Goal: Task Accomplishment & Management: Use online tool/utility

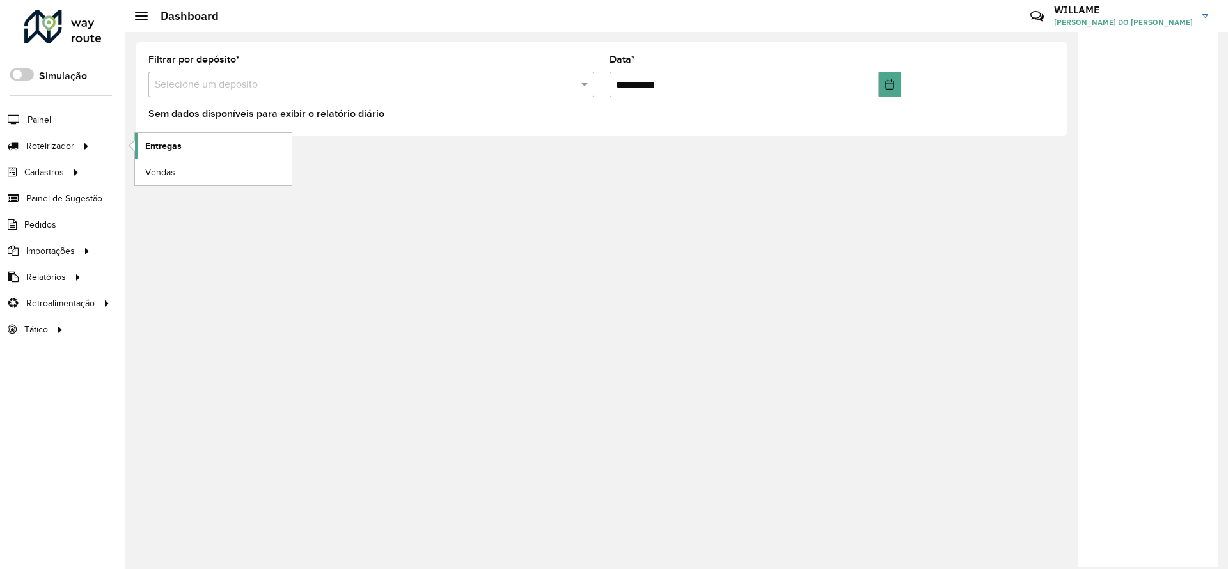
click at [153, 148] on span "Entregas" at bounding box center [163, 145] width 36 height 13
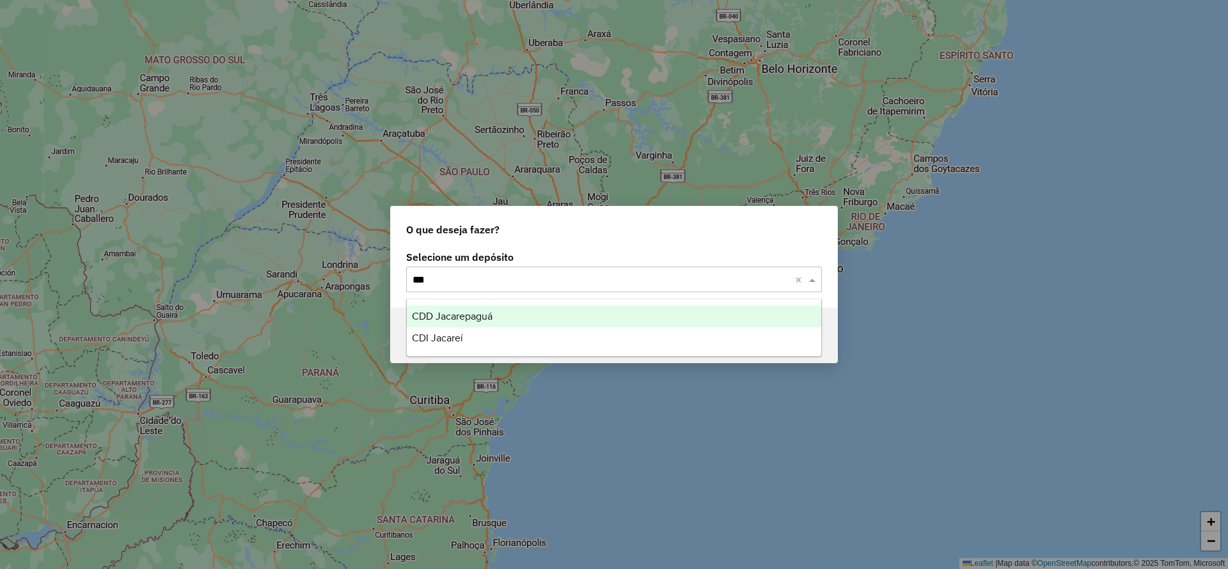
type input "****"
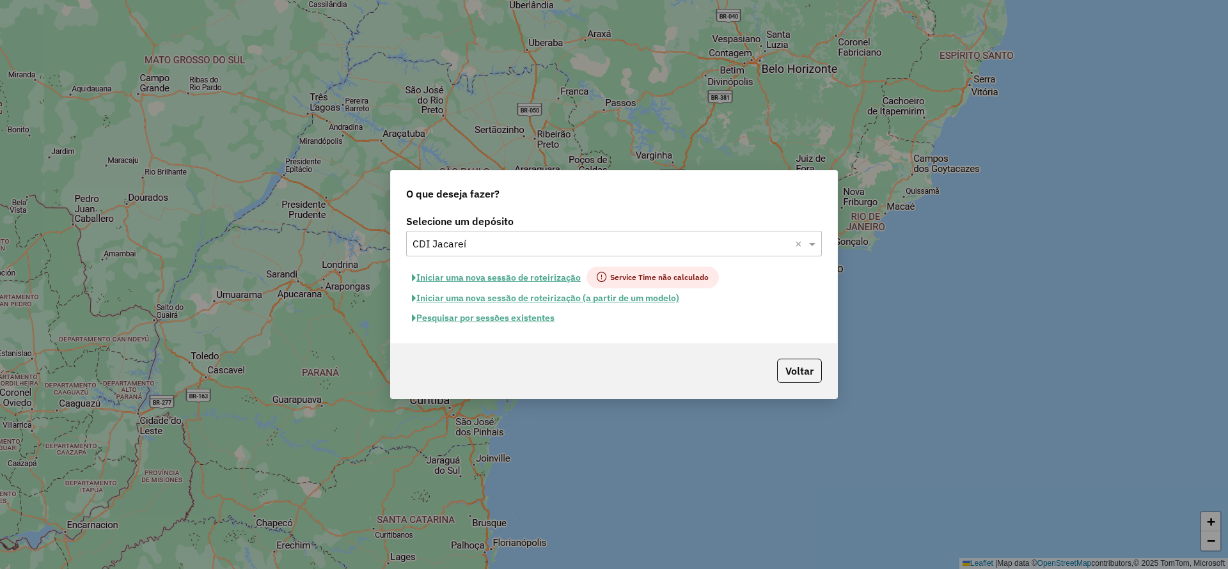
click at [529, 278] on button "Iniciar uma nova sessão de roteirização" at bounding box center [496, 278] width 180 height 22
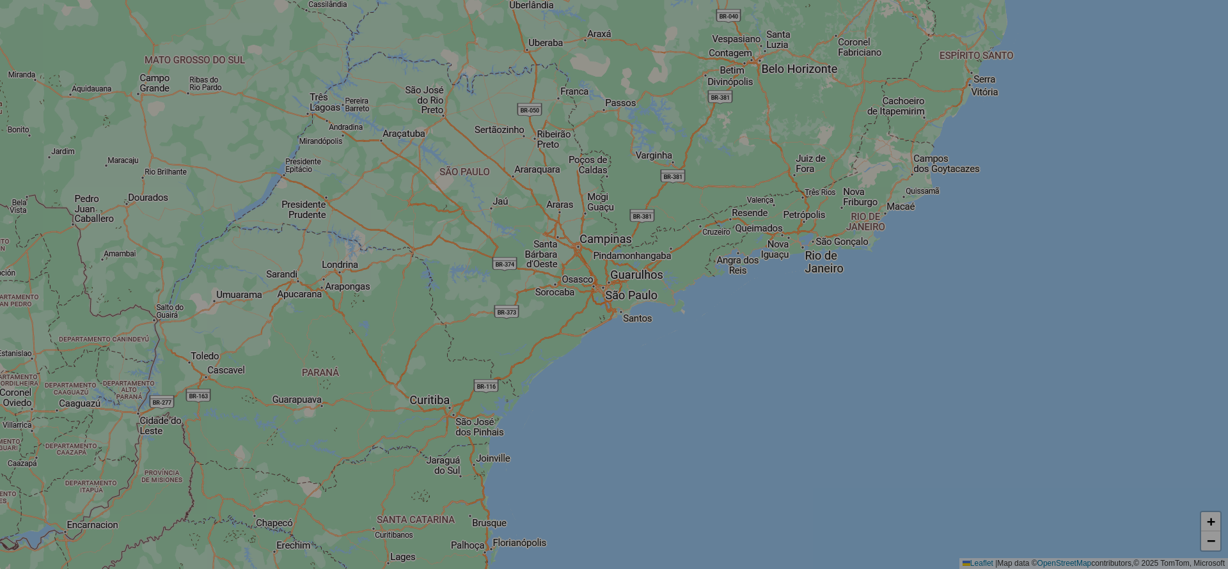
select select "*"
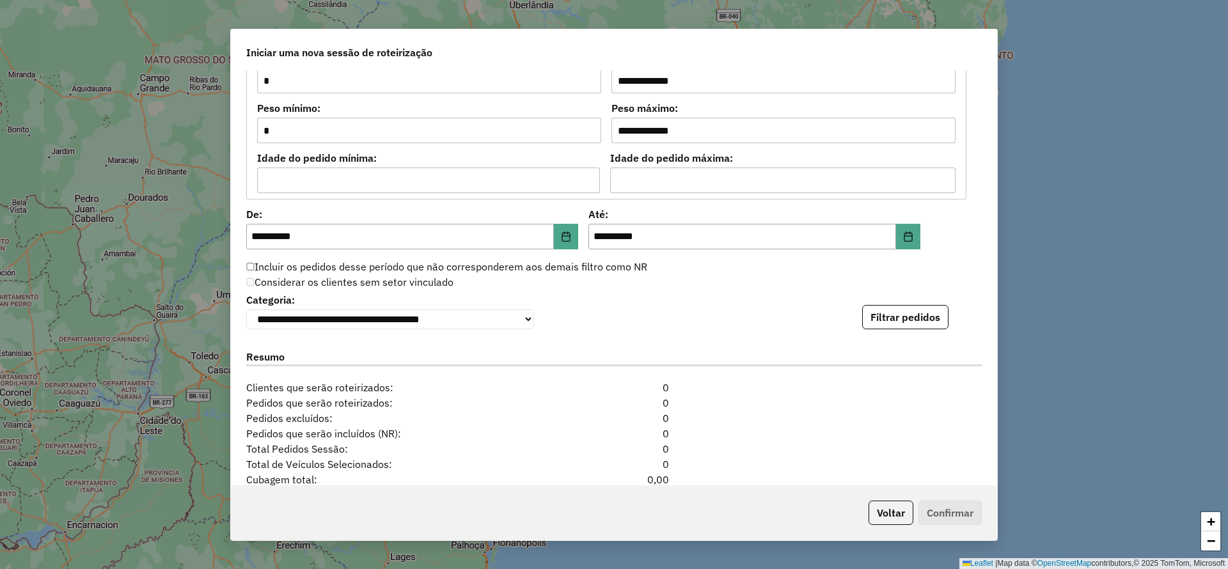
scroll to position [1272, 0]
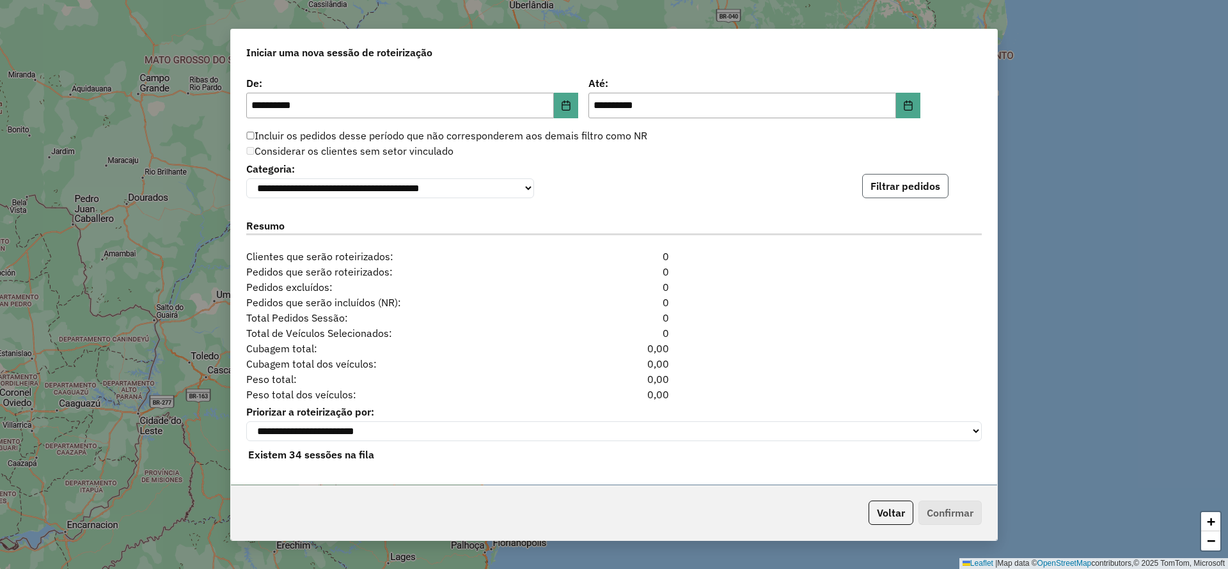
click at [881, 182] on button "Filtrar pedidos" at bounding box center [905, 186] width 86 height 24
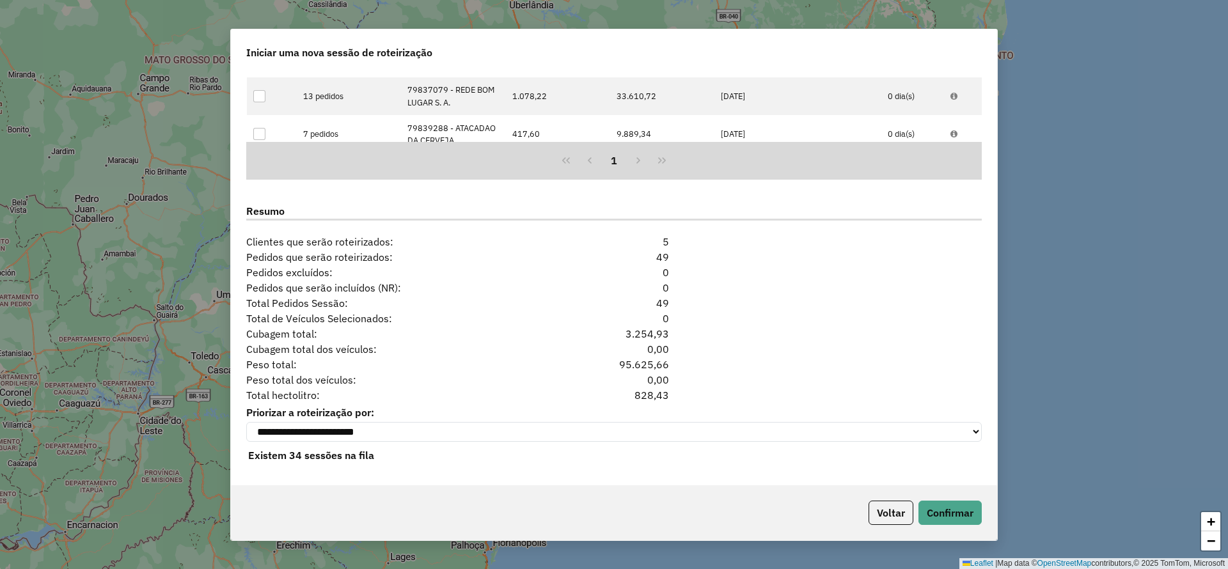
scroll to position [1551, 0]
click at [980, 514] on button "Confirmar" at bounding box center [949, 513] width 63 height 24
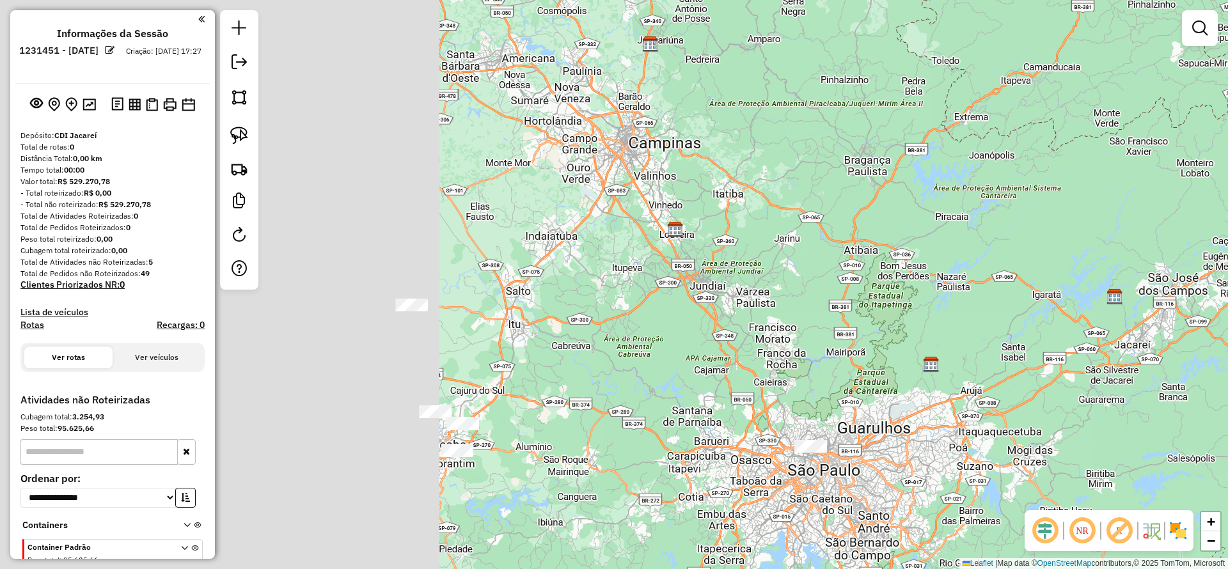
drag, startPoint x: 564, startPoint y: 320, endPoint x: 1066, endPoint y: 332, distance: 502.1
click at [1066, 332] on div "Janela de atendimento Grade de atendimento Capacidade Transportadoras Veículos …" at bounding box center [614, 284] width 1228 height 569
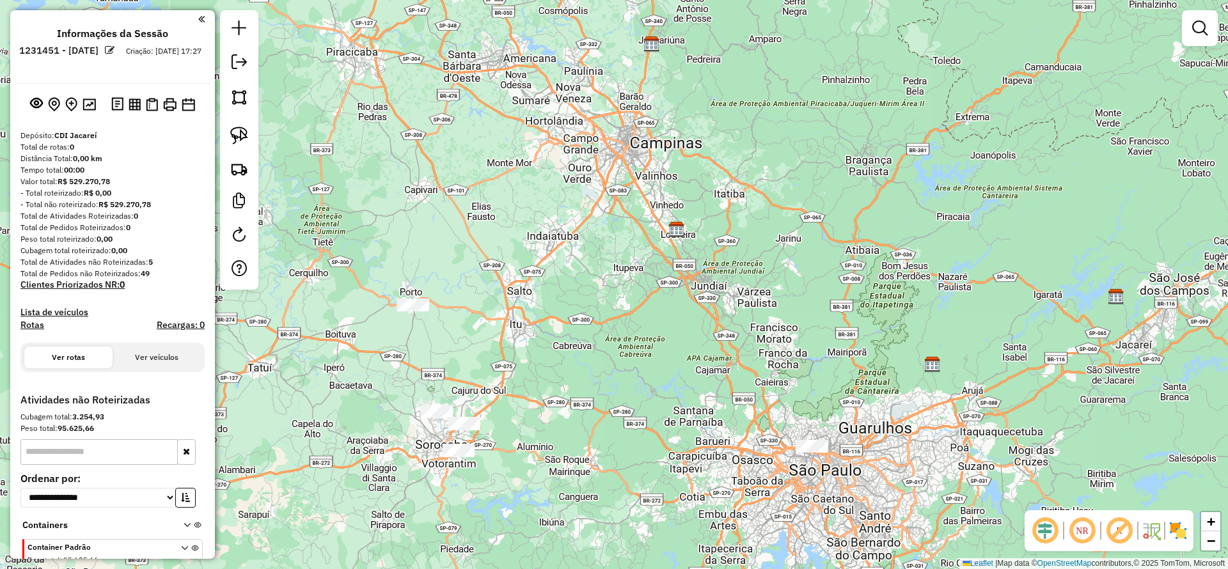
drag, startPoint x: 451, startPoint y: 350, endPoint x: 531, endPoint y: 194, distance: 175.3
click at [531, 194] on div "Janela de atendimento Grade de atendimento Capacidade Transportadoras Veículos …" at bounding box center [614, 284] width 1228 height 569
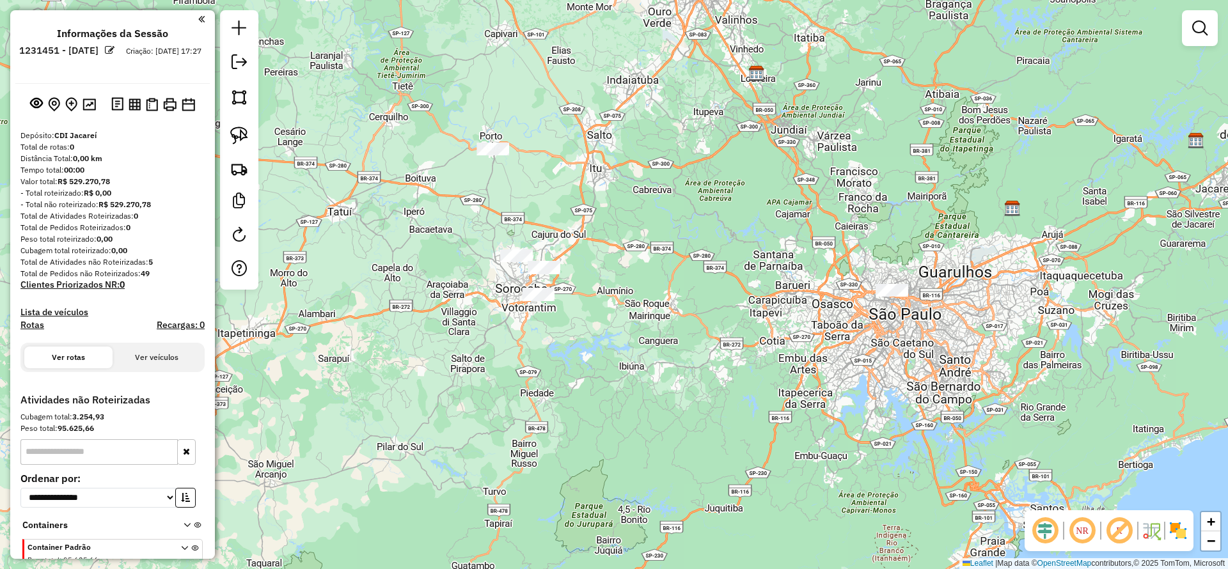
drag, startPoint x: 530, startPoint y: 194, endPoint x: 670, endPoint y: 403, distance: 252.2
click at [670, 403] on div "Janela de atendimento Grade de atendimento Capacidade Transportadoras Veículos …" at bounding box center [614, 284] width 1228 height 569
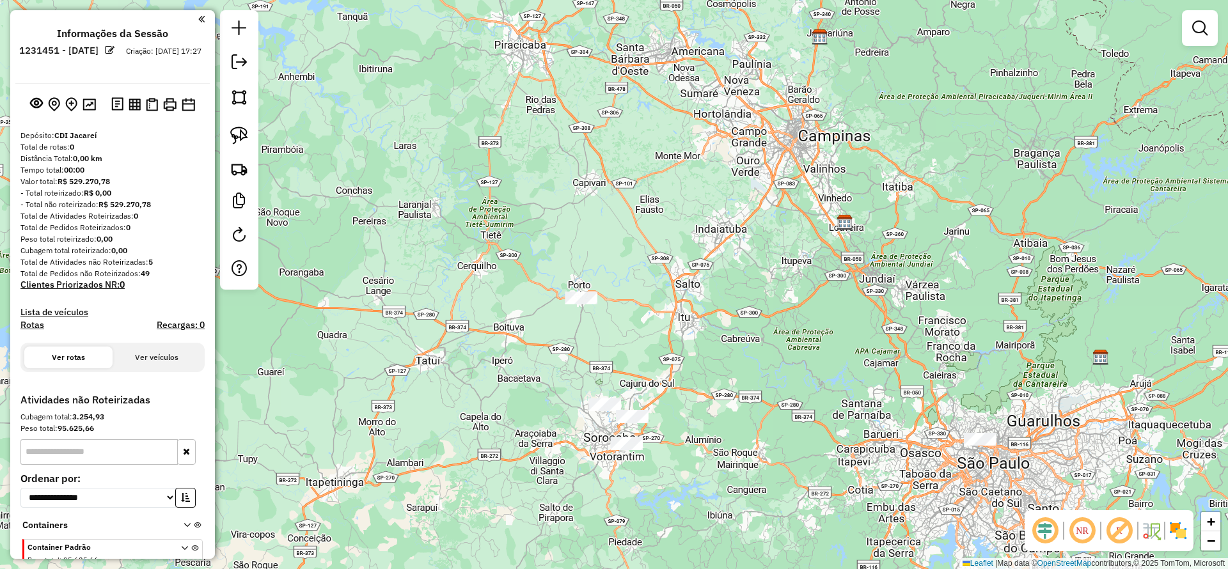
drag, startPoint x: 662, startPoint y: 393, endPoint x: 586, endPoint y: 302, distance: 118.5
click at [611, 335] on div "Janela de atendimento Grade de atendimento Capacidade Transportadoras Veículos …" at bounding box center [614, 284] width 1228 height 569
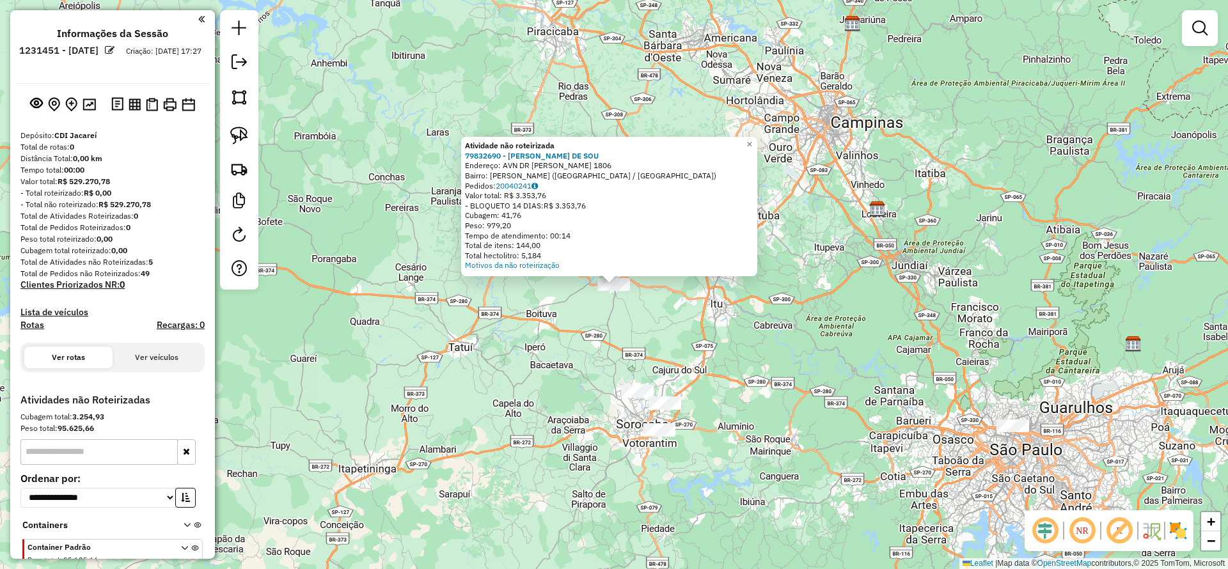
drag, startPoint x: 237, startPoint y: 144, endPoint x: 286, endPoint y: 180, distance: 60.0
click at [237, 144] on link at bounding box center [239, 135] width 28 height 28
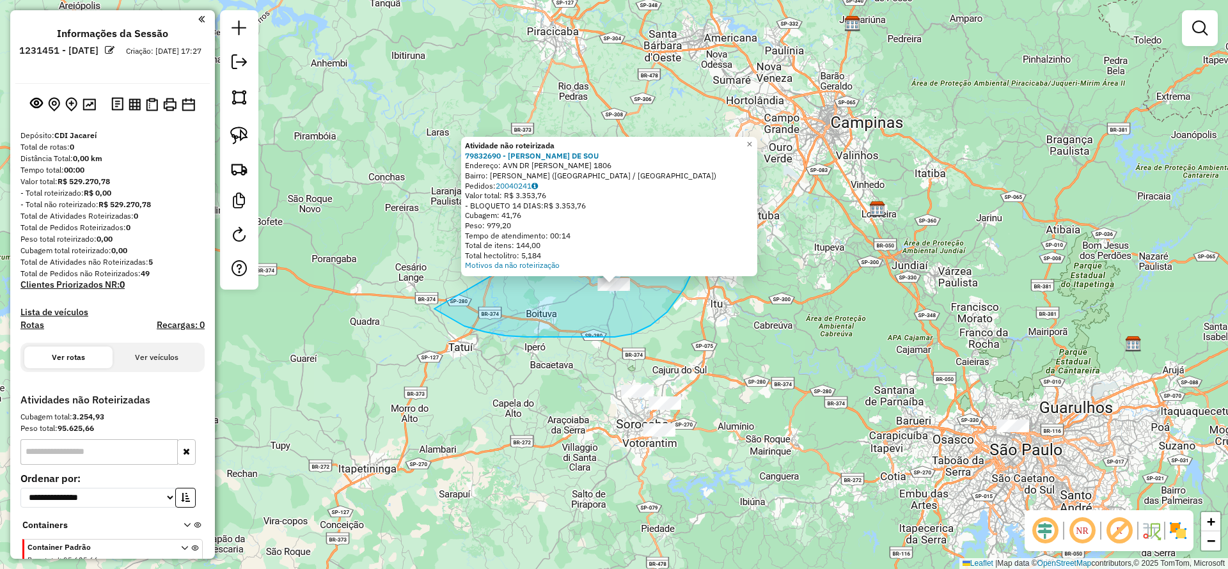
drag, startPoint x: 505, startPoint y: 336, endPoint x: 668, endPoint y: 164, distance: 236.6
click at [682, 158] on div "Atividade não roteirizada 79832690 - [PERSON_NAME] DE SOU Endereço: AVN DR [PER…" at bounding box center [614, 284] width 1228 height 569
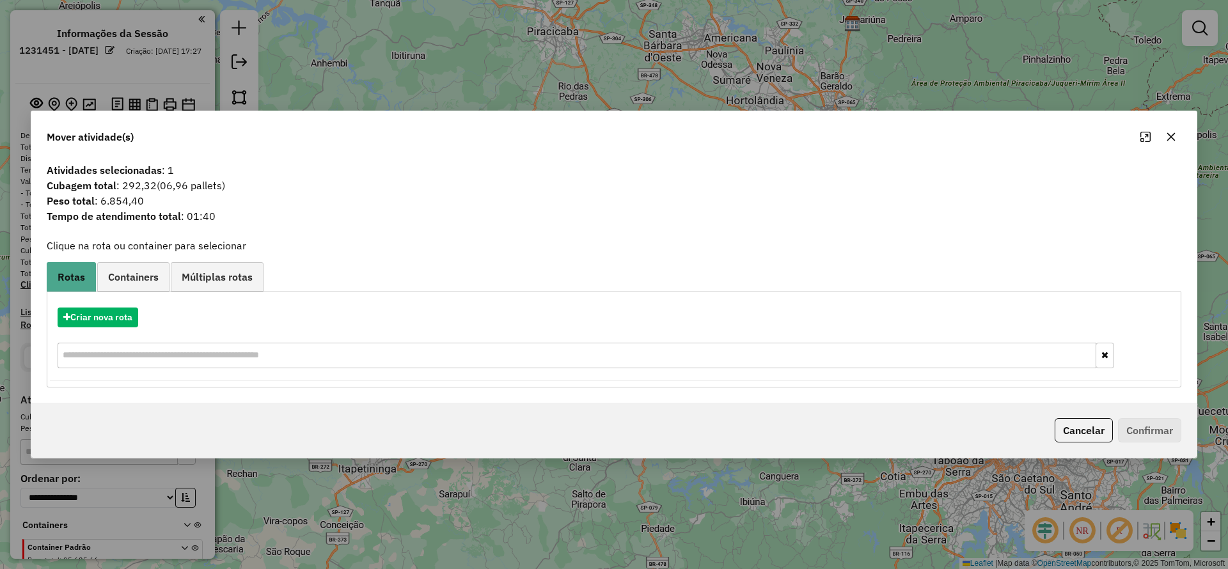
click at [105, 317] on hb-app "**********" at bounding box center [614, 284] width 1228 height 569
click at [105, 317] on button "Criar nova rota" at bounding box center [98, 318] width 81 height 20
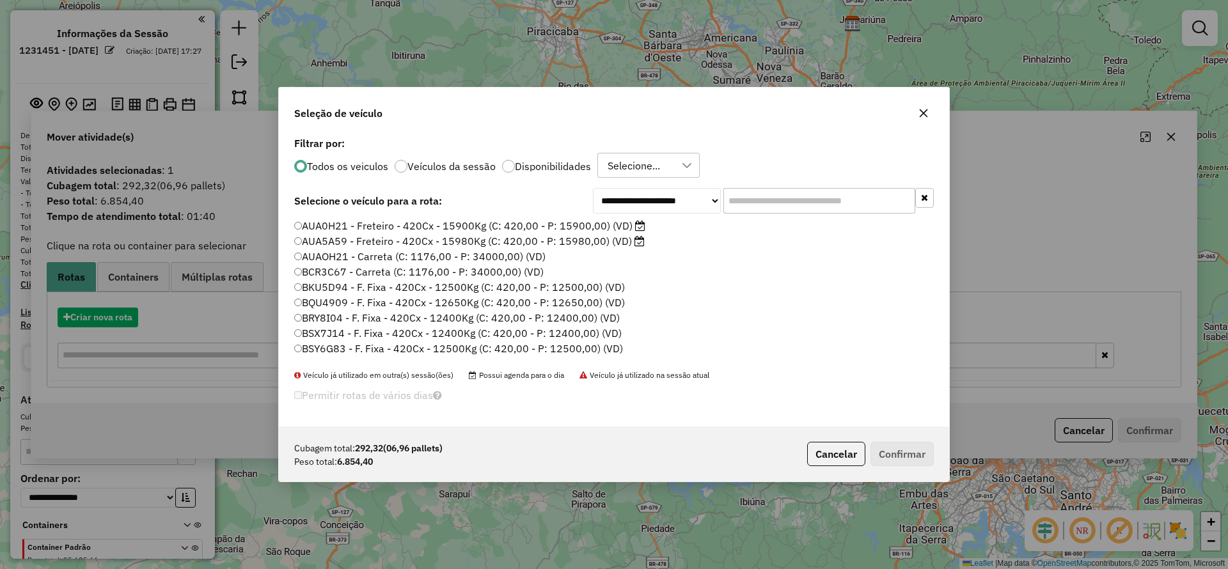
scroll to position [7, 4]
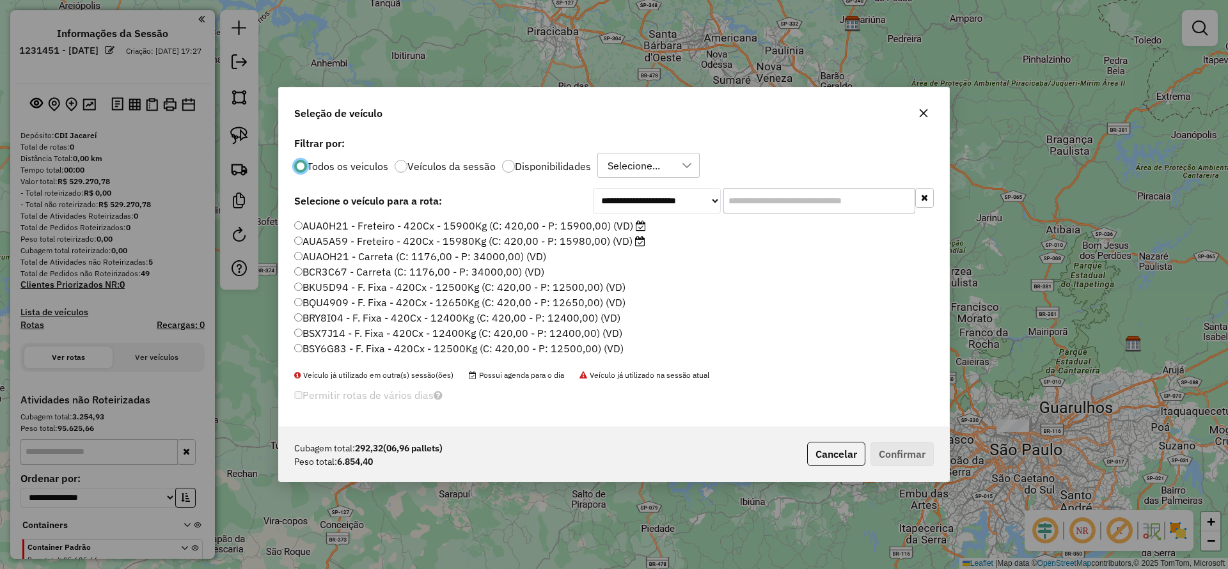
drag, startPoint x: 769, startPoint y: 191, endPoint x: 767, endPoint y: 201, distance: 10.5
click at [769, 191] on input "text" at bounding box center [819, 201] width 192 height 26
paste input "*******"
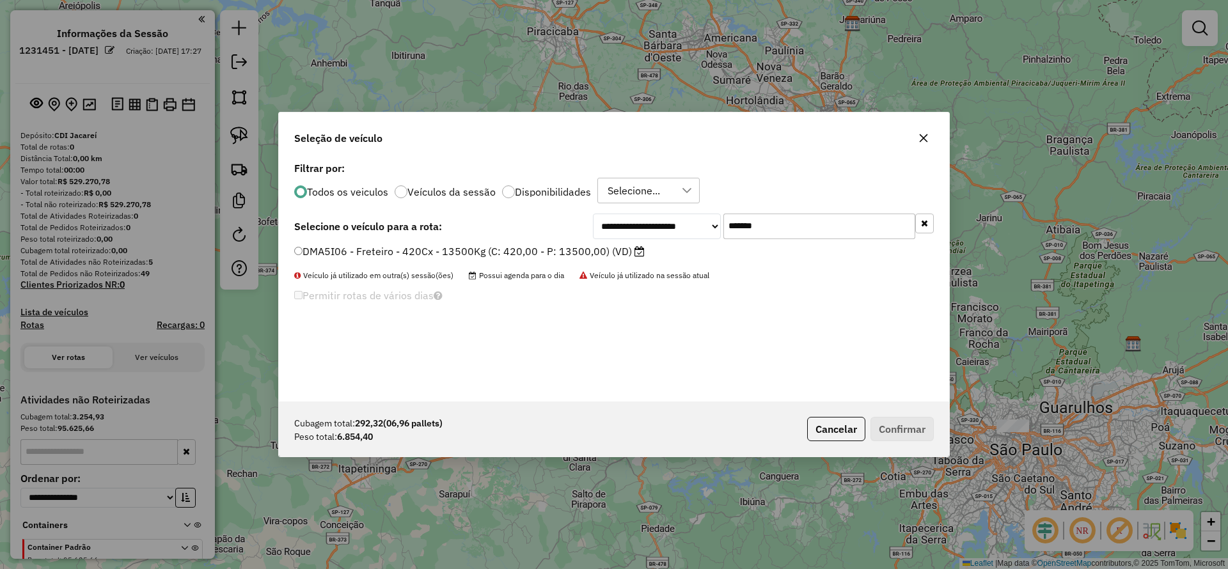
type input "*******"
click at [422, 244] on label "DMA5I06 - Freteiro - 420Cx - 13500Kg (C: 420,00 - P: 13500,00) (VD)" at bounding box center [469, 251] width 350 height 15
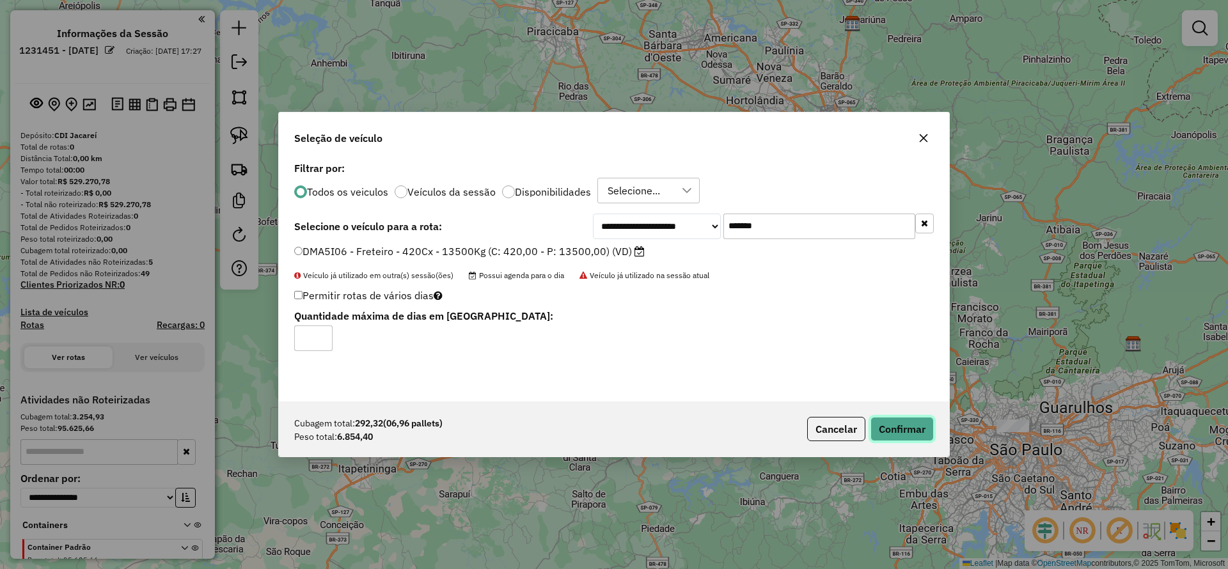
click at [926, 423] on button "Confirmar" at bounding box center [901, 429] width 63 height 24
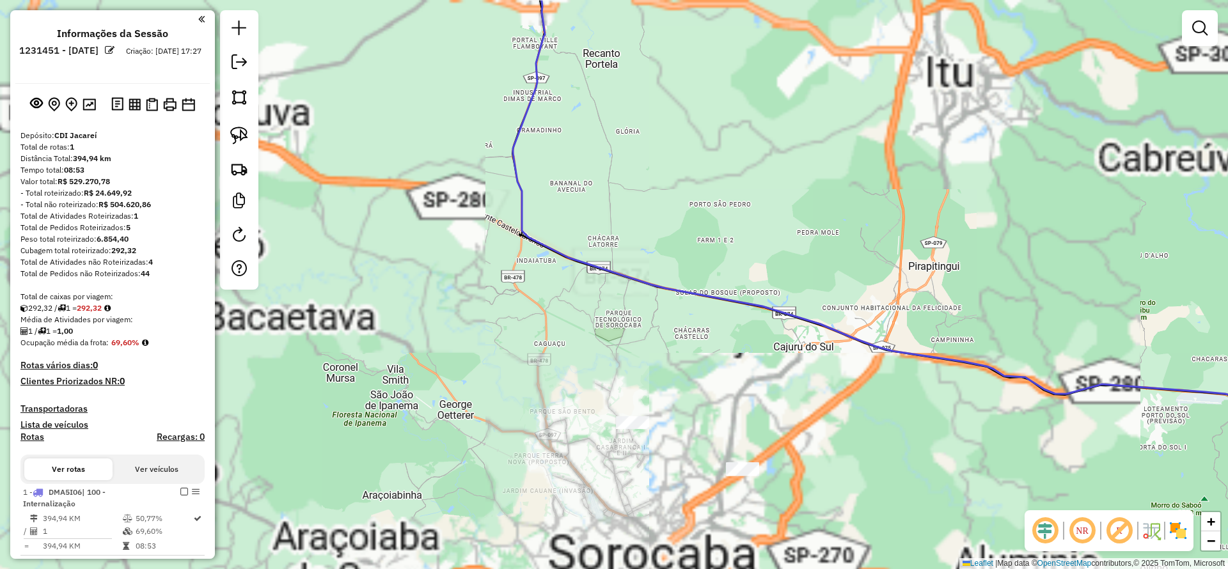
click at [630, 434] on div "Janela de atendimento Grade de atendimento Capacidade Transportadoras Veículos …" at bounding box center [614, 284] width 1228 height 569
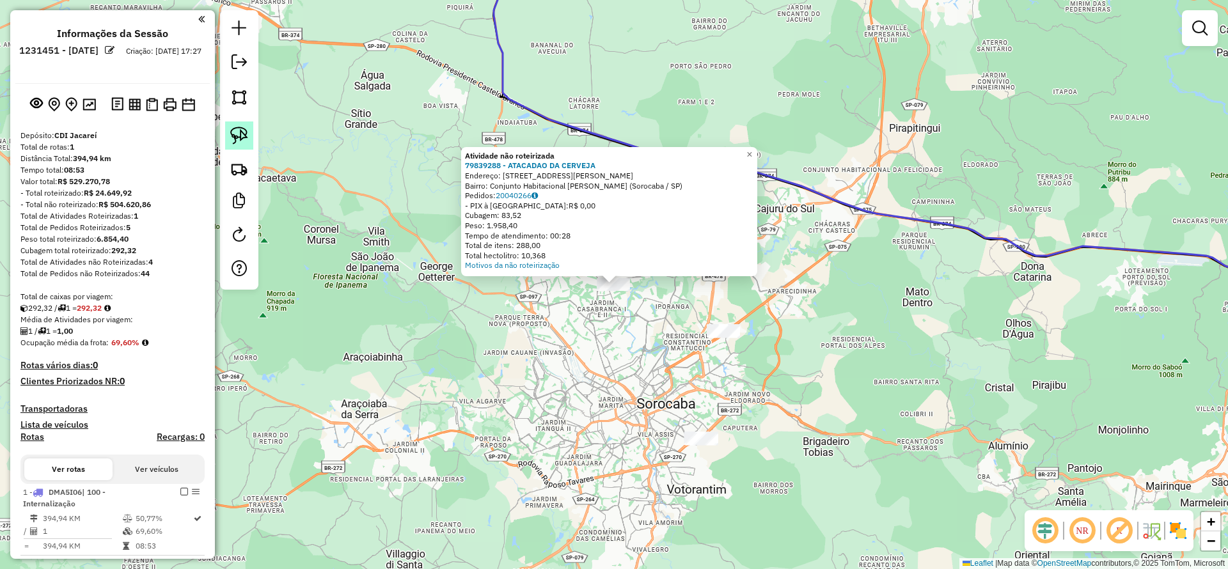
click at [229, 137] on link at bounding box center [239, 135] width 28 height 28
drag, startPoint x: 501, startPoint y: 375, endPoint x: 693, endPoint y: 170, distance: 280.5
click at [693, 170] on div "Atividade não roteirizada 79839288 - ATACADAO DA CERVEJA Endereço: [STREET_ADDR…" at bounding box center [614, 284] width 1228 height 569
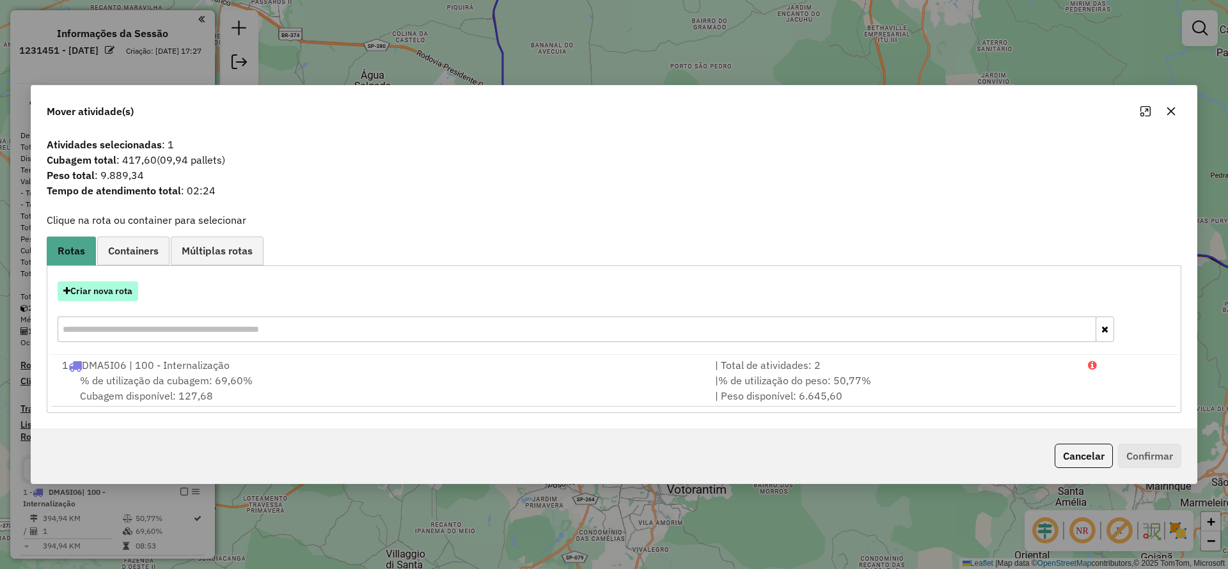
click at [111, 286] on button "Criar nova rota" at bounding box center [98, 291] width 81 height 20
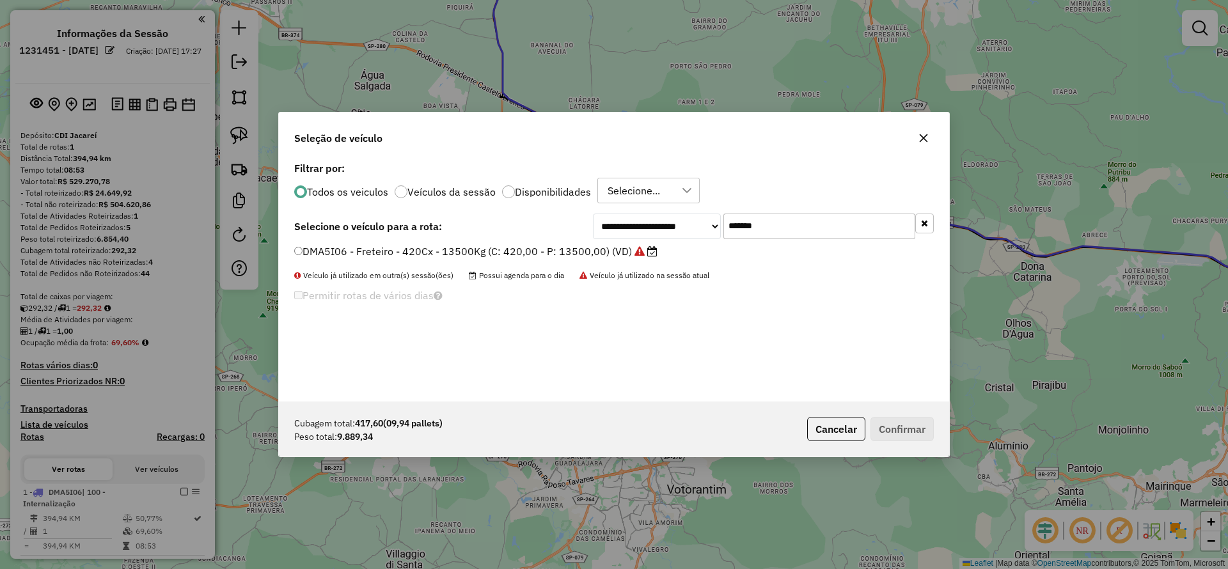
drag, startPoint x: 797, startPoint y: 222, endPoint x: 582, endPoint y: 235, distance: 215.3
click at [599, 224] on div "**********" at bounding box center [763, 227] width 341 height 26
paste input "text"
type input "*******"
click at [534, 254] on label "DBC9B45 - Freteiro - 420Cx - 24000Kg (C: 420,00 - P: 24000,00) (VD)" at bounding box center [469, 251] width 351 height 15
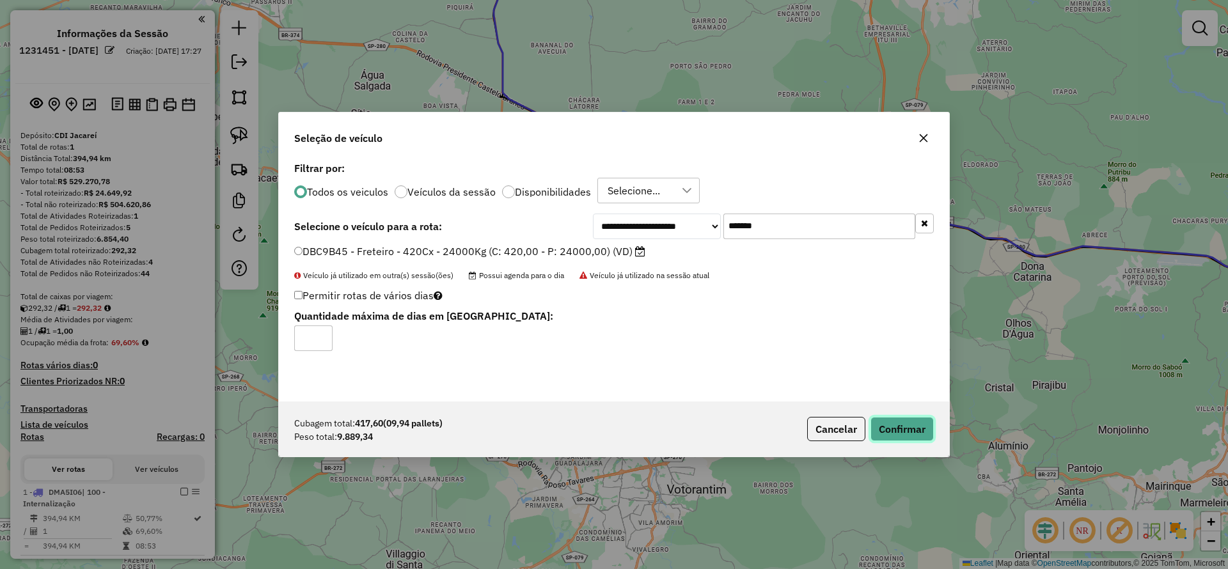
click at [893, 418] on button "Confirmar" at bounding box center [901, 429] width 63 height 24
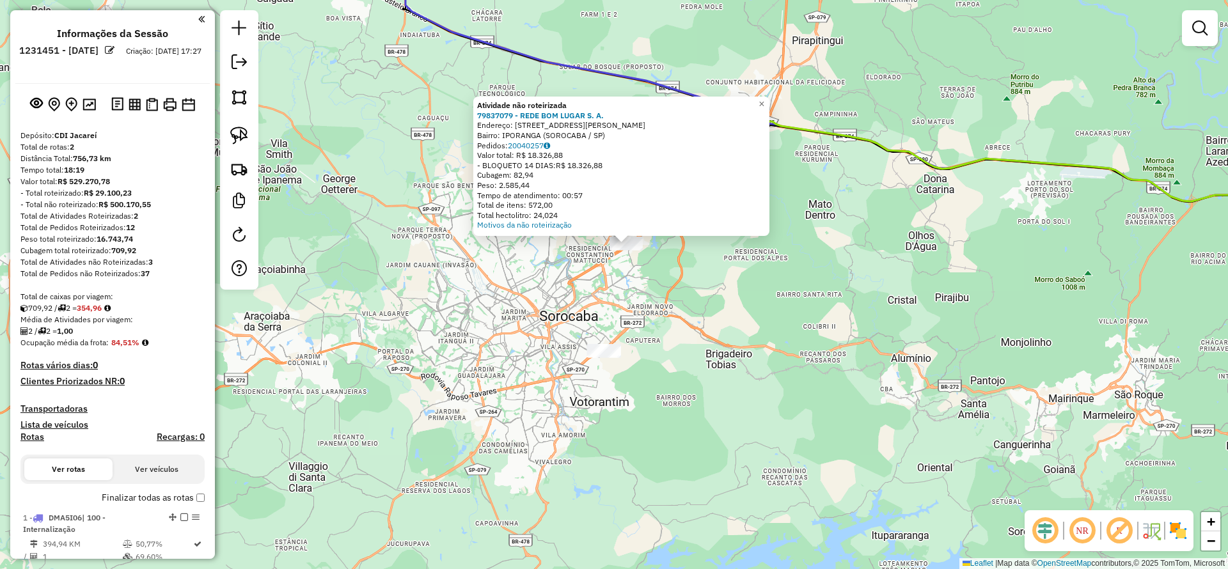
drag, startPoint x: 389, startPoint y: 450, endPoint x: 407, endPoint y: 398, distance: 55.4
click at [406, 398] on div "Atividade não roteirizada 79837079 - REDE BOM LUGAR S. A. Endereço: AV HOLLINGS…" at bounding box center [614, 284] width 1228 height 569
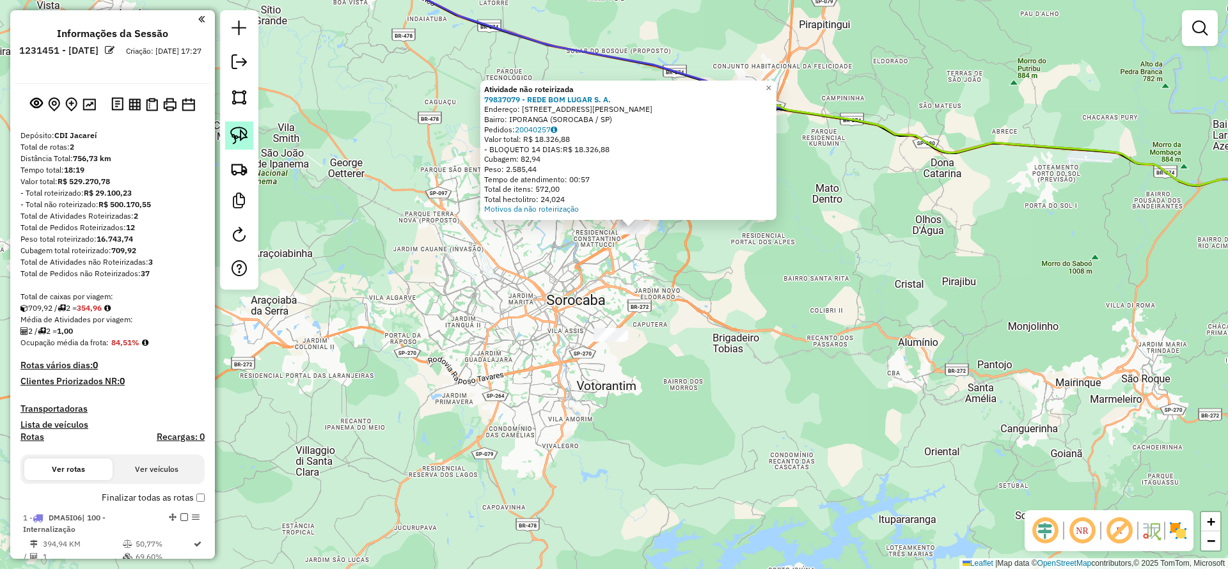
click at [232, 116] on div at bounding box center [239, 149] width 38 height 279
click at [237, 134] on img at bounding box center [239, 136] width 18 height 18
drag, startPoint x: 552, startPoint y: 257, endPoint x: 649, endPoint y: 199, distance: 113.3
click at [649, 199] on div "Atividade não roteirizada 79837079 - REDE BOM LUGAR S. A. Endereço: AV HOLLINGS…" at bounding box center [614, 284] width 1228 height 569
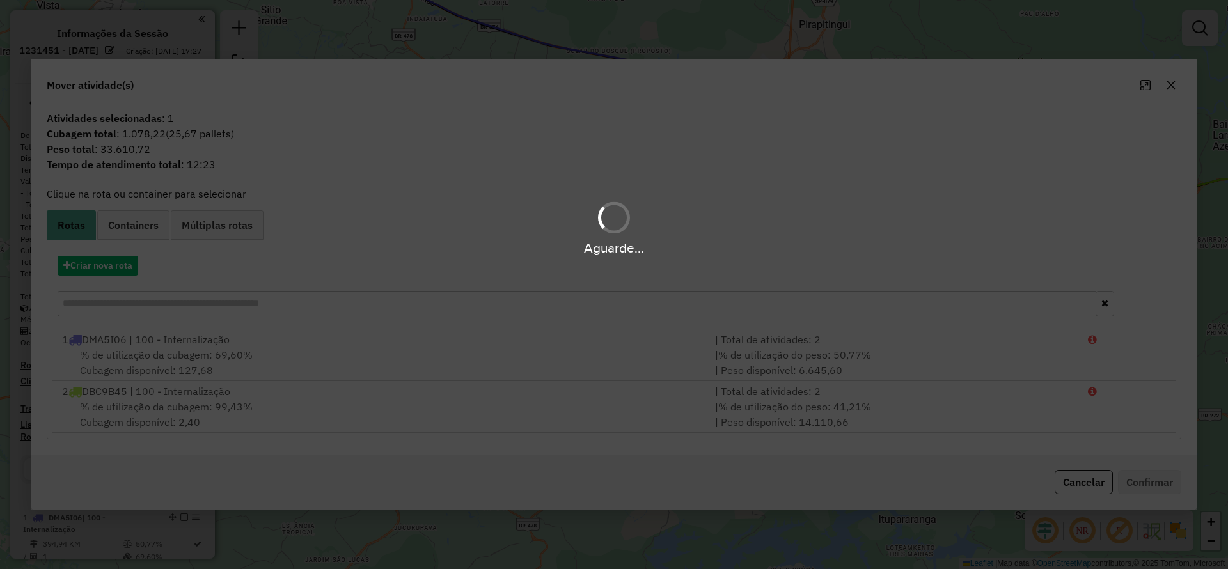
click at [105, 270] on div "Aguarde..." at bounding box center [614, 284] width 1228 height 569
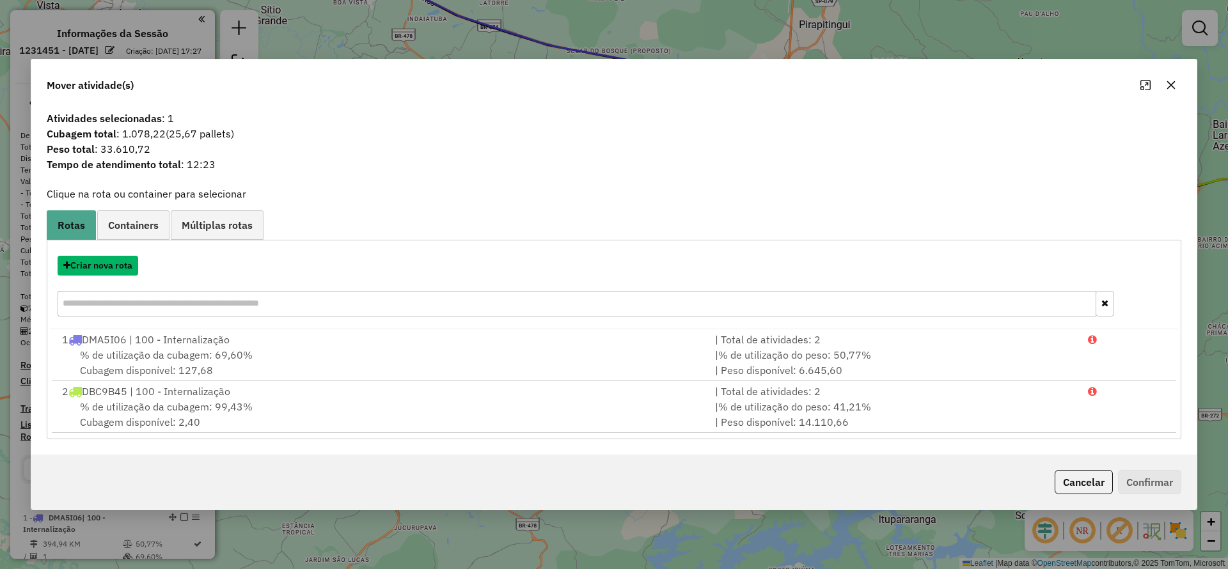
click at [105, 270] on button "Criar nova rota" at bounding box center [98, 266] width 81 height 20
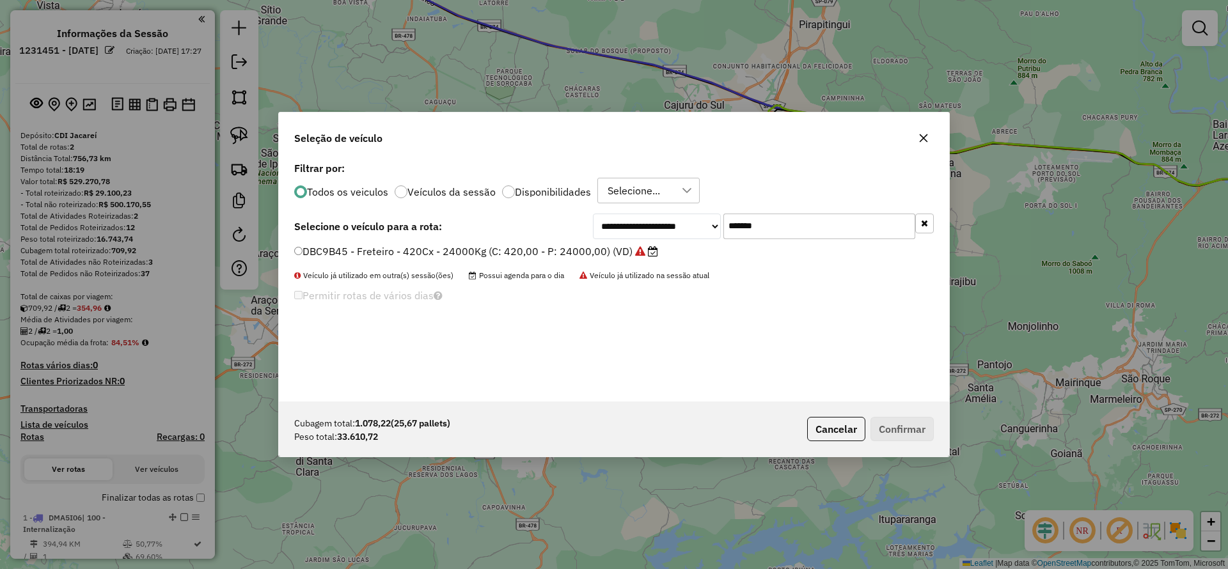
drag, startPoint x: 771, startPoint y: 226, endPoint x: 603, endPoint y: 230, distance: 168.2
click at [603, 230] on div "**********" at bounding box center [763, 227] width 341 height 26
paste input "text"
type input "*******"
click at [559, 258] on label "DPB8G21 - Freteiro - 1176Cx - 35000Kg (C: 1176,00 - P: 35000,00) (VD)" at bounding box center [476, 251] width 364 height 15
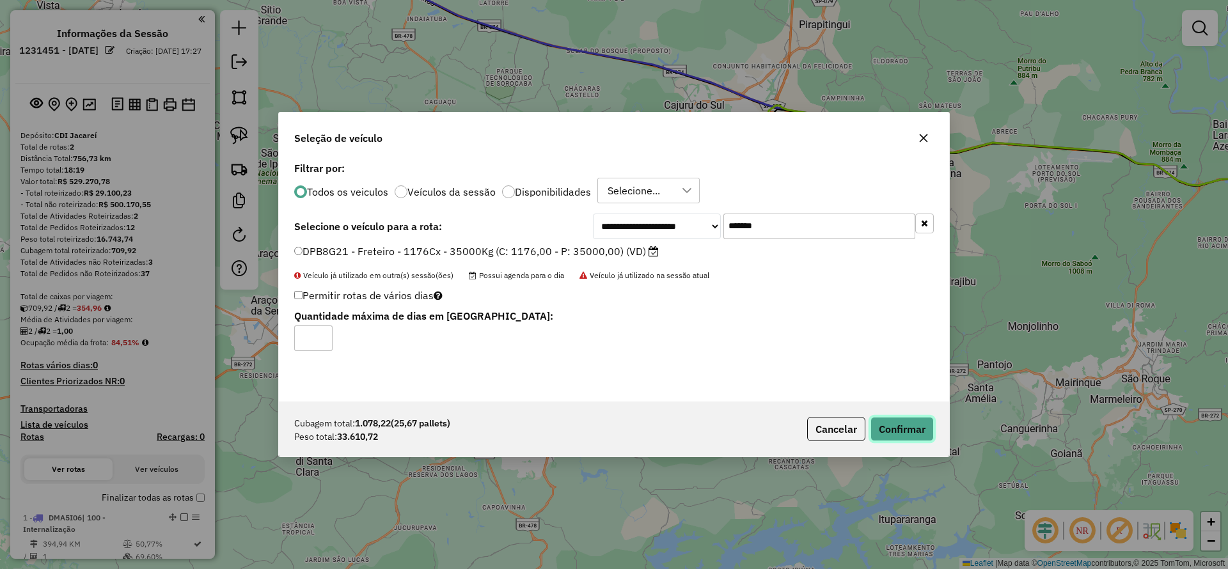
click at [890, 424] on button "Confirmar" at bounding box center [901, 429] width 63 height 24
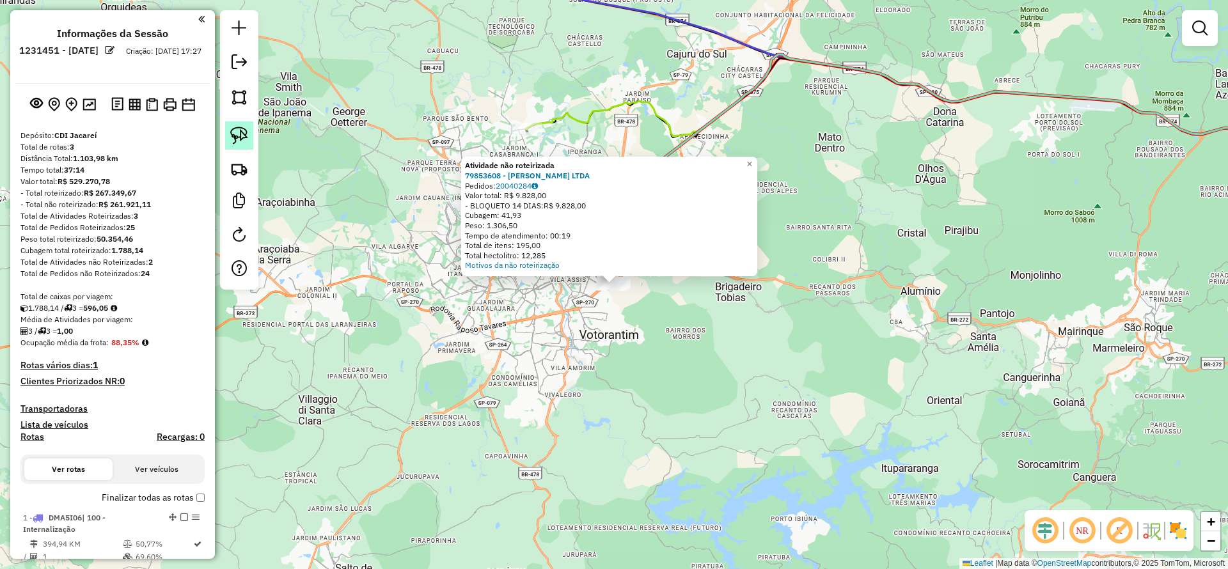
click at [235, 149] on link at bounding box center [239, 135] width 28 height 28
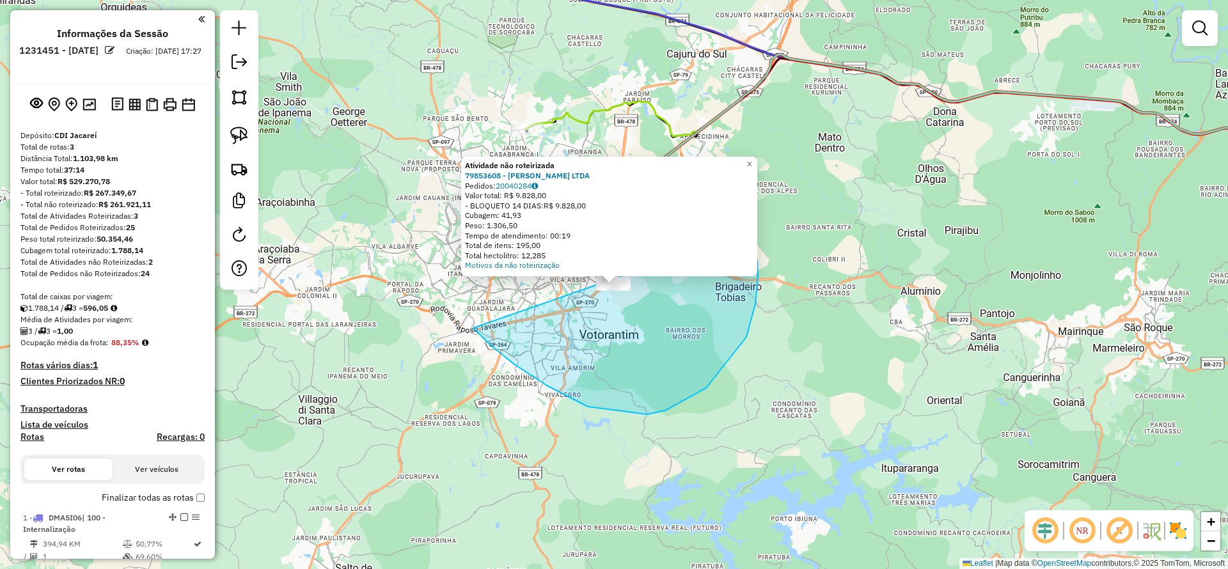
drag, startPoint x: 706, startPoint y: 388, endPoint x: 726, endPoint y: 237, distance: 152.9
click at [726, 237] on div "Atividade não roteirizada 79853608 - THIAGO JOSEPHER DE OLIVEIRA LTDA Pedidos: …" at bounding box center [614, 284] width 1228 height 569
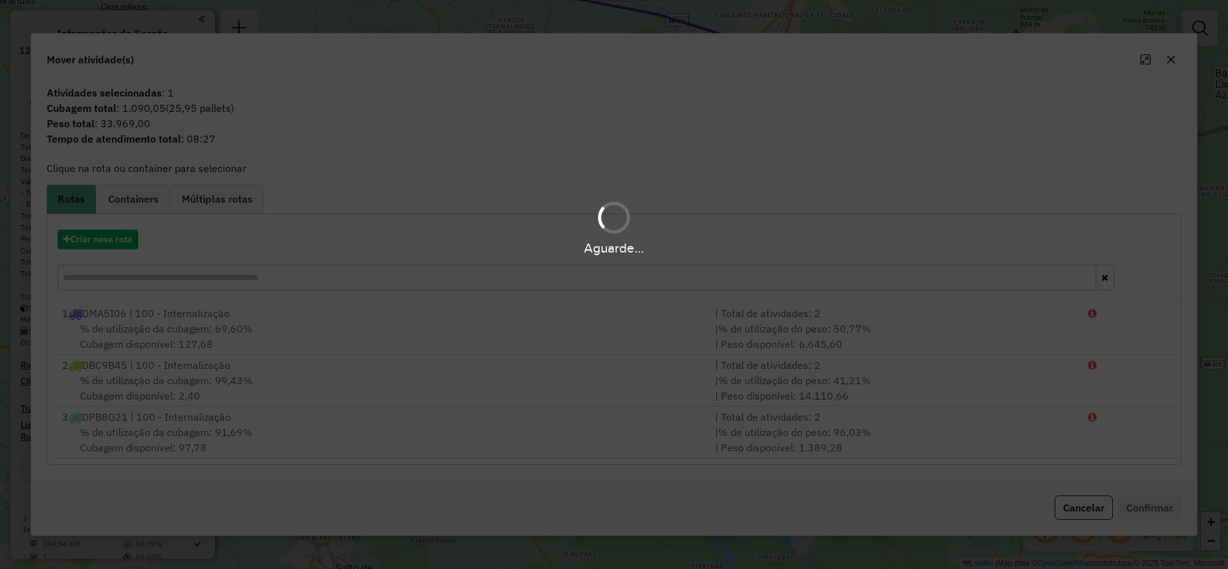
click at [124, 228] on hb-app "Aguarde... Pop-up bloqueado! Seu navegador bloqueou automáticamente a abertura …" at bounding box center [614, 284] width 1228 height 569
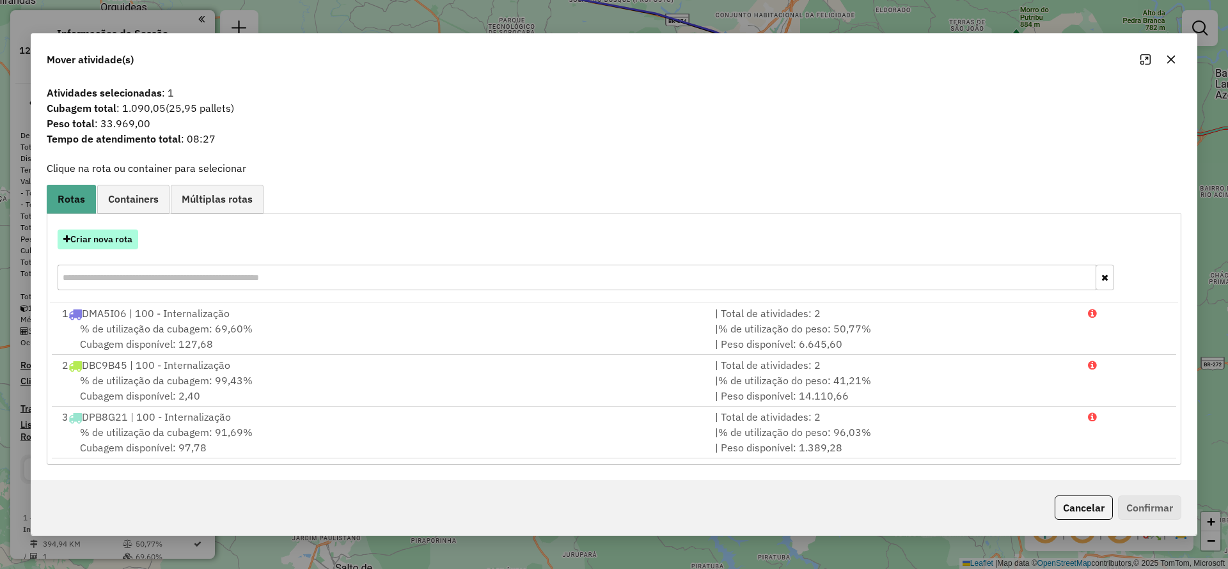
click at [124, 233] on button "Criar nova rota" at bounding box center [98, 240] width 81 height 20
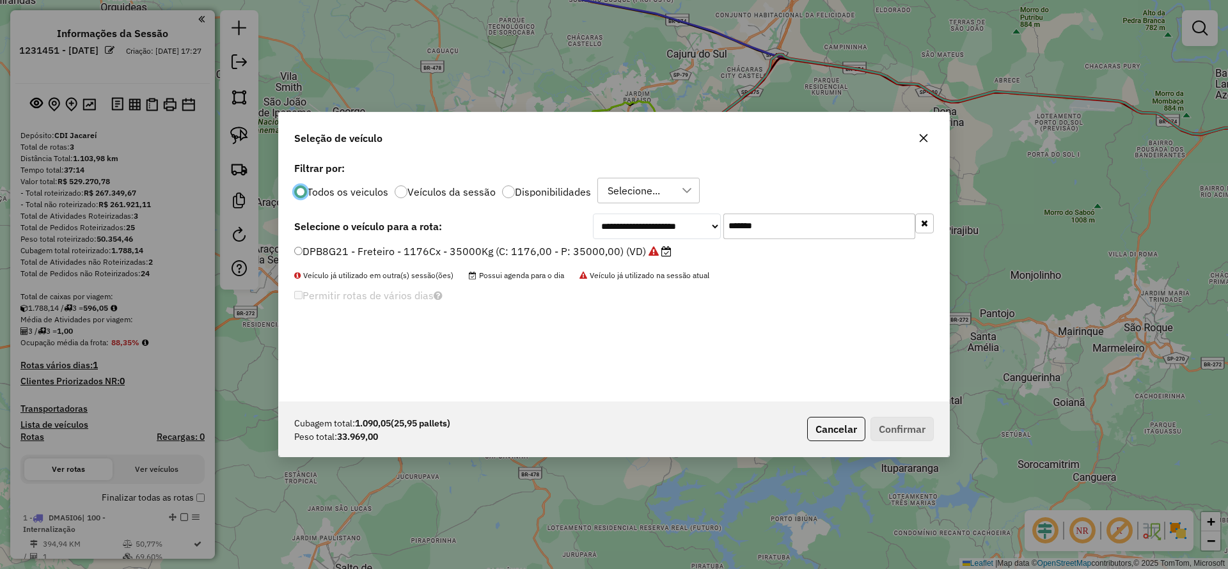
drag, startPoint x: 769, startPoint y: 218, endPoint x: 515, endPoint y: 217, distance: 254.5
click at [515, 217] on div "**********" at bounding box center [613, 227] width 639 height 26
paste input "text"
type input "*******"
drag, startPoint x: 466, startPoint y: 248, endPoint x: 744, endPoint y: 345, distance: 294.4
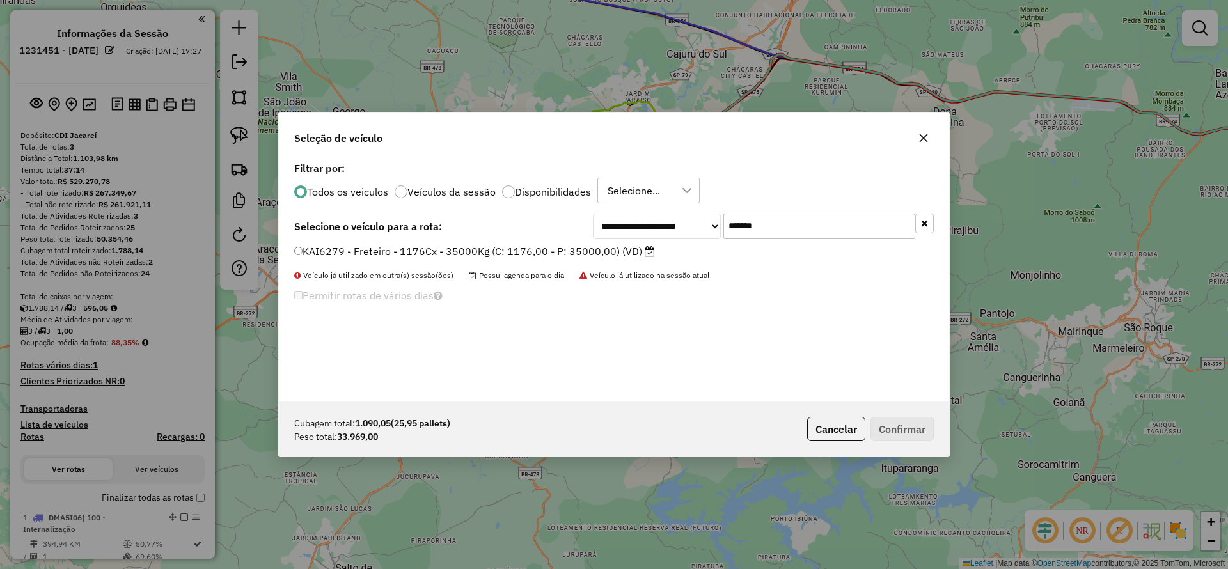
click at [466, 249] on label "KAI6279 - Freteiro - 1176Cx - 35000Kg (C: 1176,00 - P: 35000,00) (VD)" at bounding box center [474, 251] width 361 height 15
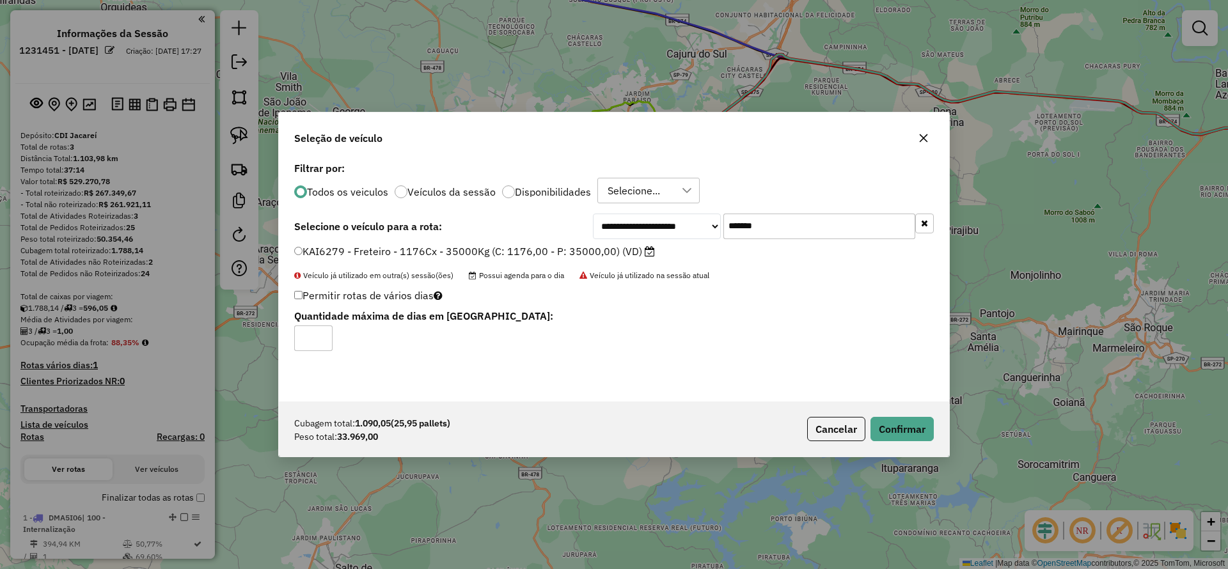
click at [921, 446] on div "Cubagem total: 1.090,05 (25,95 pallets) Peso total: 33.969,00 Cancelar Confirmar" at bounding box center [614, 429] width 670 height 55
click at [909, 436] on button "Confirmar" at bounding box center [901, 429] width 63 height 24
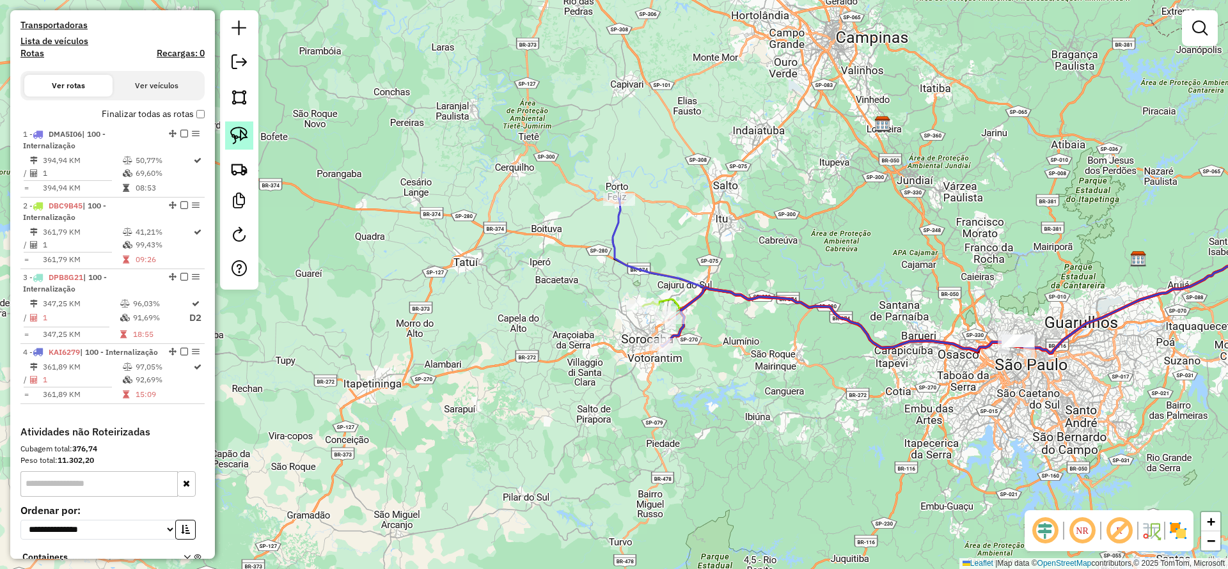
scroll to position [306, 0]
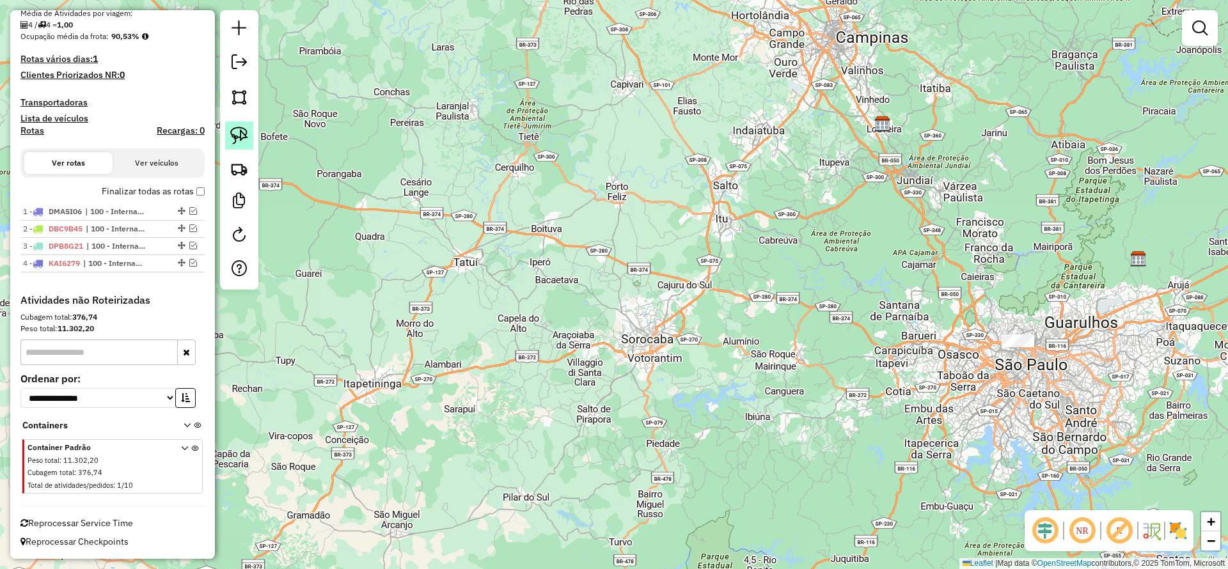
drag, startPoint x: 247, startPoint y: 141, endPoint x: 949, endPoint y: 212, distance: 705.0
click at [248, 141] on link at bounding box center [239, 135] width 28 height 28
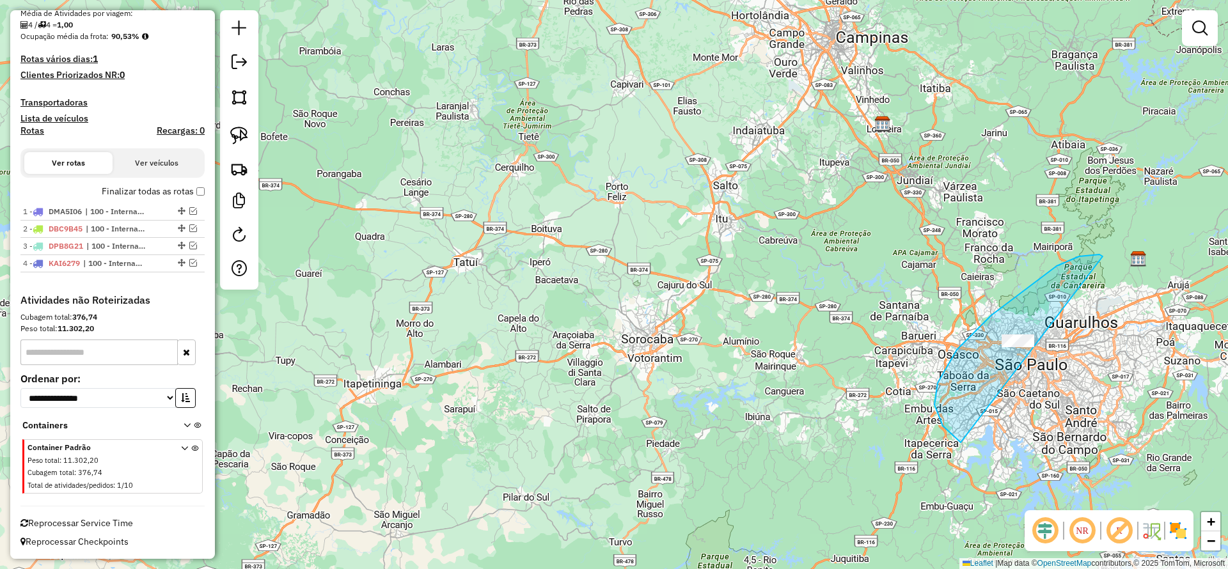
drag, startPoint x: 1102, startPoint y: 256, endPoint x: 1047, endPoint y: 441, distance: 193.4
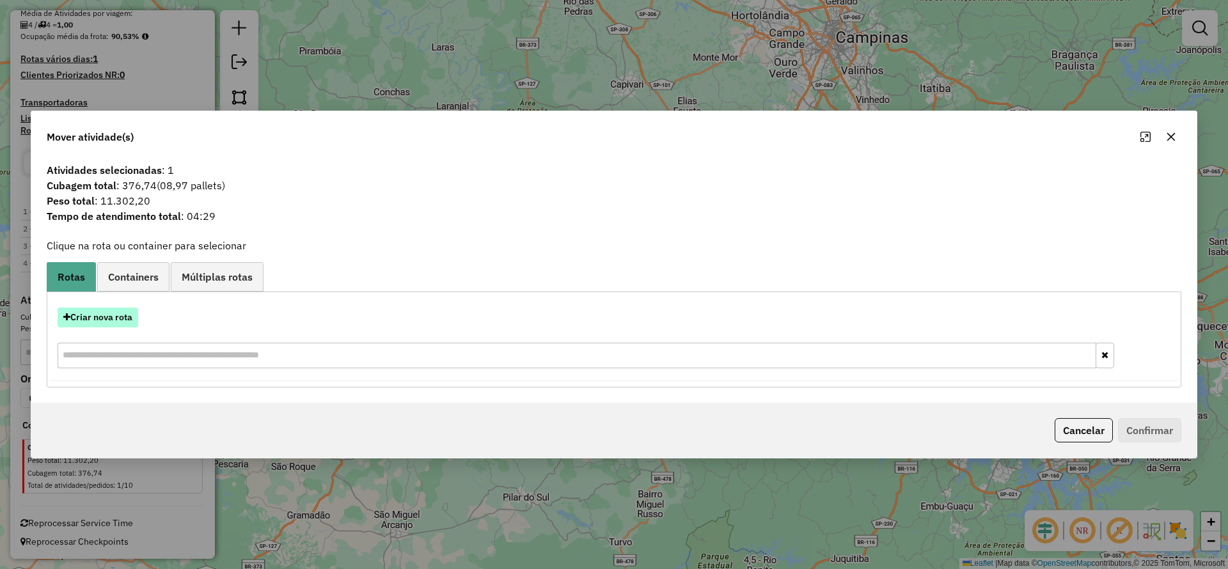
click at [87, 312] on button "Criar nova rota" at bounding box center [98, 318] width 81 height 20
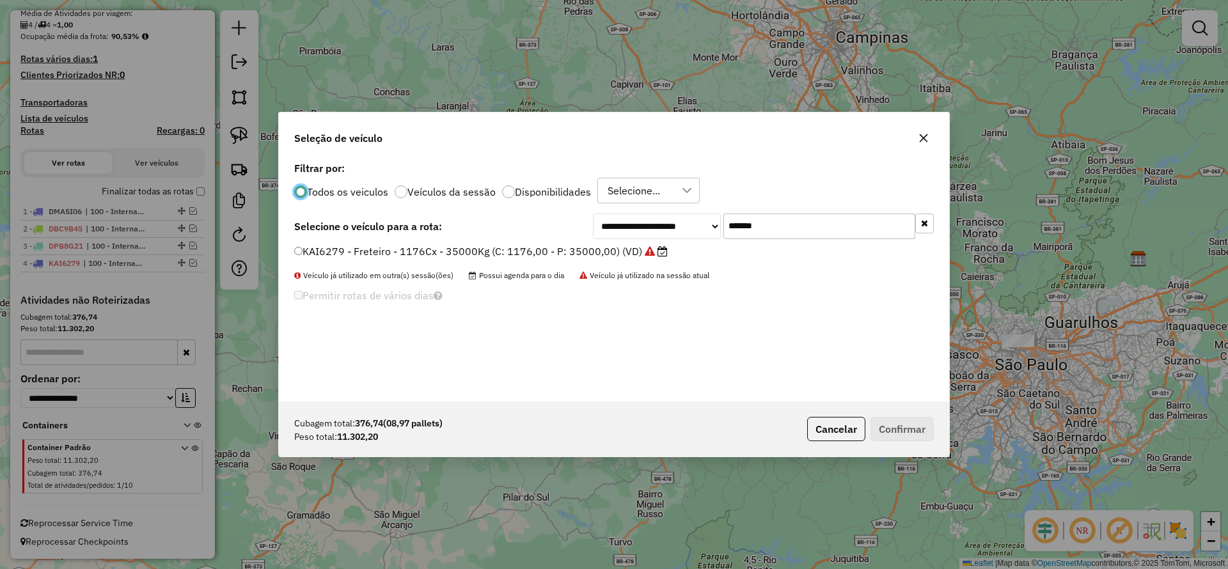
scroll to position [7, 4]
drag, startPoint x: 769, startPoint y: 228, endPoint x: 620, endPoint y: 226, distance: 149.6
click at [642, 221] on div "**********" at bounding box center [763, 227] width 341 height 26
paste input "text"
type input "*******"
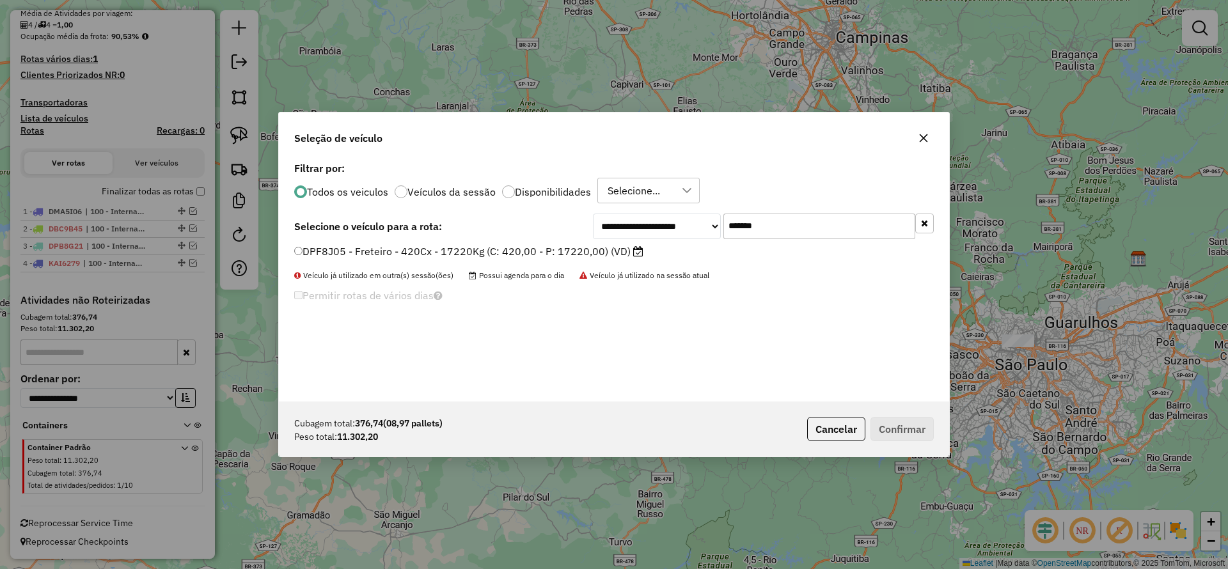
click at [524, 248] on label "DPF8J05 - Freteiro - 420Cx - 17220Kg (C: 420,00 - P: 17220,00) (VD)" at bounding box center [468, 251] width 349 height 15
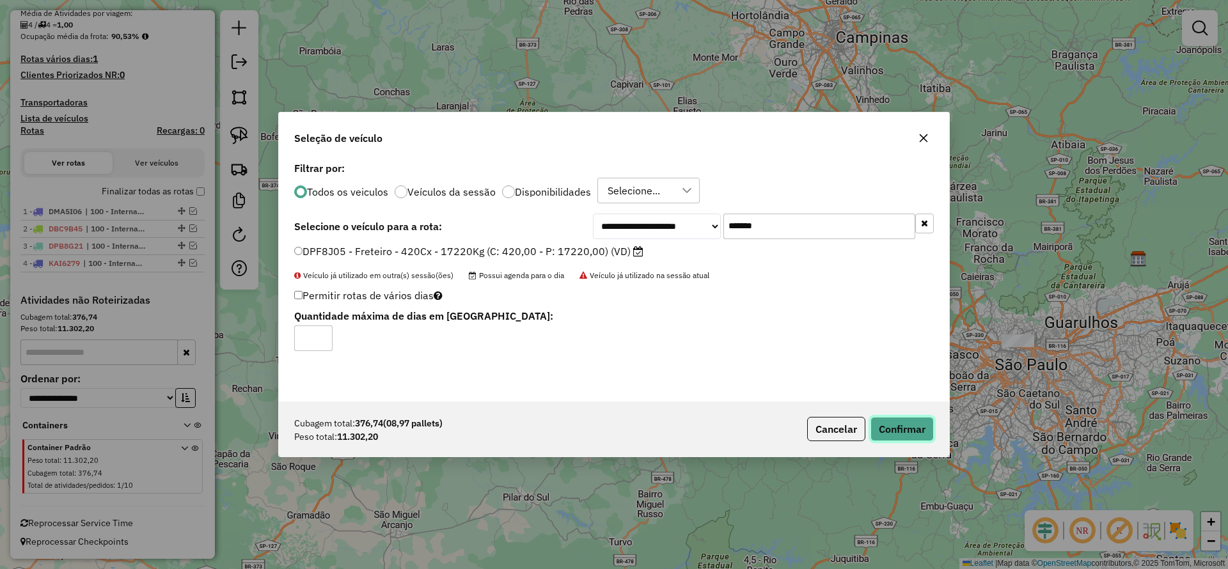
click at [882, 429] on button "Confirmar" at bounding box center [901, 429] width 63 height 24
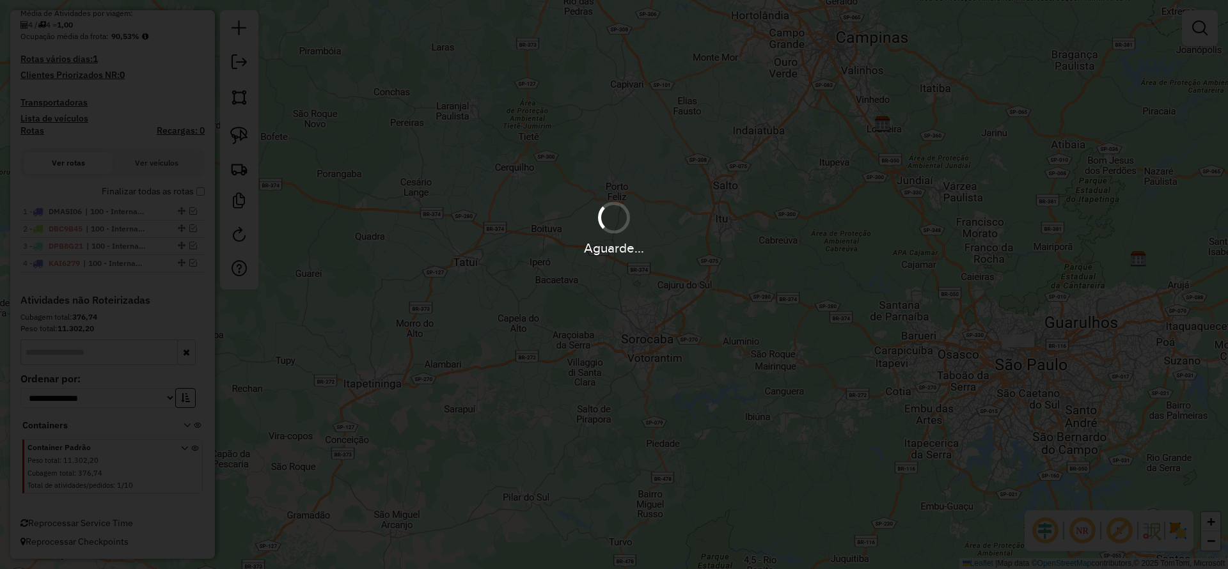
scroll to position [176, 0]
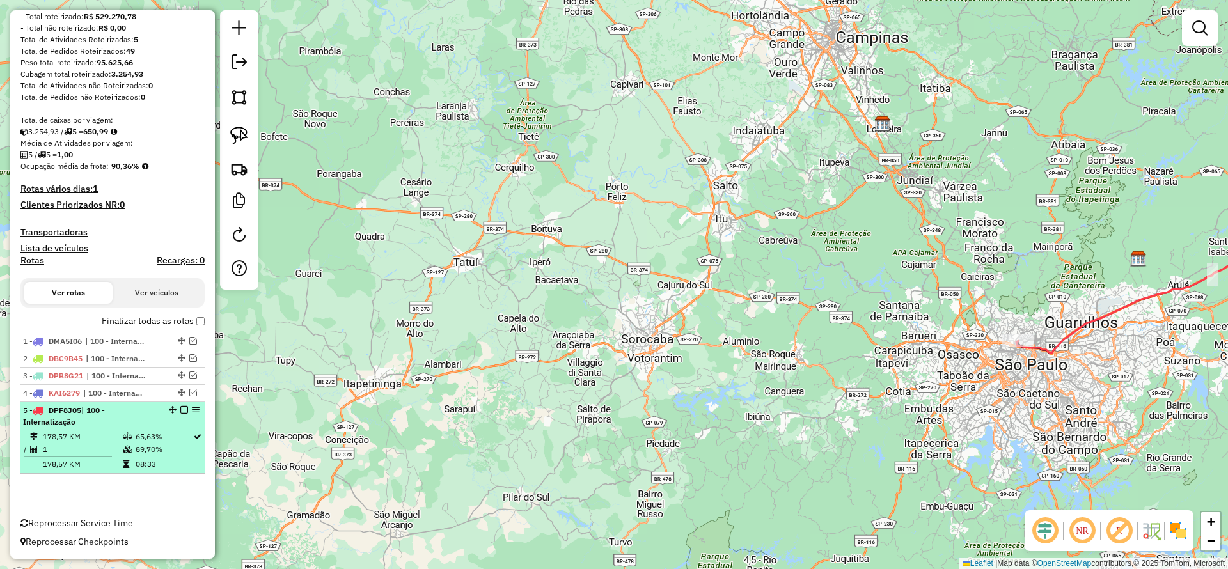
click at [183, 412] on em at bounding box center [184, 410] width 8 height 8
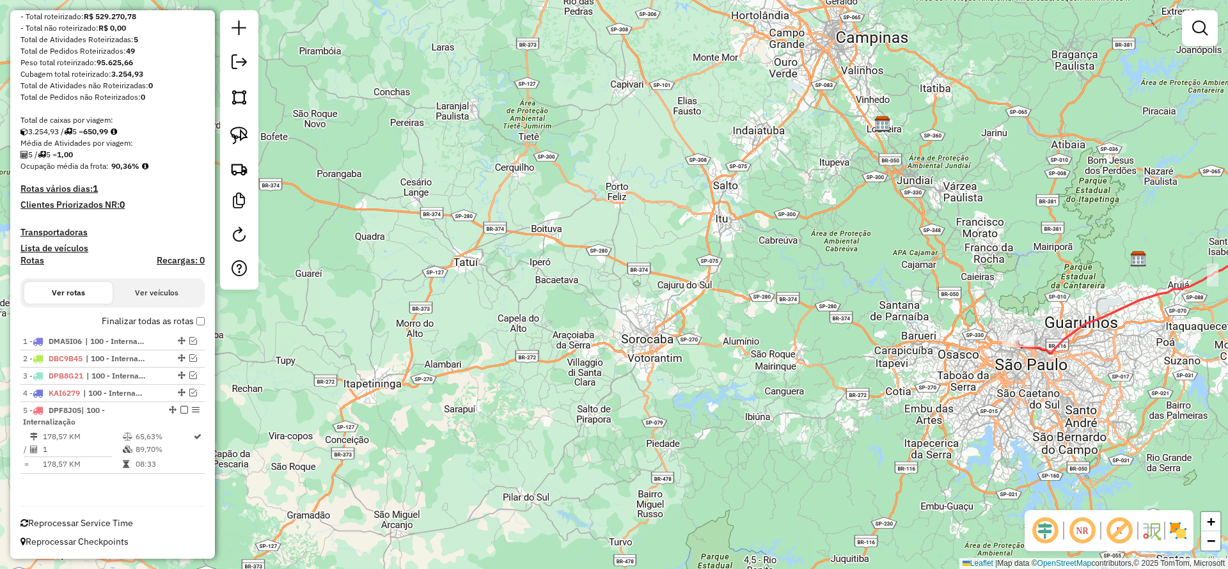
scroll to position [122, 0]
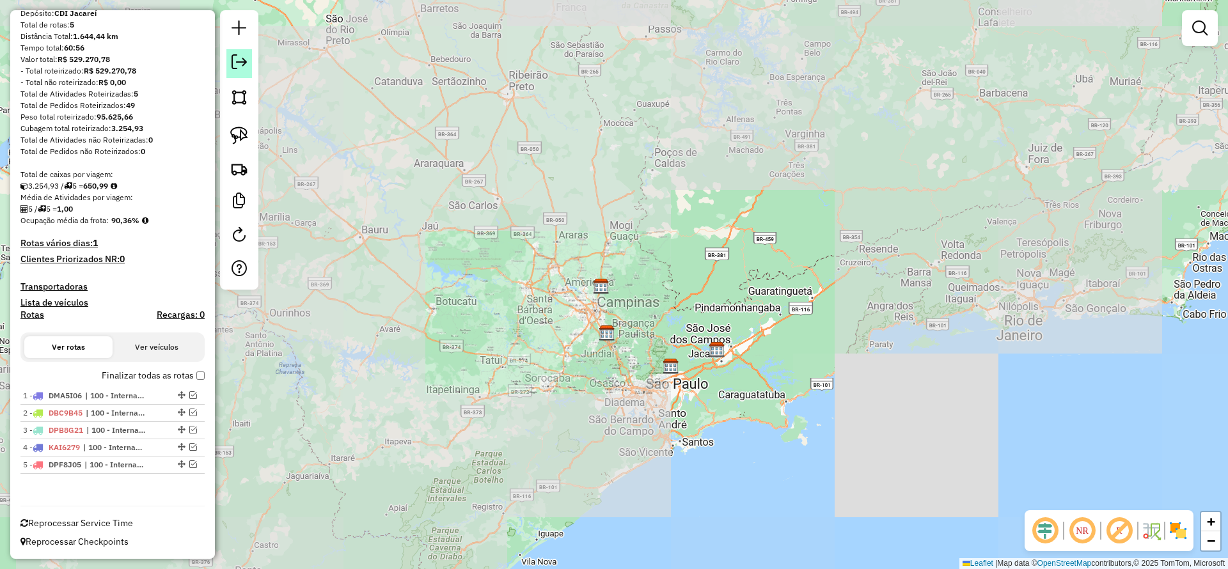
click at [228, 51] on link at bounding box center [239, 63] width 26 height 29
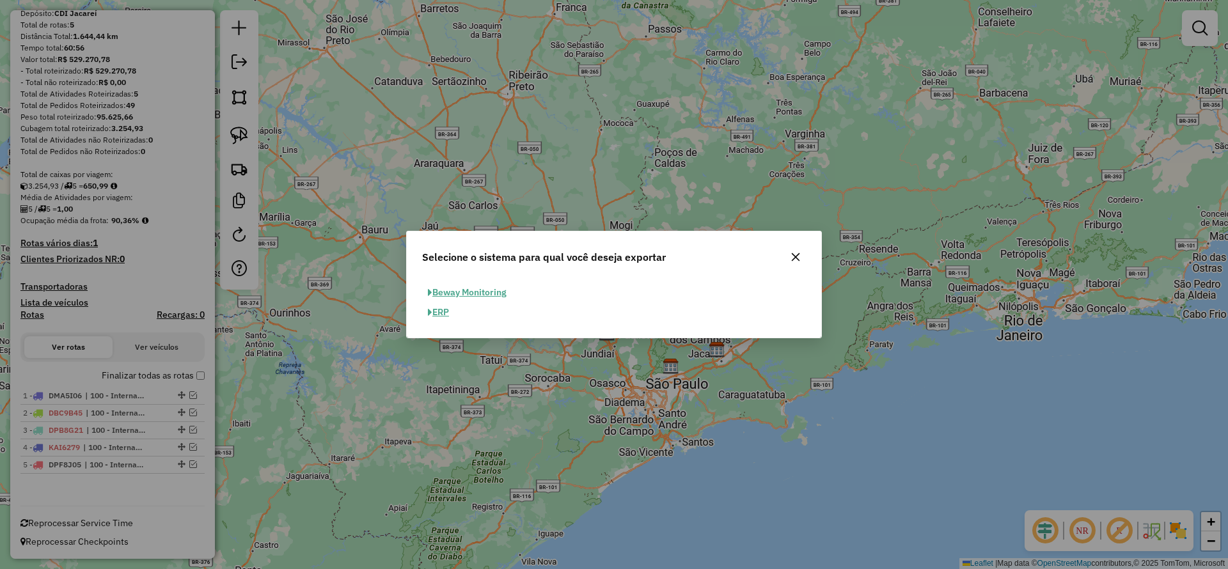
click at [431, 309] on button "ERP" at bounding box center [438, 312] width 33 height 20
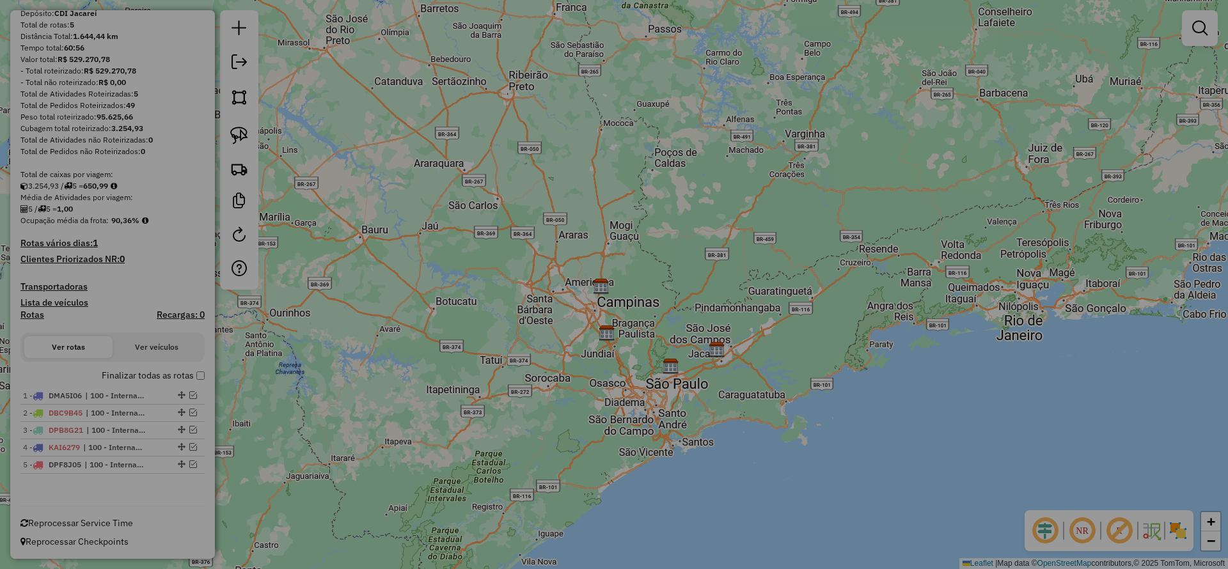
select select "**"
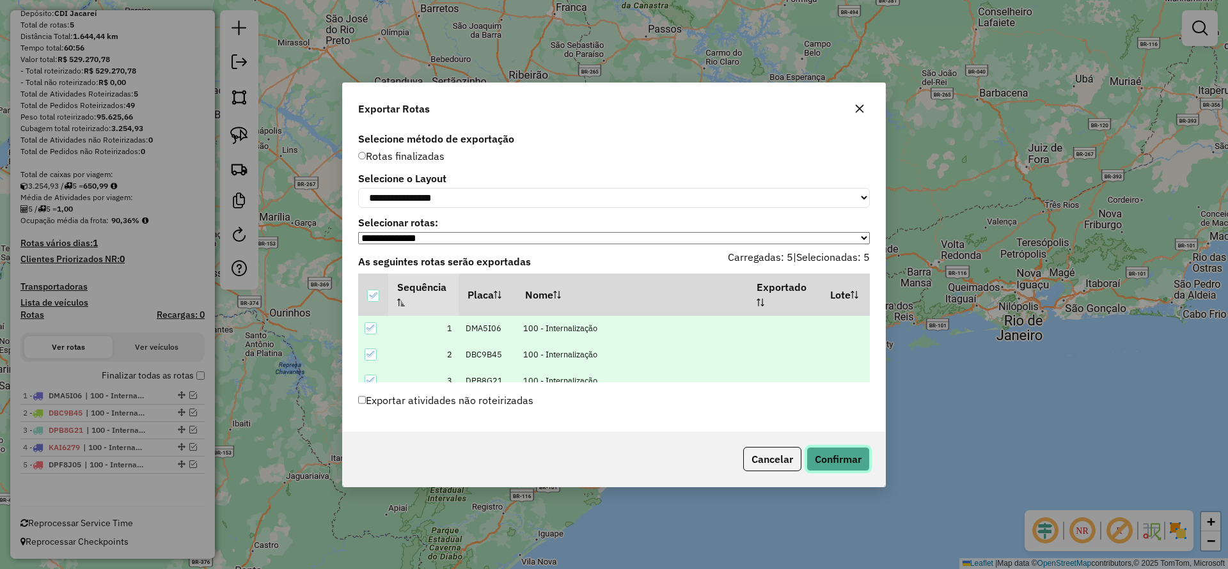
click at [831, 457] on button "Confirmar" at bounding box center [837, 459] width 63 height 24
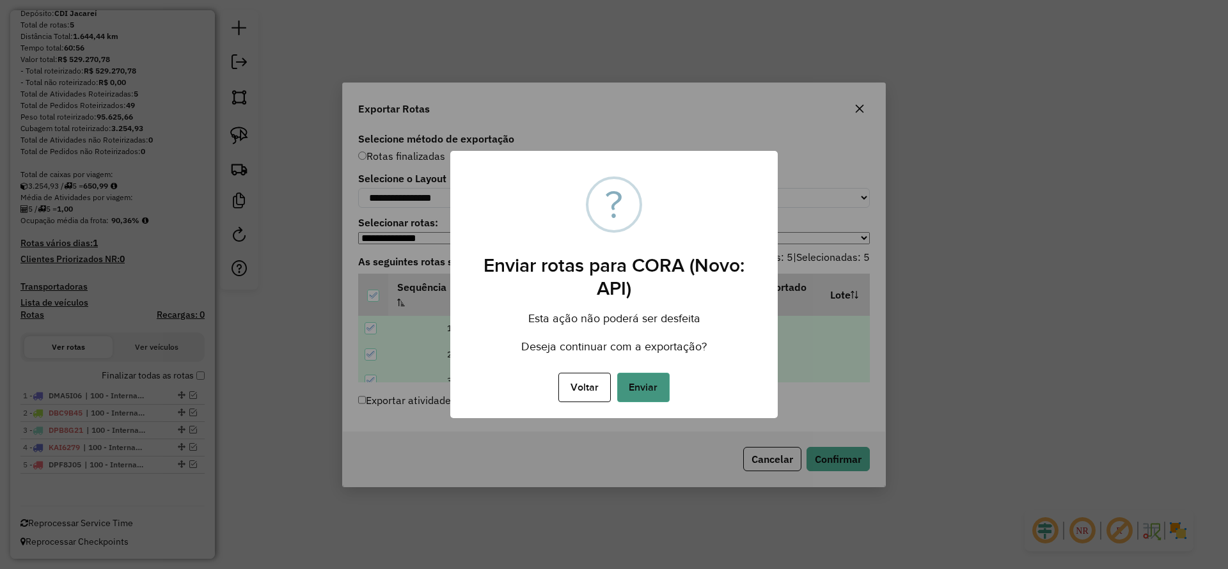
click at [666, 379] on button "Enviar" at bounding box center [643, 387] width 52 height 29
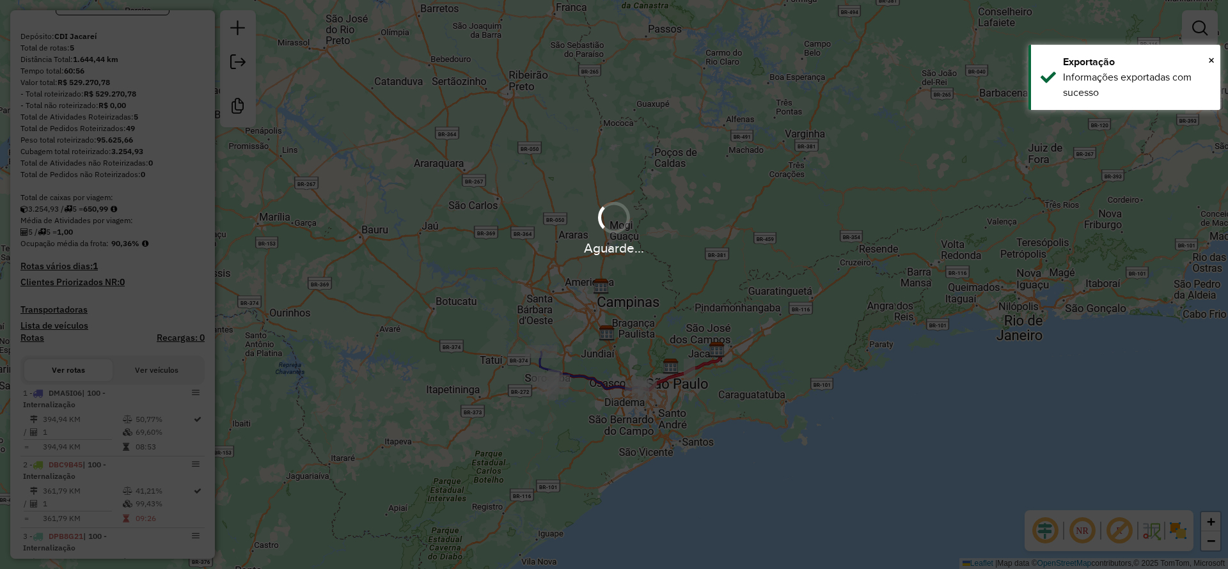
scroll to position [341, 0]
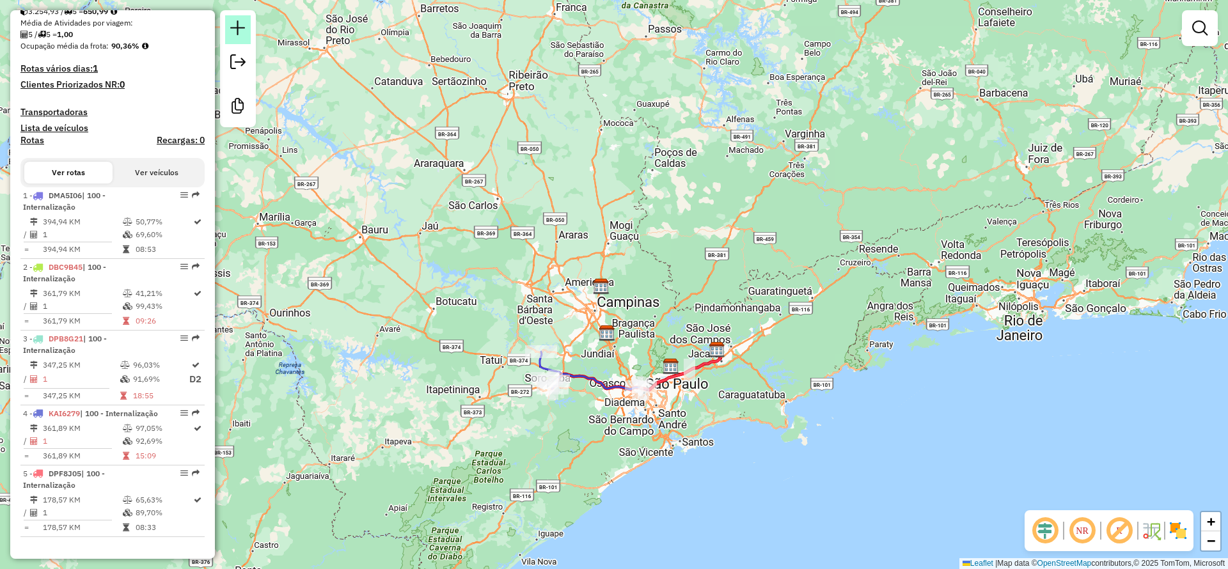
click at [246, 29] on link at bounding box center [238, 29] width 26 height 29
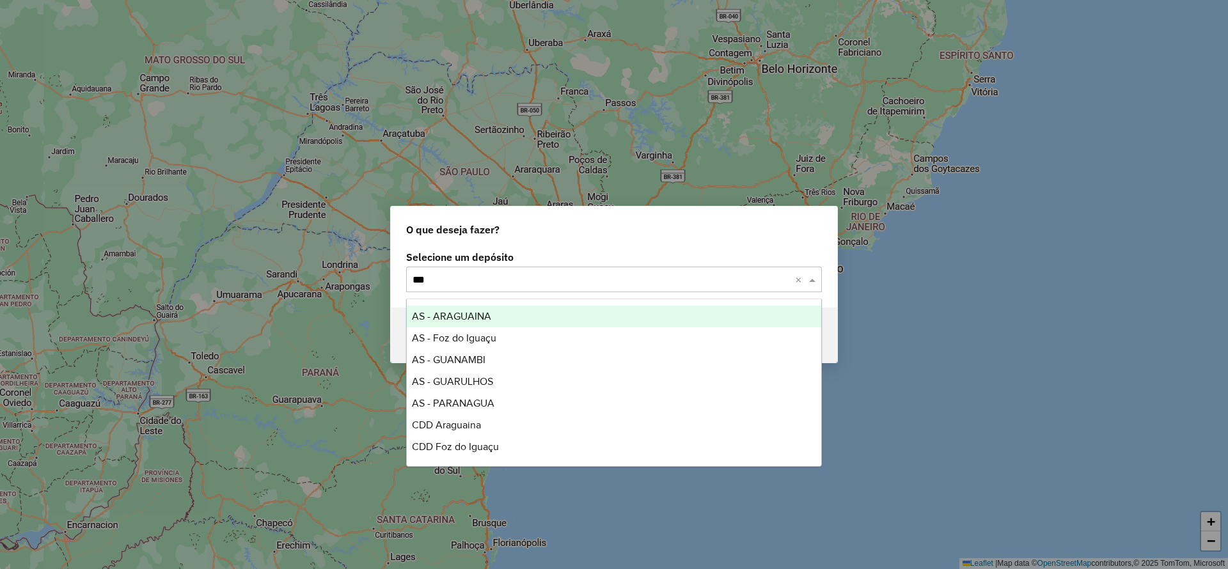
type input "****"
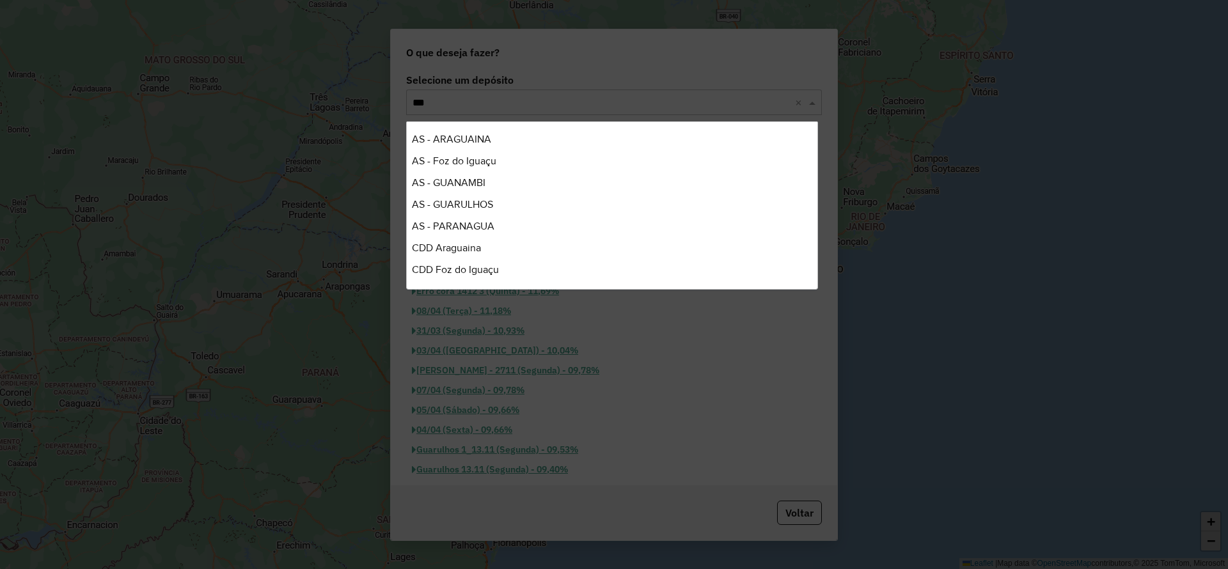
type input "****"
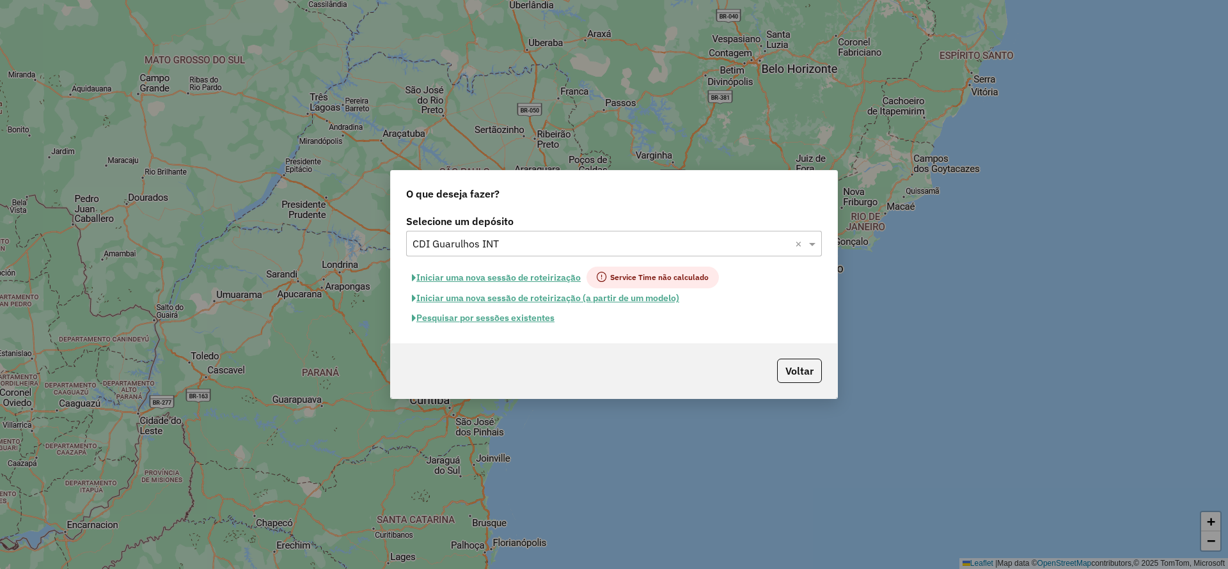
click at [527, 271] on button "Iniciar uma nova sessão de roteirização" at bounding box center [496, 278] width 180 height 22
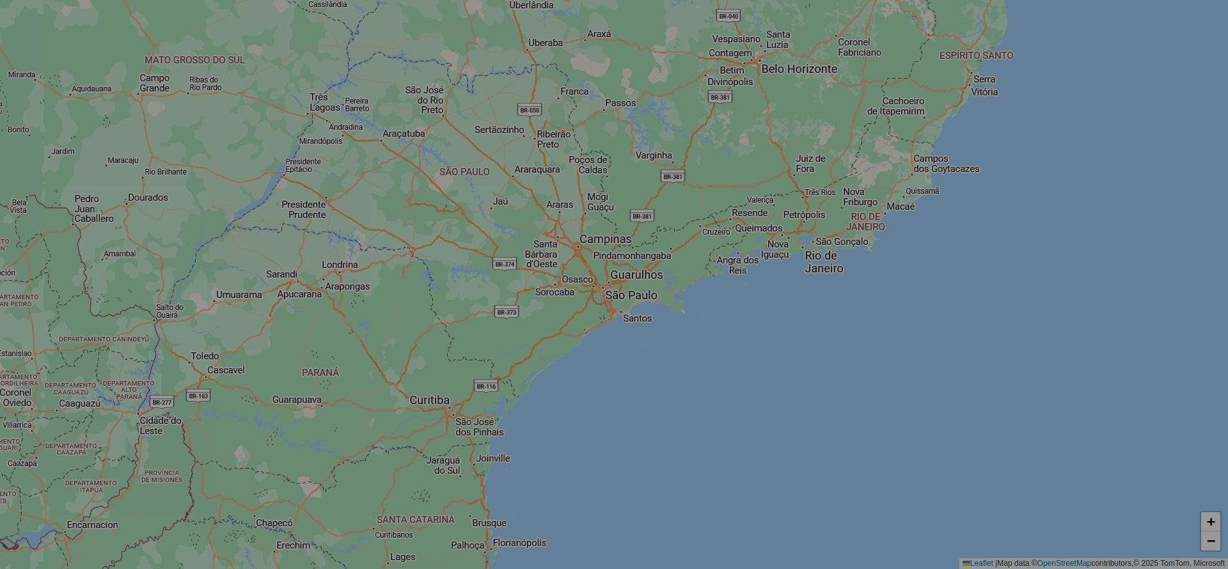
select select "*"
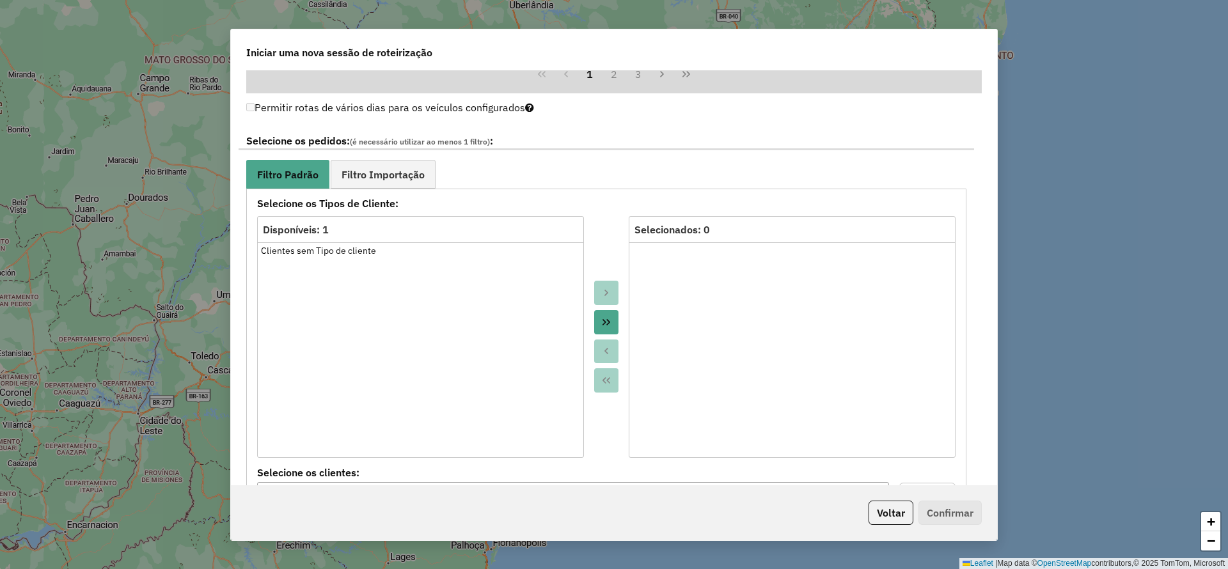
scroll to position [1055, 0]
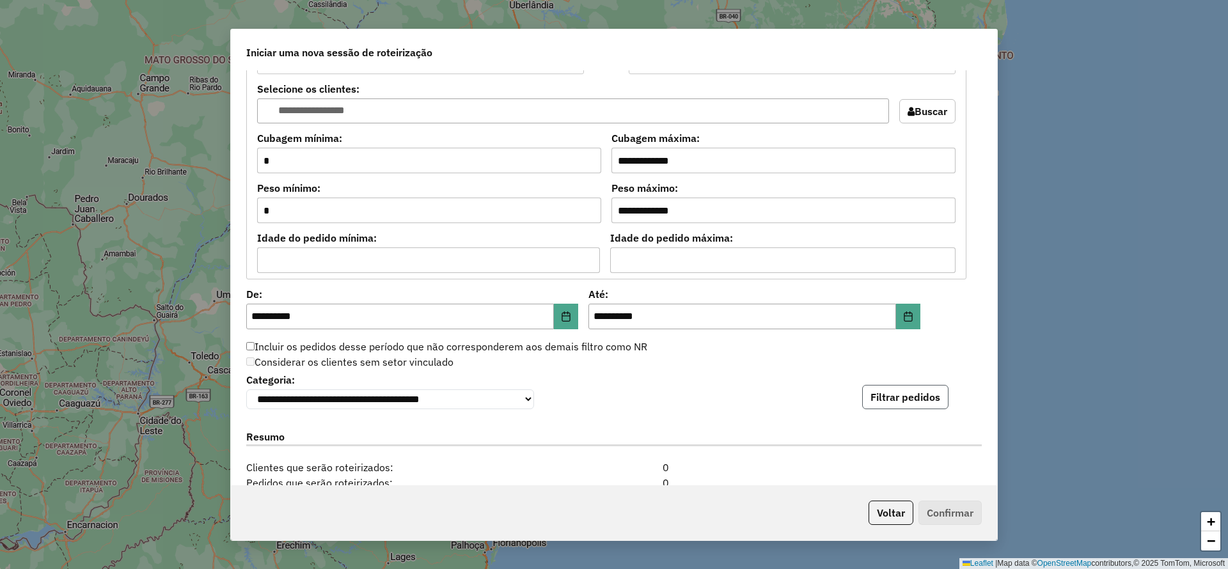
click at [933, 398] on button "Filtrar pedidos" at bounding box center [905, 397] width 86 height 24
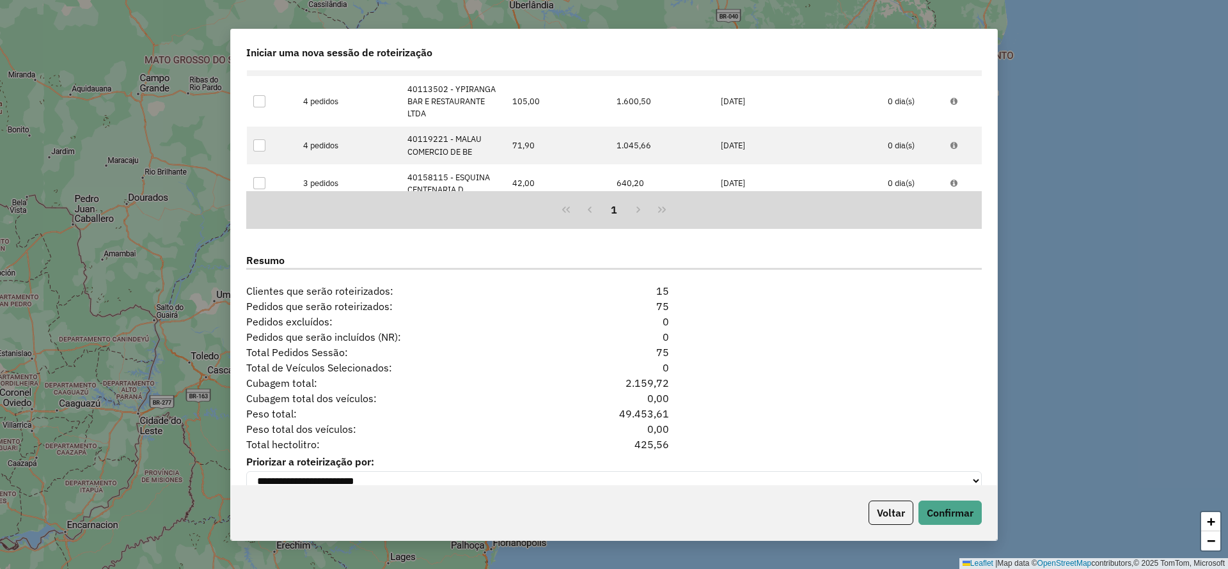
scroll to position [1551, 0]
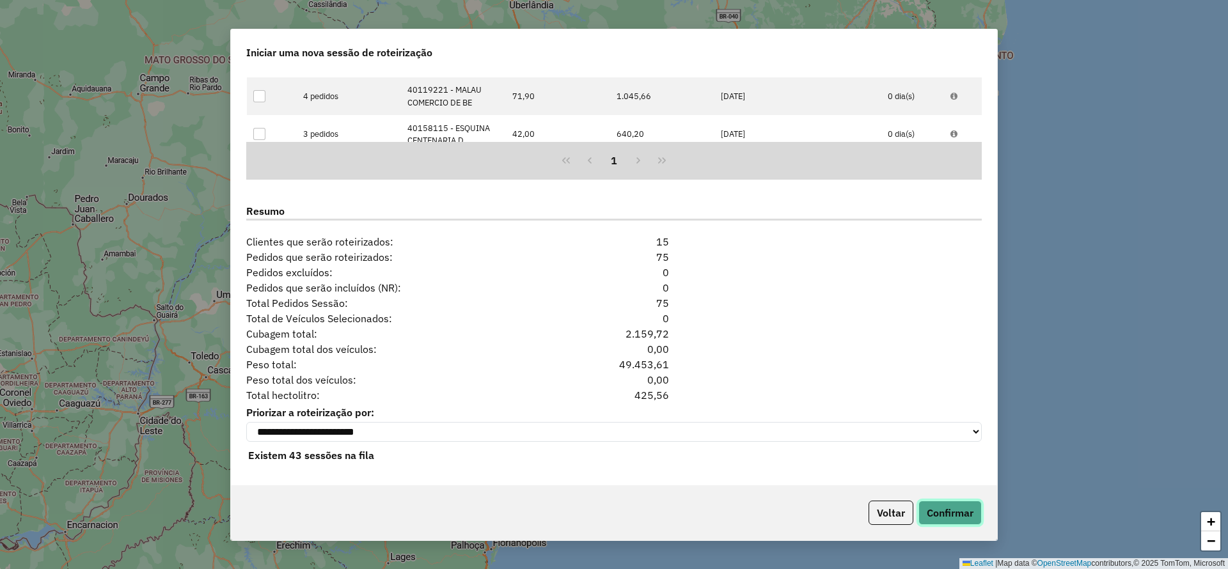
click at [974, 512] on button "Confirmar" at bounding box center [949, 513] width 63 height 24
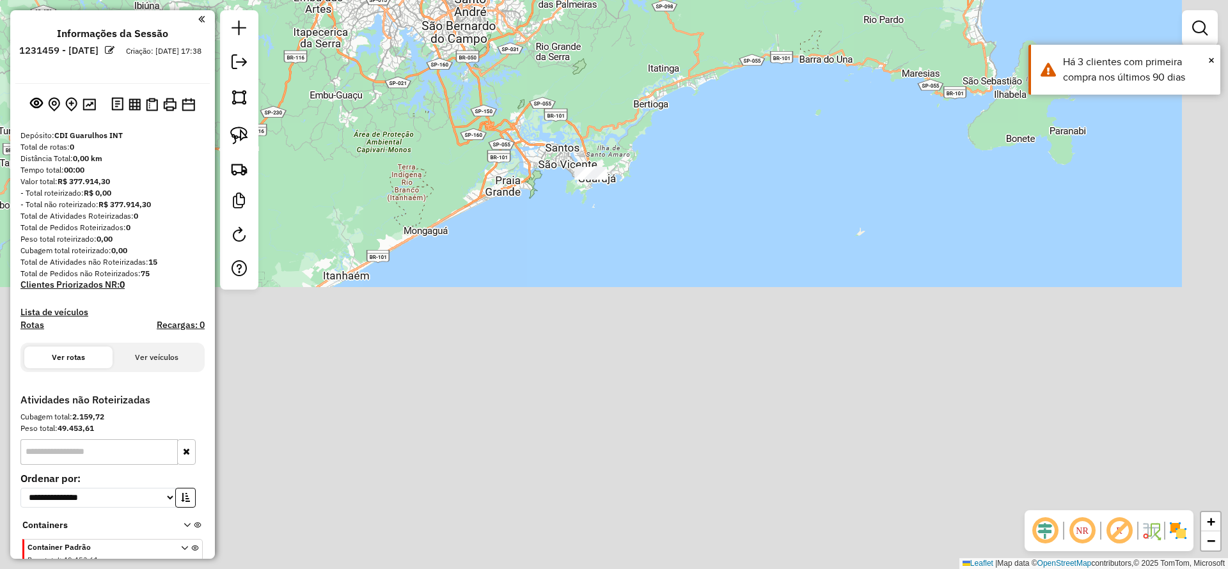
drag, startPoint x: 668, startPoint y: 463, endPoint x: 602, endPoint y: 75, distance: 392.9
click at [581, 27] on div "Janela de atendimento Grade de atendimento Capacidade Transportadoras Veículos …" at bounding box center [614, 284] width 1228 height 569
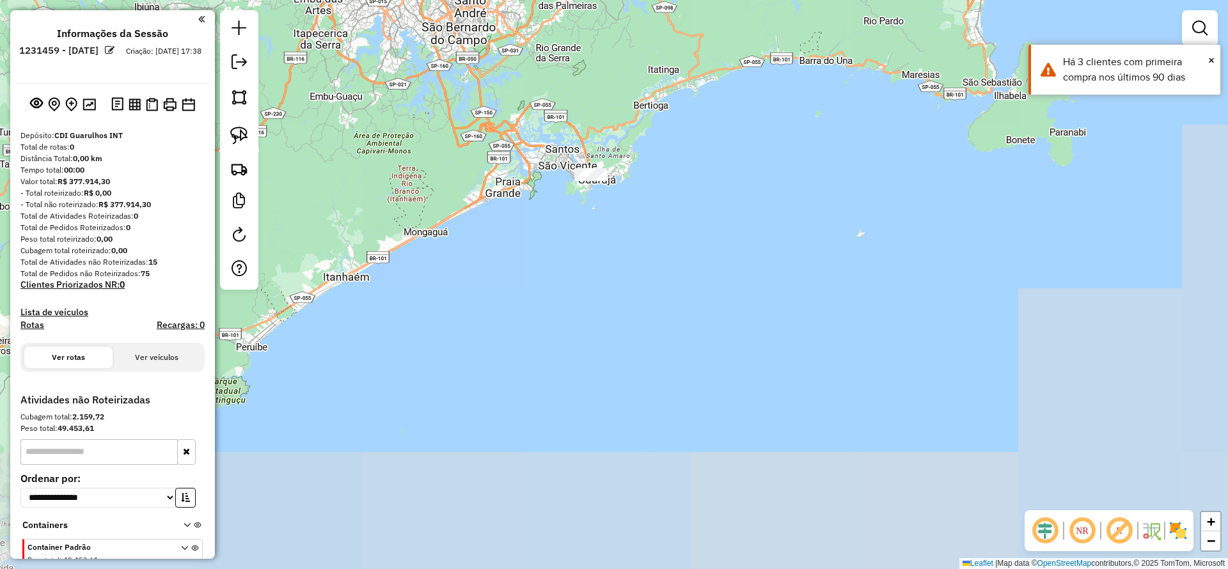
drag, startPoint x: 606, startPoint y: 87, endPoint x: 653, endPoint y: 272, distance: 191.4
click at [653, 272] on div "Janela de atendimento Grade de atendimento Capacidade Transportadoras Veículos …" at bounding box center [614, 284] width 1228 height 569
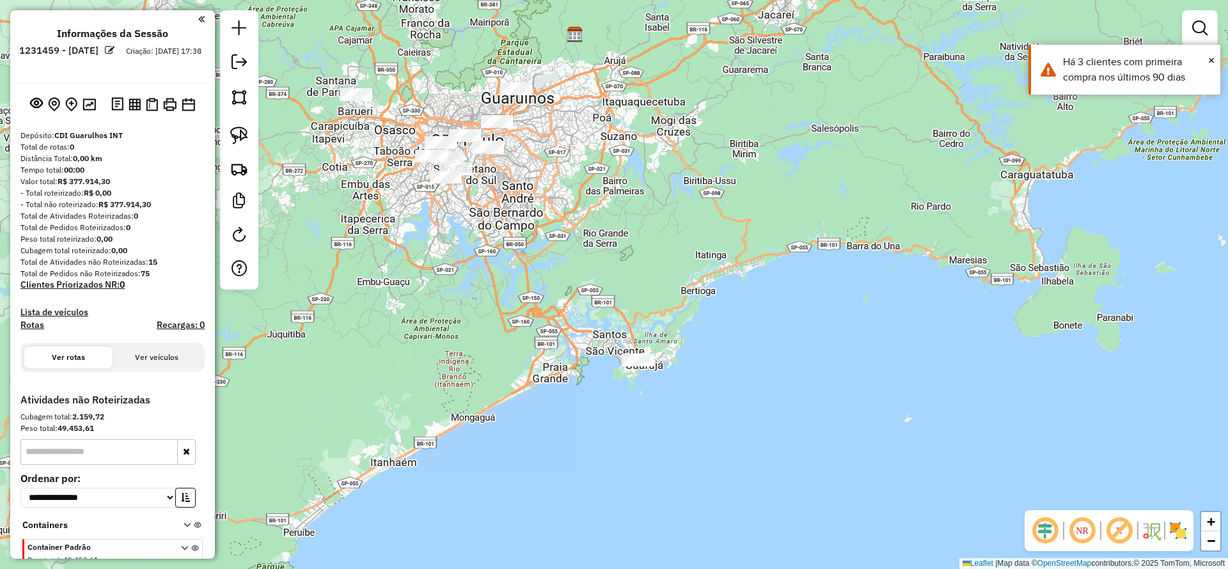
drag, startPoint x: 240, startPoint y: 145, endPoint x: 426, endPoint y: 253, distance: 215.4
click at [240, 146] on link at bounding box center [239, 135] width 28 height 28
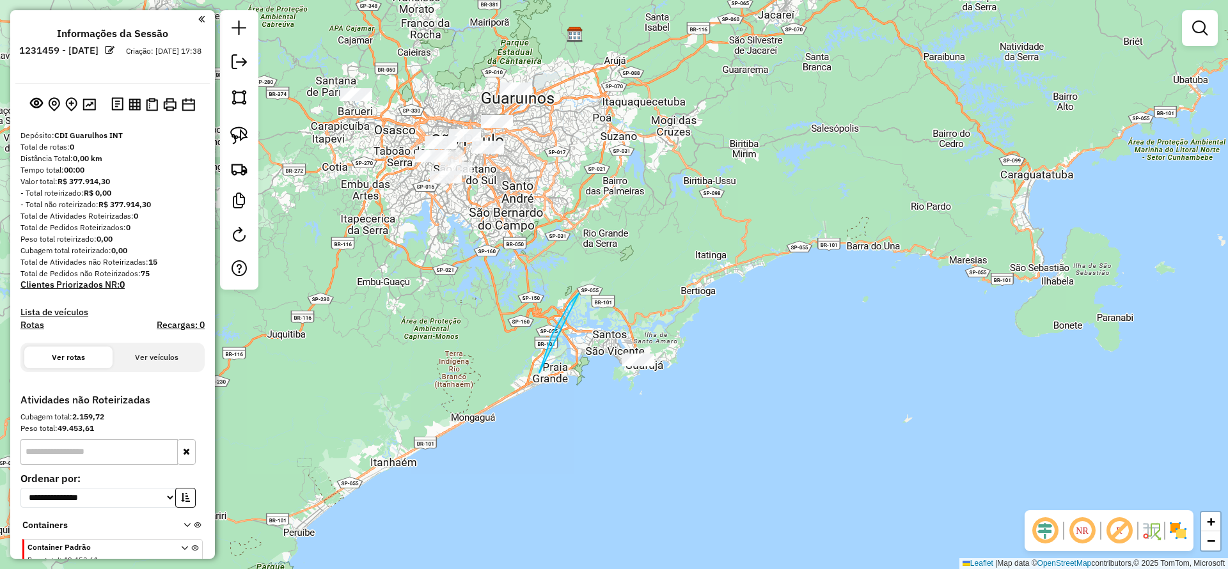
drag, startPoint x: 579, startPoint y: 293, endPoint x: 676, endPoint y: 361, distance: 118.5
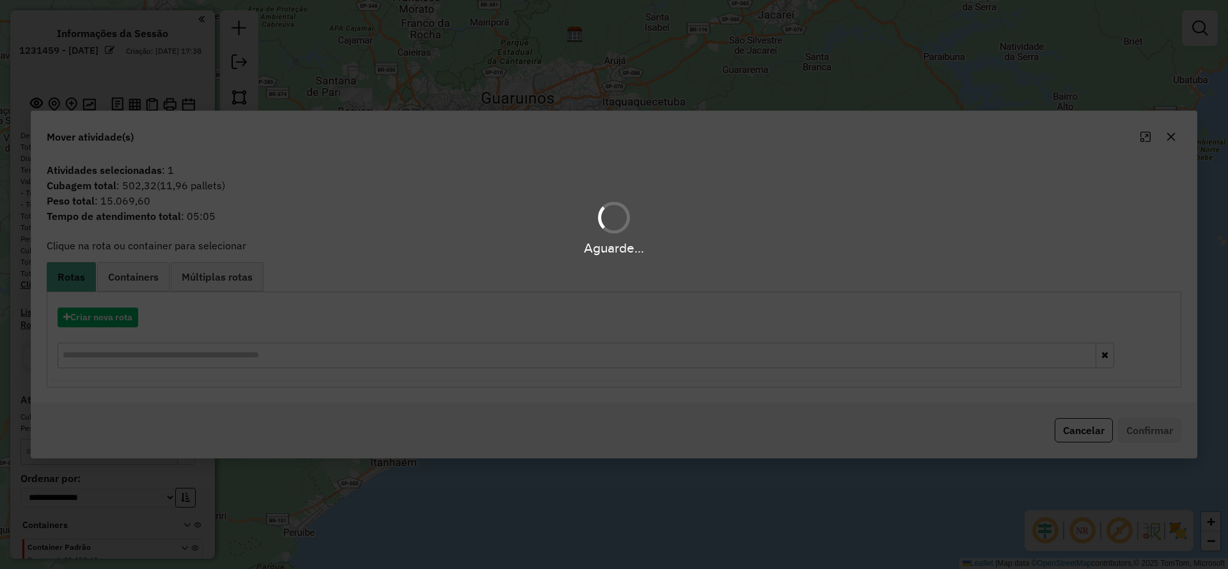
click at [93, 305] on hb-app "**********" at bounding box center [614, 284] width 1228 height 569
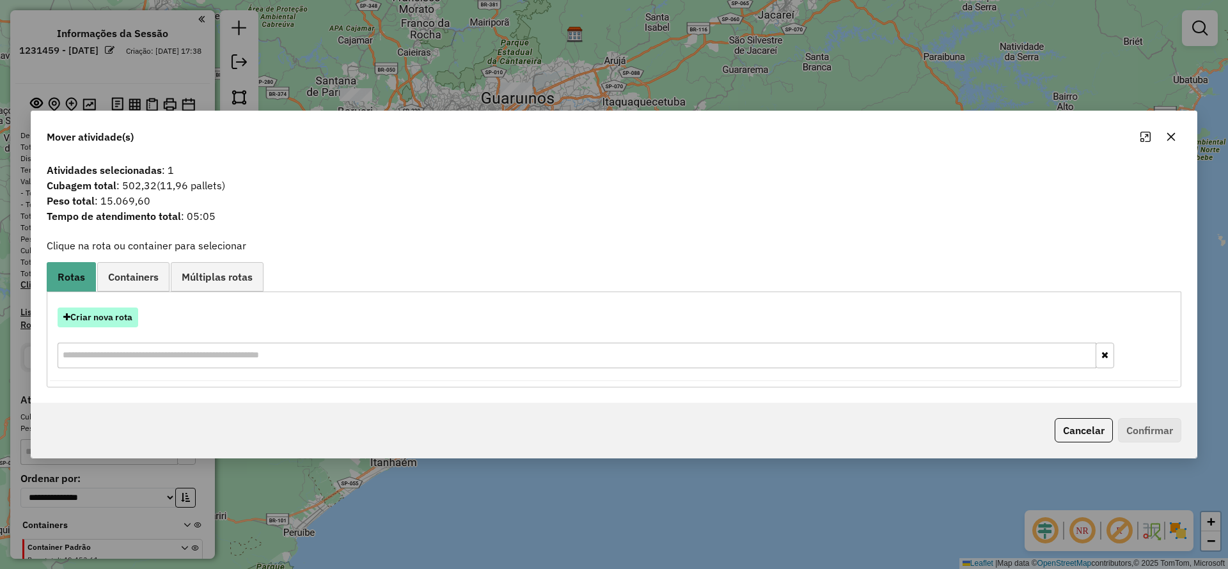
click at [98, 309] on button "Criar nova rota" at bounding box center [98, 318] width 81 height 20
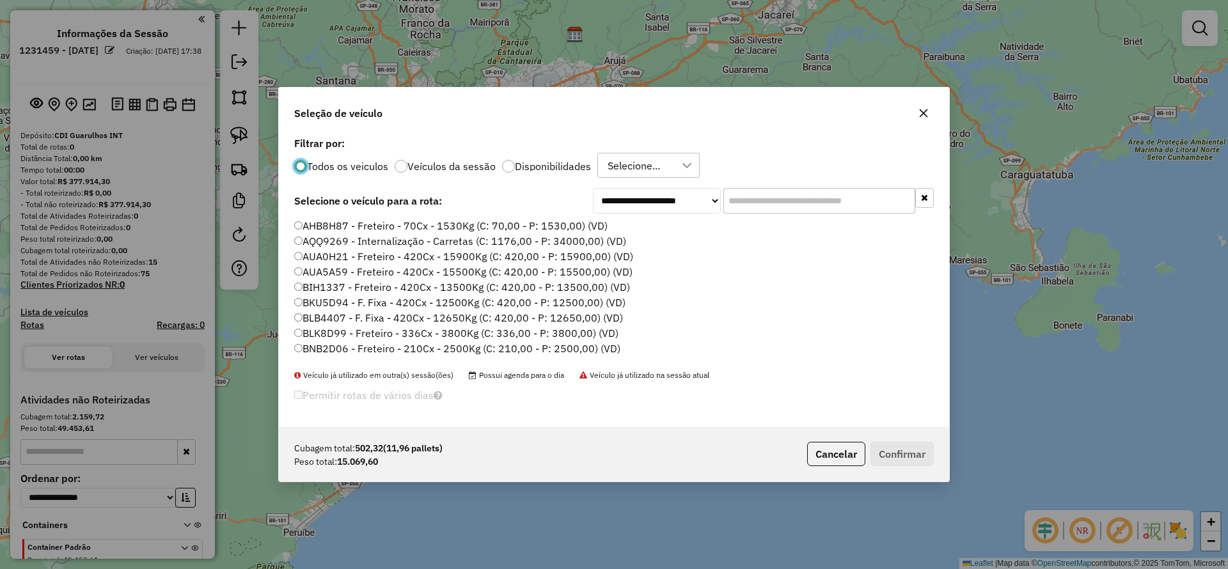
scroll to position [7, 4]
drag, startPoint x: 768, startPoint y: 189, endPoint x: 761, endPoint y: 198, distance: 10.9
click at [768, 189] on input "text" at bounding box center [819, 201] width 192 height 26
paste input "*******"
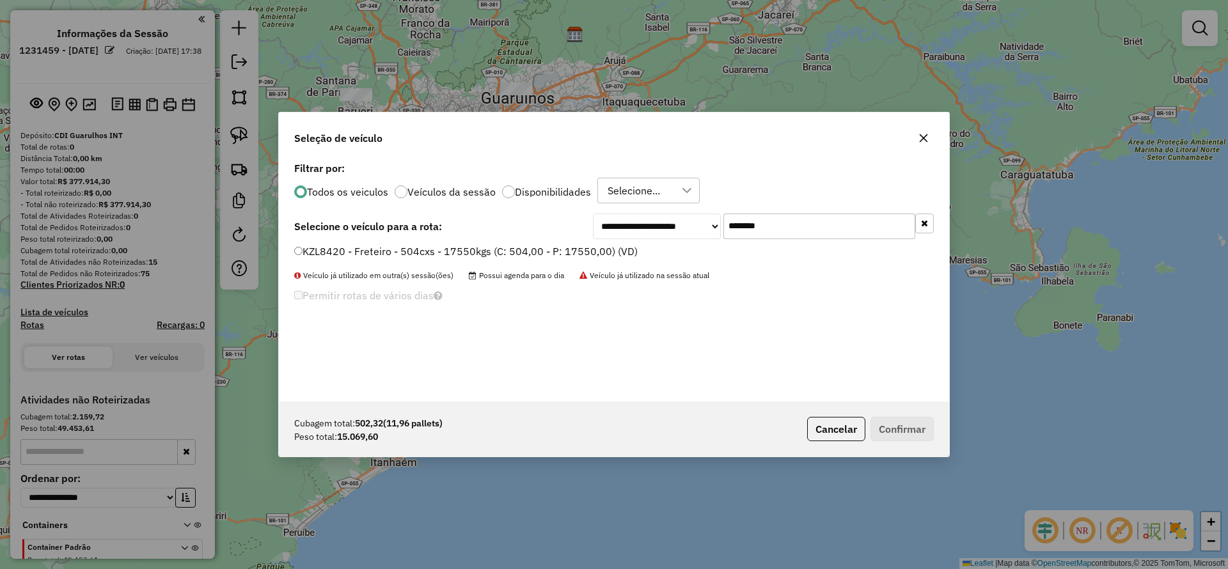
type input "*******"
drag, startPoint x: 537, startPoint y: 242, endPoint x: 551, endPoint y: 254, distance: 17.7
click at [537, 247] on div "**********" at bounding box center [614, 280] width 670 height 243
click at [551, 252] on label "KZL8420 - Freteiro - 504cxs - 17550kgs (C: 504,00 - P: 17550,00) (VD)" at bounding box center [465, 251] width 343 height 15
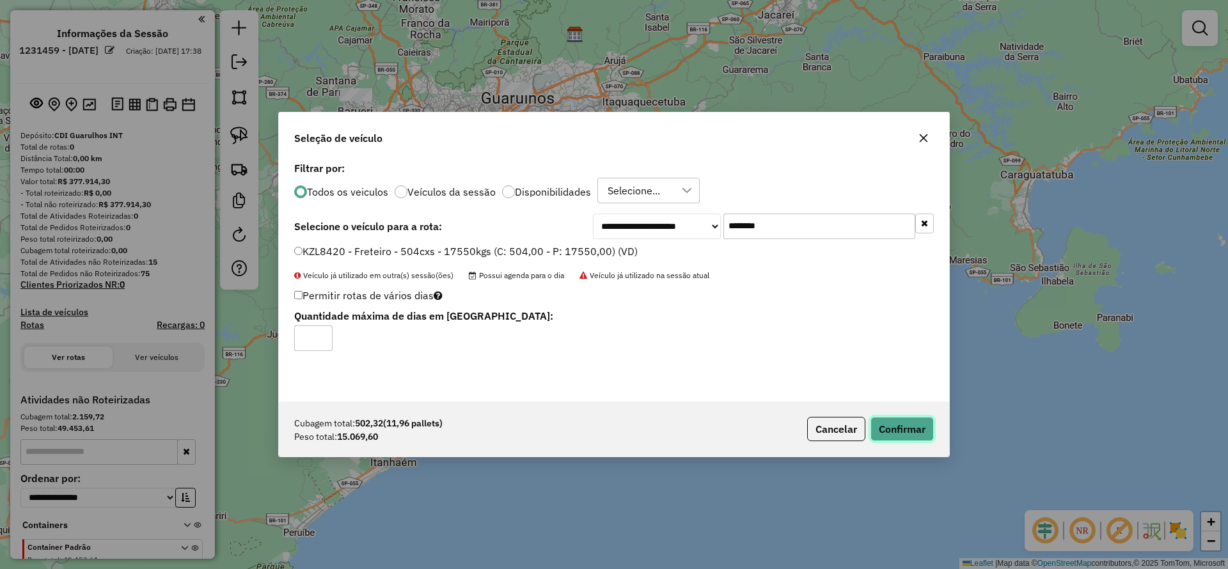
click at [897, 423] on button "Confirmar" at bounding box center [901, 429] width 63 height 24
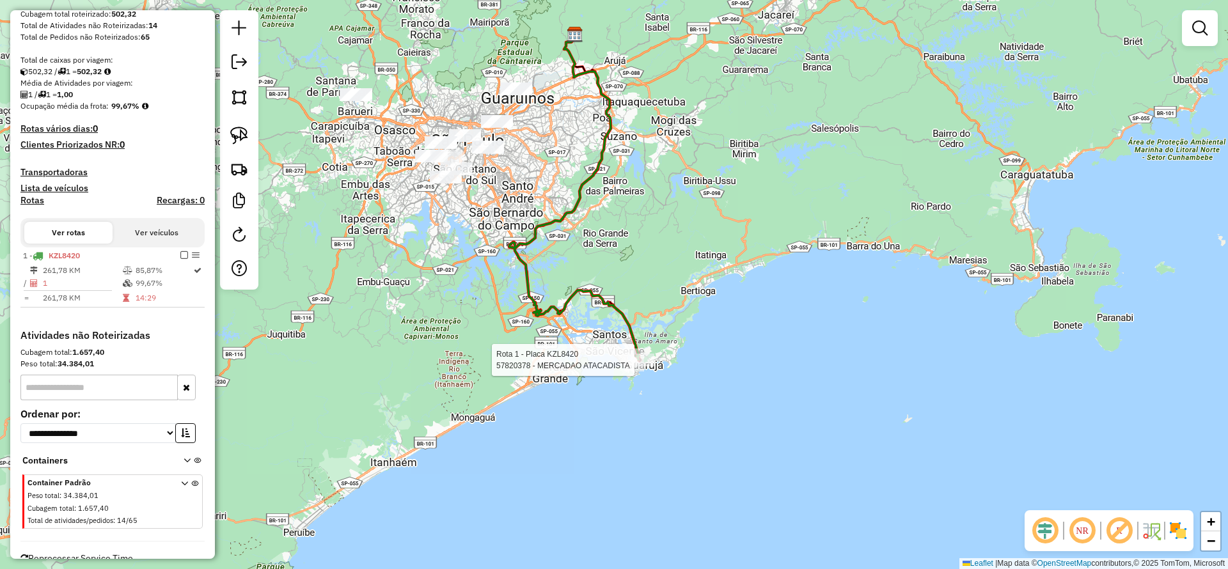
select select "**********"
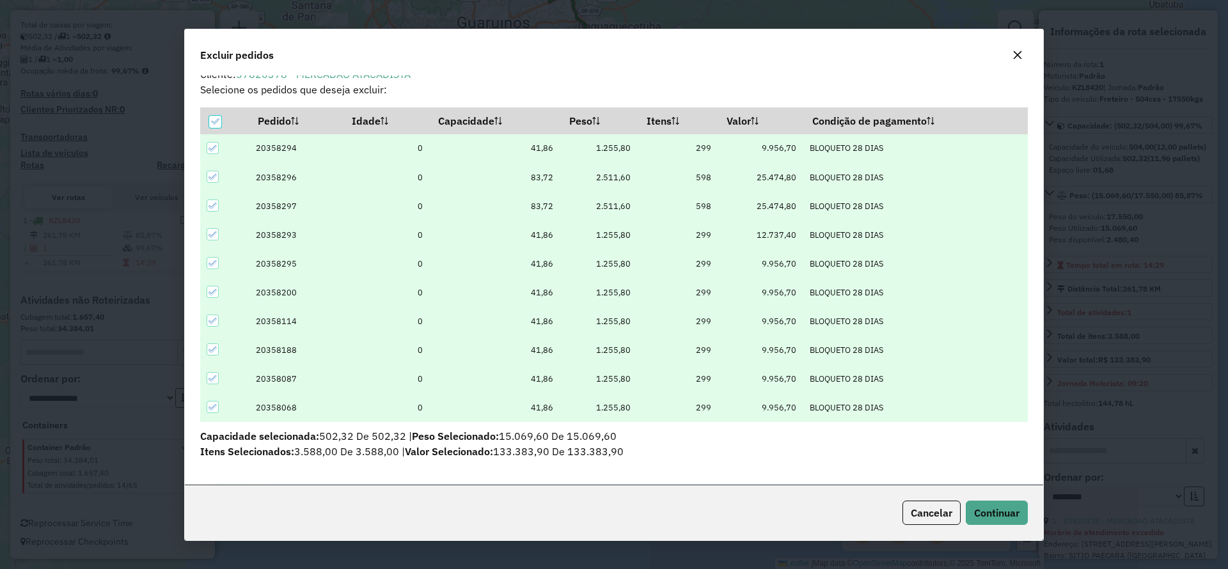
scroll to position [14, 0]
drag, startPoint x: 1016, startPoint y: 49, endPoint x: 957, endPoint y: 78, distance: 66.1
click at [1015, 50] on icon "button" at bounding box center [1017, 55] width 10 height 10
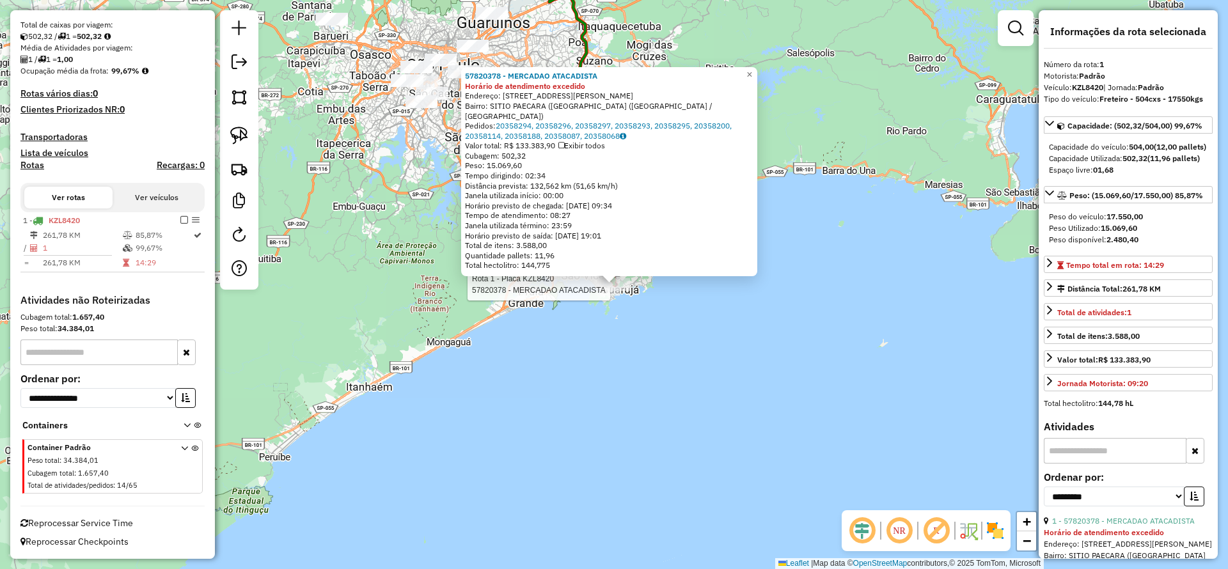
drag, startPoint x: 639, startPoint y: 214, endPoint x: 669, endPoint y: 308, distance: 98.9
click at [669, 308] on div "Rota 1 - Placa KZL8420 57820378 - MERCADAO ATACADISTA 57820378 - MERCADAO ATACA…" at bounding box center [614, 284] width 1228 height 569
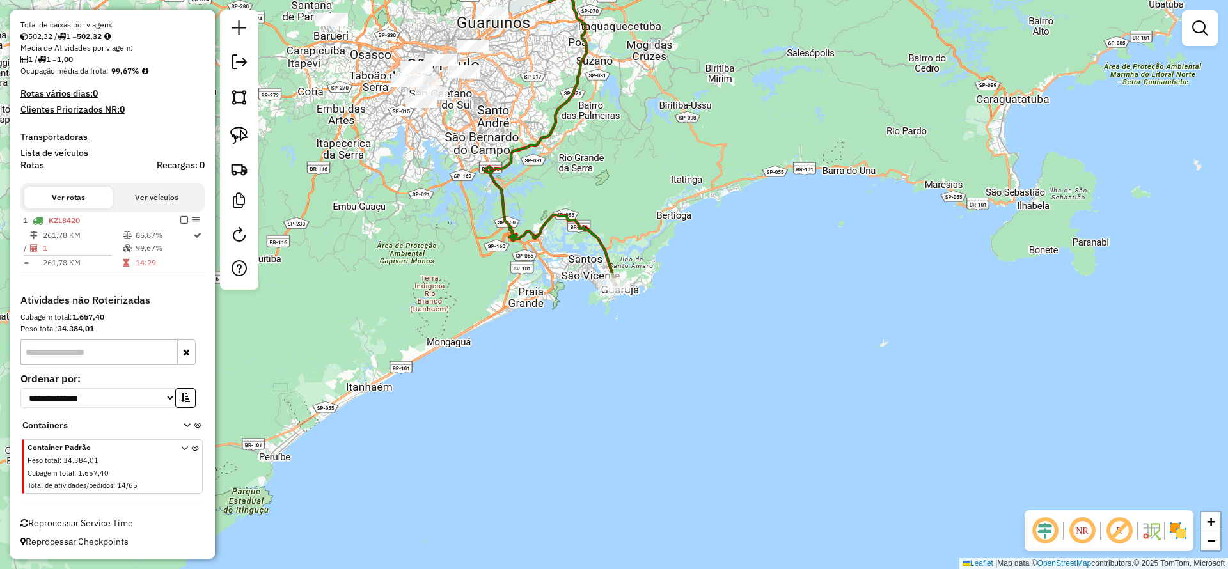
drag, startPoint x: 375, startPoint y: 382, endPoint x: 284, endPoint y: 324, distance: 107.8
click at [373, 380] on div "Janela de atendimento Grade de atendimento Capacidade Transportadoras Veículos …" at bounding box center [614, 284] width 1228 height 569
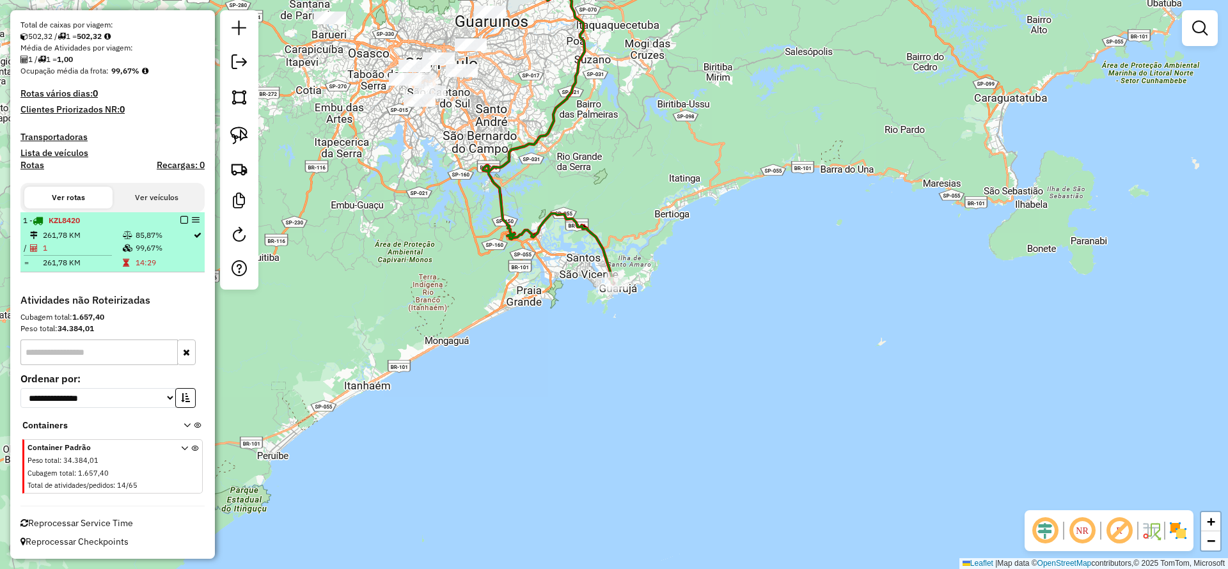
click at [180, 222] on em at bounding box center [184, 220] width 8 height 8
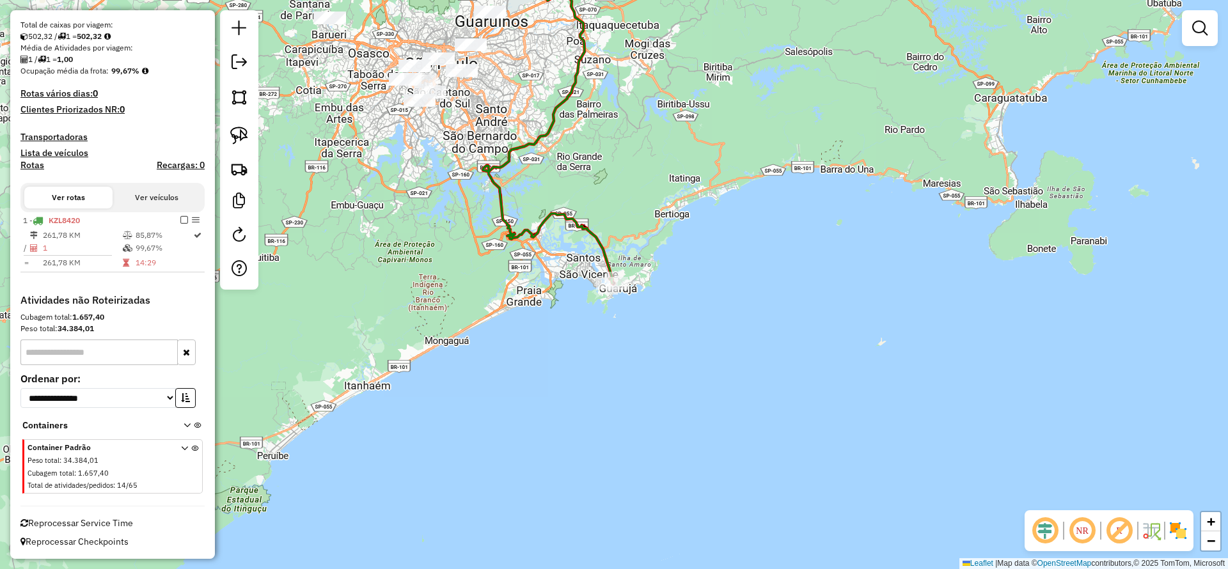
scroll to position [229, 0]
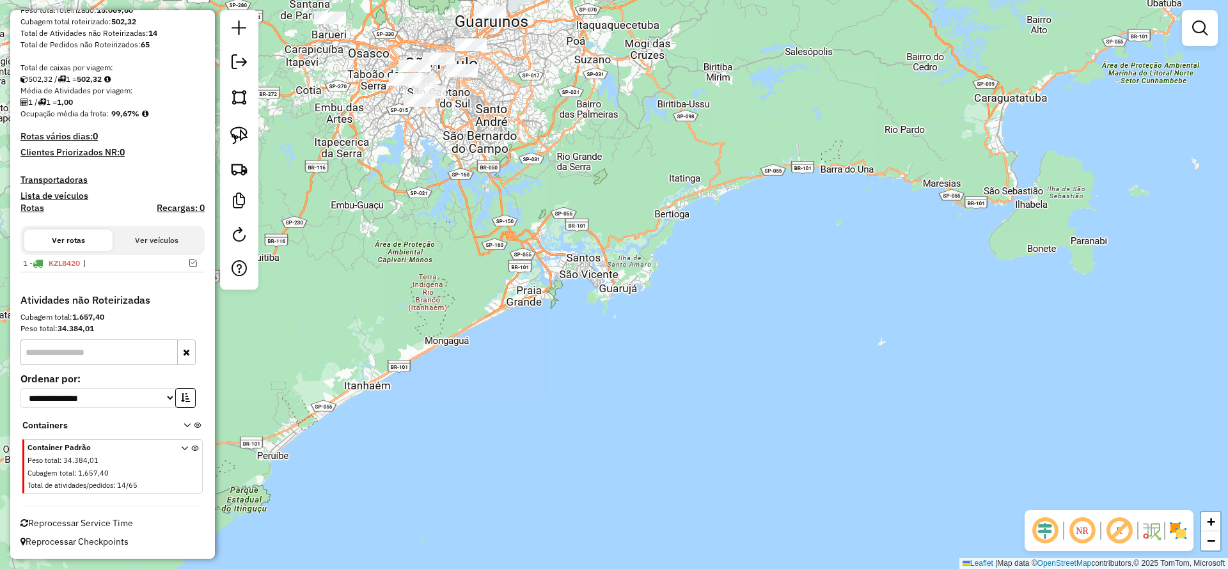
drag, startPoint x: 567, startPoint y: 196, endPoint x: 672, endPoint y: 348, distance: 185.3
click at [672, 348] on div "Janela de atendimento Grade de atendimento Capacidade Transportadoras Veículos …" at bounding box center [614, 284] width 1228 height 569
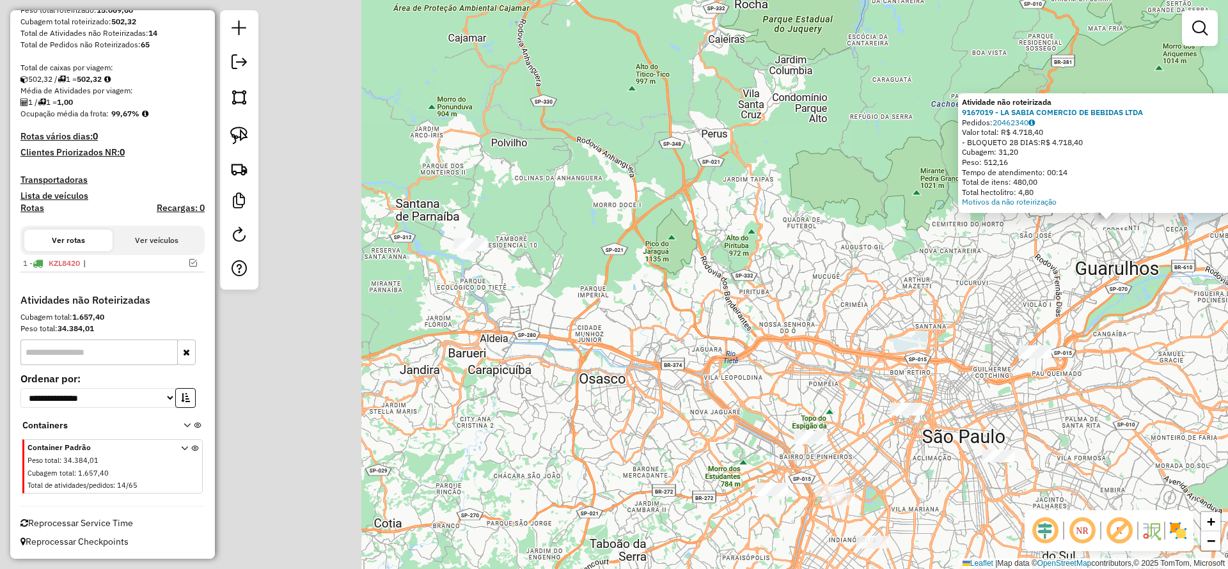
drag, startPoint x: 825, startPoint y: 340, endPoint x: 1035, endPoint y: 299, distance: 213.2
click at [1040, 301] on div "Atividade não roteirizada 9167019 - LA SABIA COMERCIO DE BEBIDAS LTDA Pedidos: …" at bounding box center [614, 284] width 1228 height 569
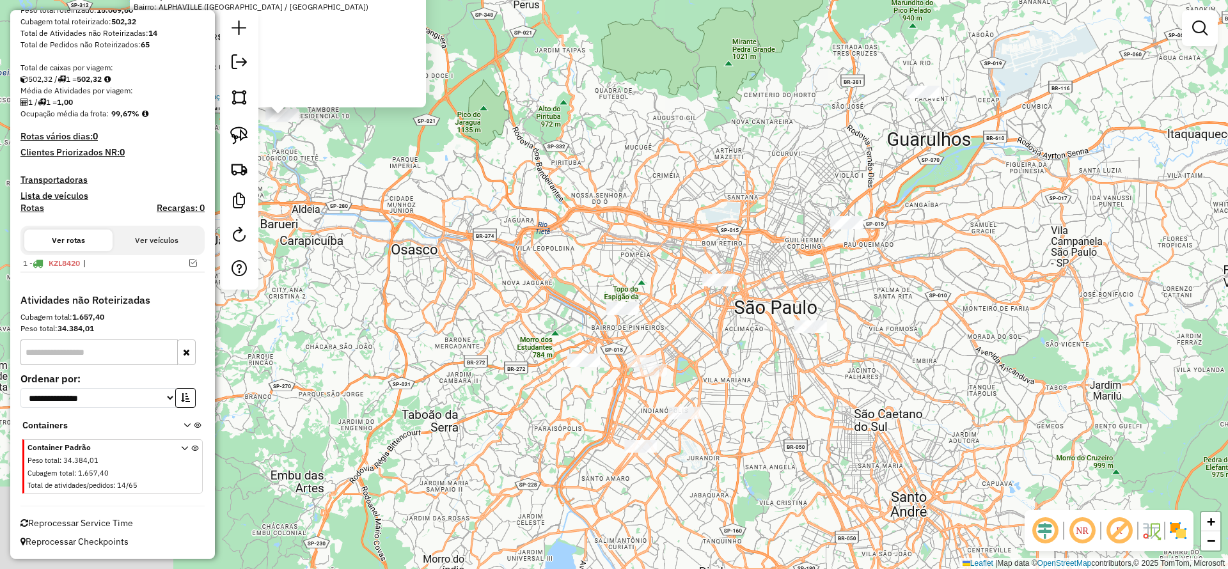
drag, startPoint x: 804, startPoint y: 401, endPoint x: 473, endPoint y: 234, distance: 370.3
click at [473, 234] on div "Atividade não roteirizada 30349456 - CBE - SANTANA DO PAR Endereço: AVN MARTE 4…" at bounding box center [614, 284] width 1228 height 569
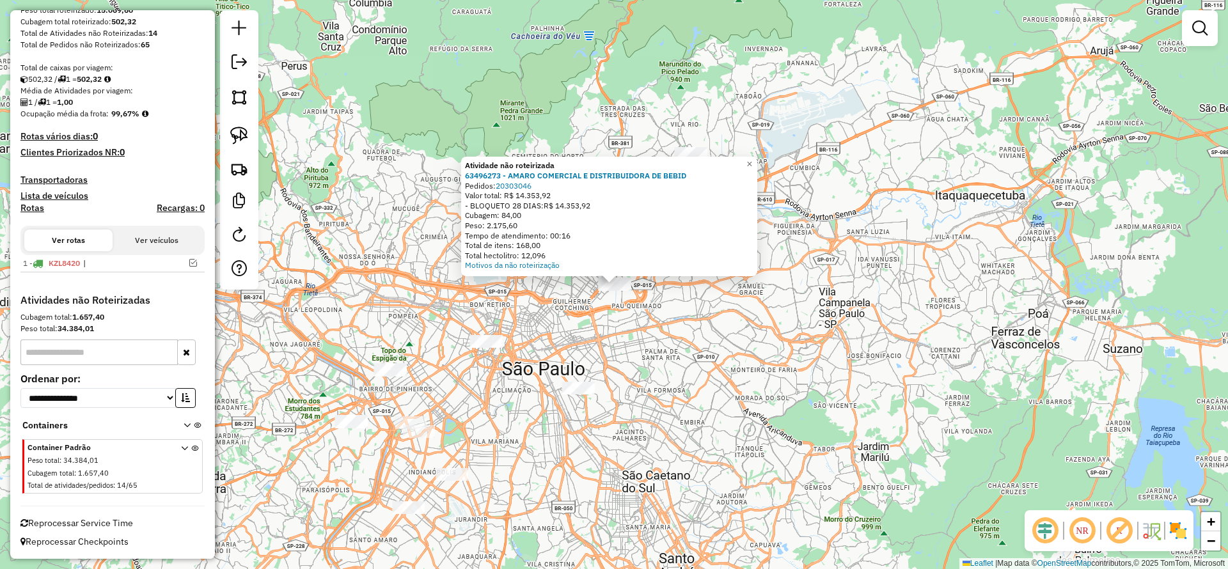
drag, startPoint x: 561, startPoint y: 347, endPoint x: 504, endPoint y: 312, distance: 66.4
click at [560, 345] on div "Atividade não roteirizada 63496273 - AMARO COMERCIAL E DISTRIBUIDORA DE BEBID P…" at bounding box center [614, 284] width 1228 height 569
click at [240, 134] on img at bounding box center [239, 136] width 18 height 18
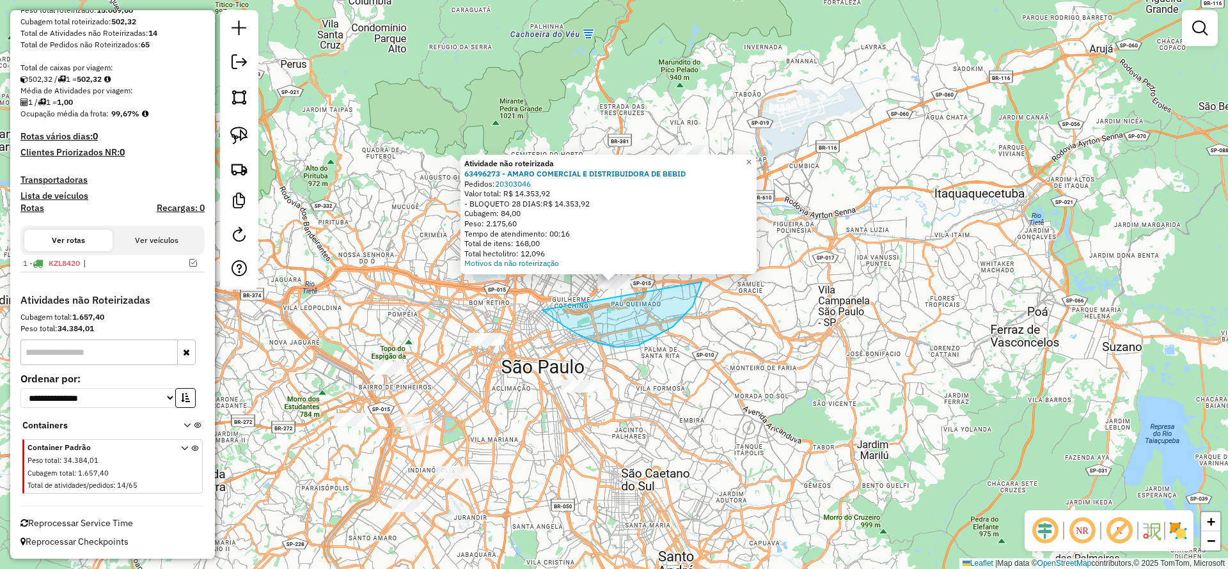
drag, startPoint x: 545, startPoint y: 312, endPoint x: 664, endPoint y: 185, distance: 174.2
click at [664, 185] on div "Atividade não roteirizada 63496273 - AMARO COMERCIAL E DISTRIBUIDORA DE BEBID P…" at bounding box center [614, 284] width 1228 height 569
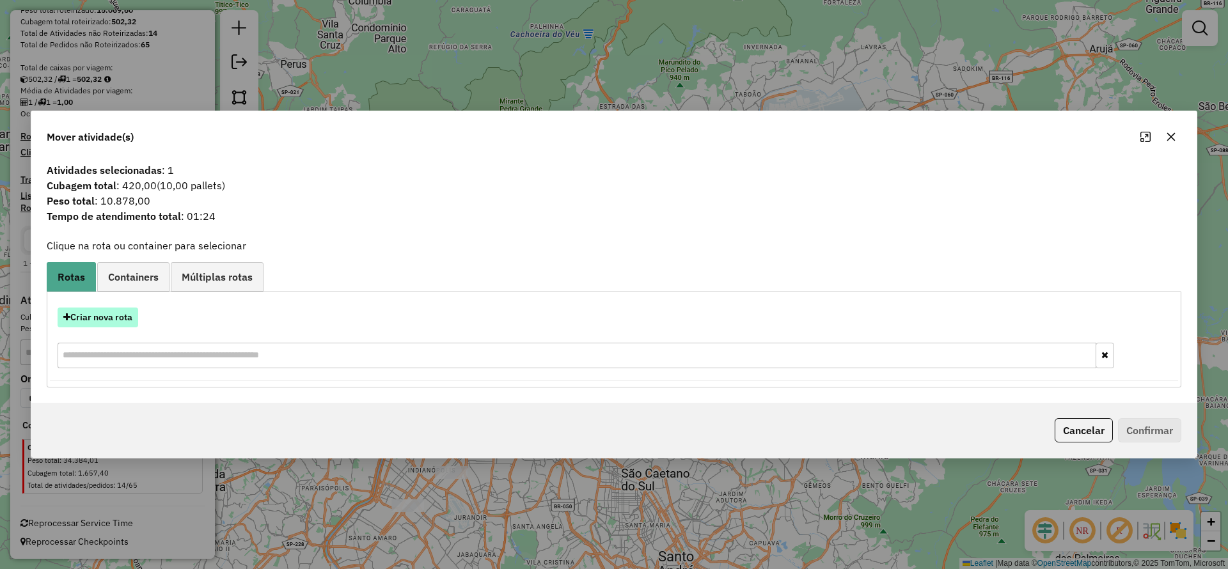
click at [121, 325] on button "Criar nova rota" at bounding box center [98, 318] width 81 height 20
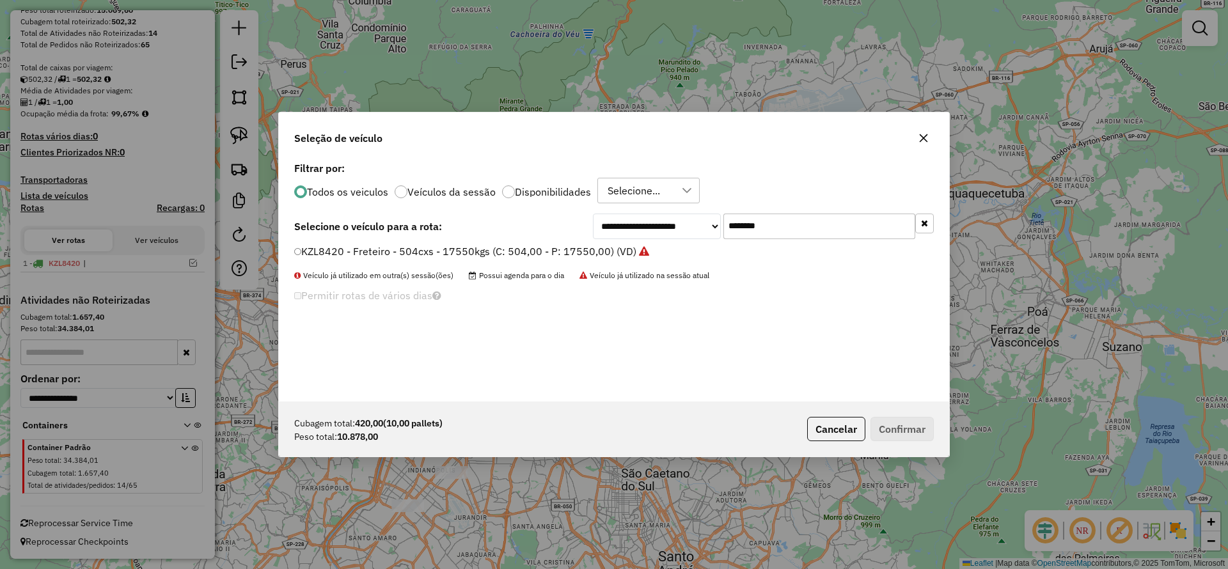
scroll to position [7, 4]
drag, startPoint x: 635, startPoint y: 224, endPoint x: 604, endPoint y: 224, distance: 31.3
click at [604, 224] on div "**********" at bounding box center [763, 227] width 341 height 26
drag, startPoint x: 781, startPoint y: 225, endPoint x: 584, endPoint y: 232, distance: 197.7
click at [588, 230] on div "**********" at bounding box center [613, 227] width 639 height 26
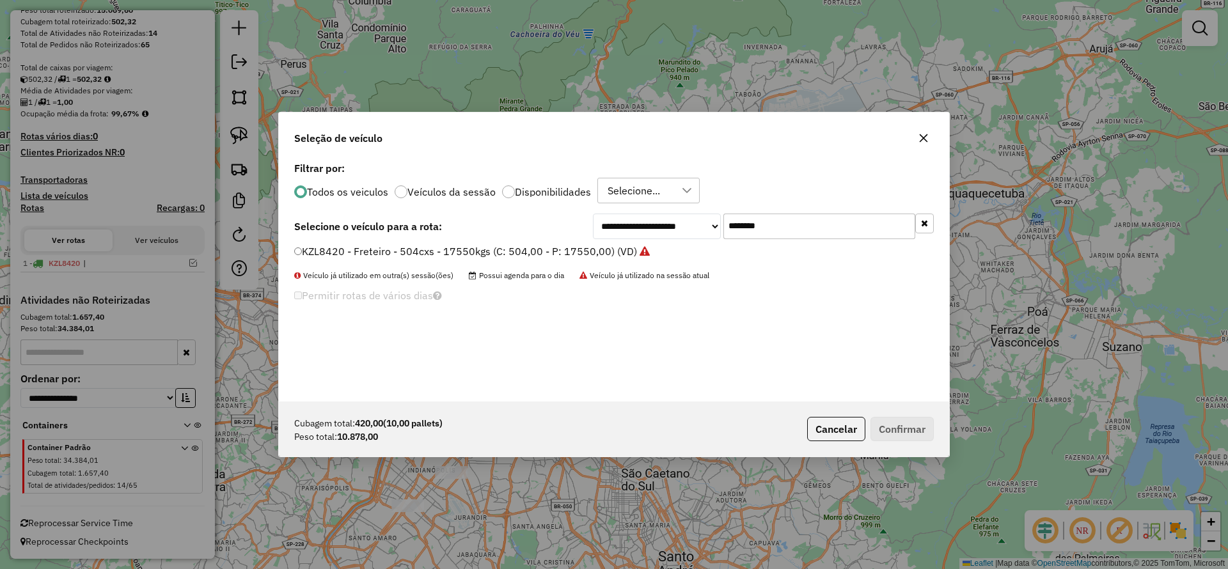
paste input "text"
type input "*******"
drag, startPoint x: 552, startPoint y: 243, endPoint x: 557, endPoint y: 248, distance: 7.2
click at [552, 243] on div "**********" at bounding box center [614, 280] width 670 height 243
click at [563, 251] on label "KZK7H44 - Freteiro - 504cxs - 17550kgs (C: 504,00 - P: 17550,00) (VD)" at bounding box center [466, 251] width 345 height 15
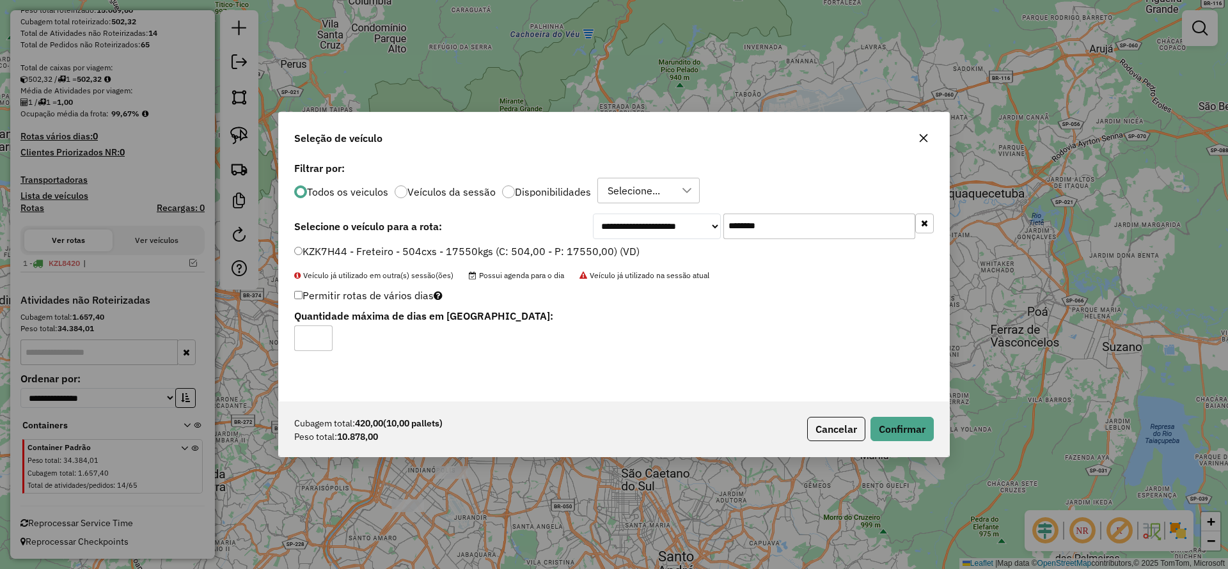
click at [923, 415] on div "Cubagem total: 420,00 (10,00 pallets) Peso total: 10.878,00 Cancelar Confirmar" at bounding box center [614, 429] width 670 height 55
click at [923, 419] on button "Confirmar" at bounding box center [901, 429] width 63 height 24
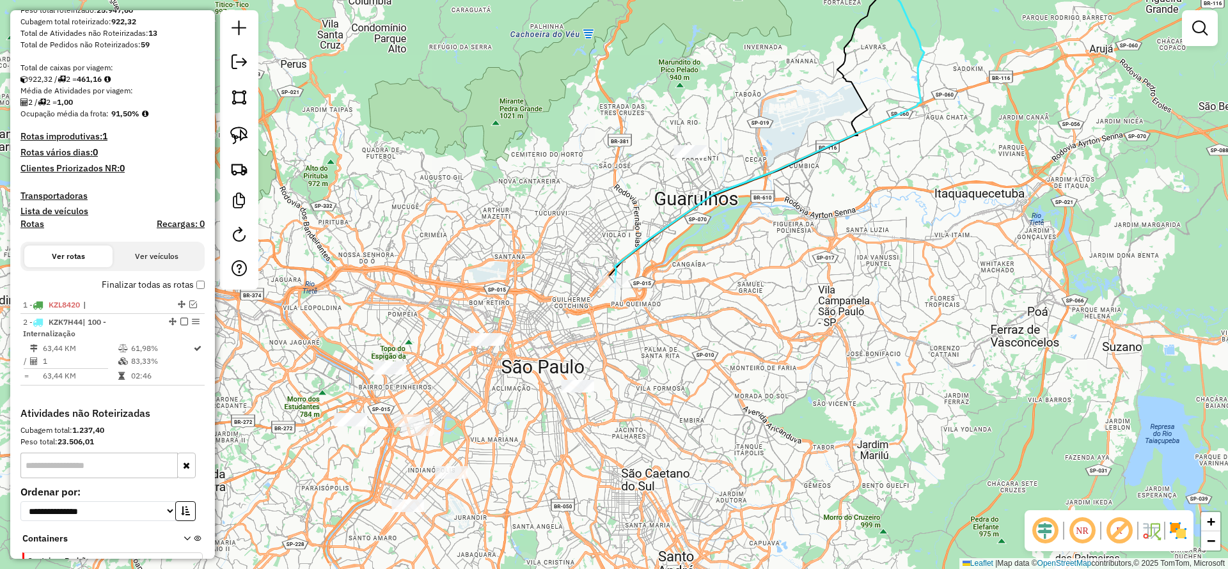
scroll to position [272, 0]
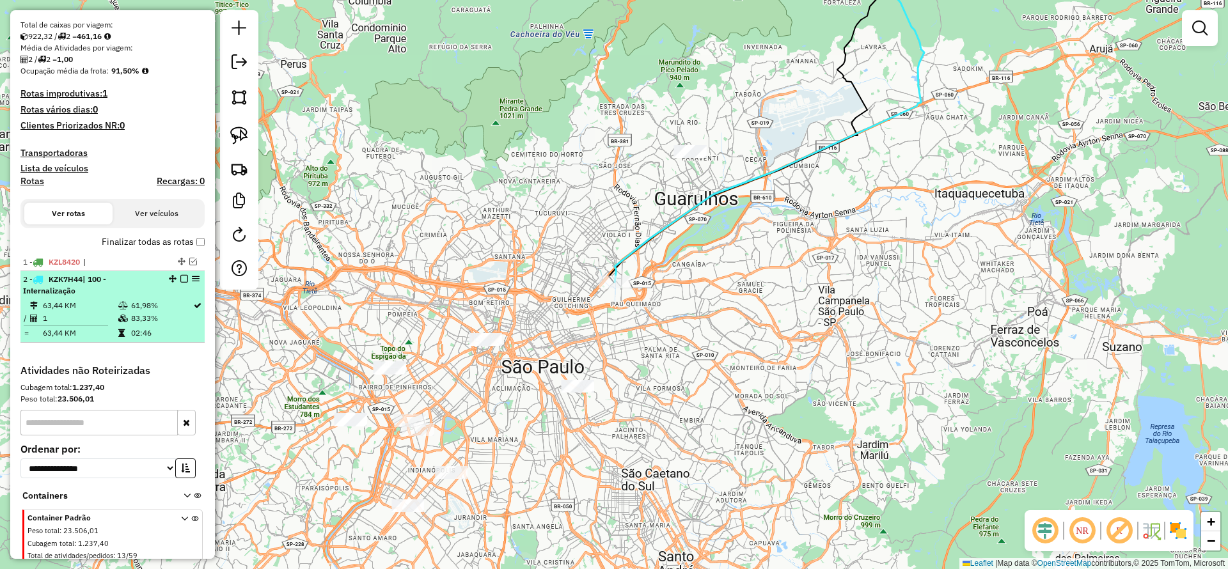
click at [180, 278] on em at bounding box center [184, 279] width 8 height 8
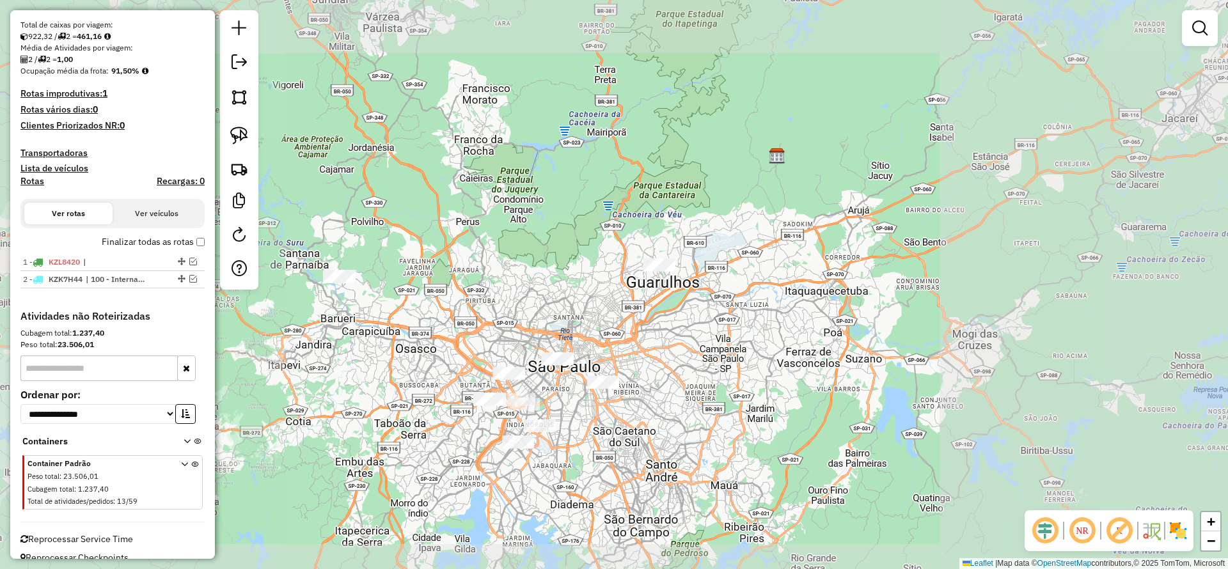
click at [711, 371] on div "Janela de atendimento Grade de atendimento Capacidade Transportadoras Veículos …" at bounding box center [614, 284] width 1228 height 569
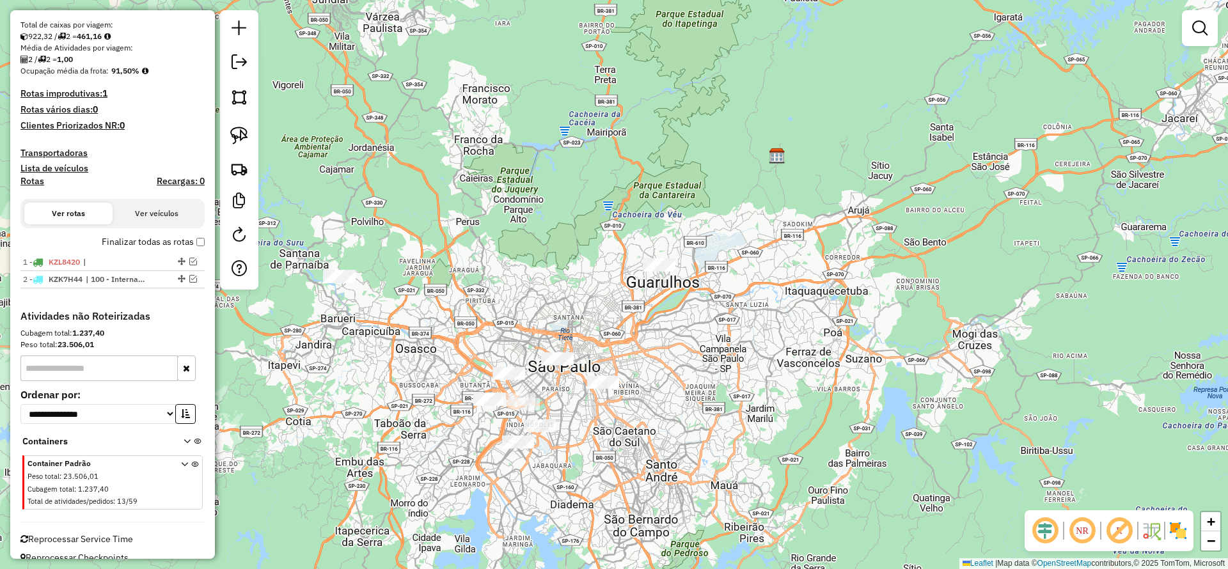
drag, startPoint x: 242, startPoint y: 115, endPoint x: 249, endPoint y: 130, distance: 16.6
click at [242, 116] on div at bounding box center [239, 149] width 38 height 279
click at [249, 129] on link at bounding box center [239, 135] width 28 height 28
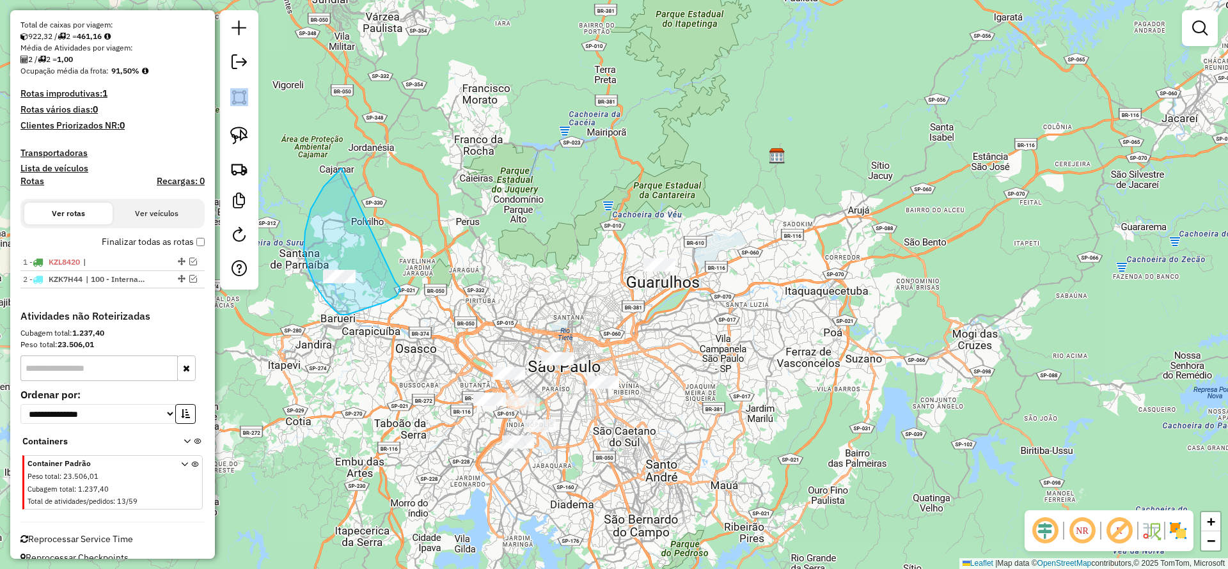
drag, startPoint x: 311, startPoint y: 209, endPoint x: 393, endPoint y: 280, distance: 108.8
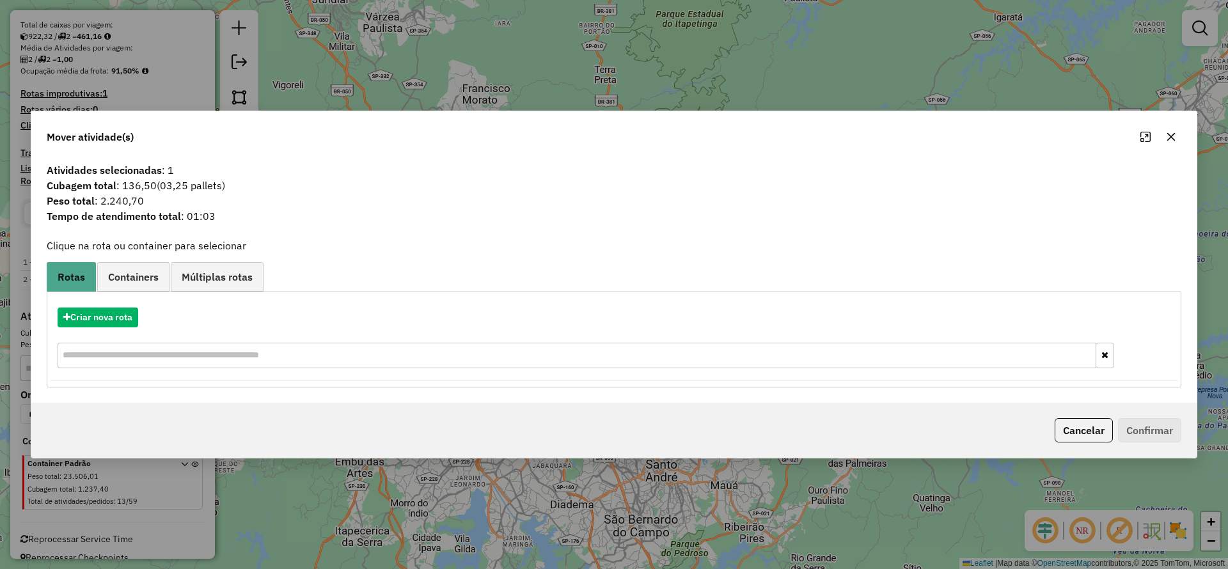
click at [92, 327] on div "Criar nova rota" at bounding box center [614, 339] width 1128 height 83
click at [115, 316] on button "Criar nova rota" at bounding box center [98, 318] width 81 height 20
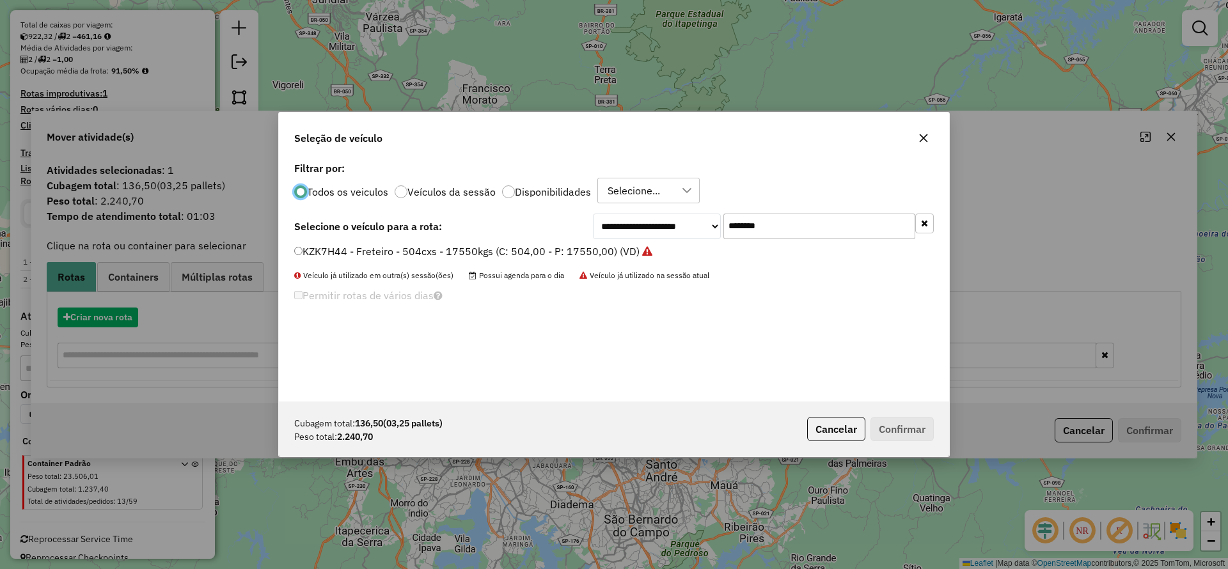
scroll to position [7, 4]
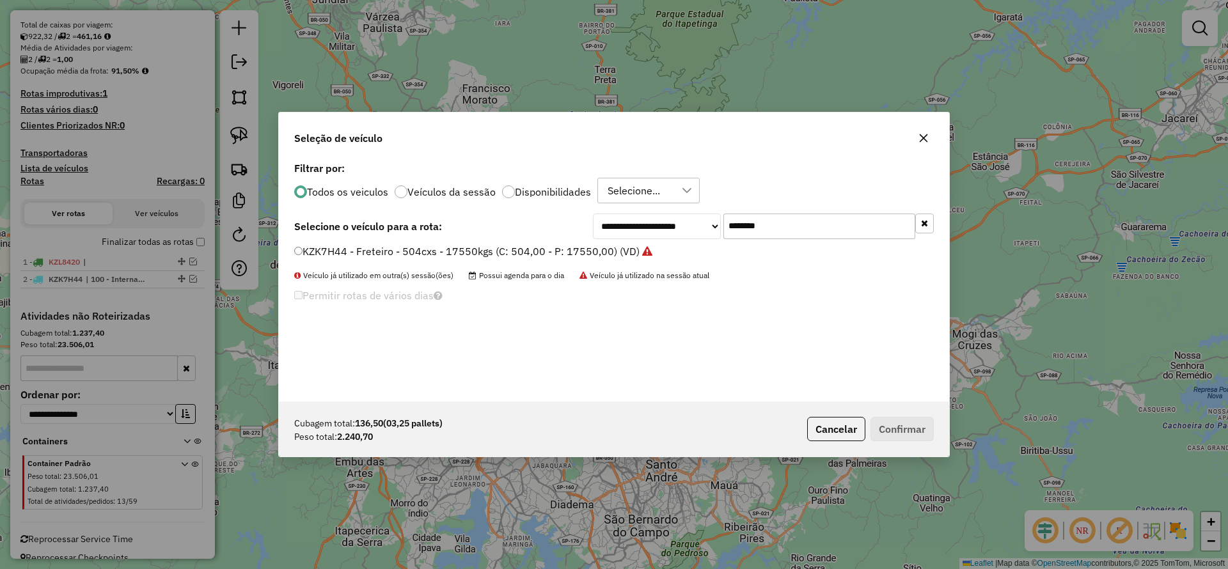
drag, startPoint x: 769, startPoint y: 232, endPoint x: 619, endPoint y: 252, distance: 151.6
click at [670, 244] on div "**********" at bounding box center [614, 280] width 670 height 243
paste input "text"
type input "*******"
click at [567, 246] on label "DTE7A09 - VUC Internalizacao (C: 210,00 - P: 3000,00) (VD)" at bounding box center [445, 251] width 303 height 15
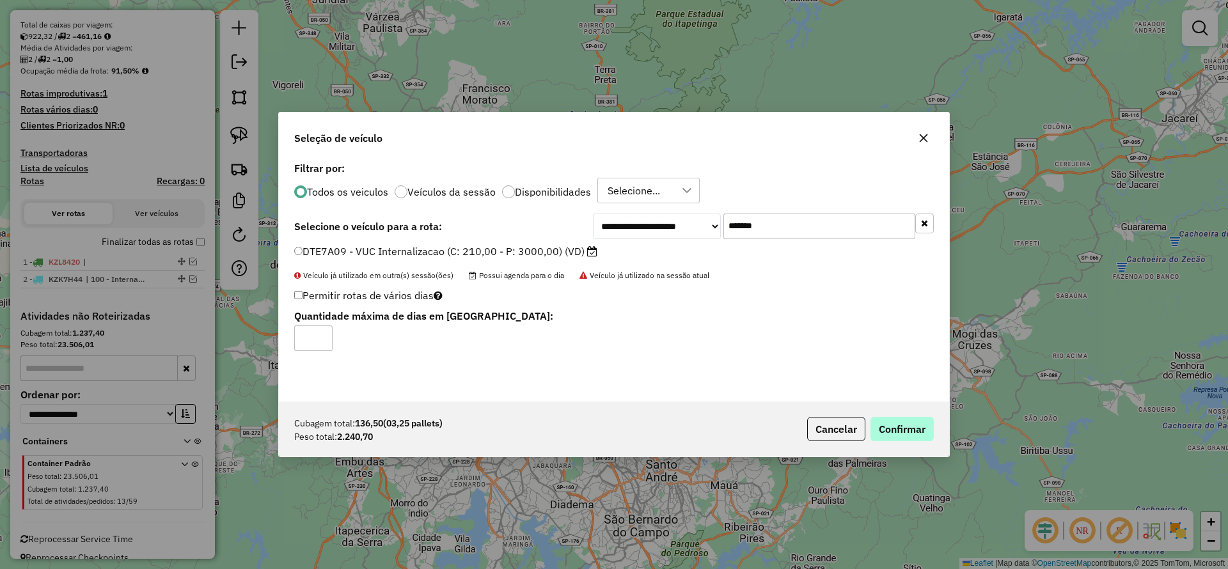
click at [919, 416] on div "Cubagem total: 136,50 (03,25 pallets) Peso total: 2.240,70 Cancelar Confirmar" at bounding box center [614, 429] width 670 height 55
click at [918, 428] on button "Confirmar" at bounding box center [901, 429] width 63 height 24
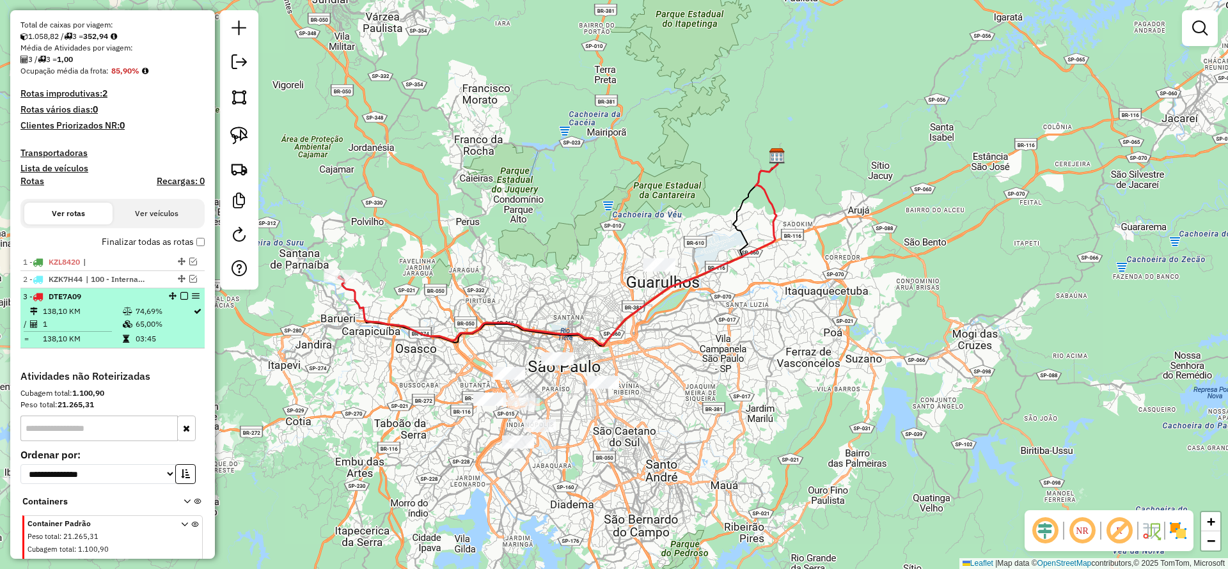
click at [180, 296] on em at bounding box center [184, 296] width 8 height 8
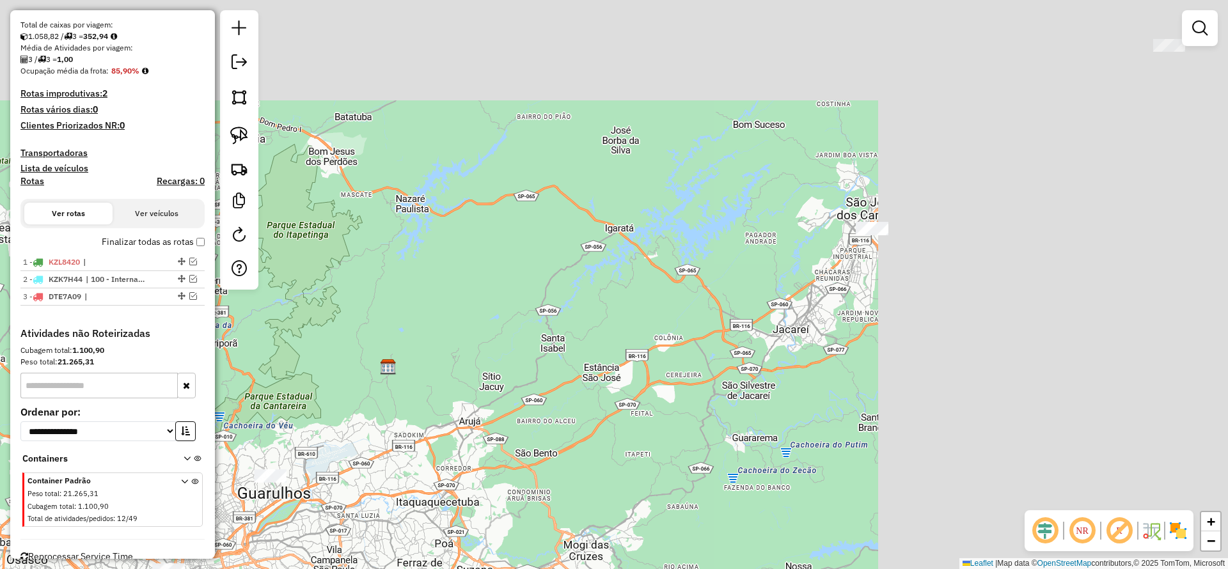
drag, startPoint x: 919, startPoint y: 272, endPoint x: 475, endPoint y: 505, distance: 501.1
click at [419, 551] on div "Janela de atendimento Grade de atendimento Capacidade Transportadoras Veículos …" at bounding box center [614, 284] width 1228 height 569
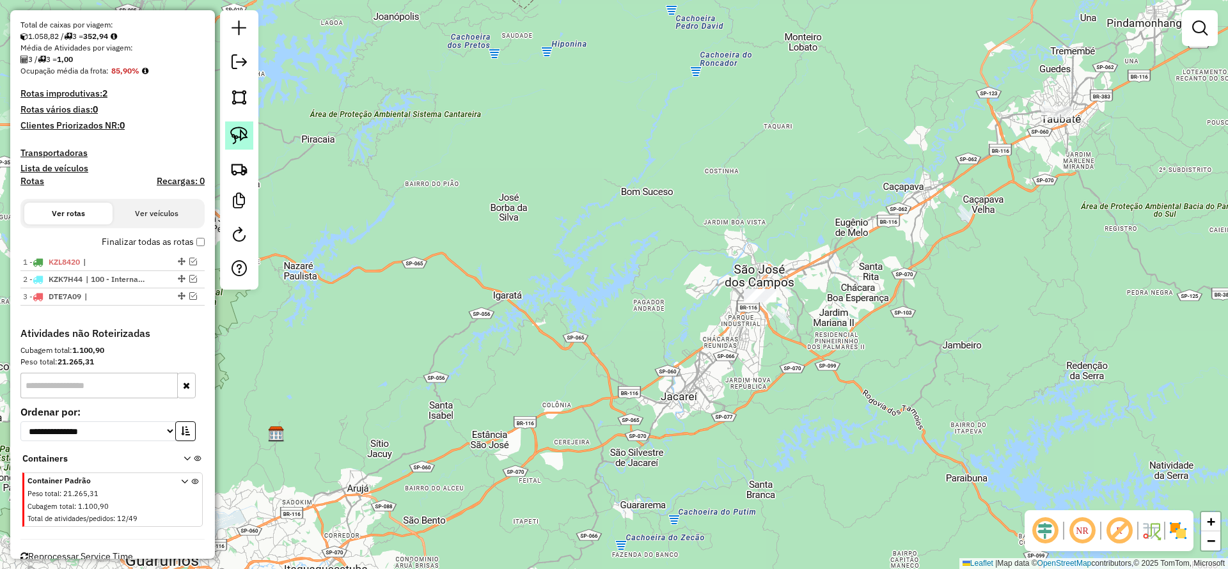
click at [246, 136] on img at bounding box center [239, 136] width 18 height 18
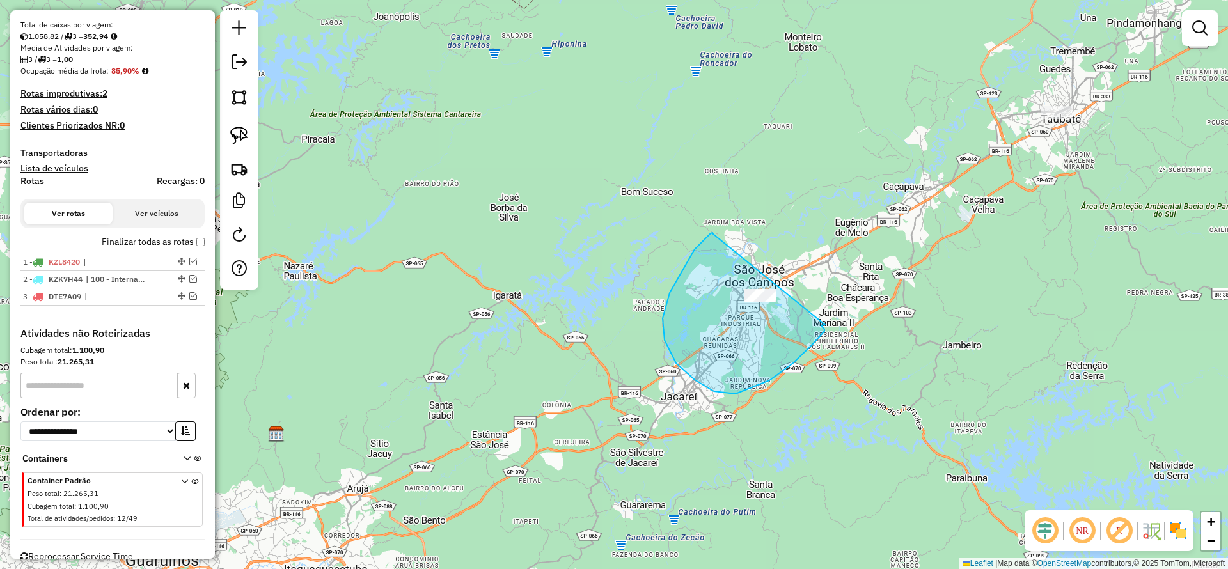
drag, startPoint x: 712, startPoint y: 233, endPoint x: 825, endPoint y: 325, distance: 145.4
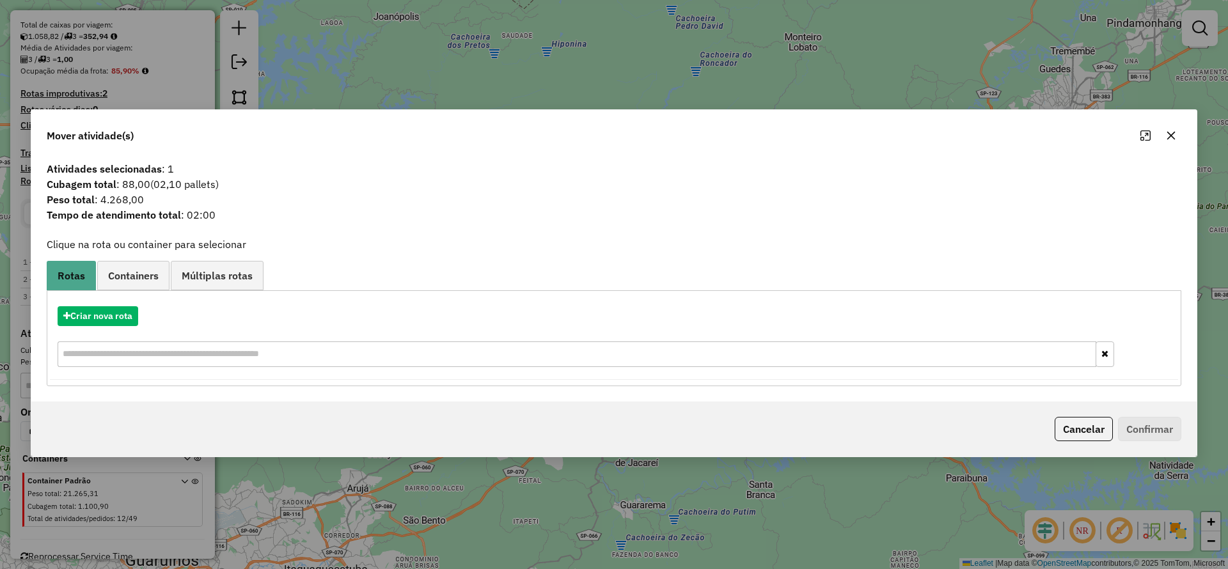
click at [1173, 134] on icon "button" at bounding box center [1171, 136] width 8 height 8
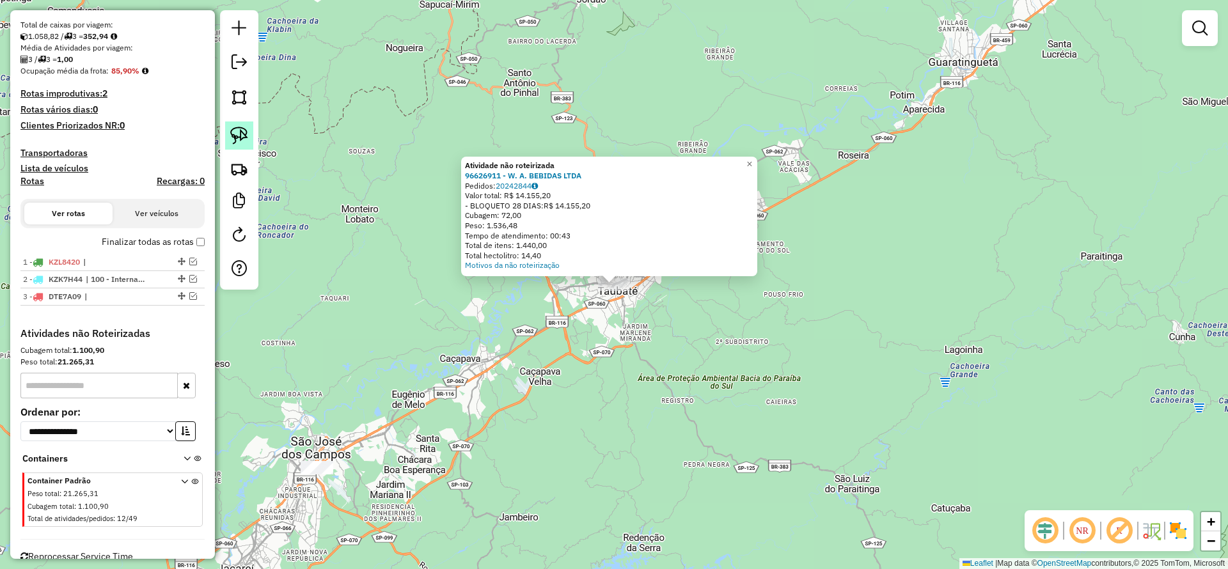
click at [250, 139] on link at bounding box center [239, 135] width 28 height 28
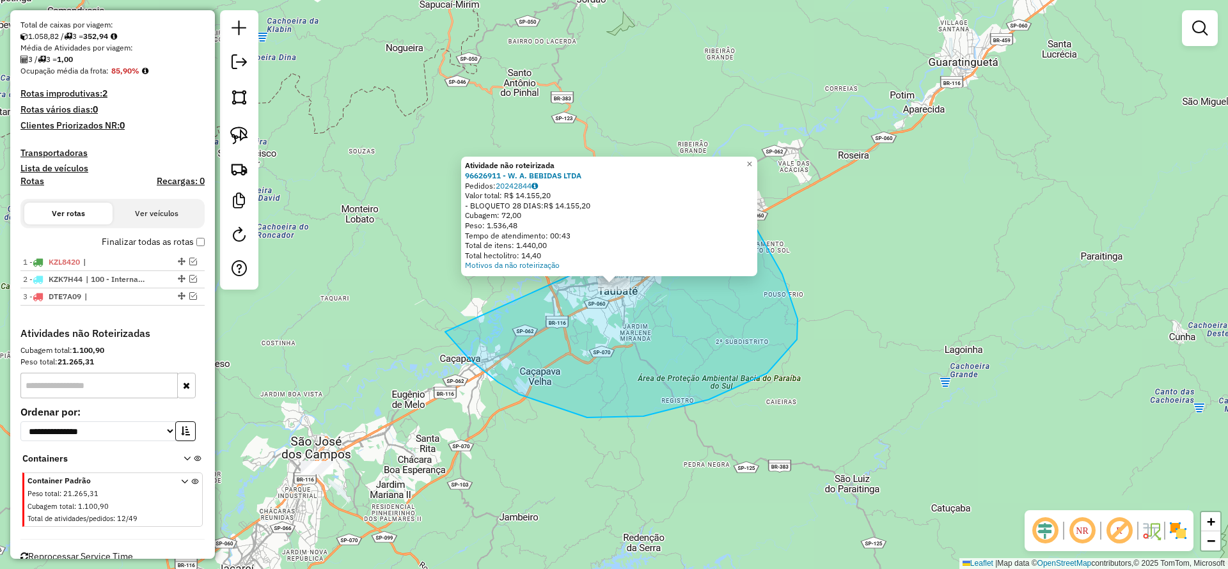
drag, startPoint x: 519, startPoint y: 394, endPoint x: 735, endPoint y: 201, distance: 289.3
click at [735, 201] on div "Atividade não roteirizada 96626911 - W. A. BEBIDAS LTDA Pedidos: 20242844 Valor…" at bounding box center [614, 284] width 1228 height 569
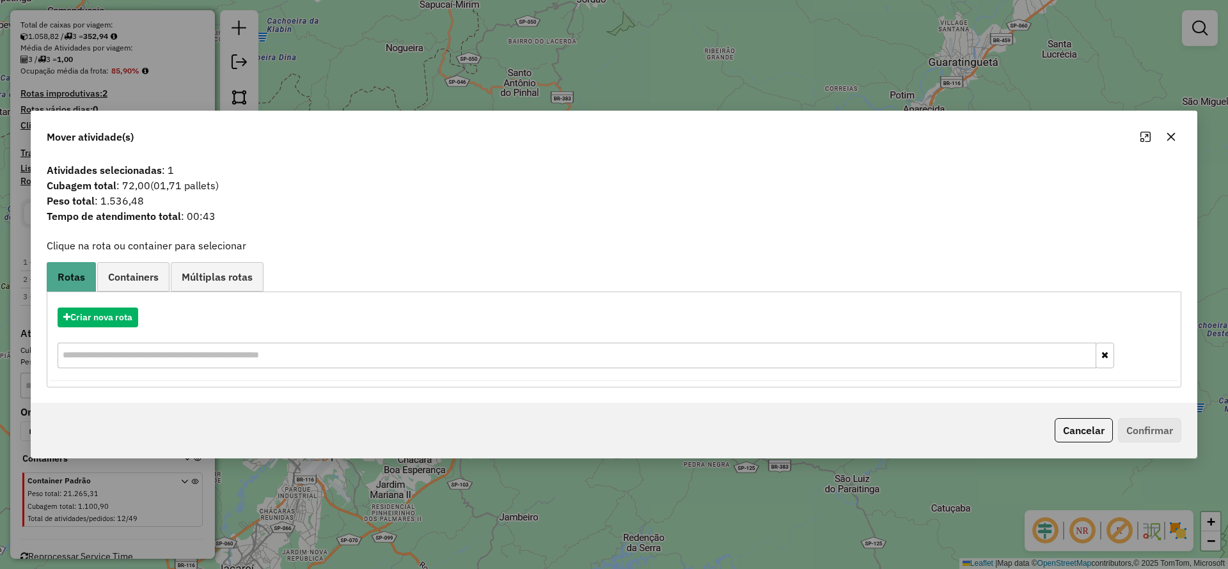
click at [1173, 143] on button "button" at bounding box center [1170, 137] width 20 height 20
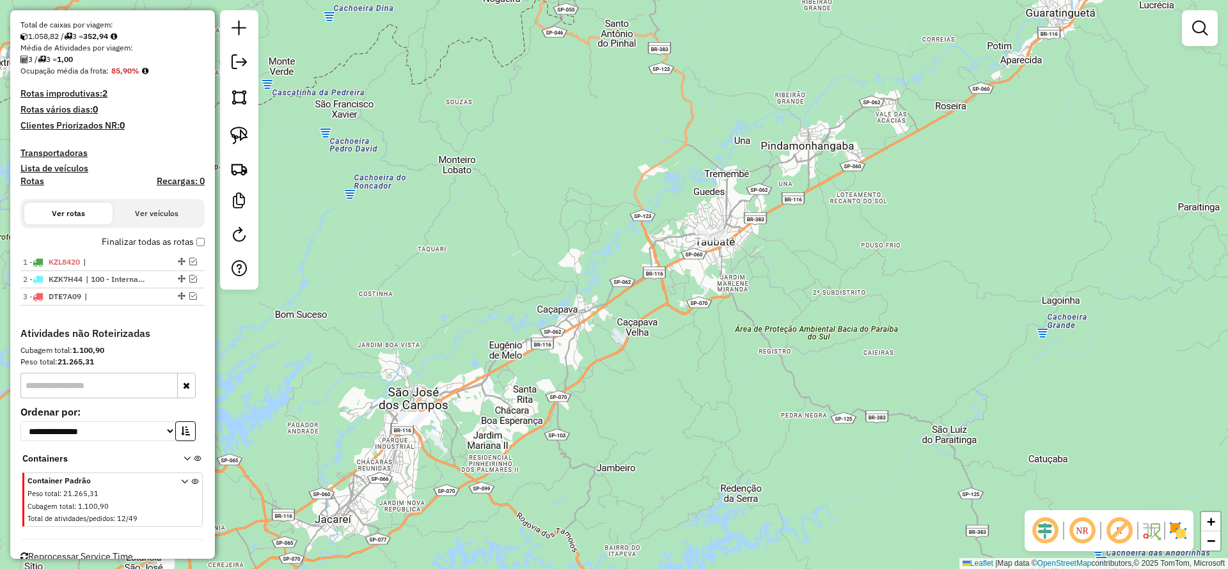
drag, startPoint x: 474, startPoint y: 426, endPoint x: 572, endPoint y: 374, distance: 110.7
click at [572, 374] on div "Janela de atendimento Grade de atendimento Capacidade Transportadoras Veículos …" at bounding box center [614, 284] width 1228 height 569
drag, startPoint x: 231, startPoint y: 143, endPoint x: 285, endPoint y: 166, distance: 59.0
click at [231, 143] on img at bounding box center [239, 136] width 18 height 18
drag, startPoint x: 406, startPoint y: 302, endPoint x: 488, endPoint y: 464, distance: 181.3
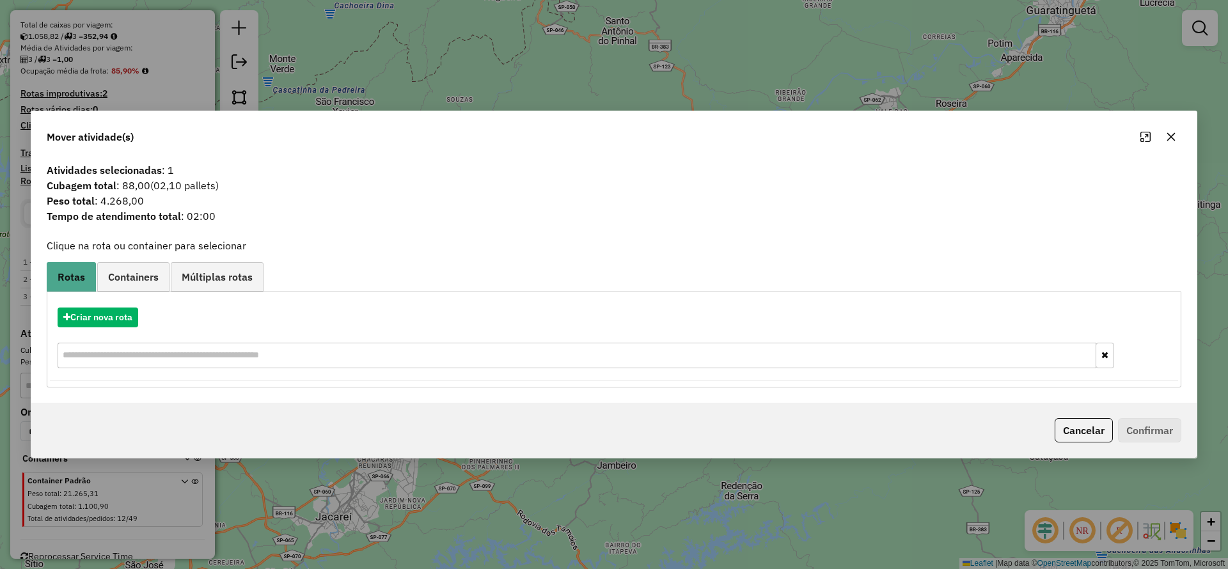
click at [1172, 132] on icon "button" at bounding box center [1171, 137] width 10 height 10
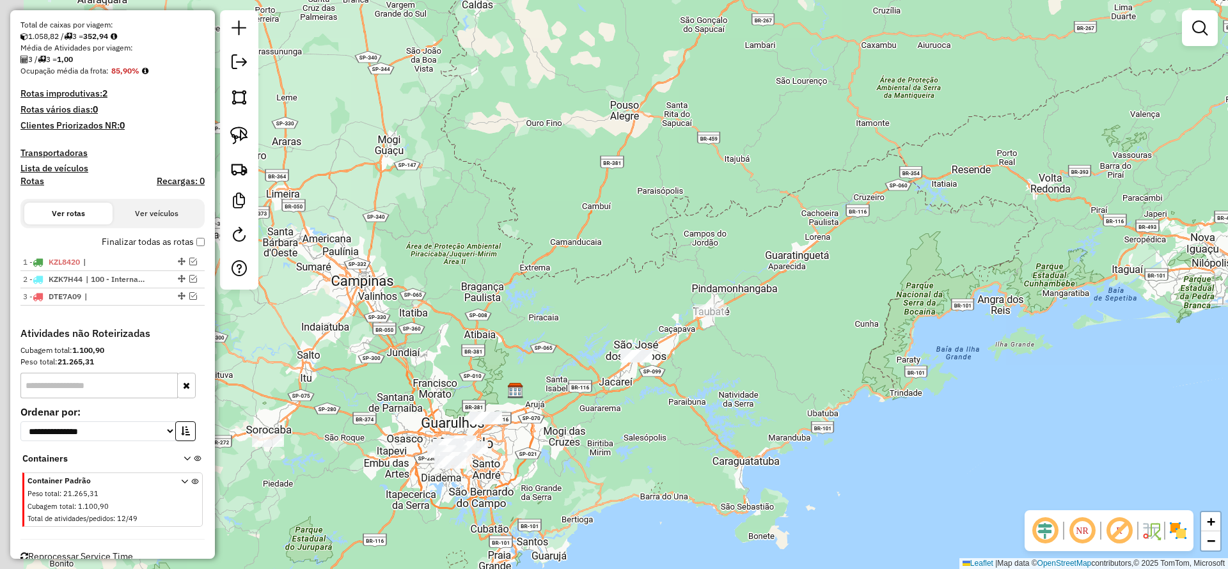
drag, startPoint x: 698, startPoint y: 395, endPoint x: 762, endPoint y: 361, distance: 72.9
click at [762, 361] on div "Janela de atendimento Grade de atendimento Capacidade Transportadoras Veículos …" at bounding box center [614, 284] width 1228 height 569
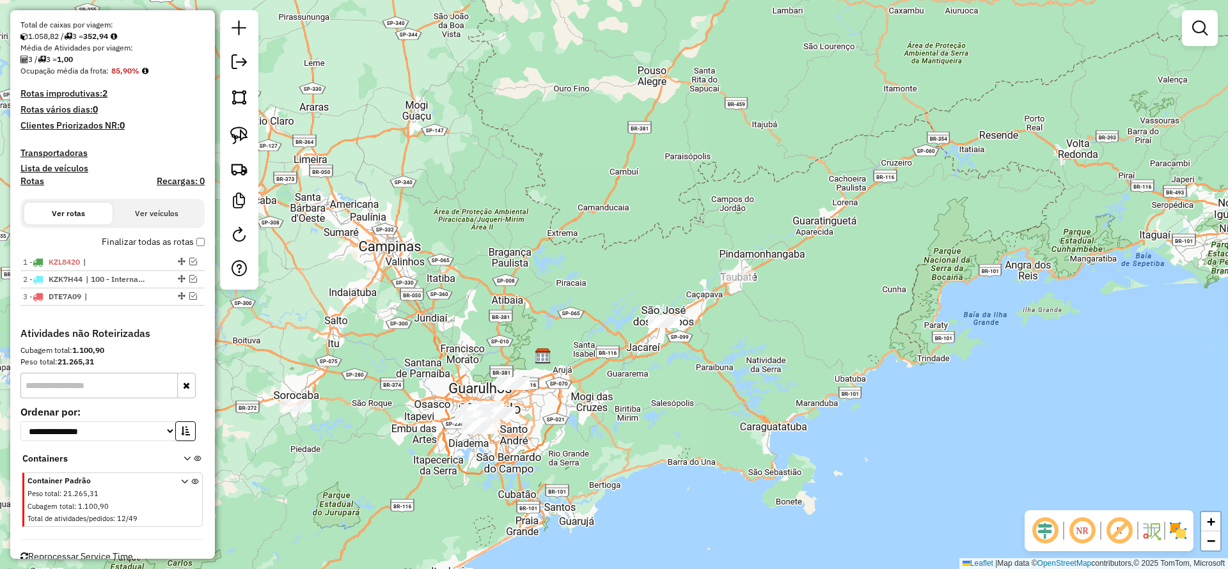
drag, startPoint x: 419, startPoint y: 444, endPoint x: 451, endPoint y: 457, distance: 34.2
click at [451, 457] on div "Janela de atendimento Grade de atendimento Capacidade Transportadoras Veículos …" at bounding box center [614, 284] width 1228 height 569
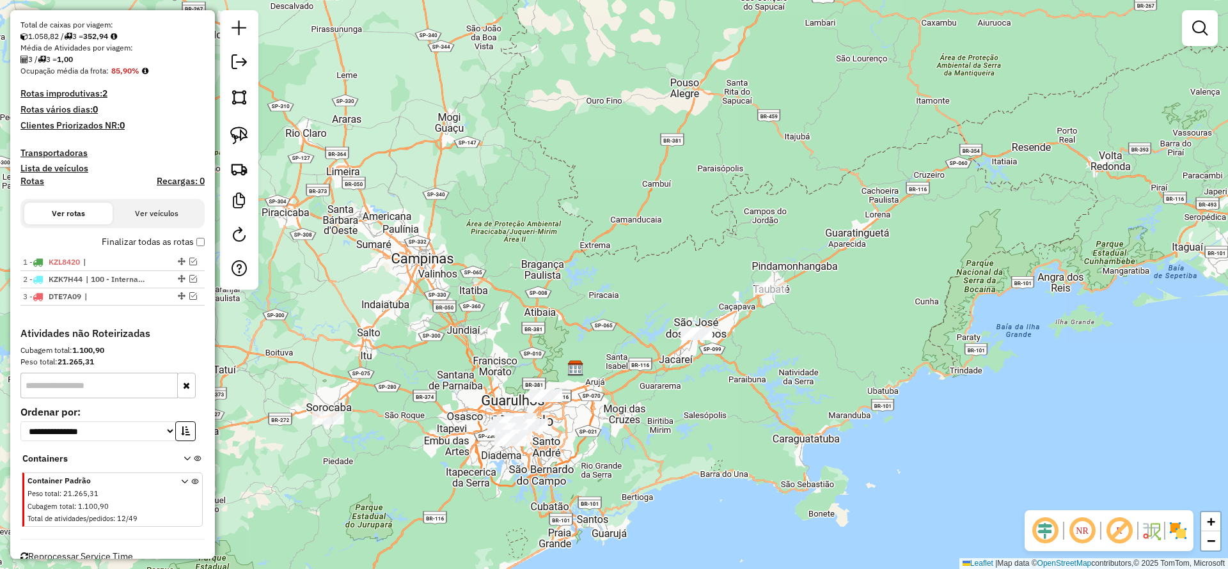
click at [256, 120] on div at bounding box center [239, 149] width 38 height 279
drag, startPoint x: 238, startPoint y: 134, endPoint x: 268, endPoint y: 222, distance: 93.2
click at [238, 132] on img at bounding box center [239, 136] width 18 height 18
drag, startPoint x: 303, startPoint y: 394, endPoint x: 392, endPoint y: 431, distance: 96.3
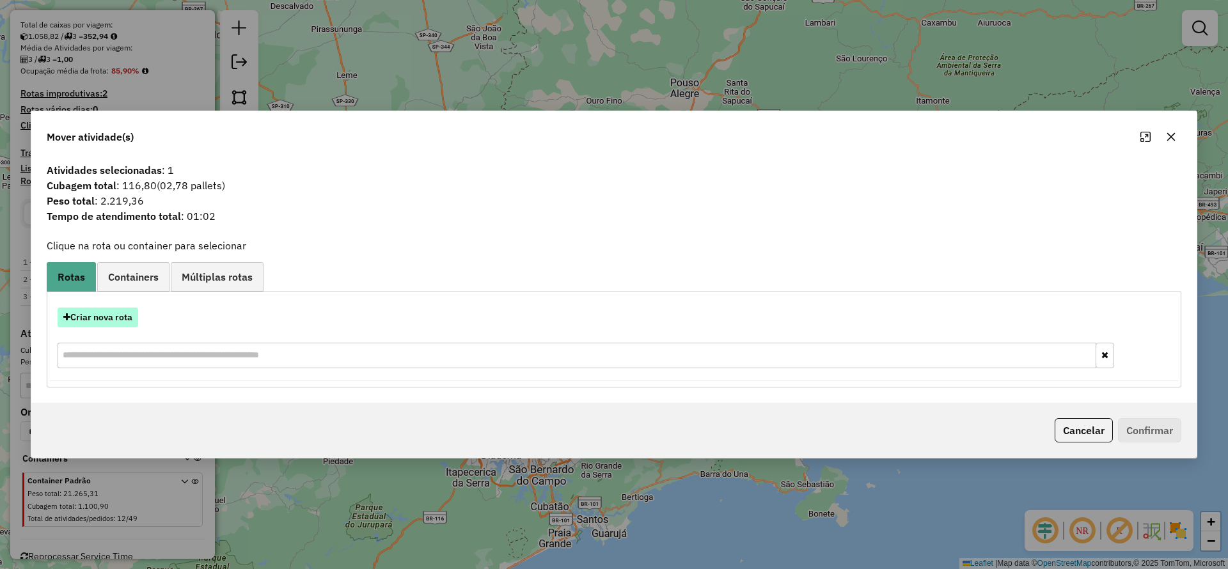
click at [93, 322] on button "Criar nova rota" at bounding box center [98, 318] width 81 height 20
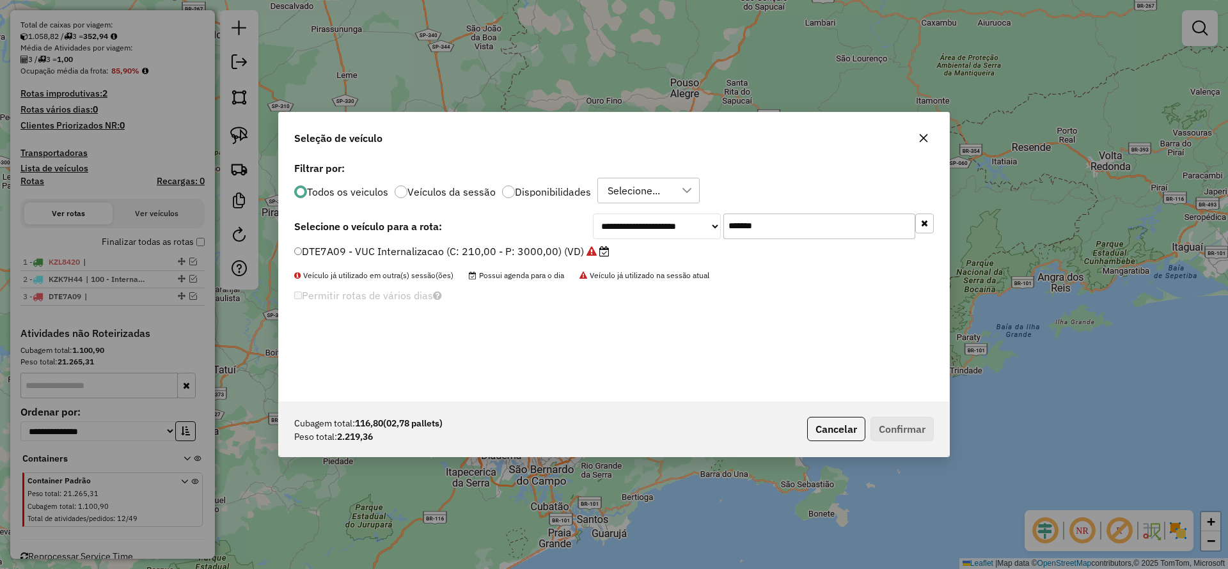
drag, startPoint x: 802, startPoint y: 221, endPoint x: 546, endPoint y: 263, distance: 259.2
click at [623, 236] on div "**********" at bounding box center [763, 227] width 341 height 26
paste input "text"
type input "*******"
drag, startPoint x: 524, startPoint y: 253, endPoint x: 667, endPoint y: 303, distance: 151.9
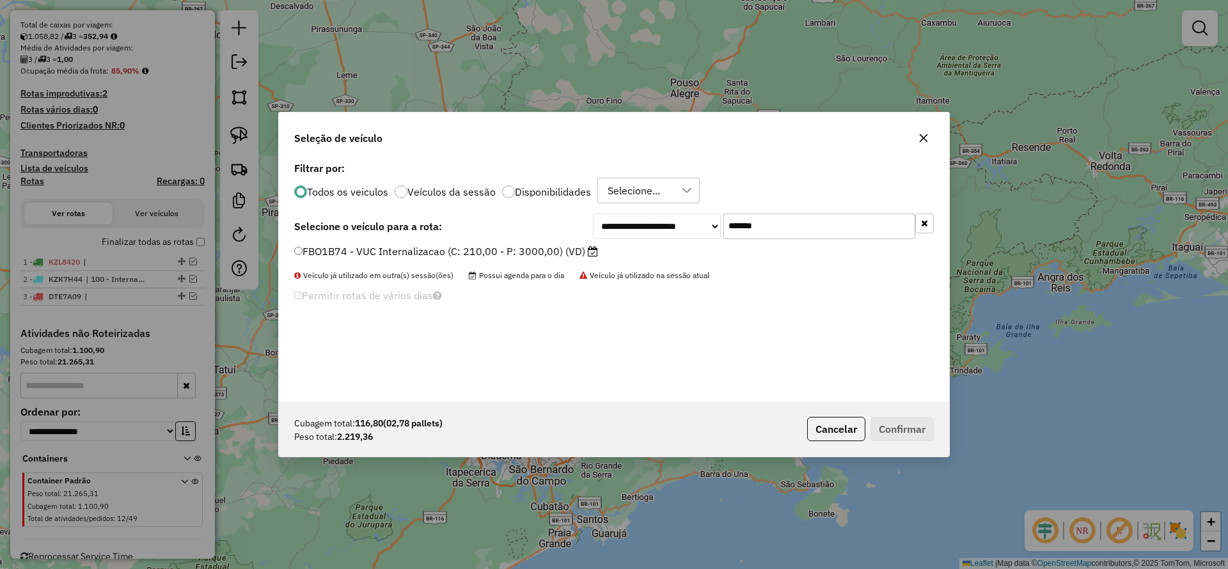
click at [524, 254] on label "FBO1B74 - VUC Internalizacao (C: 210,00 - P: 3000,00) (VD)" at bounding box center [446, 251] width 304 height 15
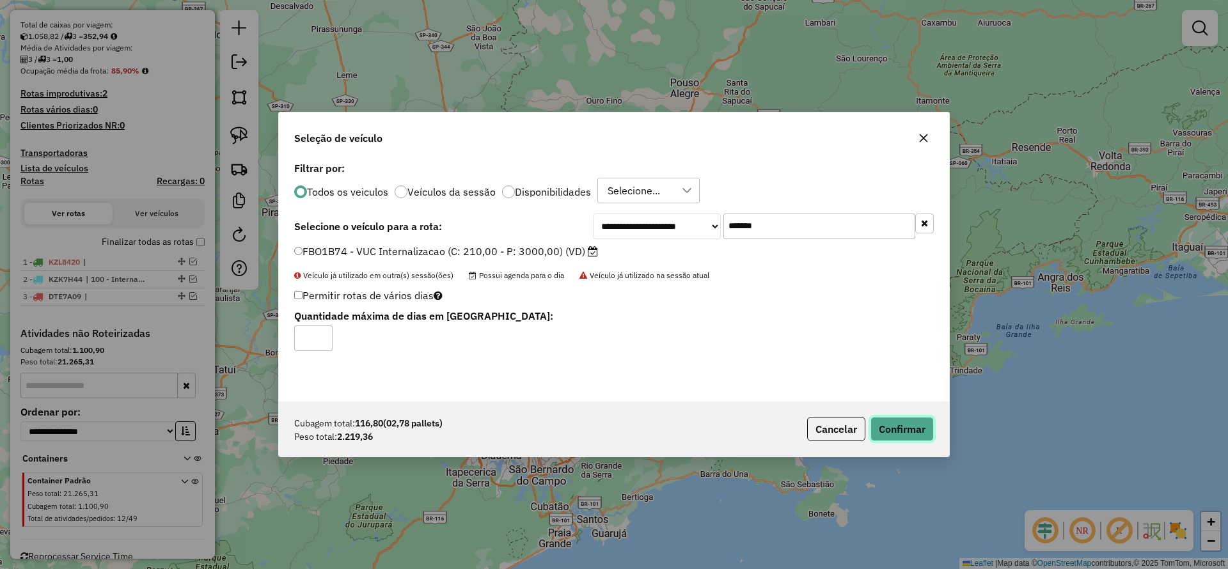
click at [898, 435] on button "Confirmar" at bounding box center [901, 429] width 63 height 24
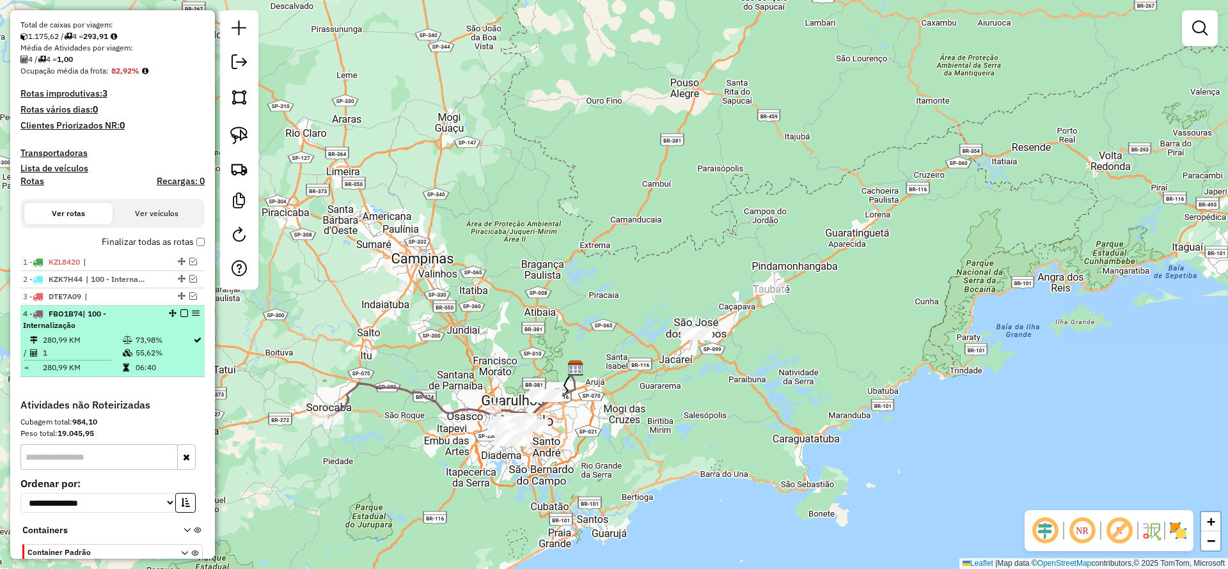
click at [180, 314] on em at bounding box center [184, 313] width 8 height 8
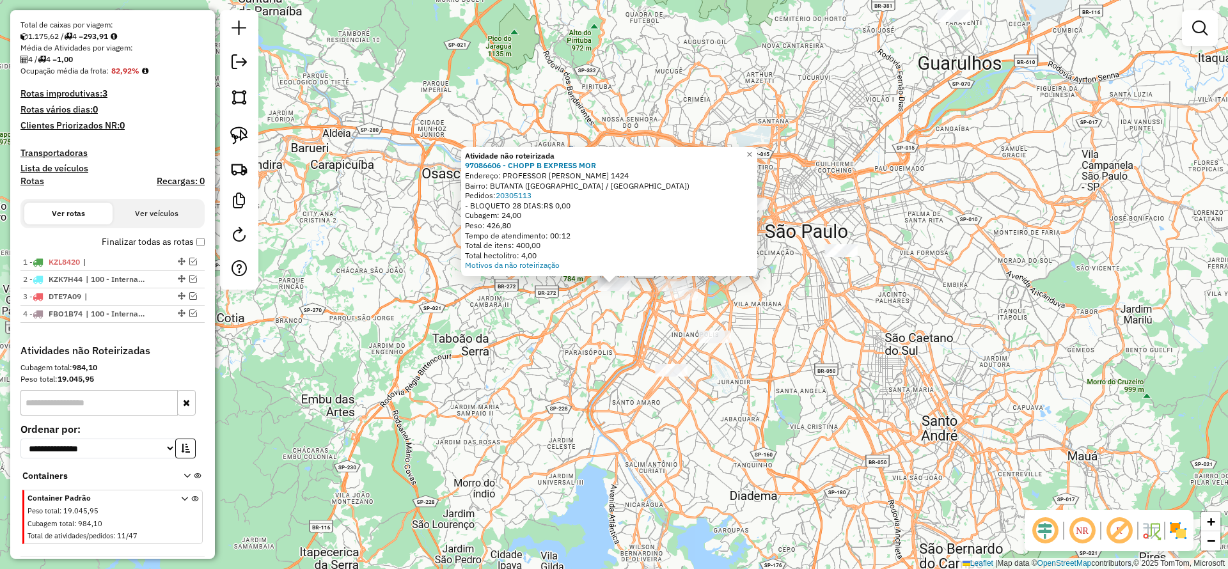
click at [481, 359] on div "Atividade não roteirizada 97086606 - CHOPP B EXPRESS MOR Endereço: PROFESSOR [P…" at bounding box center [614, 284] width 1228 height 569
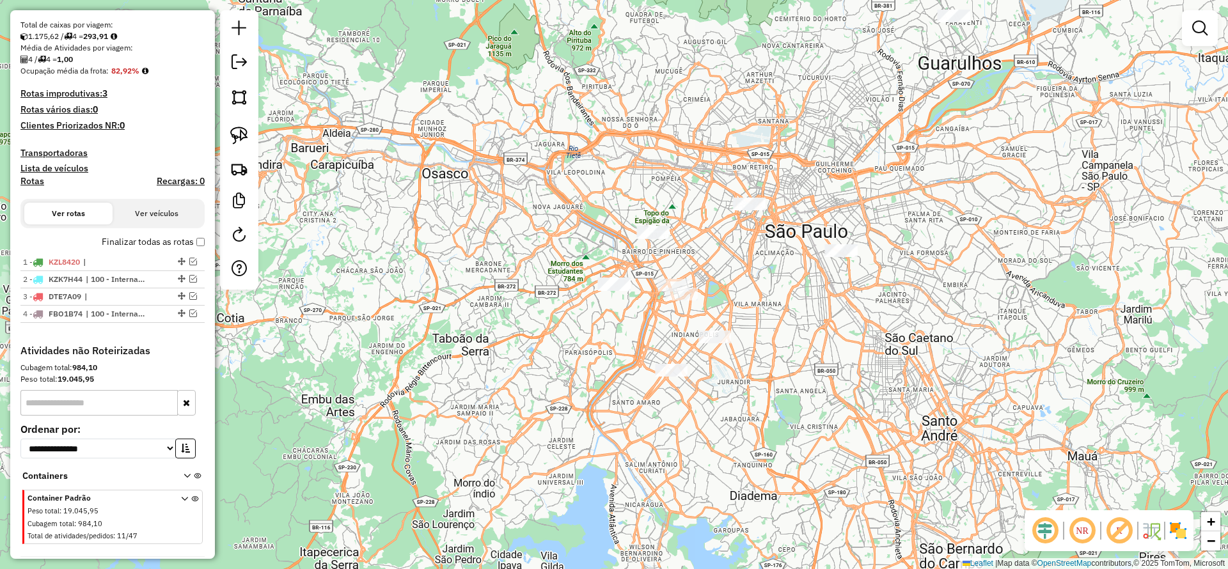
drag, startPoint x: 249, startPoint y: 129, endPoint x: 419, endPoint y: 195, distance: 182.6
click at [249, 129] on link at bounding box center [239, 135] width 28 height 28
drag, startPoint x: 518, startPoint y: 243, endPoint x: 635, endPoint y: 272, distance: 120.5
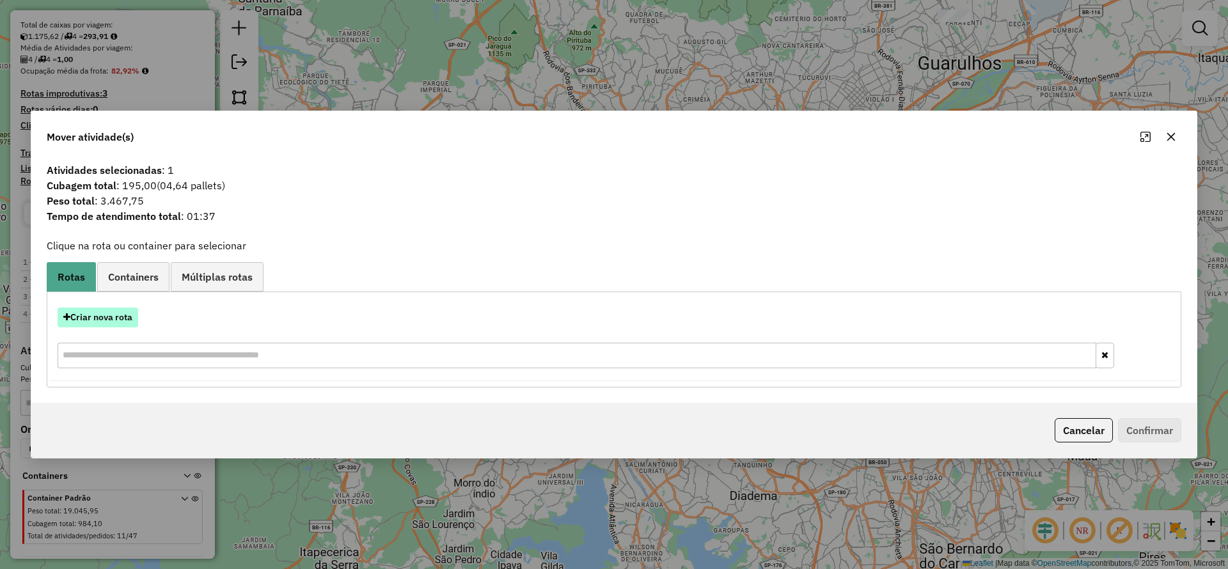
click at [109, 315] on button "Criar nova rota" at bounding box center [98, 318] width 81 height 20
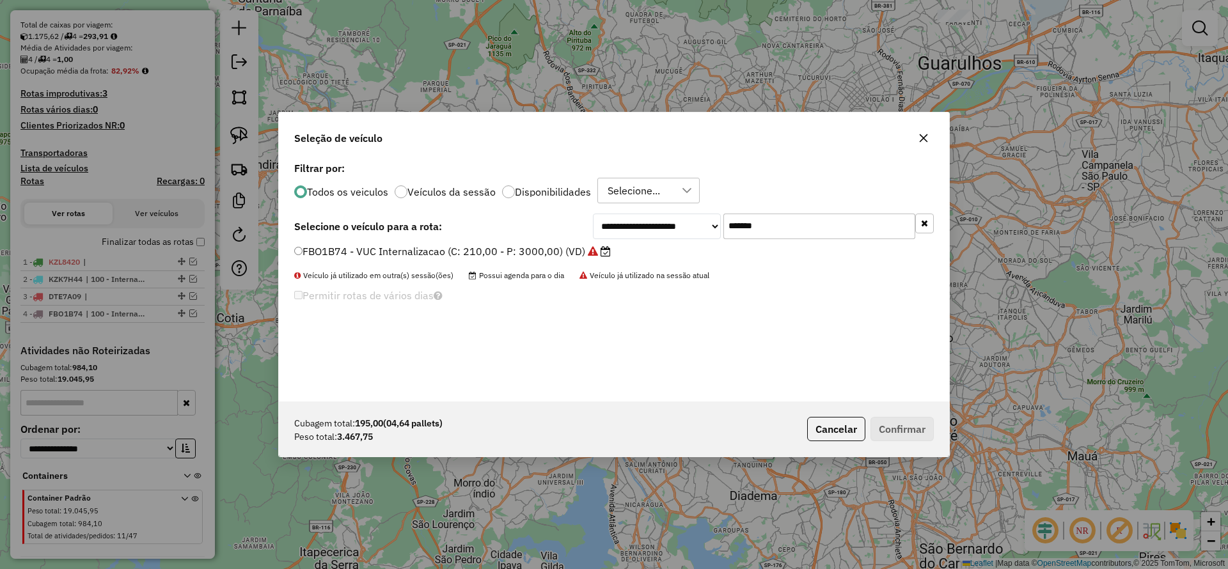
drag, startPoint x: 814, startPoint y: 228, endPoint x: 567, endPoint y: 233, distance: 246.9
click at [584, 224] on div "**********" at bounding box center [613, 227] width 639 height 26
paste input "text"
type input "*******"
drag, startPoint x: 530, startPoint y: 251, endPoint x: 543, endPoint y: 260, distance: 15.8
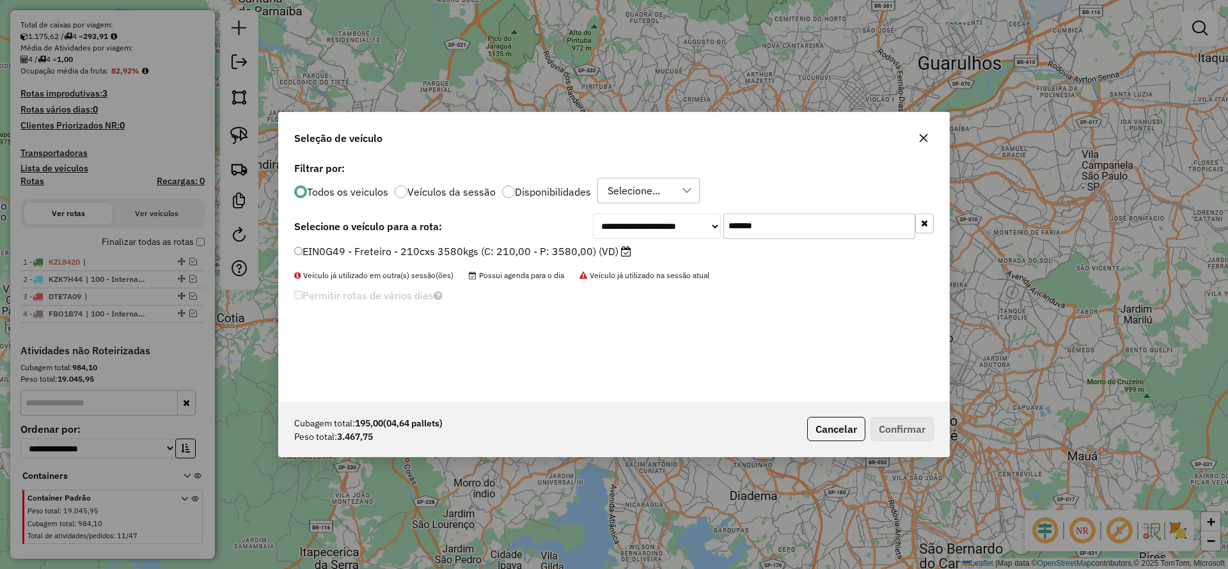
click at [529, 251] on label "EIN0G49 - Freteiro - 210cxs 3580kgs (C: 210,00 - P: 3580,00) (VD)" at bounding box center [462, 251] width 337 height 15
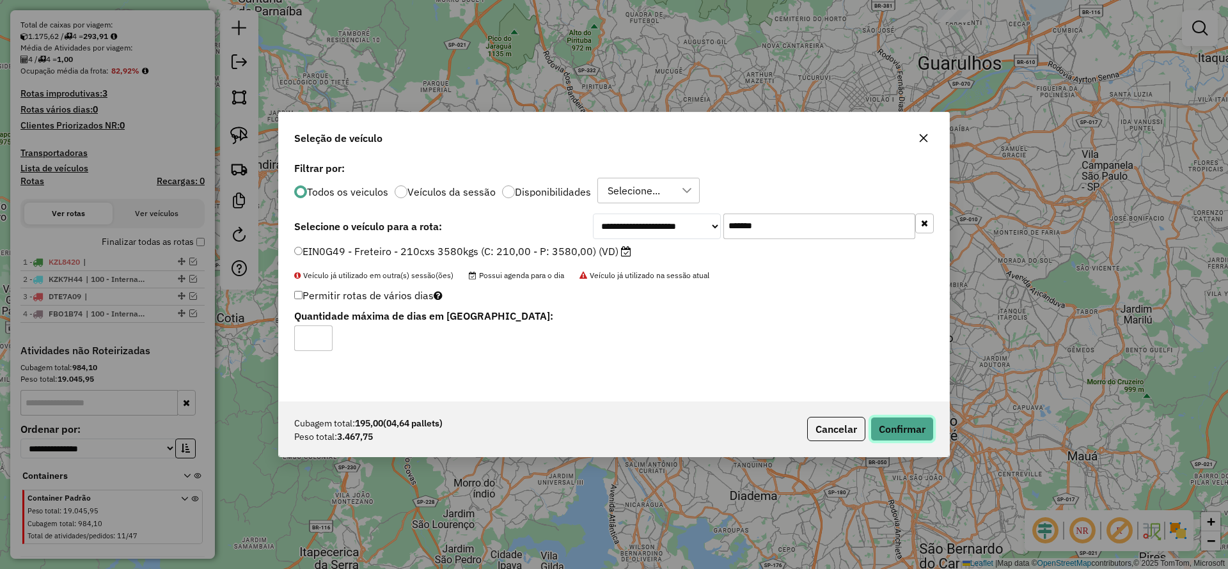
click at [922, 432] on button "Confirmar" at bounding box center [901, 429] width 63 height 24
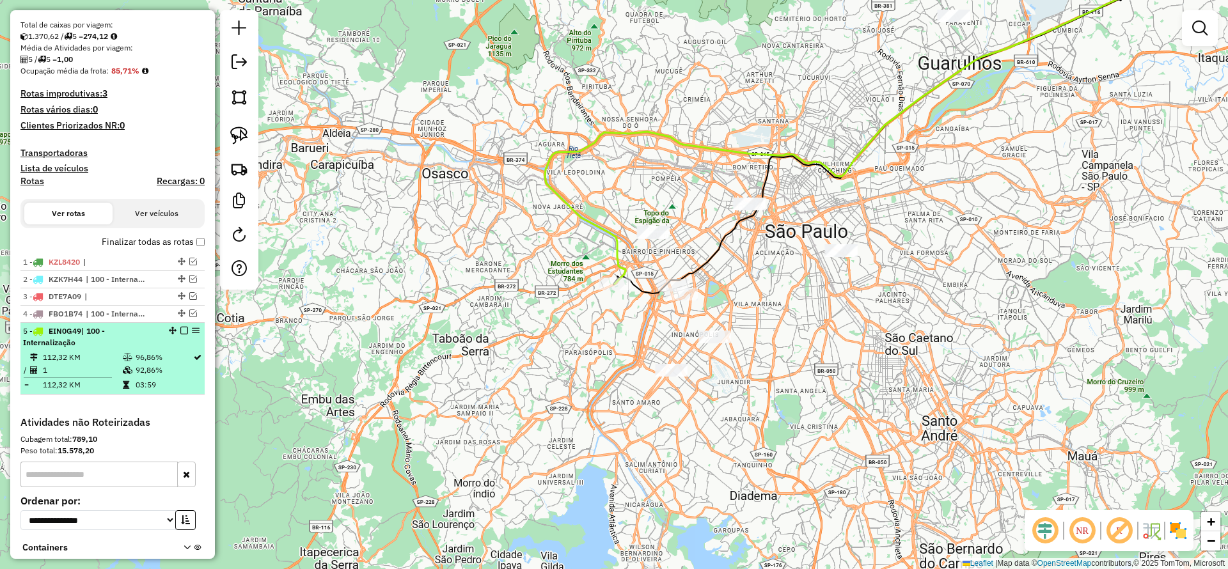
click at [180, 332] on em at bounding box center [184, 331] width 8 height 8
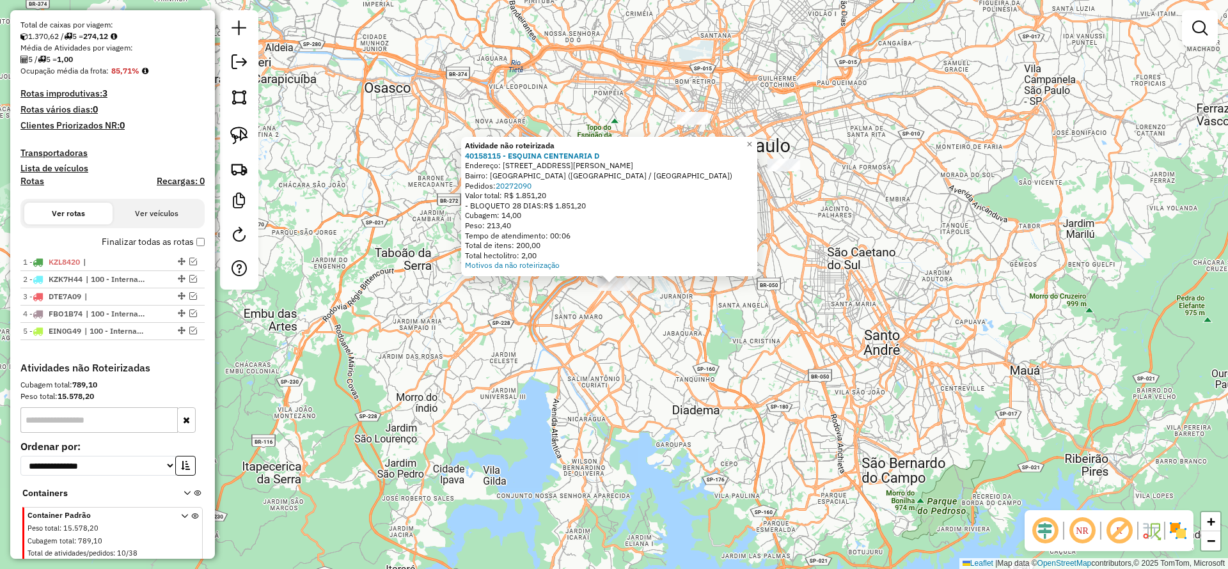
click at [691, 396] on div "Atividade não roteirizada 40158115 - ESQUINA CENTENARIA D Endereço: [STREET_ADD…" at bounding box center [614, 284] width 1228 height 569
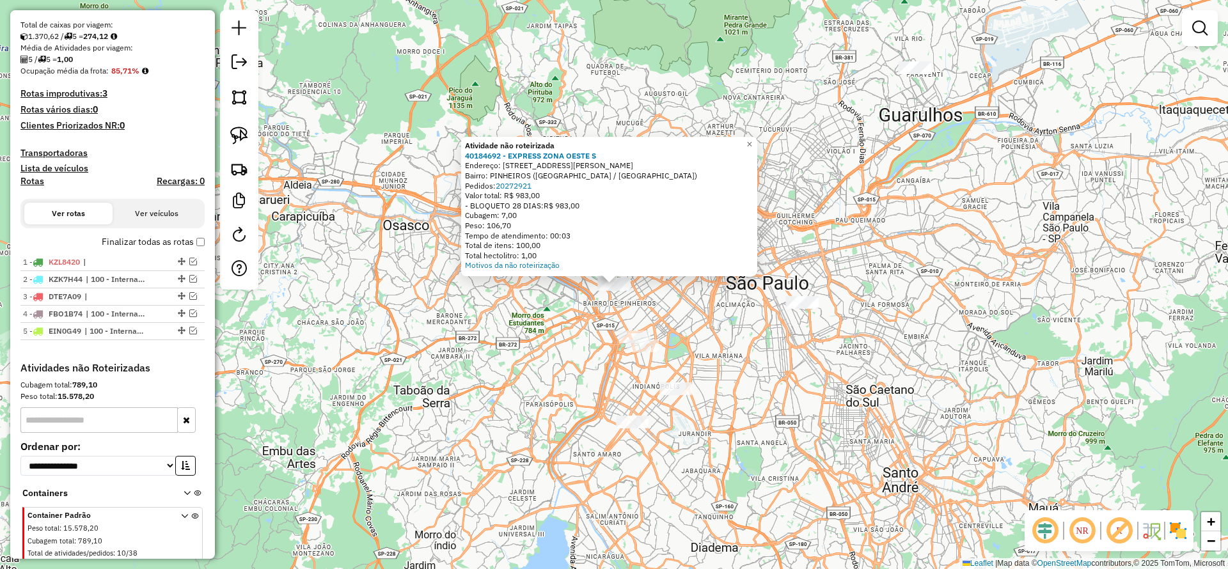
click at [736, 379] on div "Atividade não roteirizada 40184692 - EXPRESS ZONA OESTE S Endereço: [STREET_ADD…" at bounding box center [614, 284] width 1228 height 569
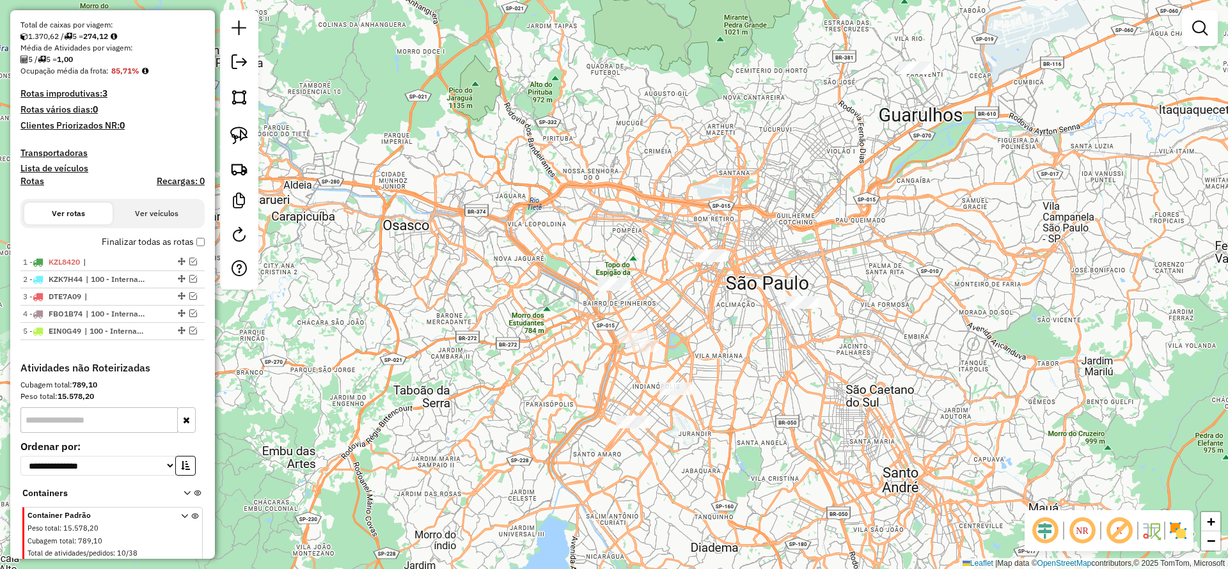
click at [703, 262] on div at bounding box center [709, 255] width 32 height 13
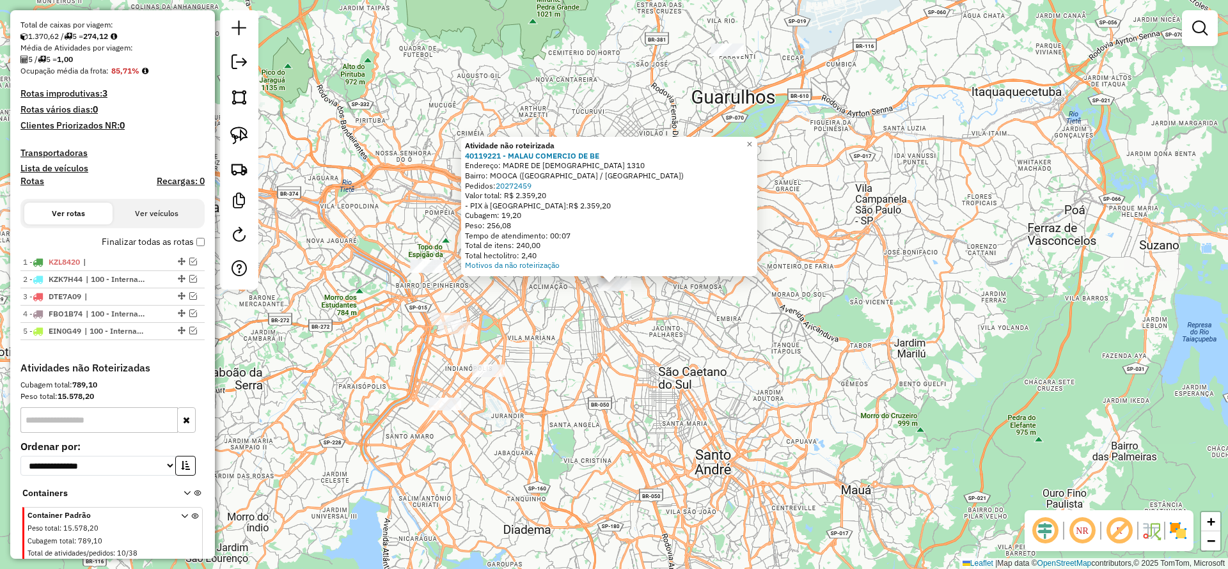
click at [720, 332] on div "Atividade não roteirizada 40119221 - MALAU COMERCIO DE BE Endereço: MADRE DE DE…" at bounding box center [614, 284] width 1228 height 569
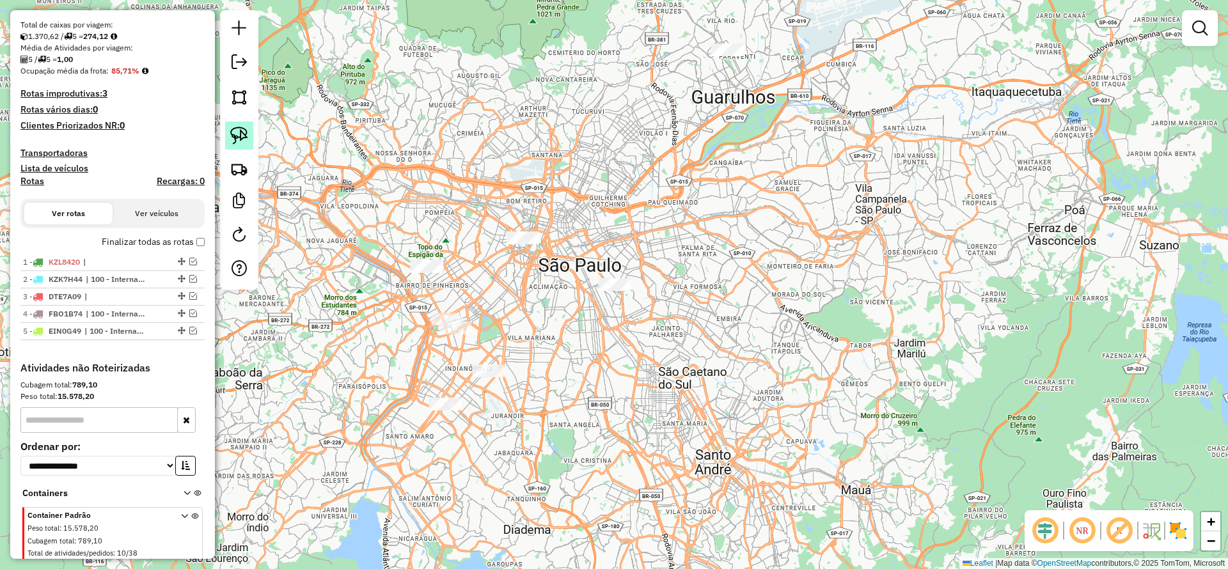
click at [236, 130] on img at bounding box center [239, 136] width 18 height 18
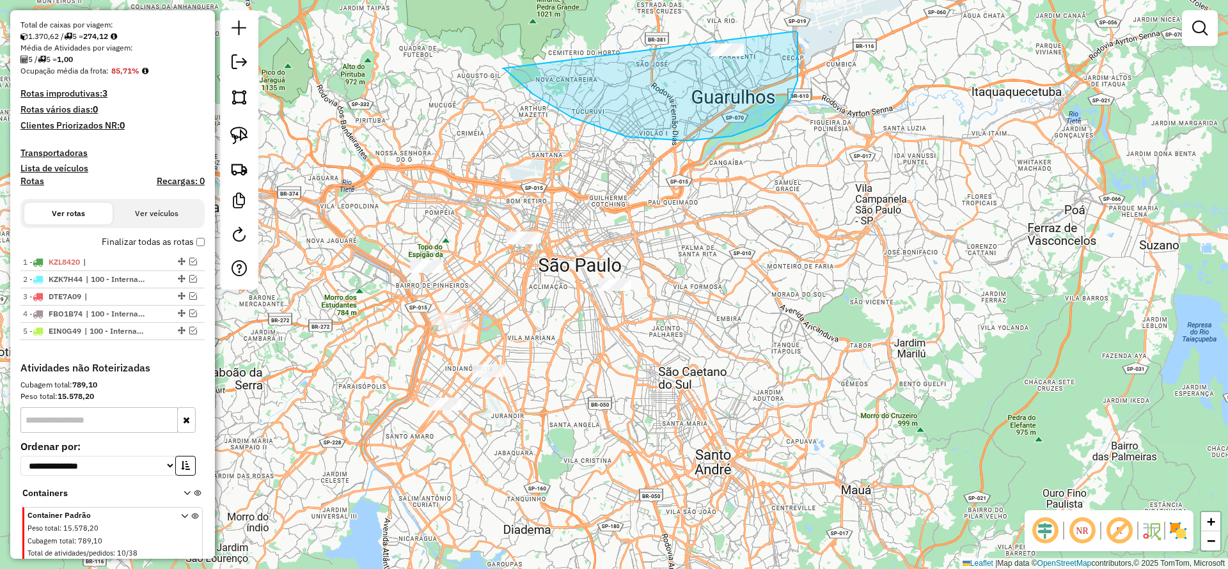
drag, startPoint x: 504, startPoint y: 68, endPoint x: 793, endPoint y: 31, distance: 292.1
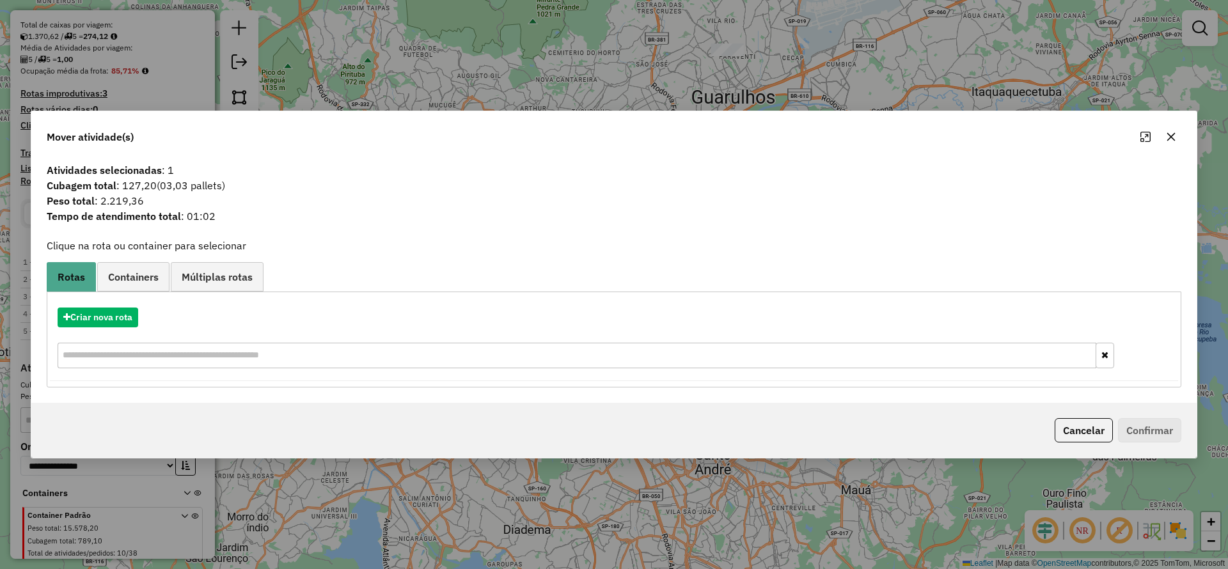
click at [1164, 142] on button "button" at bounding box center [1170, 137] width 20 height 20
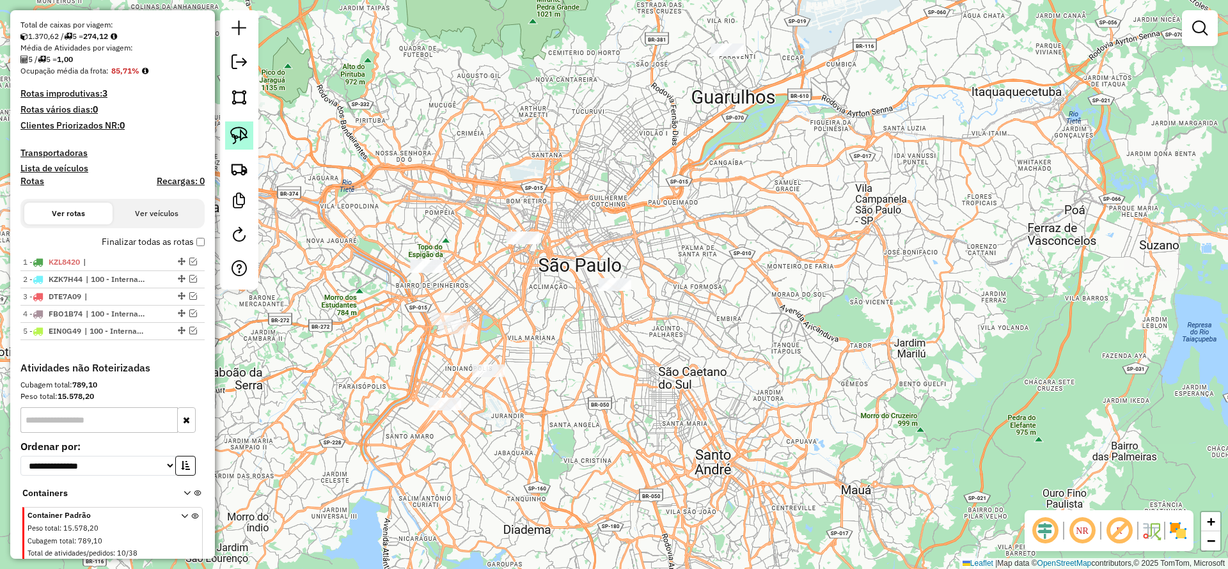
click at [243, 135] on img at bounding box center [239, 136] width 18 height 18
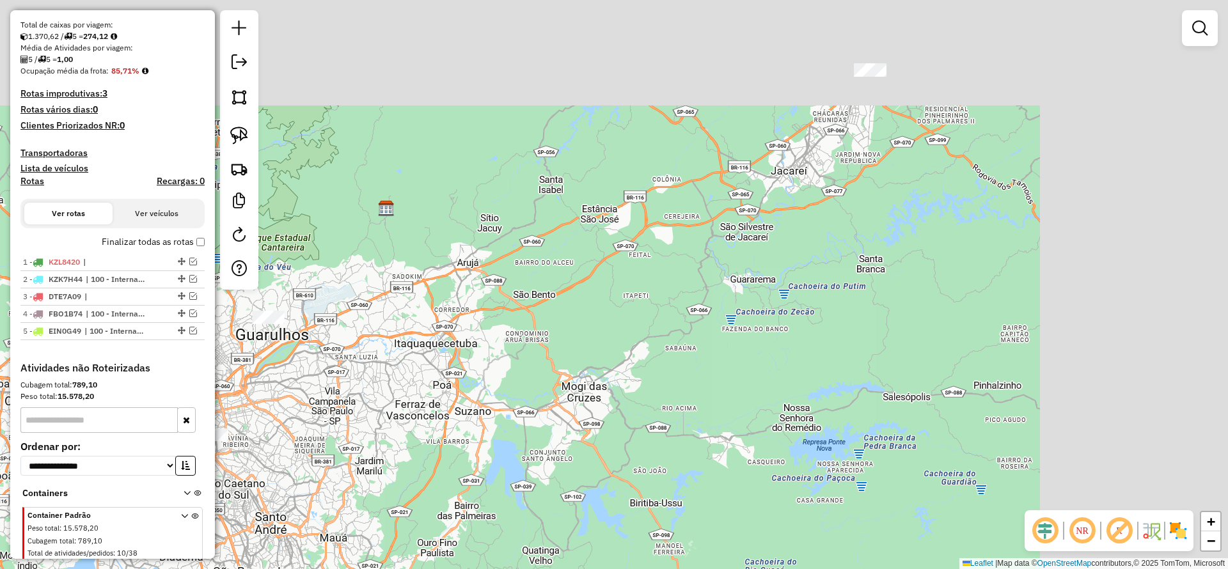
drag, startPoint x: 636, startPoint y: 328, endPoint x: 344, endPoint y: 554, distance: 369.1
click at [344, 554] on div "Janela de atendimento Grade de atendimento Capacidade Transportadoras Veículos …" at bounding box center [614, 284] width 1228 height 569
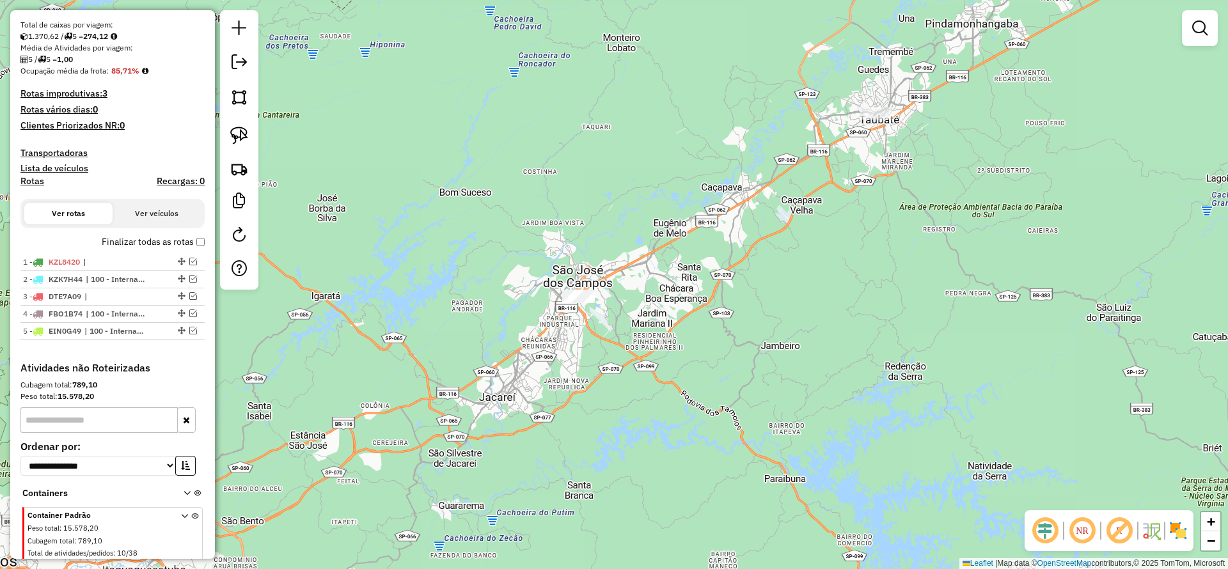
drag, startPoint x: 666, startPoint y: 343, endPoint x: 659, endPoint y: 339, distance: 8.3
click at [666, 344] on div "Janela de atendimento Grade de atendimento Capacidade Transportadoras Veículos …" at bounding box center [614, 284] width 1228 height 569
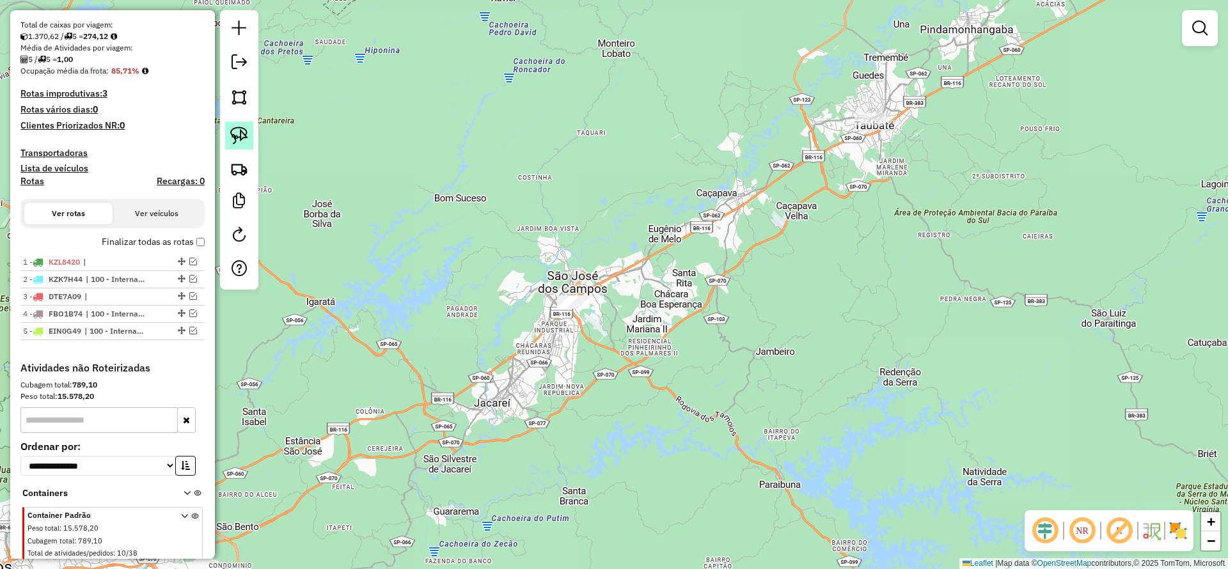
click at [238, 135] on img at bounding box center [239, 136] width 18 height 18
drag, startPoint x: 860, startPoint y: 129, endPoint x: 963, endPoint y: 98, distance: 107.4
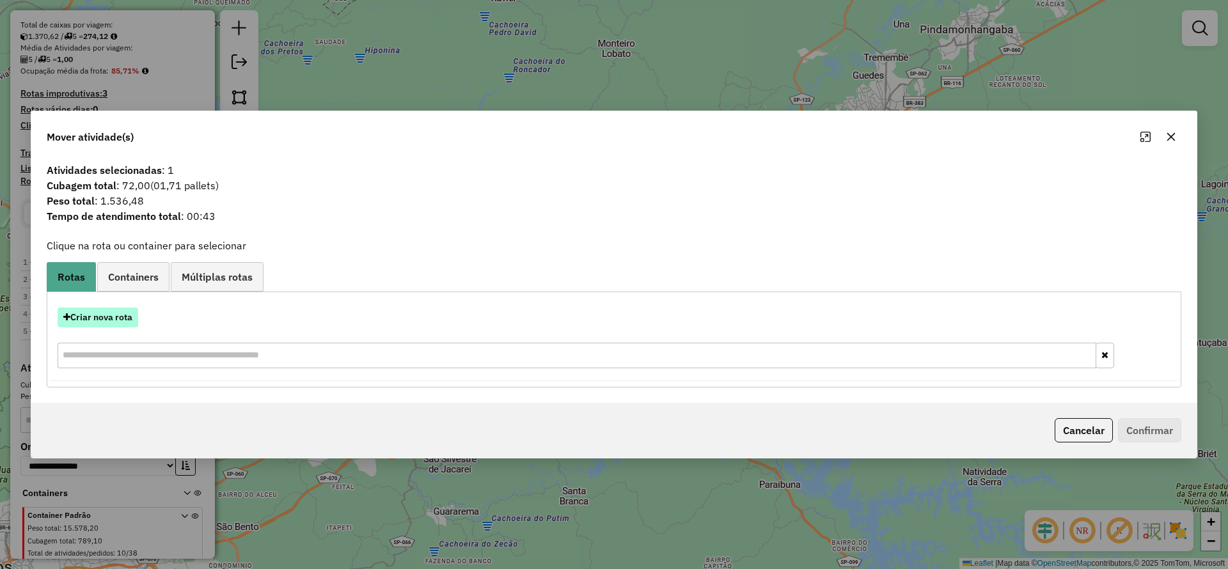
click at [115, 313] on button "Criar nova rota" at bounding box center [98, 318] width 81 height 20
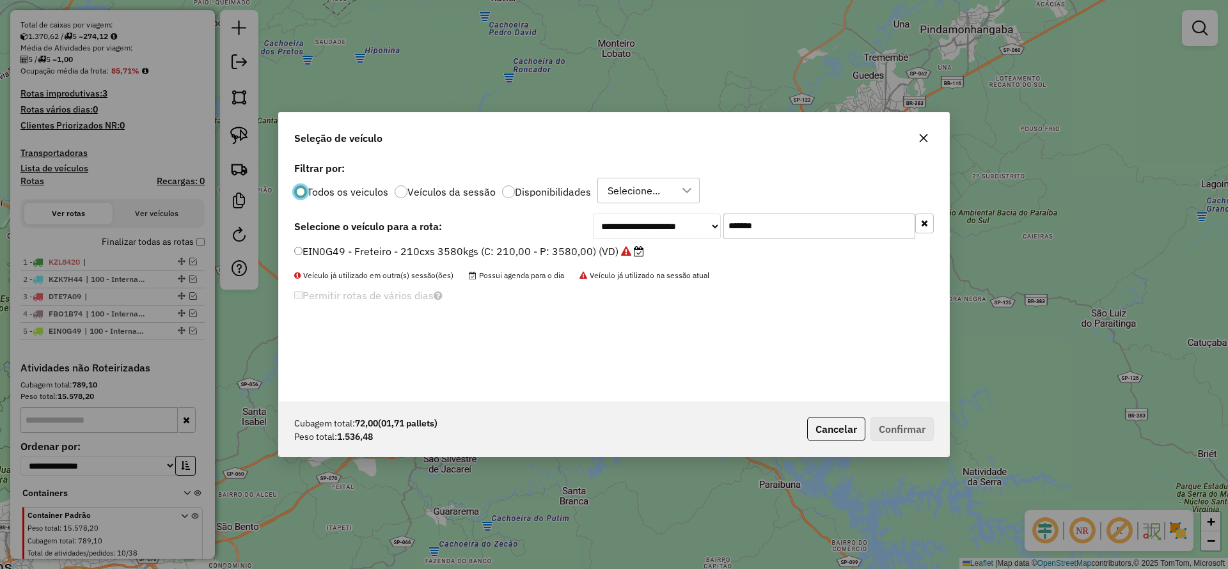
drag, startPoint x: 799, startPoint y: 221, endPoint x: 613, endPoint y: 237, distance: 186.7
click at [613, 237] on div "**********" at bounding box center [763, 227] width 341 height 26
paste input "text"
type input "*******"
click at [561, 252] on label "DFS5A15 - Freteiro - 210cxs 3200kgs (C: 210,00 - P: 3200,00) (VD)" at bounding box center [463, 251] width 338 height 15
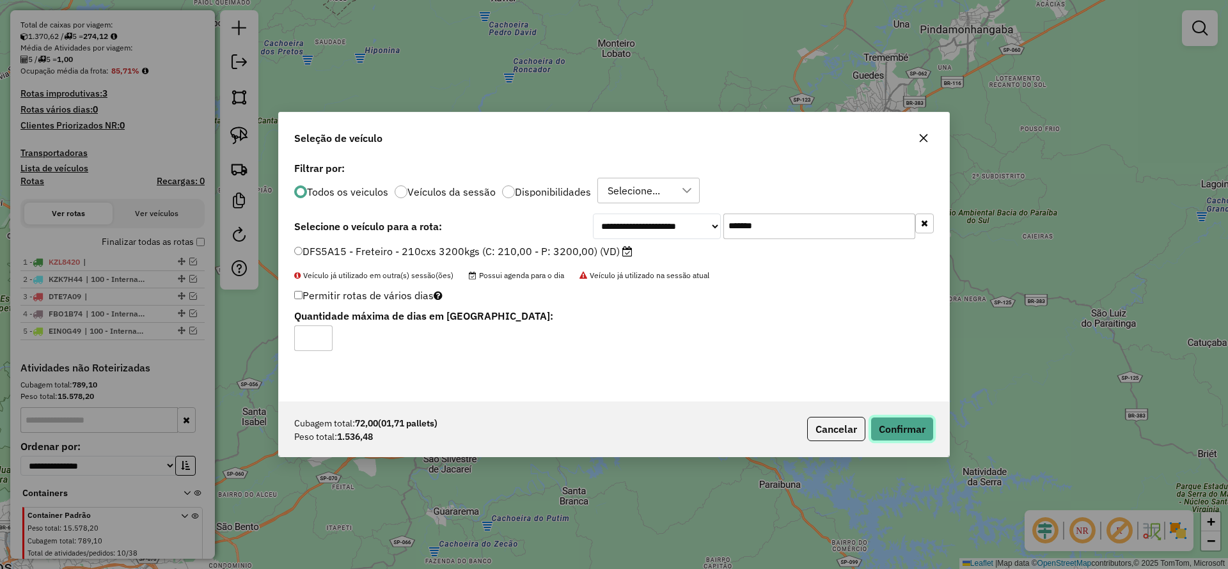
click at [912, 419] on button "Confirmar" at bounding box center [901, 429] width 63 height 24
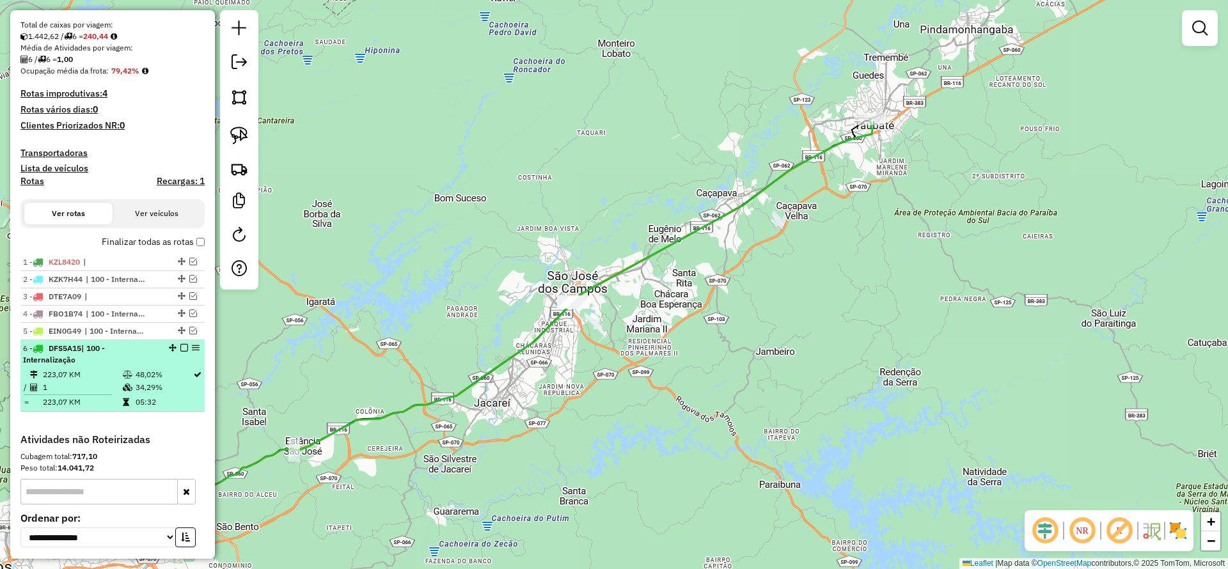
click at [180, 350] on em at bounding box center [184, 348] width 8 height 8
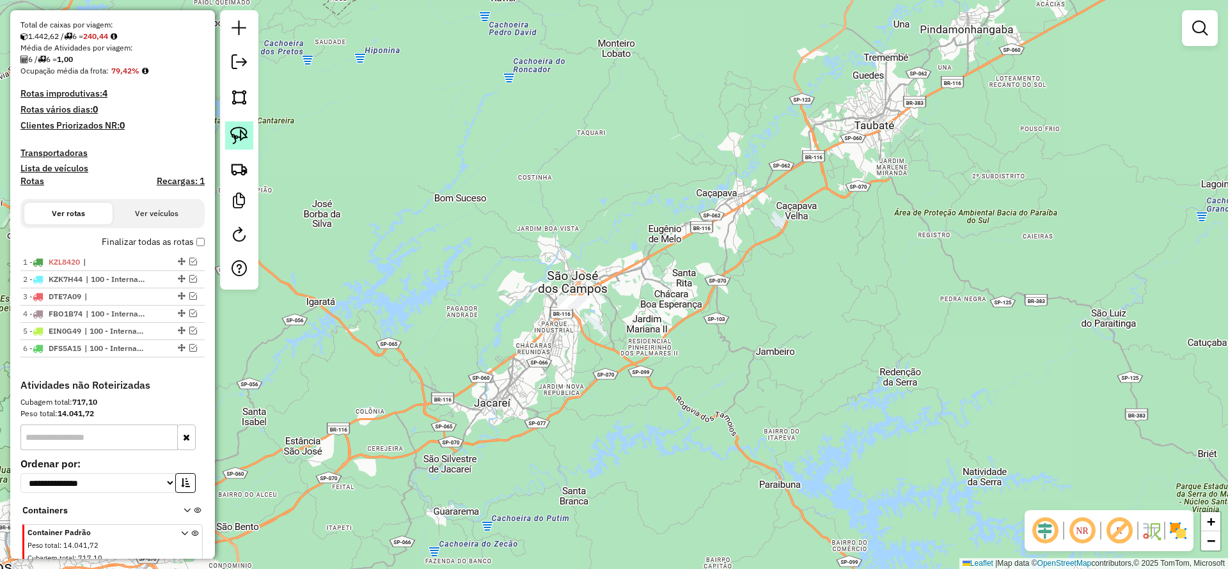
click at [231, 133] on img at bounding box center [239, 136] width 18 height 18
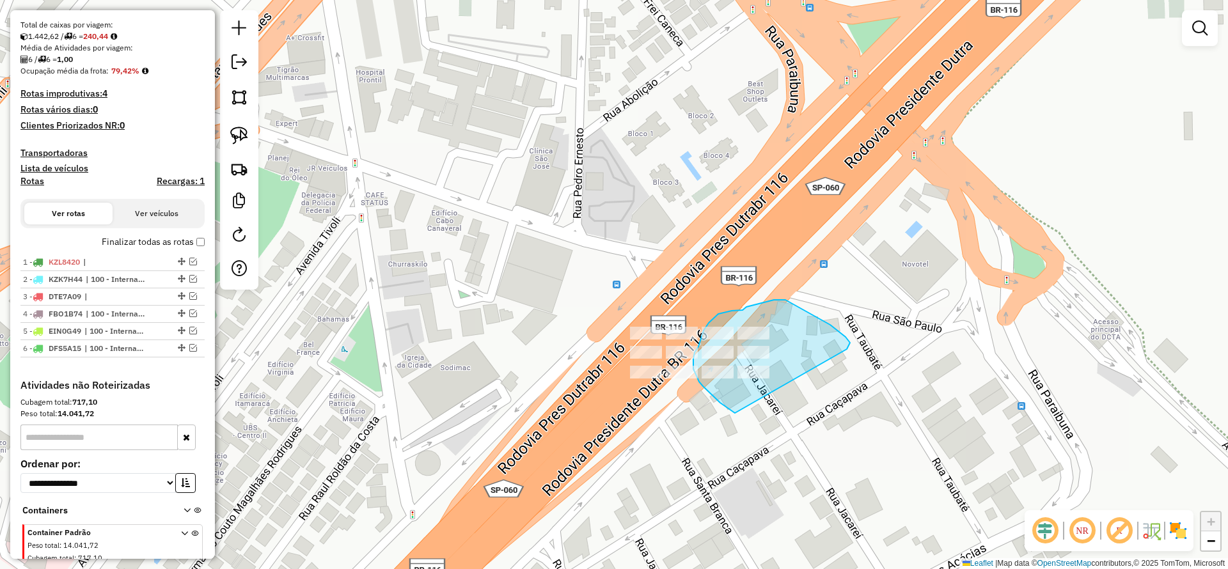
drag, startPoint x: 802, startPoint y: 309, endPoint x: 751, endPoint y: 419, distance: 121.0
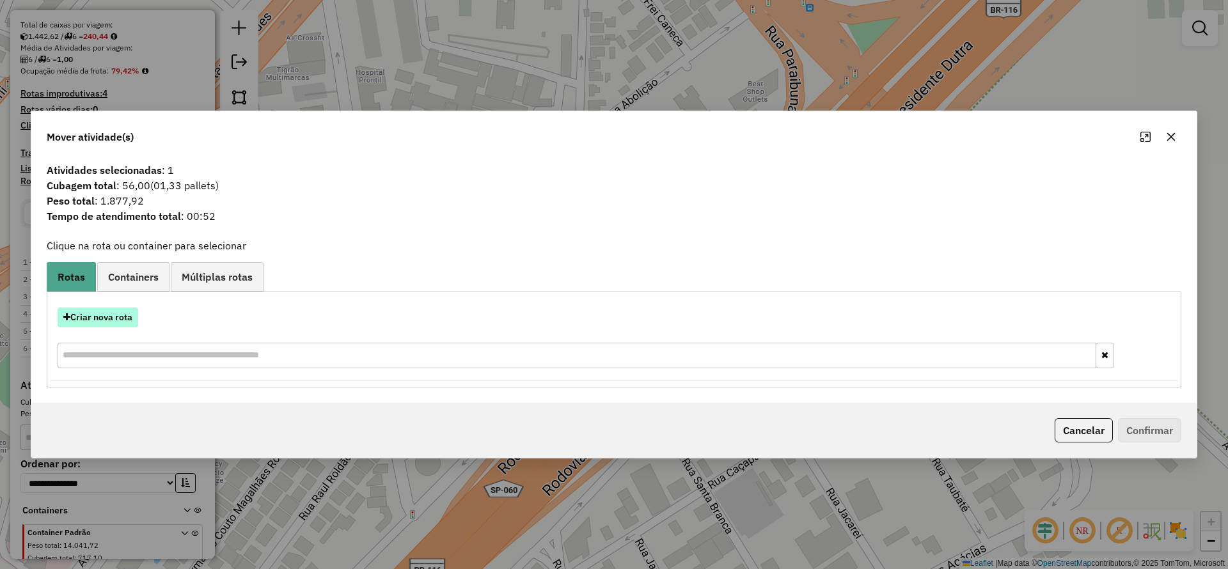
click at [121, 311] on button "Criar nova rota" at bounding box center [98, 318] width 81 height 20
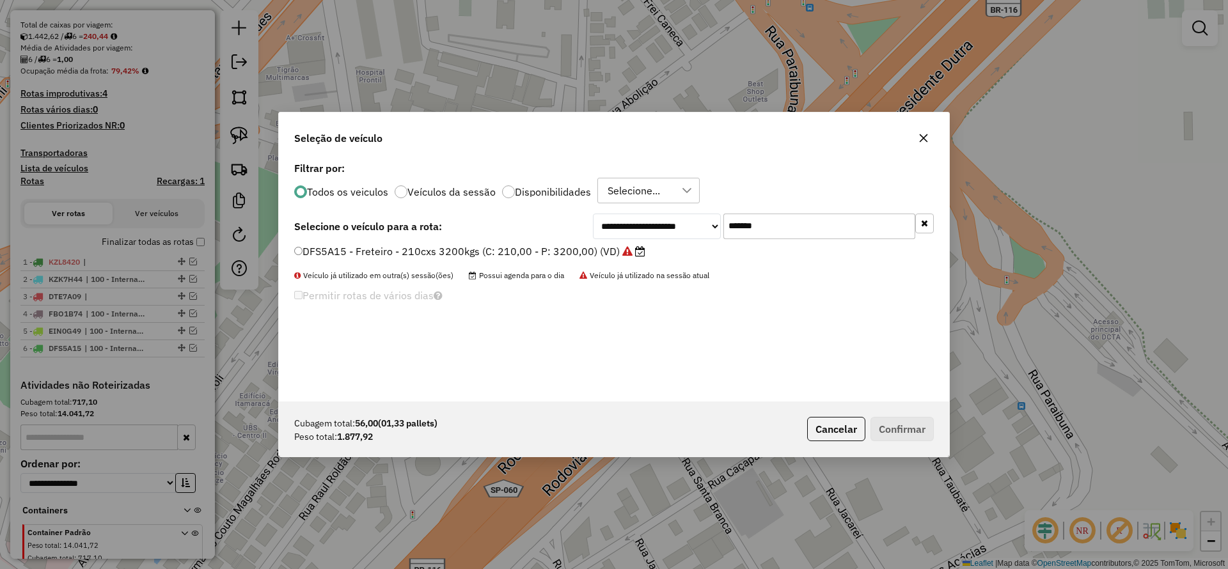
drag, startPoint x: 769, startPoint y: 228, endPoint x: 582, endPoint y: 238, distance: 187.6
click at [584, 236] on div "**********" at bounding box center [613, 227] width 639 height 26
paste input "text"
type input "*******"
drag, startPoint x: 559, startPoint y: 247, endPoint x: 644, endPoint y: 262, distance: 86.2
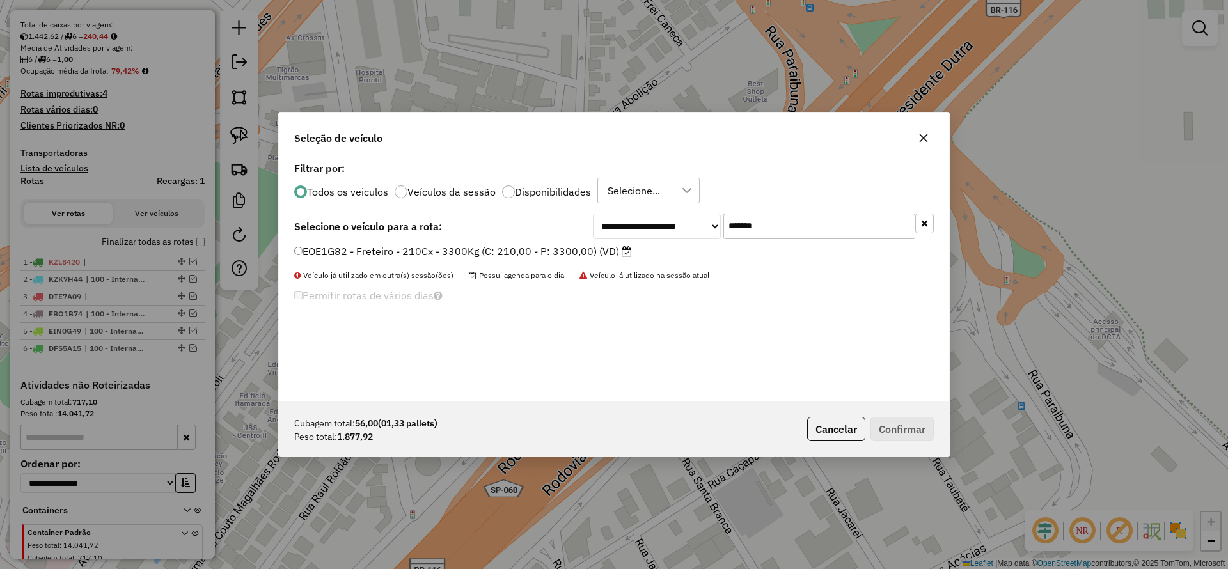
click at [559, 248] on label "EOE1G82 - Freteiro - 210Cx - 3300Kg (C: 210,00 - P: 3300,00) (VD)" at bounding box center [463, 251] width 338 height 15
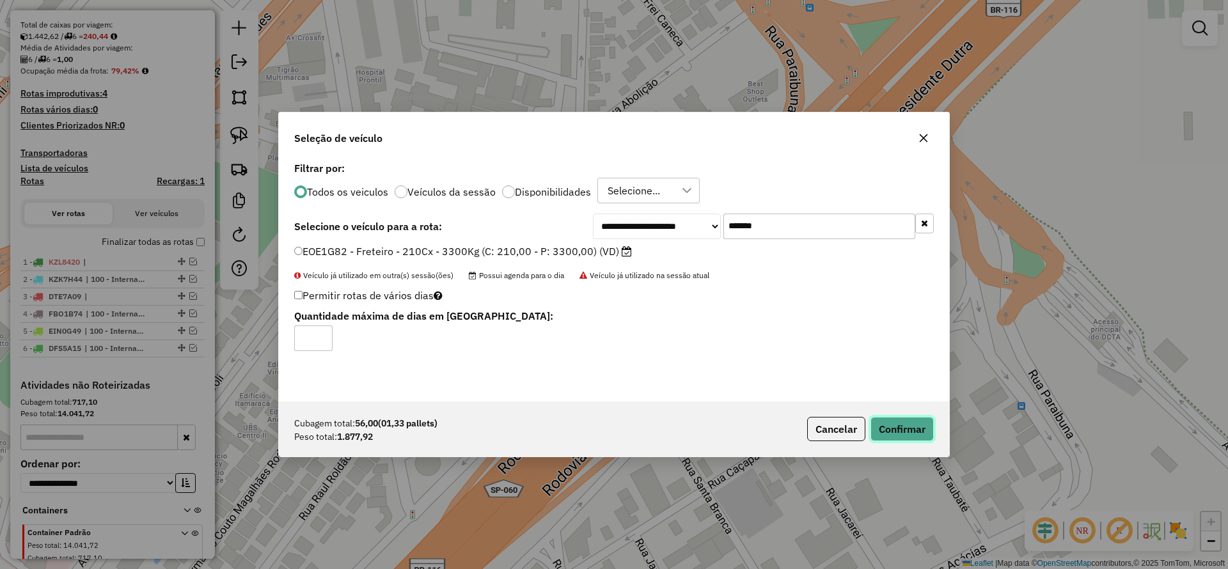
click at [893, 421] on button "Confirmar" at bounding box center [901, 429] width 63 height 24
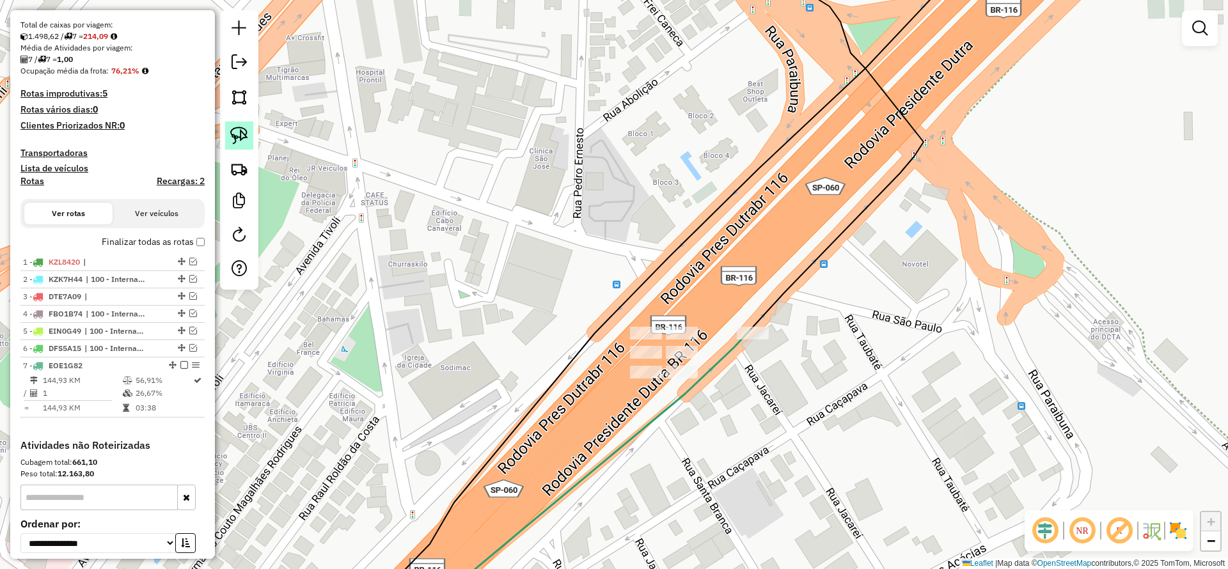
click at [243, 139] on img at bounding box center [239, 136] width 18 height 18
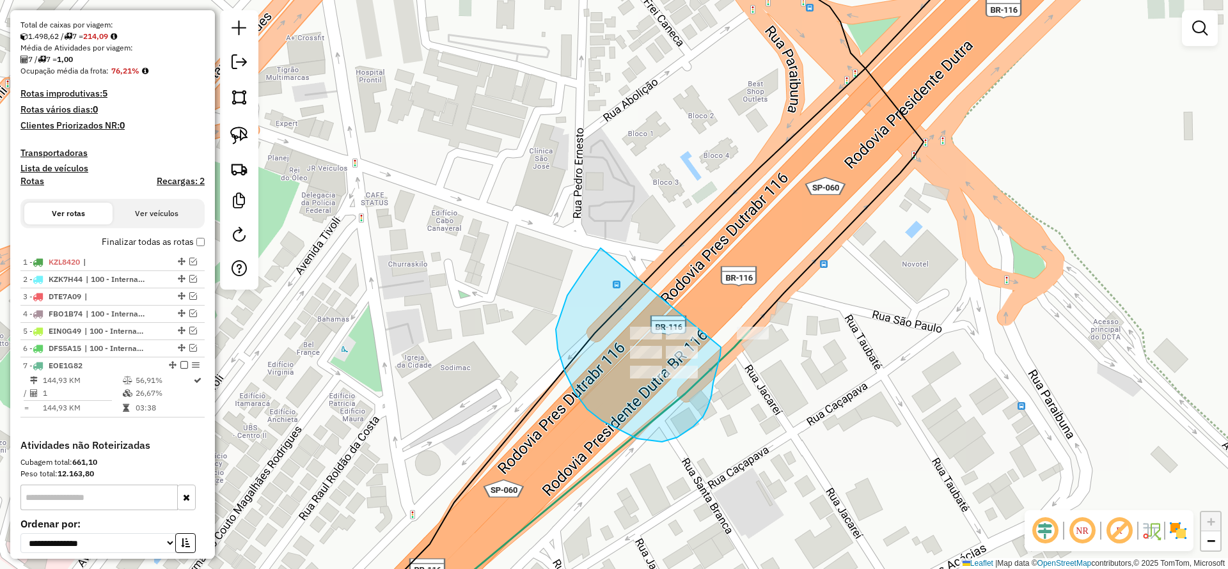
drag, startPoint x: 600, startPoint y: 248, endPoint x: 714, endPoint y: 315, distance: 131.6
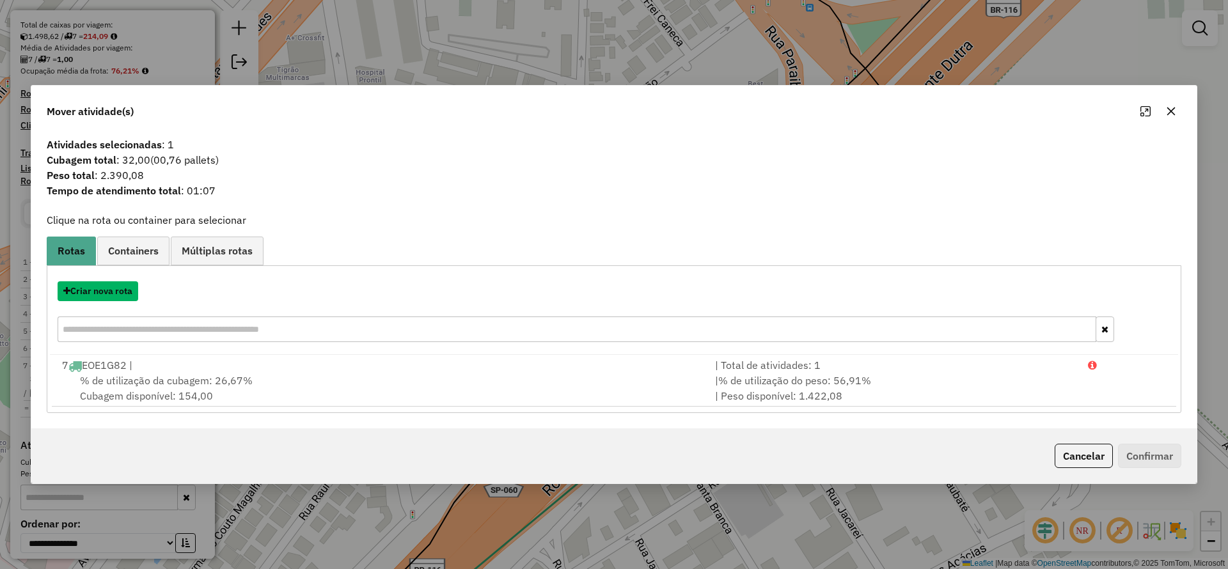
click at [118, 285] on button "Criar nova rota" at bounding box center [98, 291] width 81 height 20
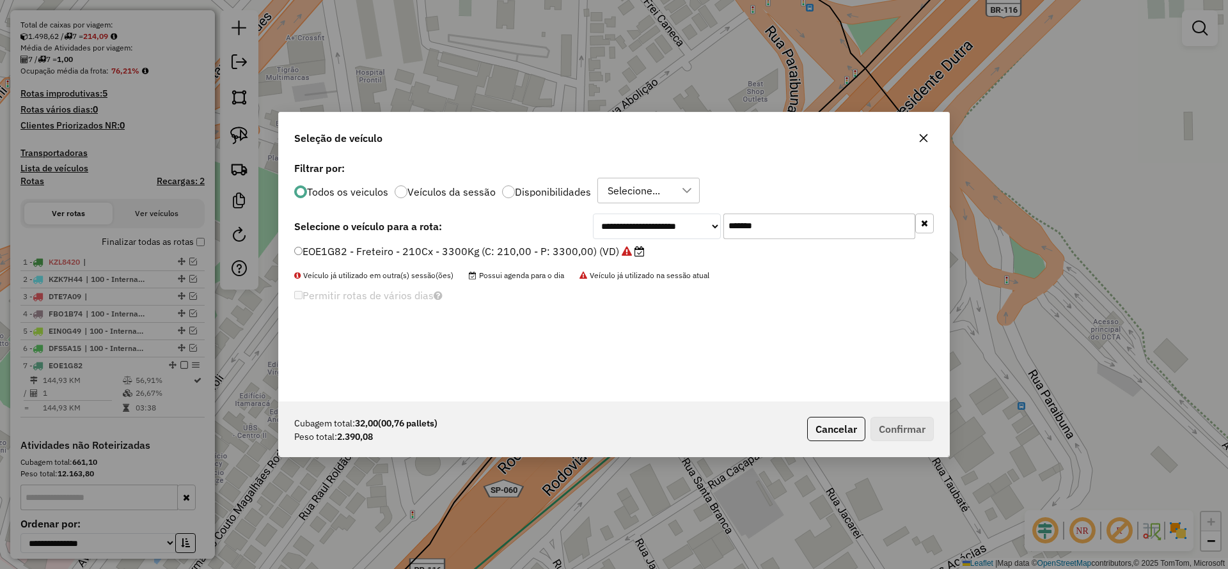
drag, startPoint x: 629, startPoint y: 228, endPoint x: 581, endPoint y: 239, distance: 49.9
click at [606, 233] on div "**********" at bounding box center [763, 227] width 341 height 26
paste input "text"
type input "*******"
click at [525, 254] on label "CVP8G49 - Freteiro - 210Cx - 3200Kg (C: 210,00 - P: 3200,00) (VD)" at bounding box center [463, 251] width 338 height 15
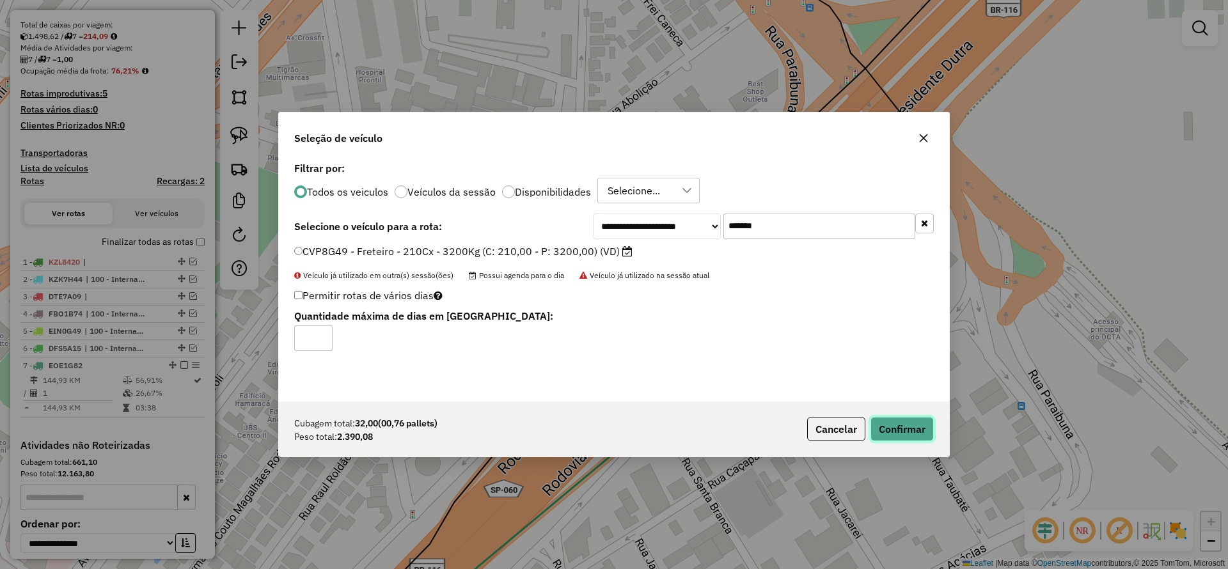
click at [906, 418] on button "Confirmar" at bounding box center [901, 429] width 63 height 24
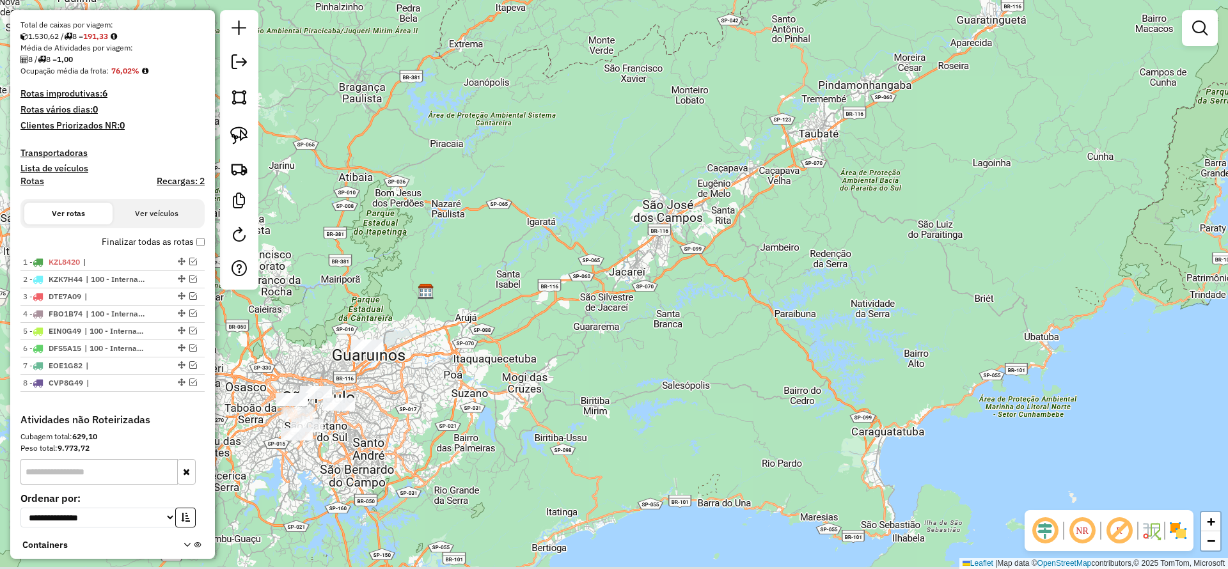
drag, startPoint x: 384, startPoint y: 389, endPoint x: 580, endPoint y: 269, distance: 229.6
click at [584, 283] on div "Janela de atendimento Grade de atendimento Capacidade Transportadoras Veículos …" at bounding box center [614, 284] width 1228 height 569
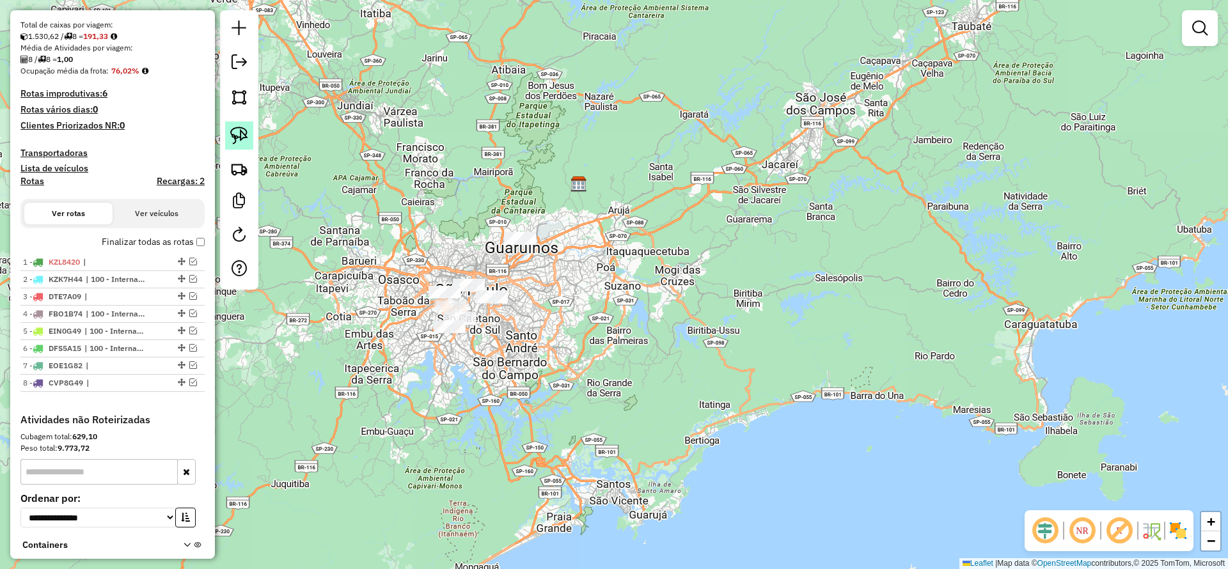
click at [245, 137] on img at bounding box center [239, 136] width 18 height 18
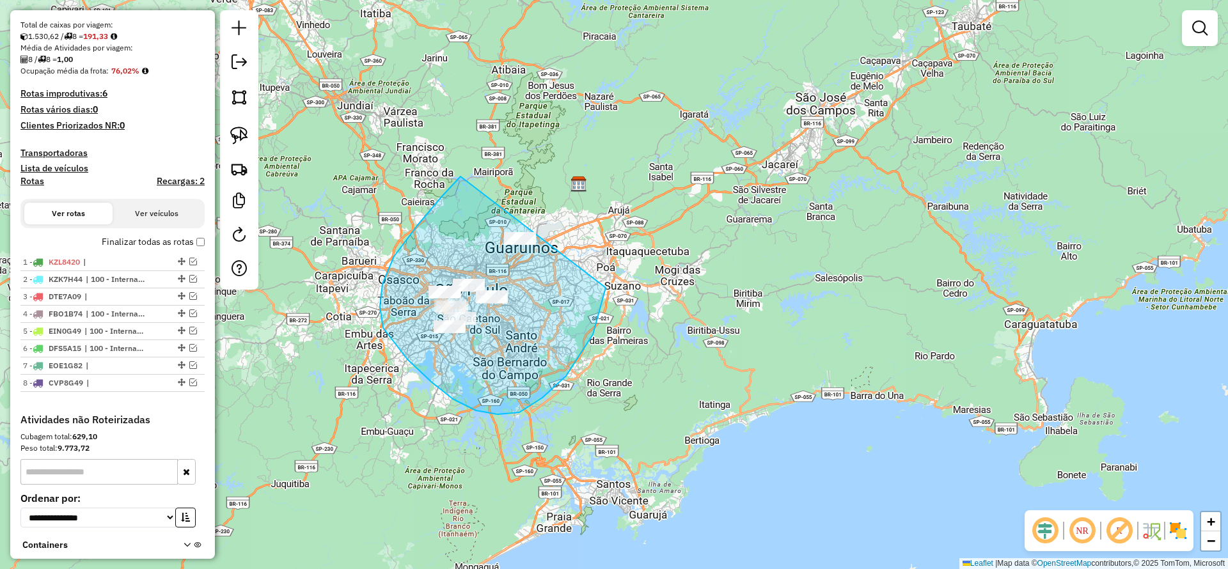
drag, startPoint x: 418, startPoint y: 225, endPoint x: 605, endPoint y: 278, distance: 194.7
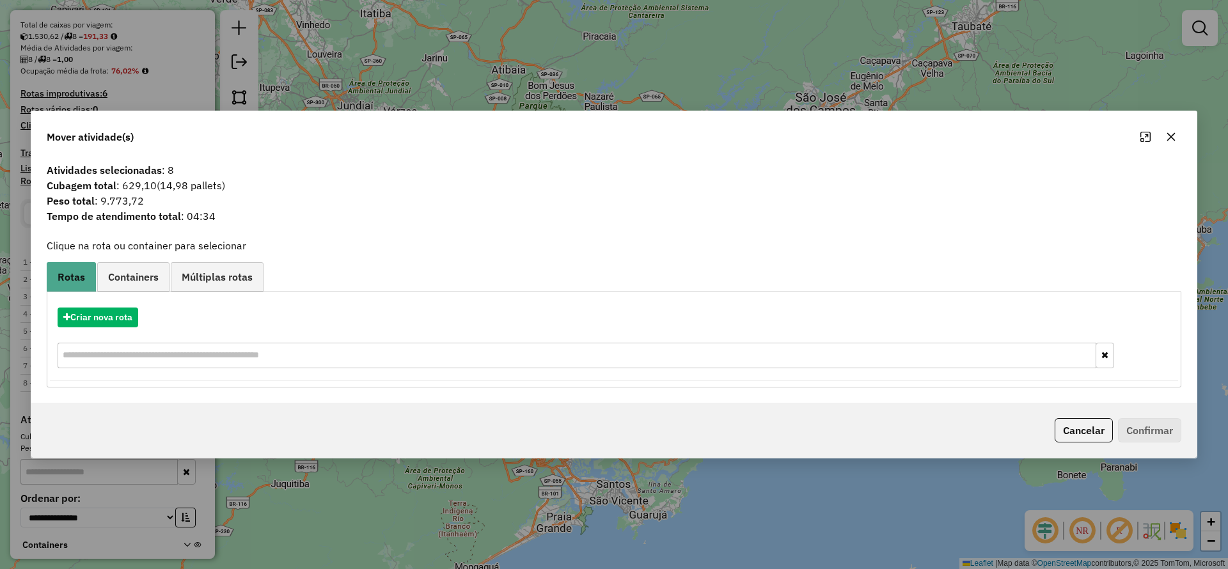
click at [1162, 136] on div at bounding box center [1158, 137] width 46 height 20
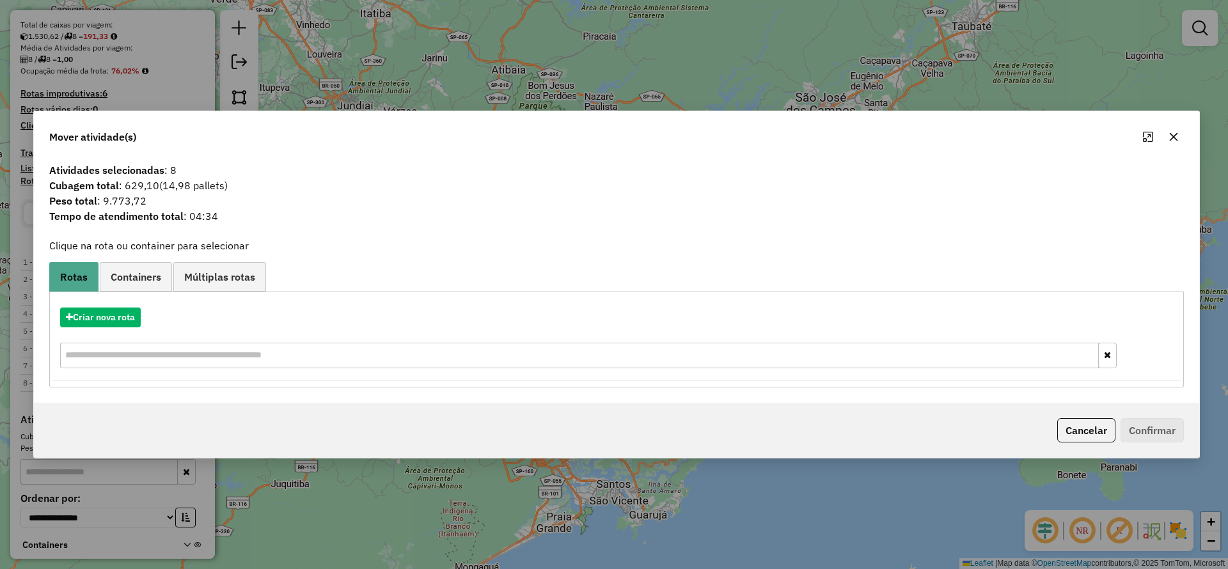
click at [1175, 143] on button "button" at bounding box center [1173, 137] width 20 height 20
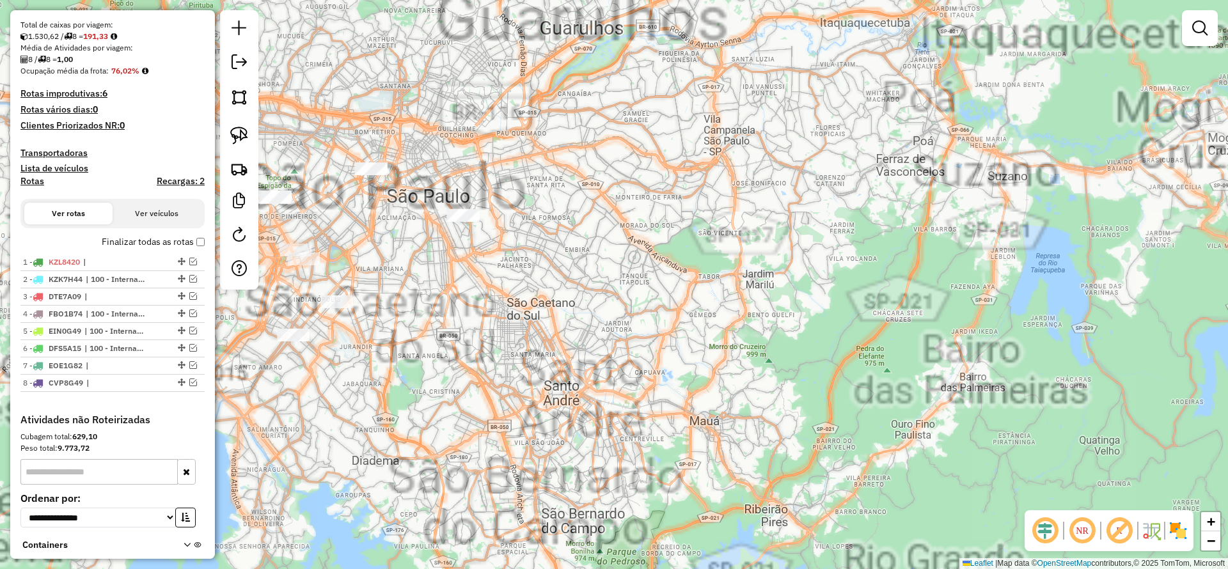
drag, startPoint x: 430, startPoint y: 311, endPoint x: 494, endPoint y: 313, distance: 64.0
click at [494, 313] on div "Janela de atendimento Grade de atendimento Capacidade Transportadoras Veículos …" at bounding box center [614, 284] width 1228 height 569
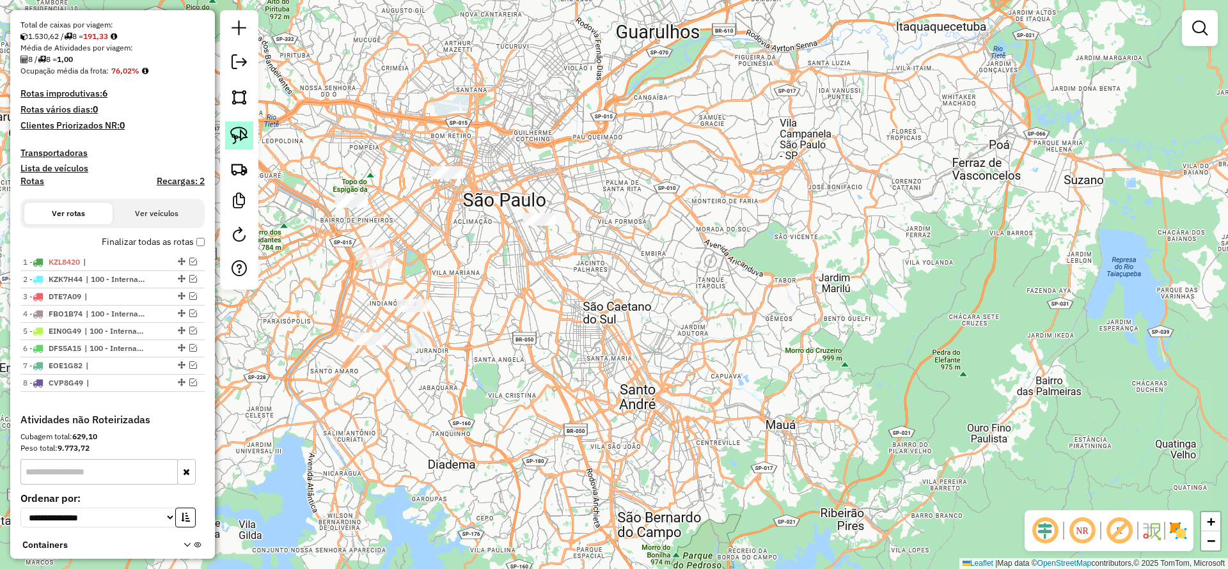
click at [231, 137] on img at bounding box center [239, 136] width 18 height 18
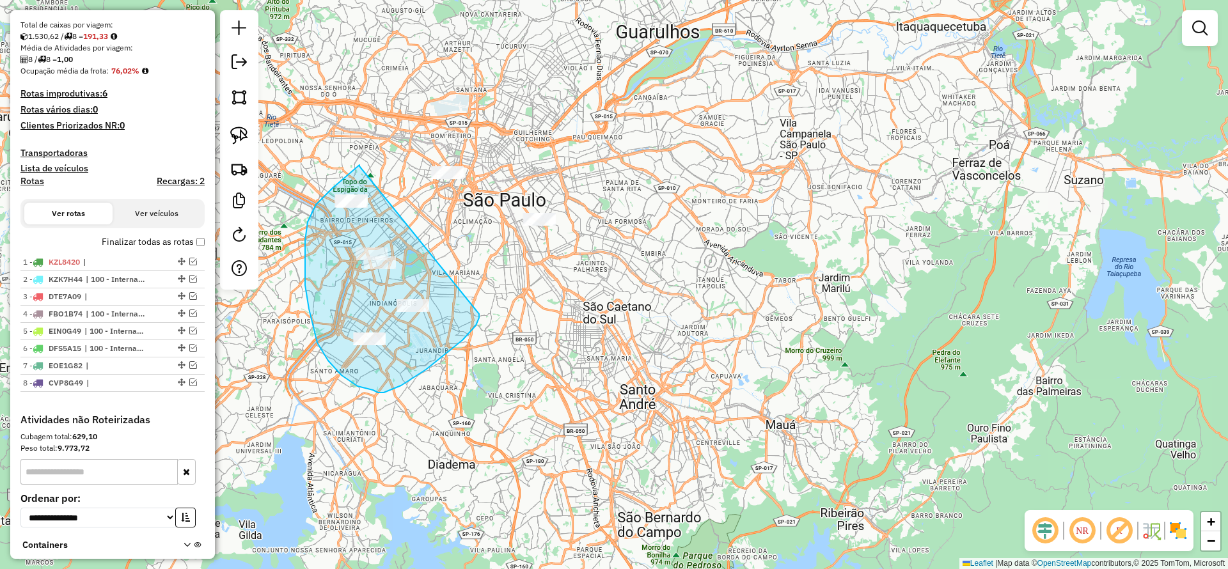
drag, startPoint x: 308, startPoint y: 222, endPoint x: 474, endPoint y: 310, distance: 188.2
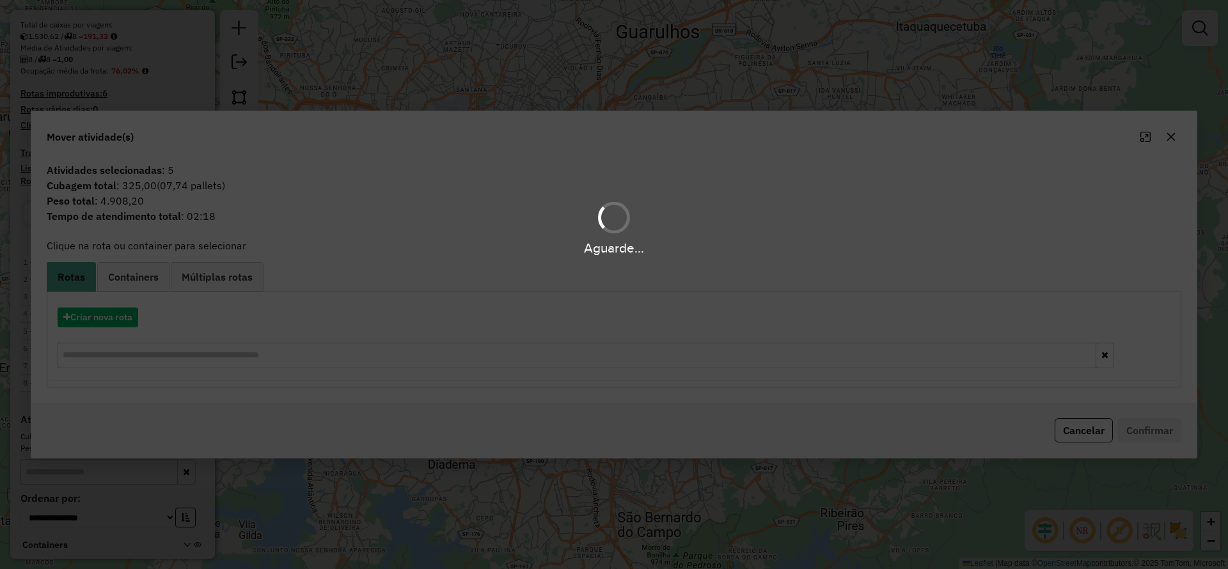
click at [115, 326] on hb-app "Aguarde... Pop-up bloqueado! Seu navegador bloqueou automáticamente a abertura …" at bounding box center [614, 284] width 1228 height 569
click at [115, 326] on button "Criar nova rota" at bounding box center [98, 318] width 81 height 20
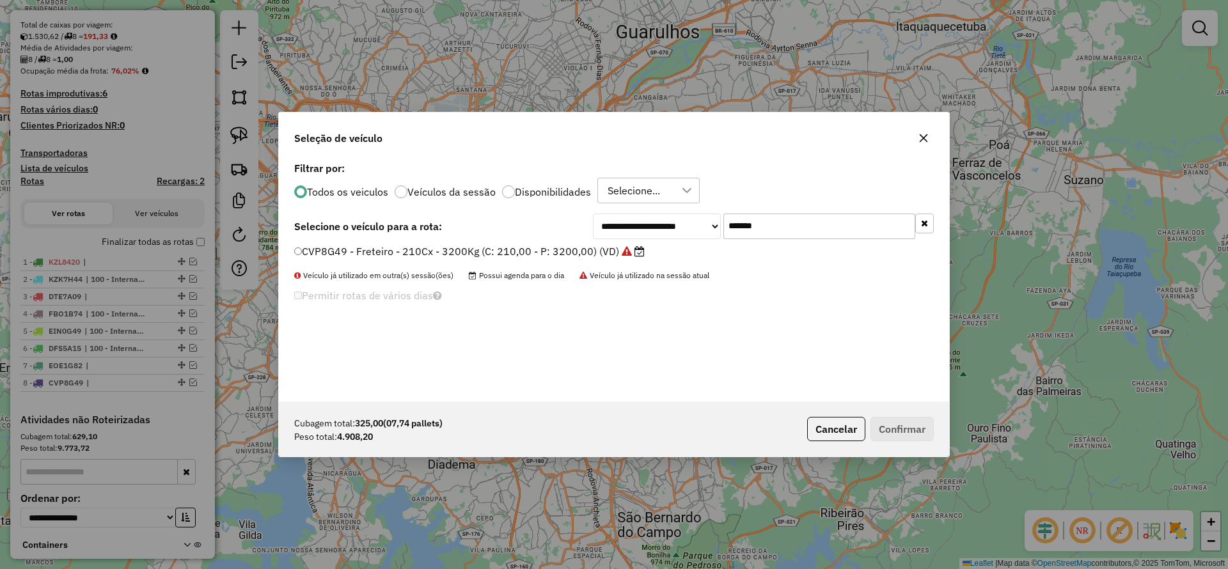
drag, startPoint x: 802, startPoint y: 230, endPoint x: 560, endPoint y: 254, distance: 243.6
click at [577, 249] on div "**********" at bounding box center [614, 280] width 670 height 243
paste input "text"
type input "*******"
click at [545, 253] on label "FCB7J04 - Freteiro - 210Cx - 3400Kg (C: 210,00 - P: 3400,00) (VD)" at bounding box center [462, 251] width 336 height 15
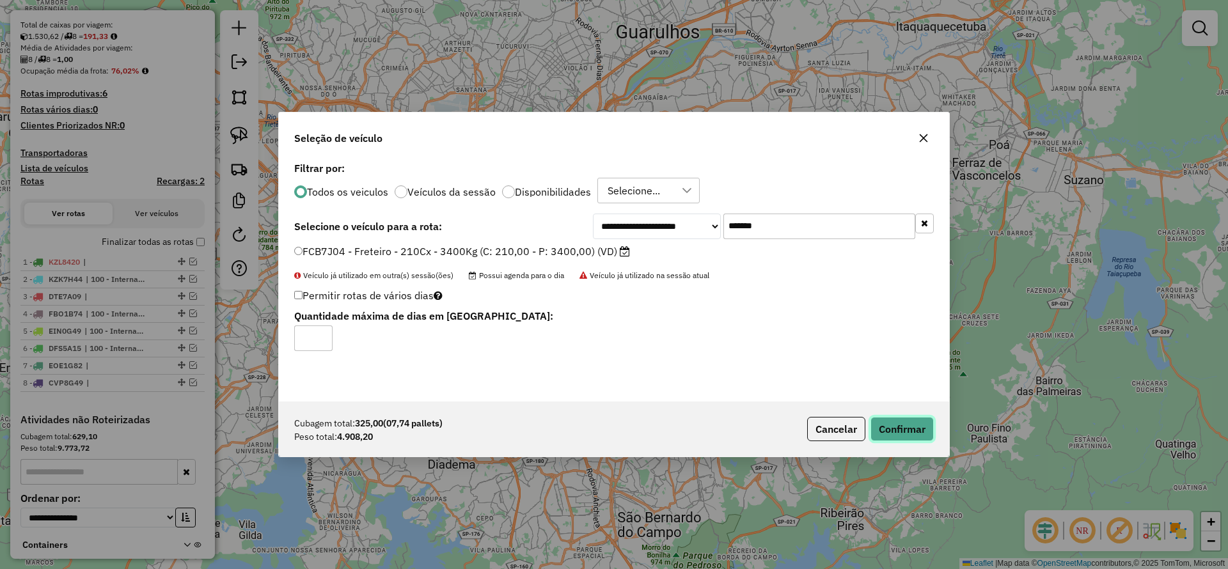
click at [882, 425] on button "Confirmar" at bounding box center [901, 429] width 63 height 24
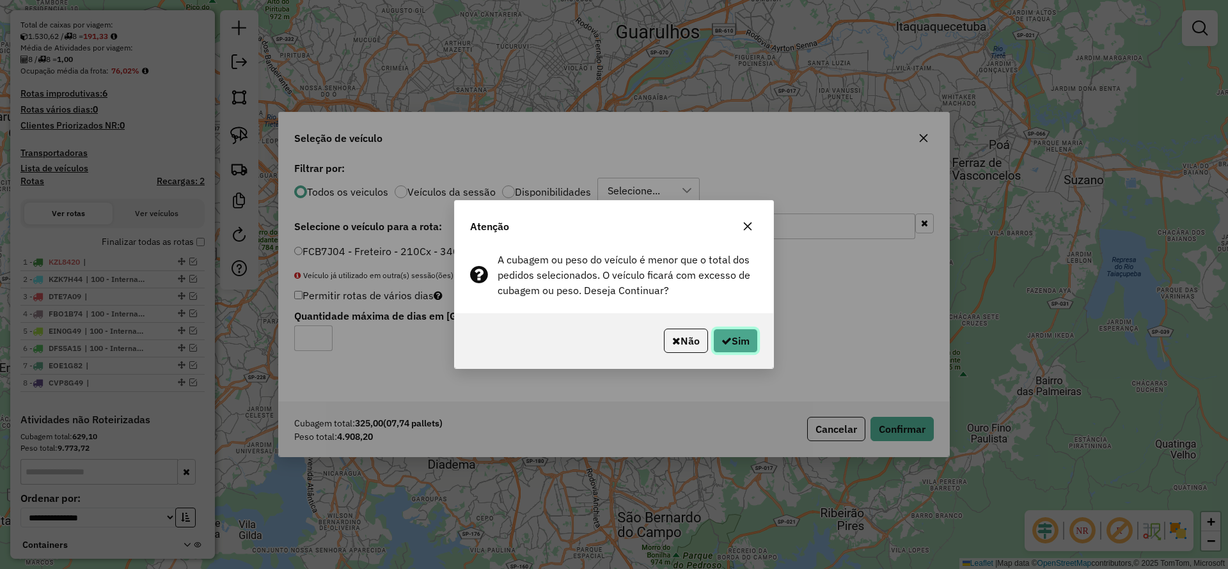
click at [737, 343] on button "Sim" at bounding box center [735, 341] width 45 height 24
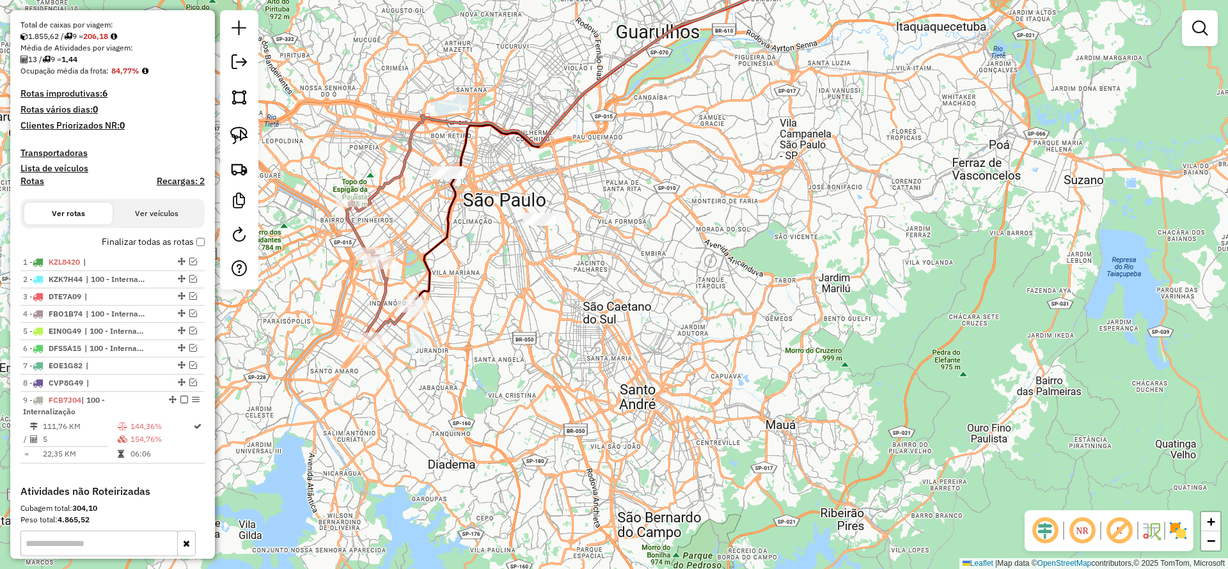
click at [354, 235] on icon at bounding box center [380, 270] width 66 height 138
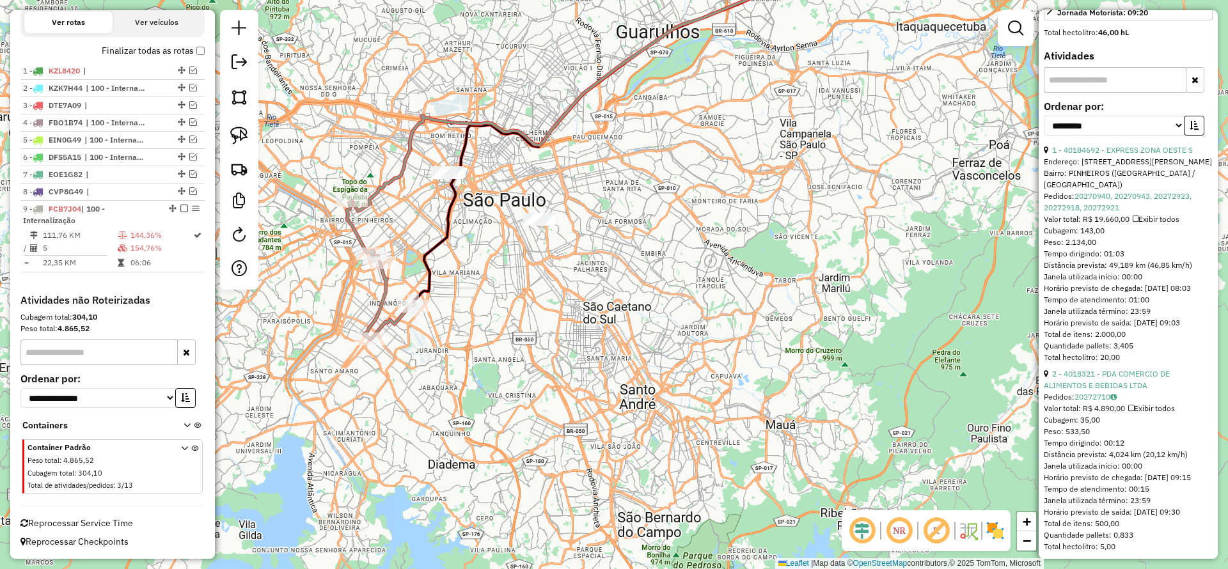
scroll to position [384, 0]
click at [1104, 134] on select "**********" at bounding box center [1113, 124] width 141 height 20
select select "*********"
click at [1043, 134] on select "**********" at bounding box center [1113, 124] width 141 height 20
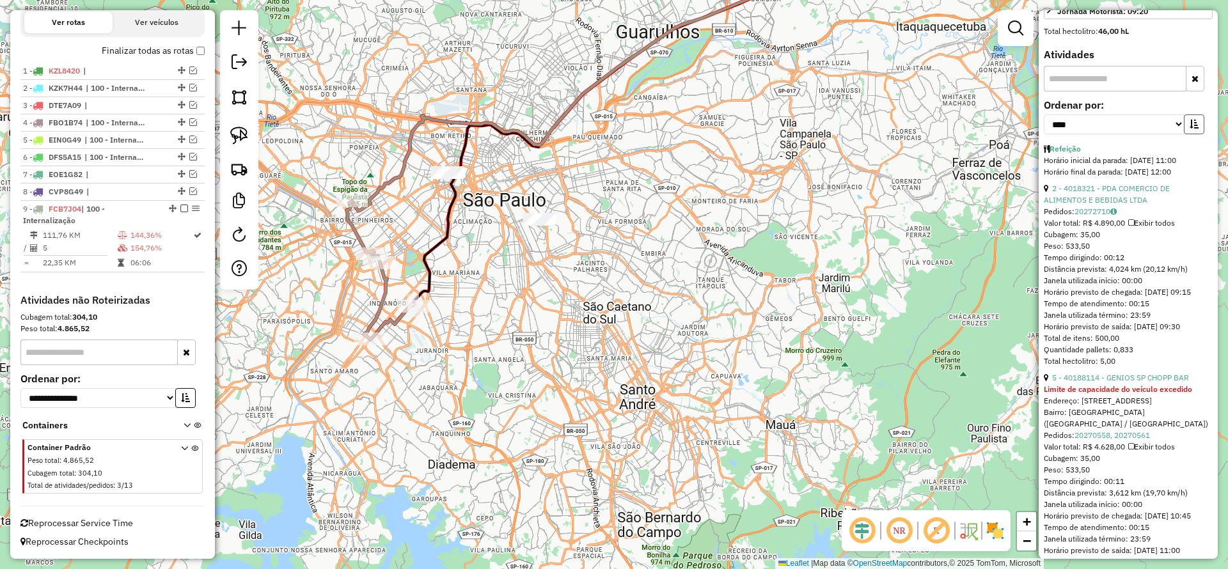
click at [1189, 129] on icon "button" at bounding box center [1193, 124] width 9 height 9
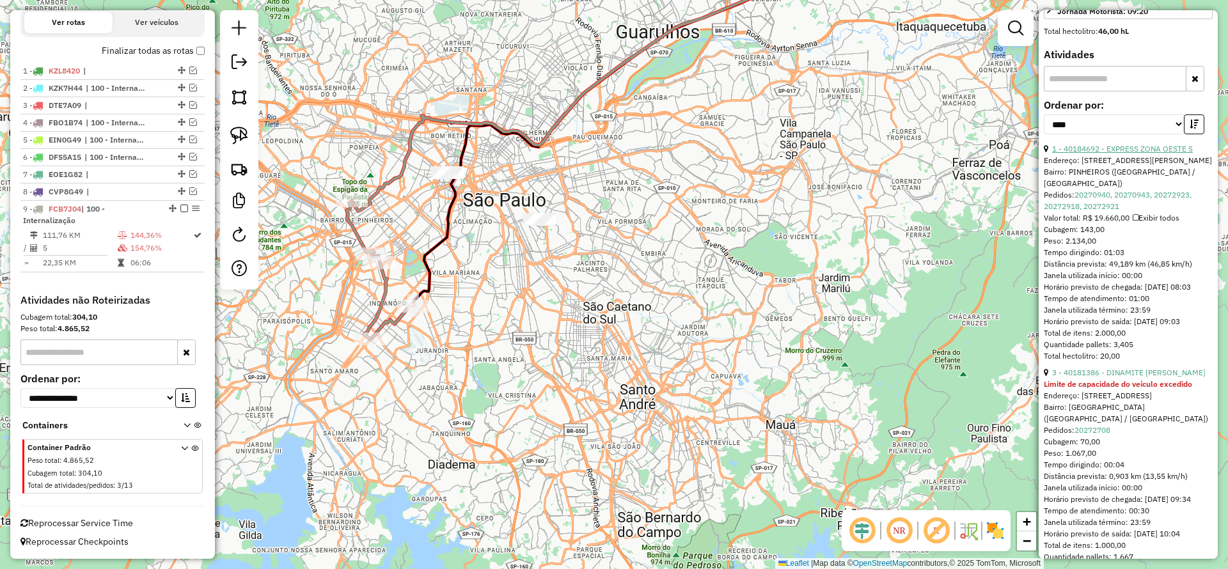
click at [1152, 153] on link "1 - 40184692 - EXPRESS ZONA OESTE S" at bounding box center [1122, 149] width 141 height 10
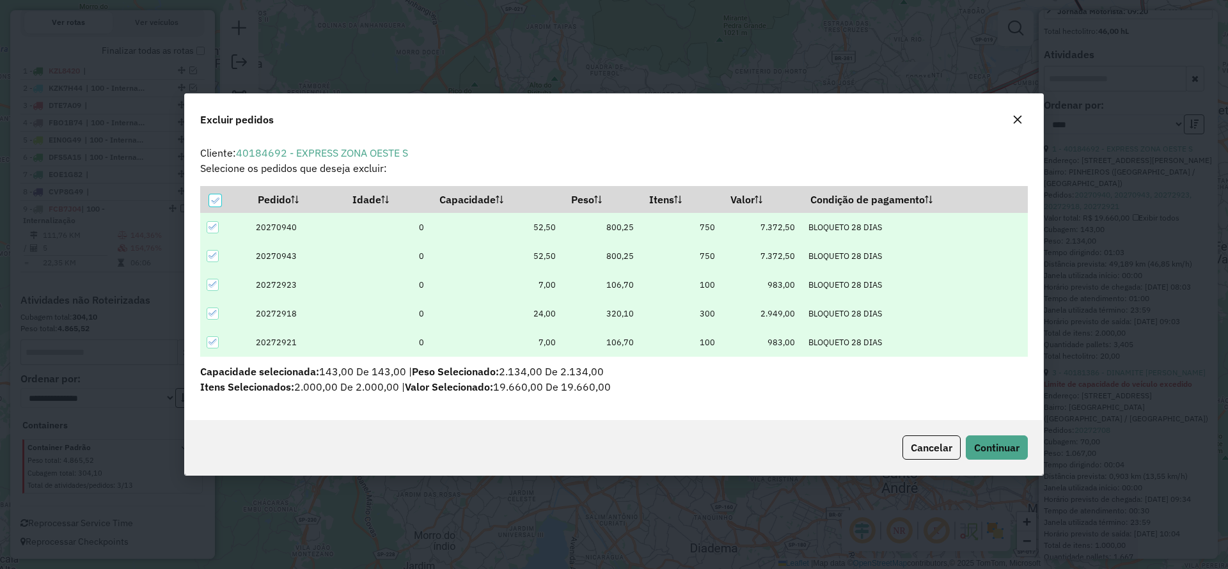
scroll to position [0, 0]
click at [997, 437] on button "Continuar" at bounding box center [996, 447] width 62 height 24
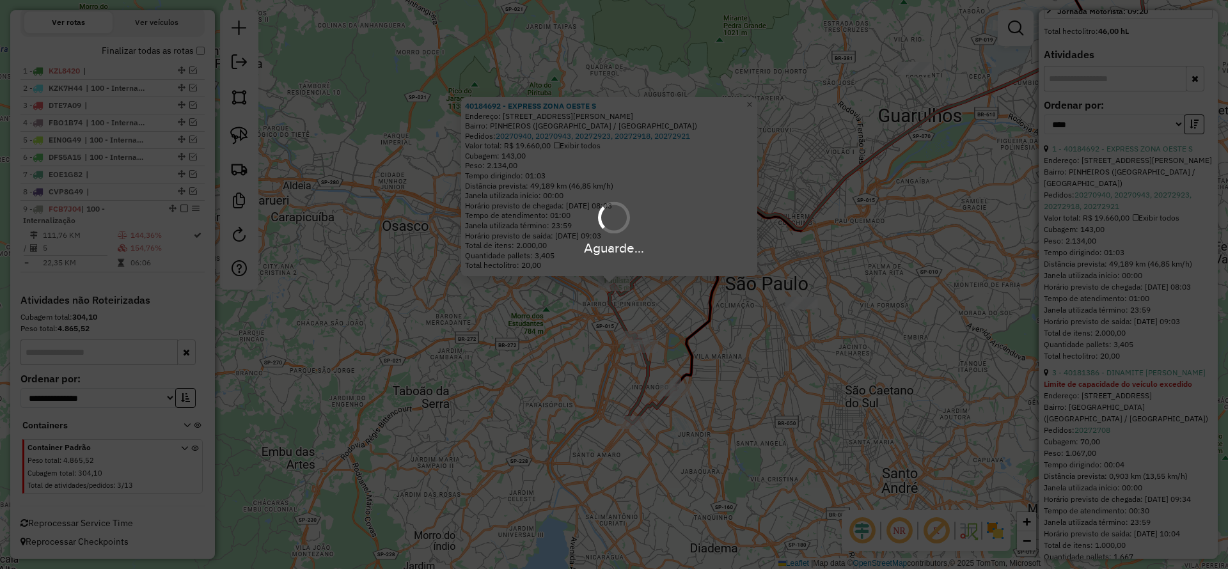
scroll to position [372, 0]
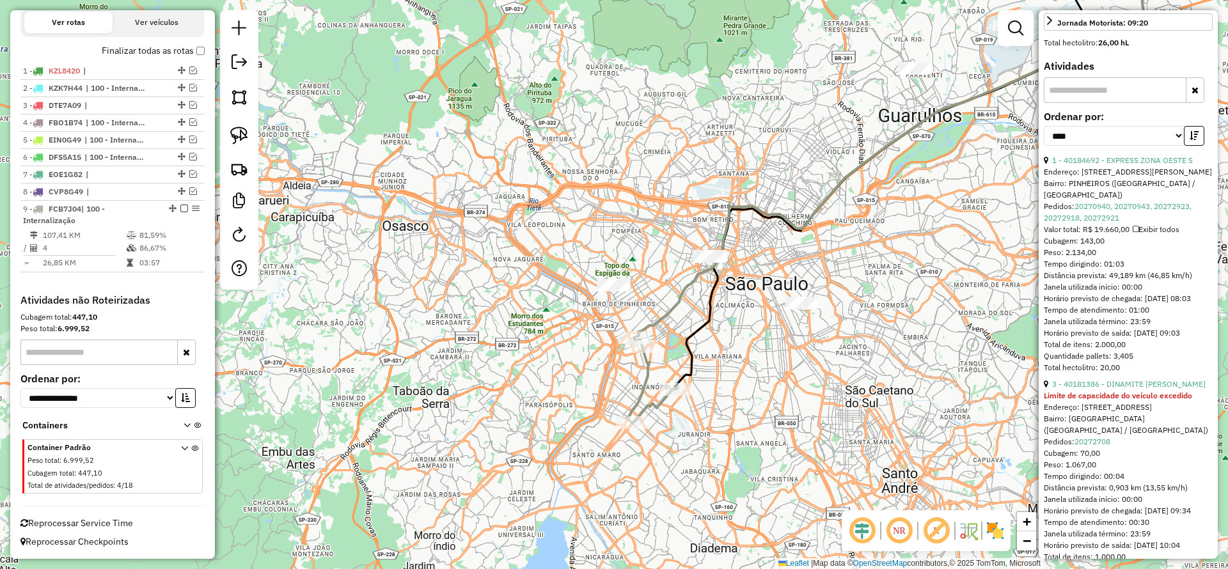
drag, startPoint x: 642, startPoint y: 375, endPoint x: 671, endPoint y: 380, distance: 29.2
click at [642, 375] on icon at bounding box center [650, 381] width 49 height 86
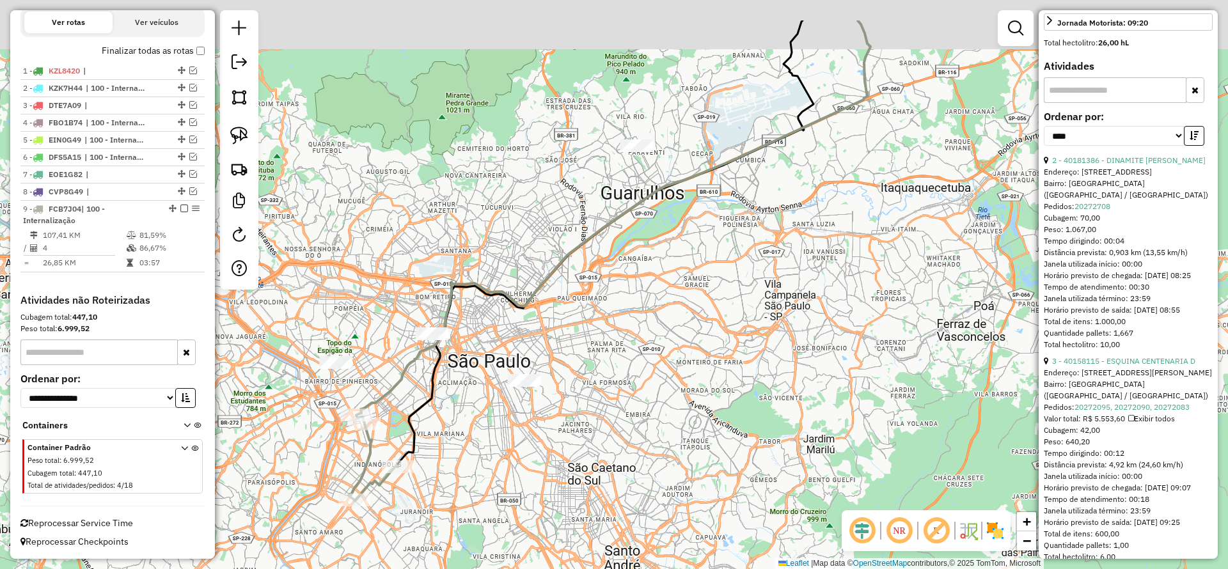
drag, startPoint x: 734, startPoint y: 387, endPoint x: 457, endPoint y: 467, distance: 288.6
click at [457, 465] on div "Janela de atendimento Grade de atendimento Capacidade Transportadoras Veículos …" at bounding box center [614, 284] width 1228 height 569
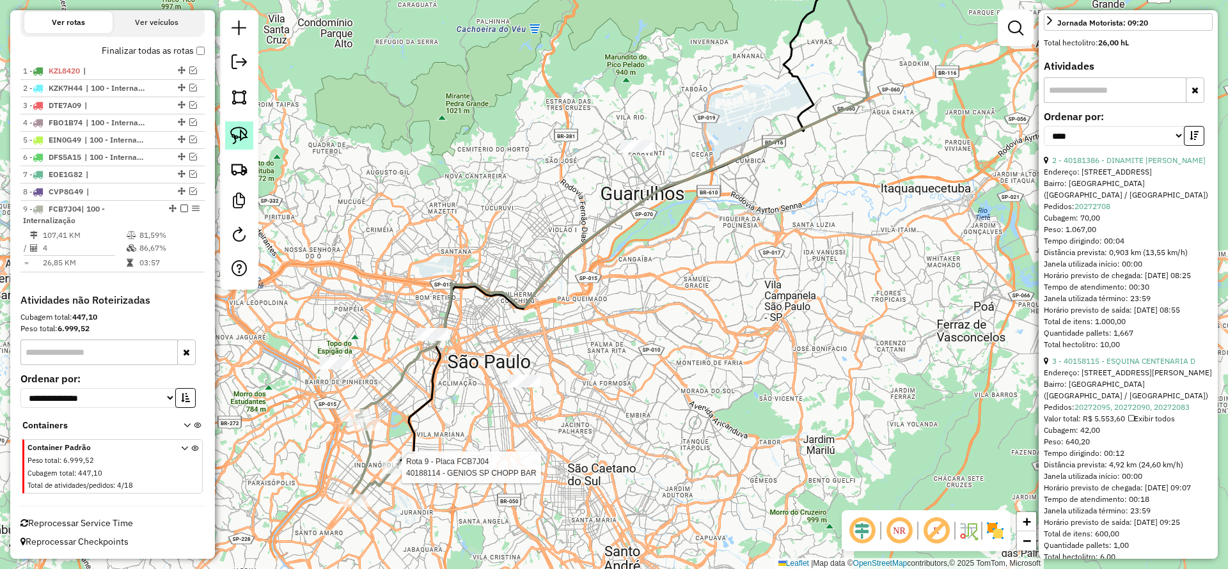
click at [242, 144] on link at bounding box center [239, 135] width 28 height 28
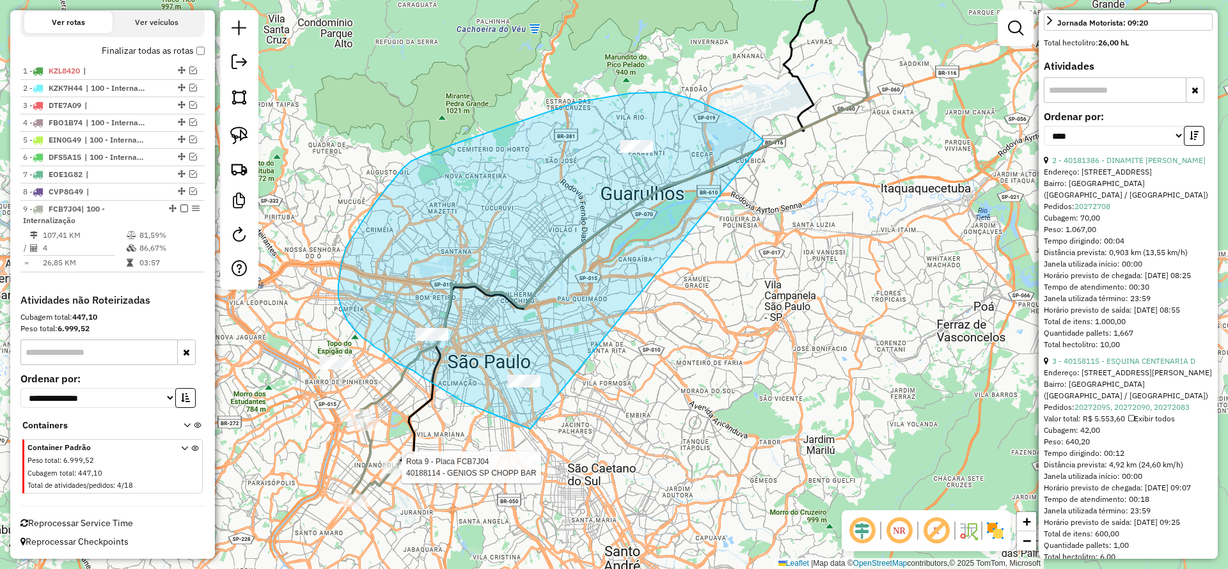
drag, startPoint x: 763, startPoint y: 141, endPoint x: 536, endPoint y: 429, distance: 367.4
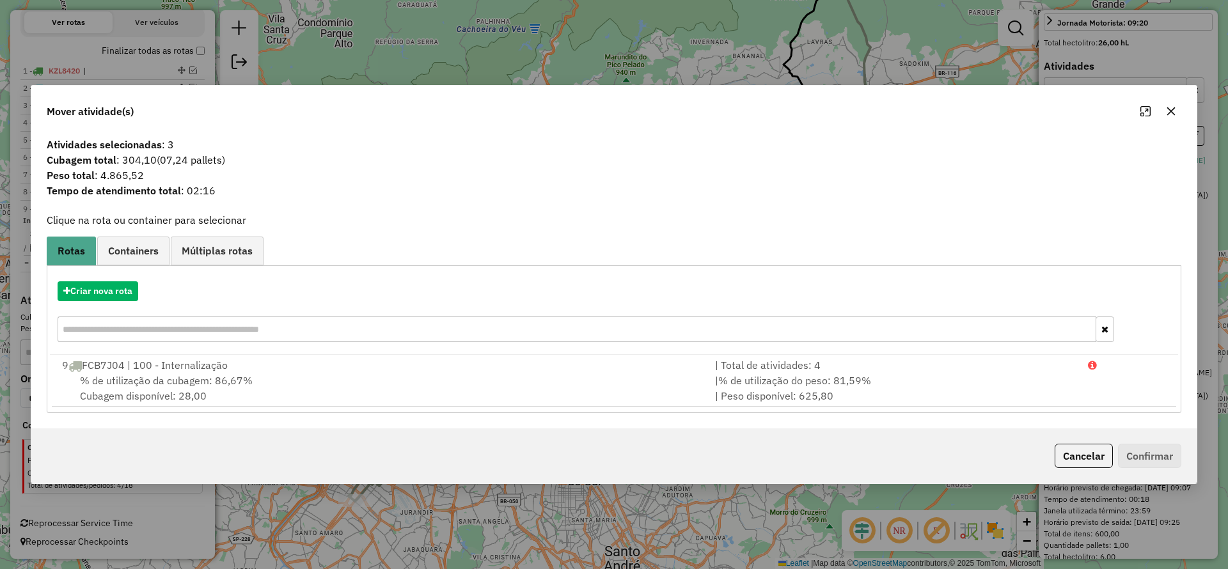
click at [87, 279] on div "Criar nova rota" at bounding box center [614, 313] width 1128 height 83
click at [97, 286] on button "Criar nova rota" at bounding box center [98, 291] width 81 height 20
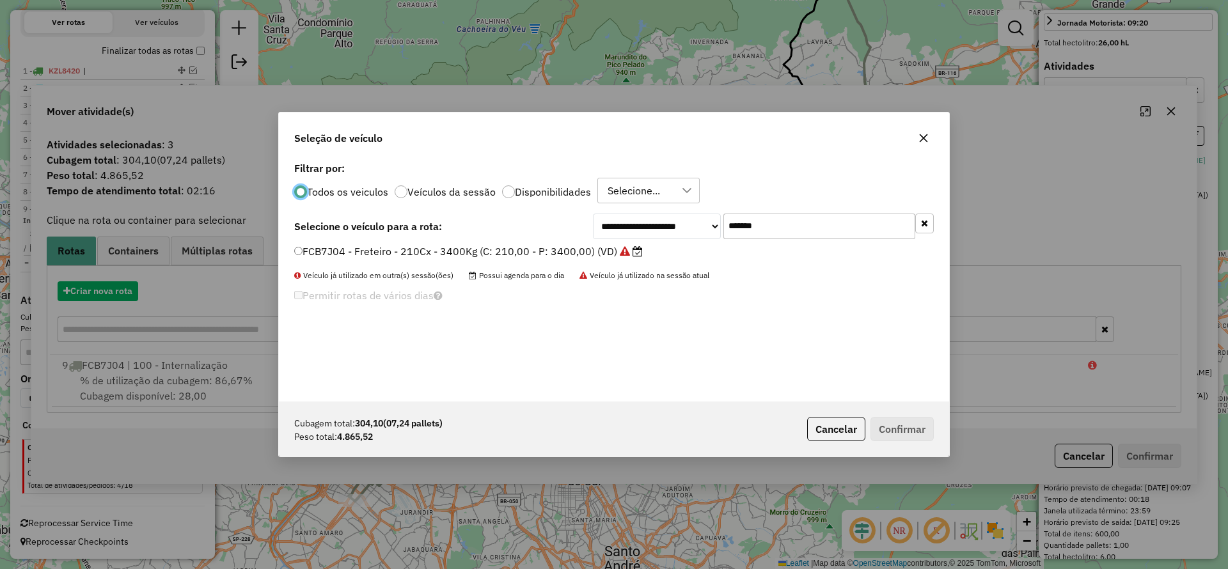
scroll to position [7, 4]
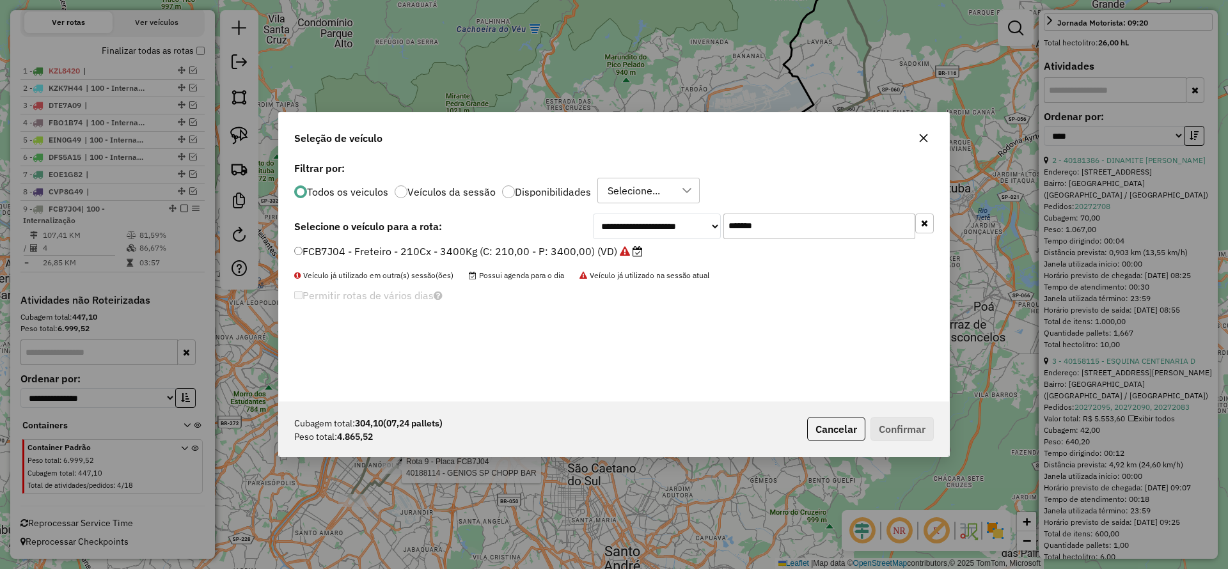
drag, startPoint x: 791, startPoint y: 218, endPoint x: 583, endPoint y: 238, distance: 208.8
click at [586, 237] on div "**********" at bounding box center [613, 227] width 639 height 26
paste input "text"
type input "*******"
drag, startPoint x: 543, startPoint y: 251, endPoint x: 652, endPoint y: 300, distance: 119.9
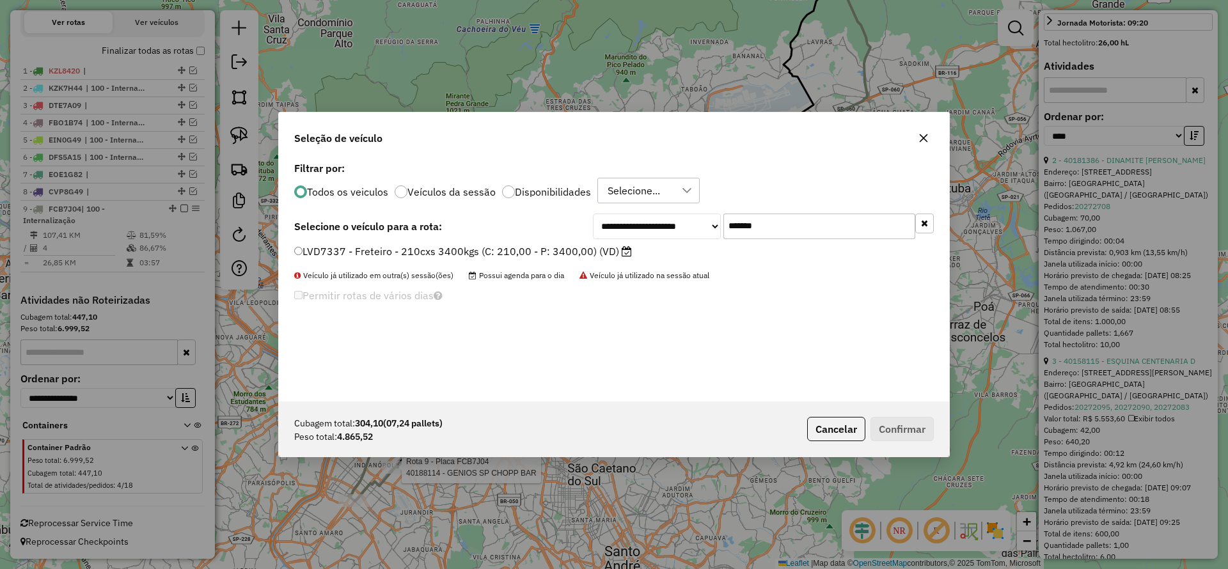
click at [543, 251] on label "LVD7337 - Freteiro - 210cxs 3400kgs (C: 210,00 - P: 3400,00) (VD)" at bounding box center [463, 251] width 338 height 15
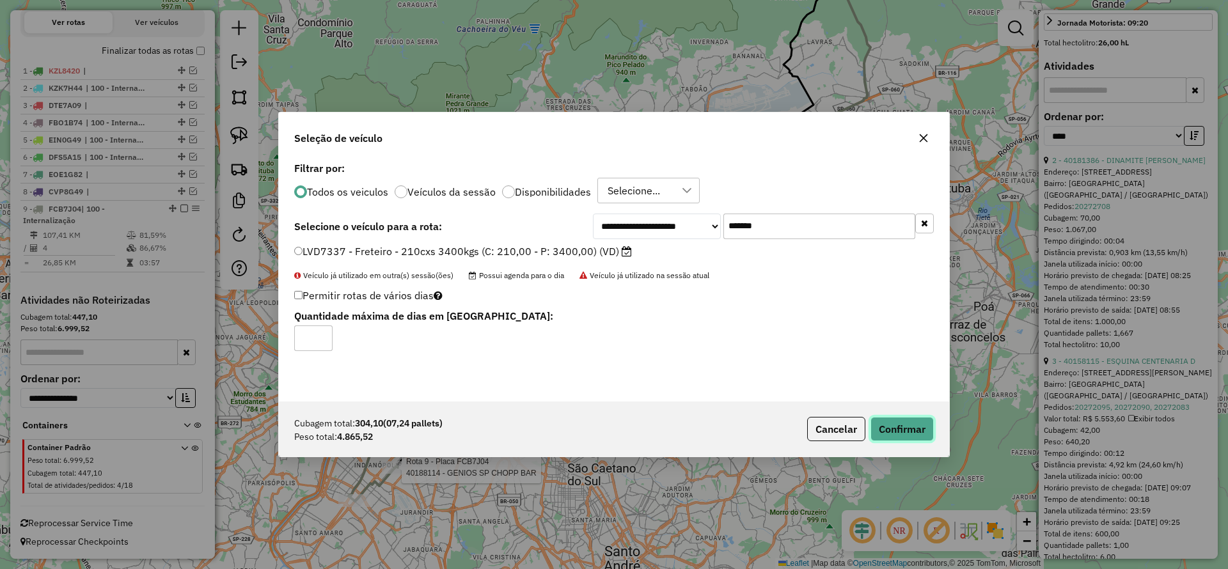
click at [902, 424] on button "Confirmar" at bounding box center [901, 429] width 63 height 24
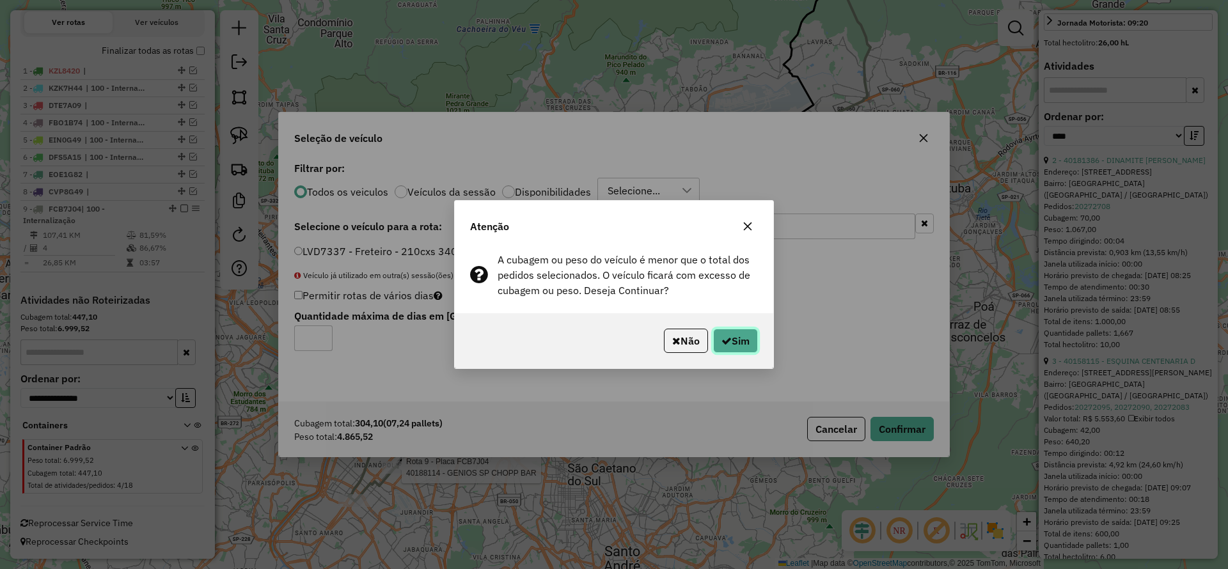
click at [721, 338] on icon "button" at bounding box center [726, 341] width 10 height 10
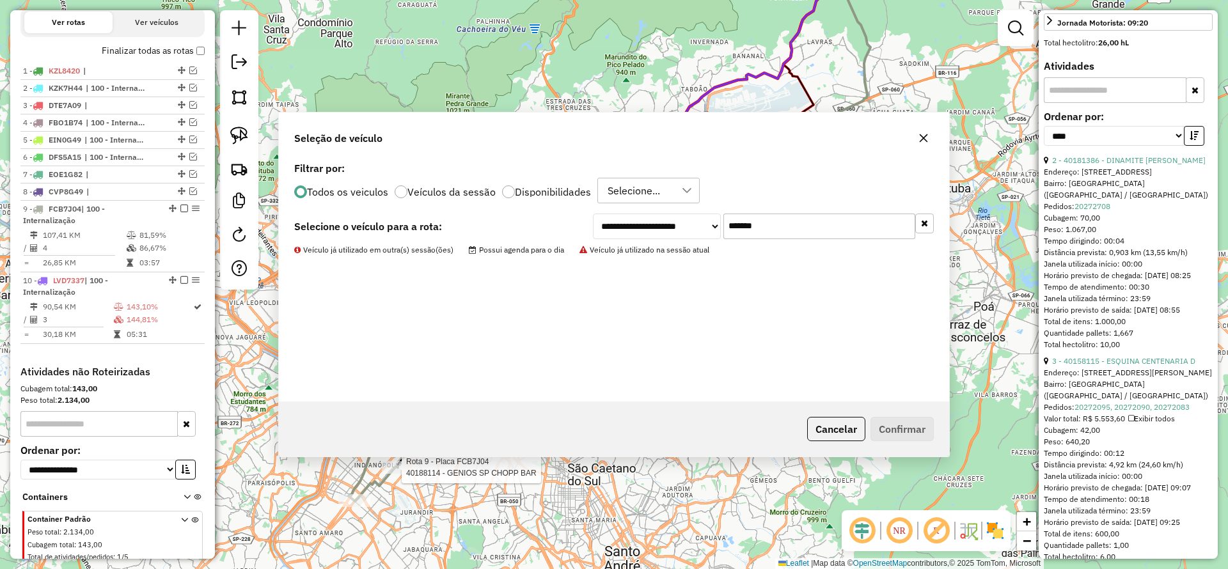
scroll to position [535, 0]
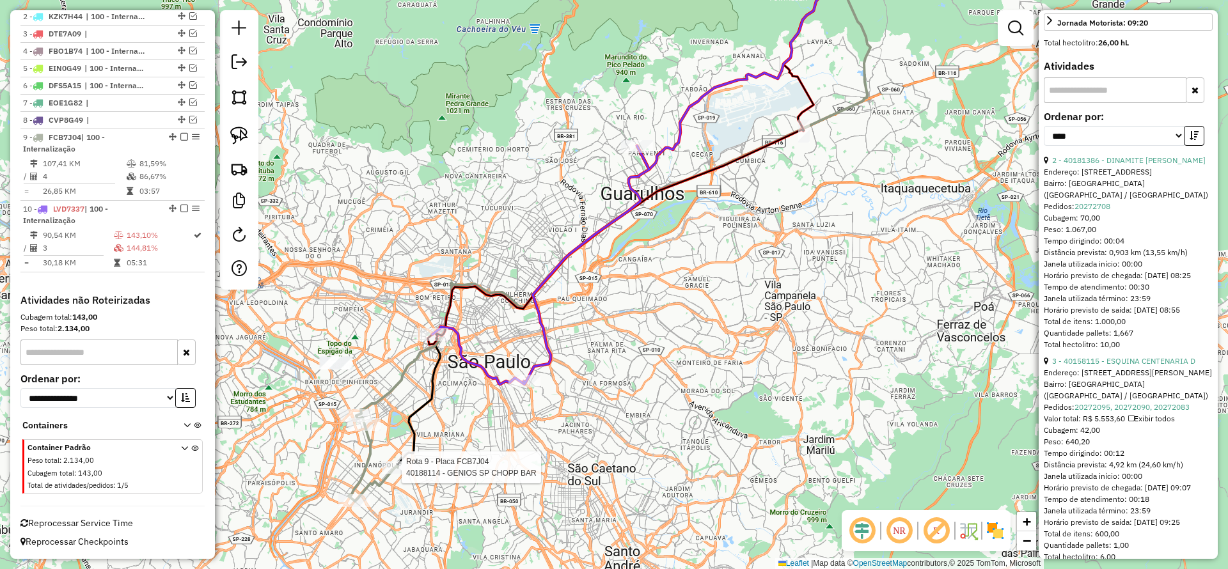
click at [645, 384] on div "Rota 9 - Placa FCB7J04 40188114 - GENIOS SP CHOPP BAR Janela de atendimento Gra…" at bounding box center [614, 284] width 1228 height 569
click at [471, 357] on icon at bounding box center [540, 263] width 217 height 238
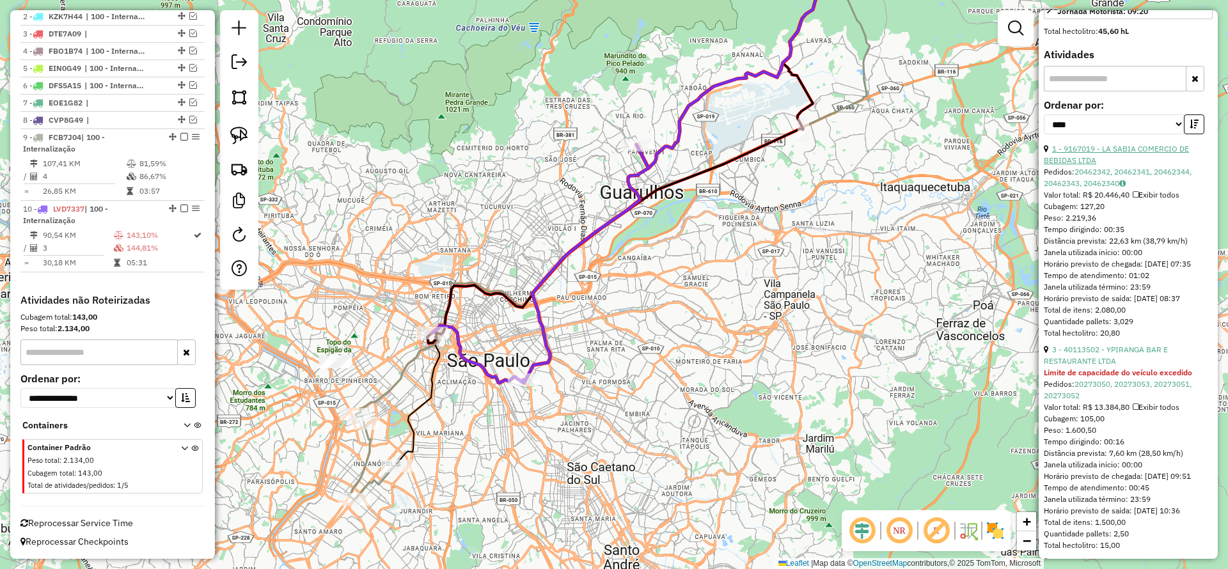
click at [1131, 165] on link "1 - 9167019 - LA SABIA COMERCIO DE BEBIDAS LTDA" at bounding box center [1115, 154] width 145 height 21
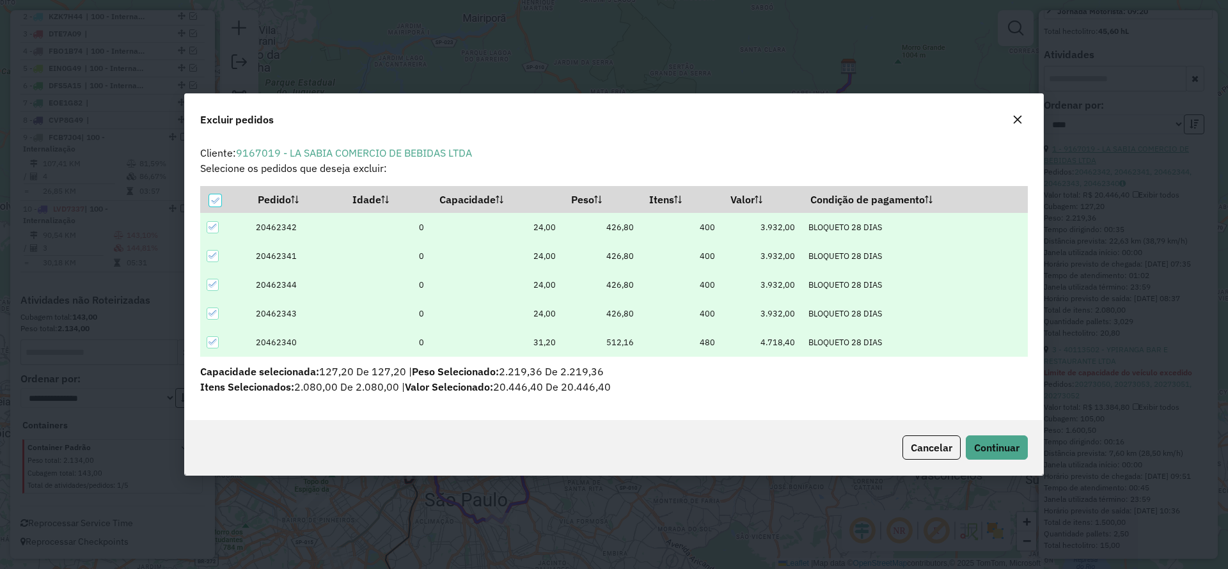
scroll to position [0, 0]
click at [974, 449] on span "Continuar" at bounding box center [996, 447] width 45 height 13
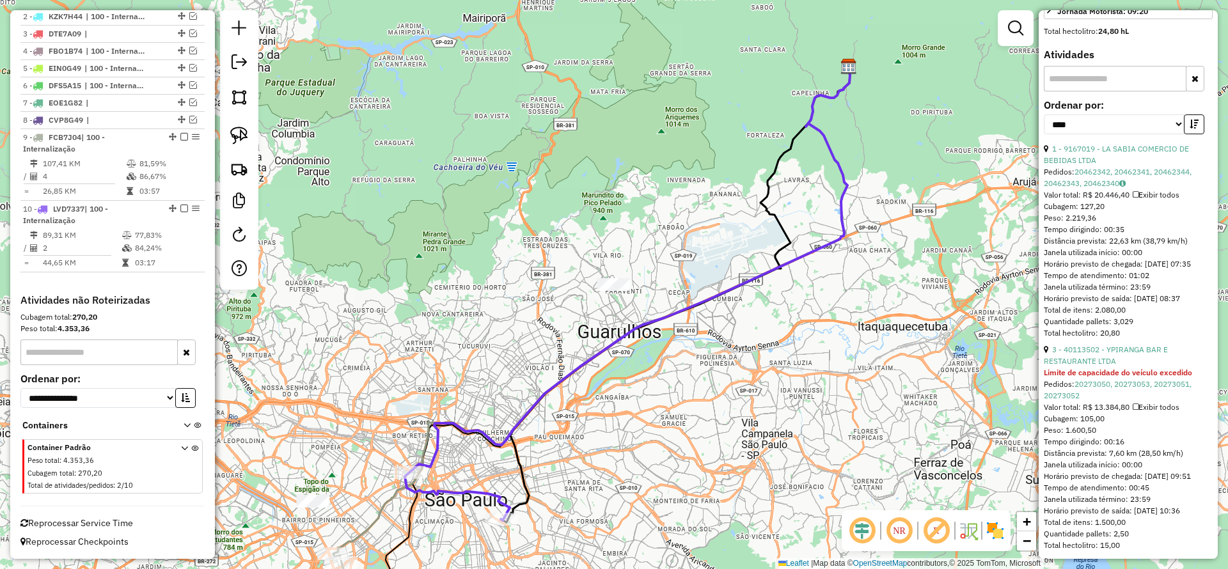
scroll to position [372, 0]
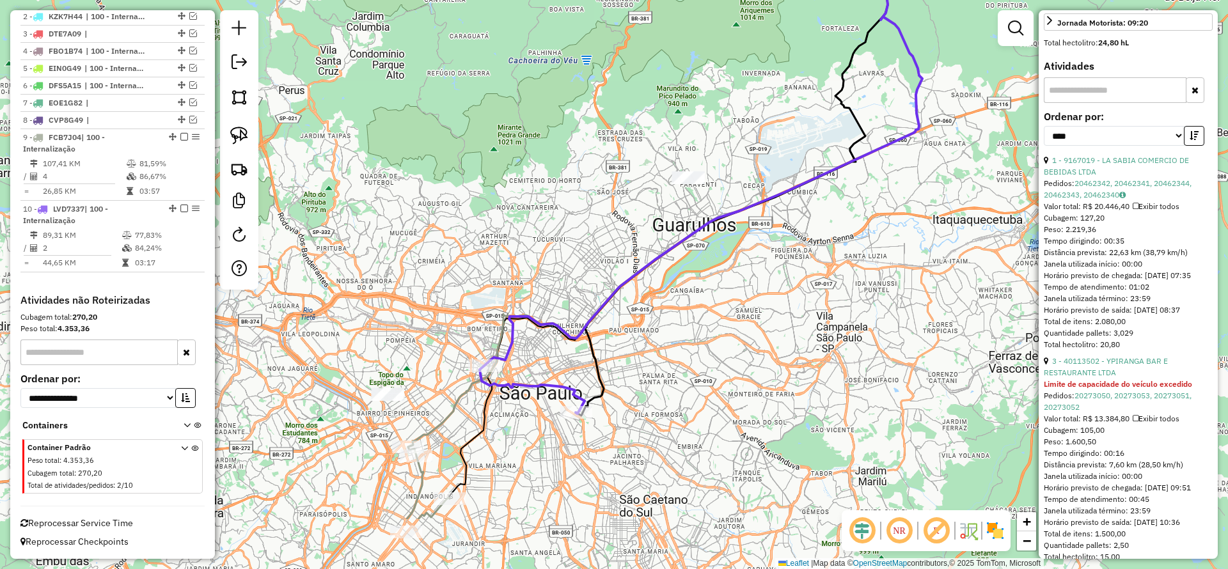
drag, startPoint x: 464, startPoint y: 362, endPoint x: 561, endPoint y: 298, distance: 115.8
click at [540, 254] on div "Janela de atendimento Grade de atendimento Capacidade Transportadoras Veículos …" at bounding box center [614, 284] width 1228 height 569
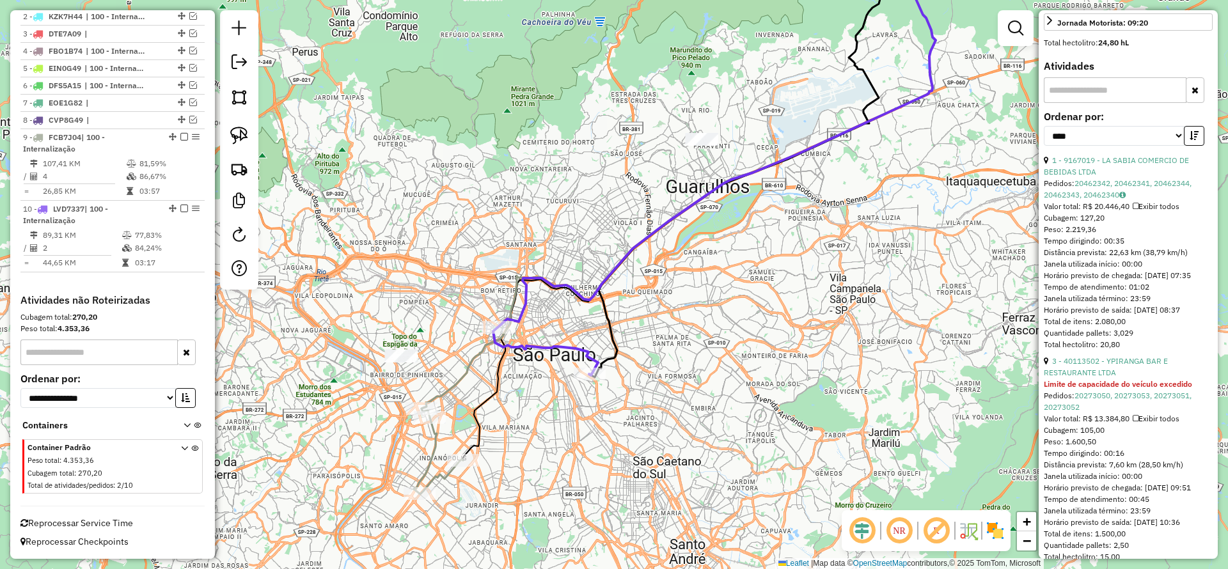
drag, startPoint x: 537, startPoint y: 462, endPoint x: 564, endPoint y: 377, distance: 89.2
click at [576, 370] on div "Janela de atendimento Grade de atendimento Capacidade Transportadoras Veículos …" at bounding box center [614, 284] width 1228 height 569
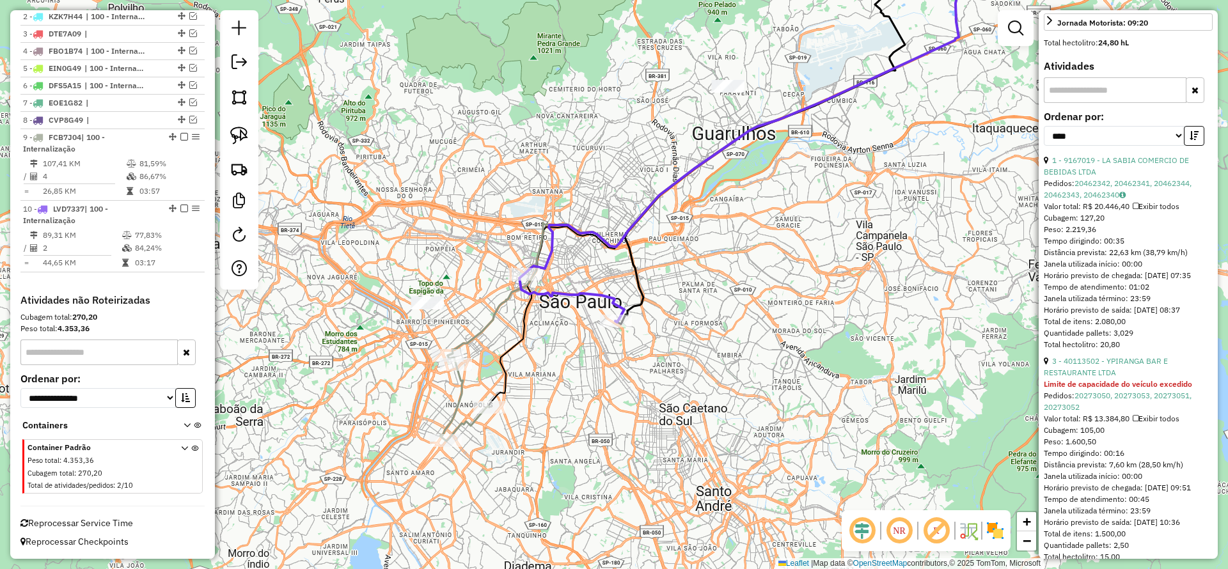
click at [465, 379] on icon at bounding box center [464, 398] width 49 height 86
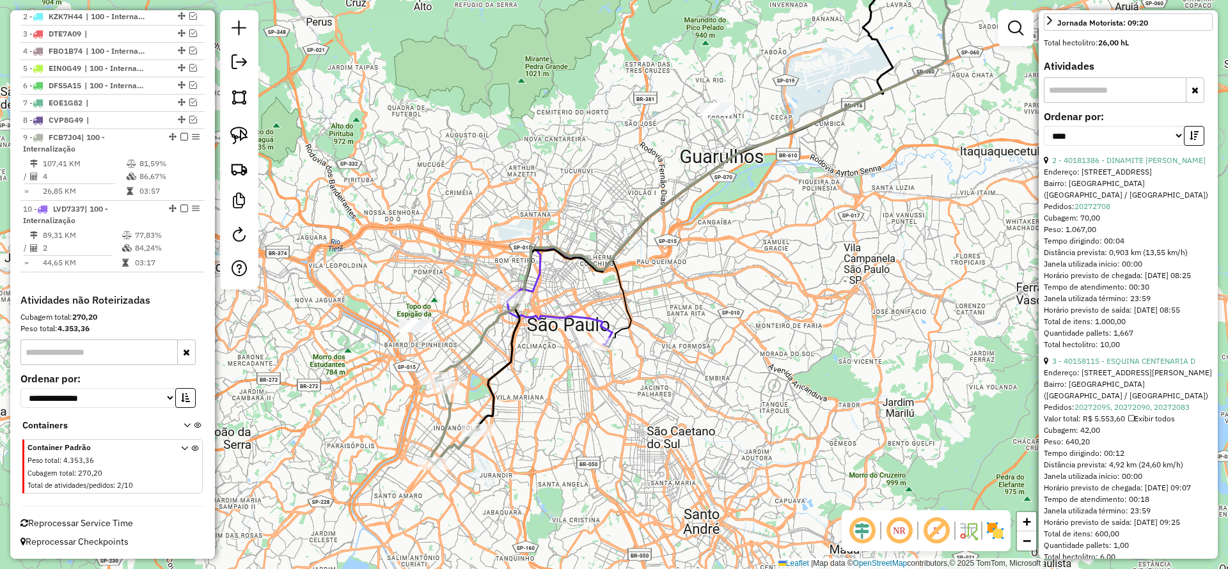
drag, startPoint x: 744, startPoint y: 301, endPoint x: 707, endPoint y: 361, distance: 71.2
click at [708, 361] on div "Janela de atendimento Grade de atendimento Capacidade Transportadoras Veículos …" at bounding box center [614, 284] width 1228 height 569
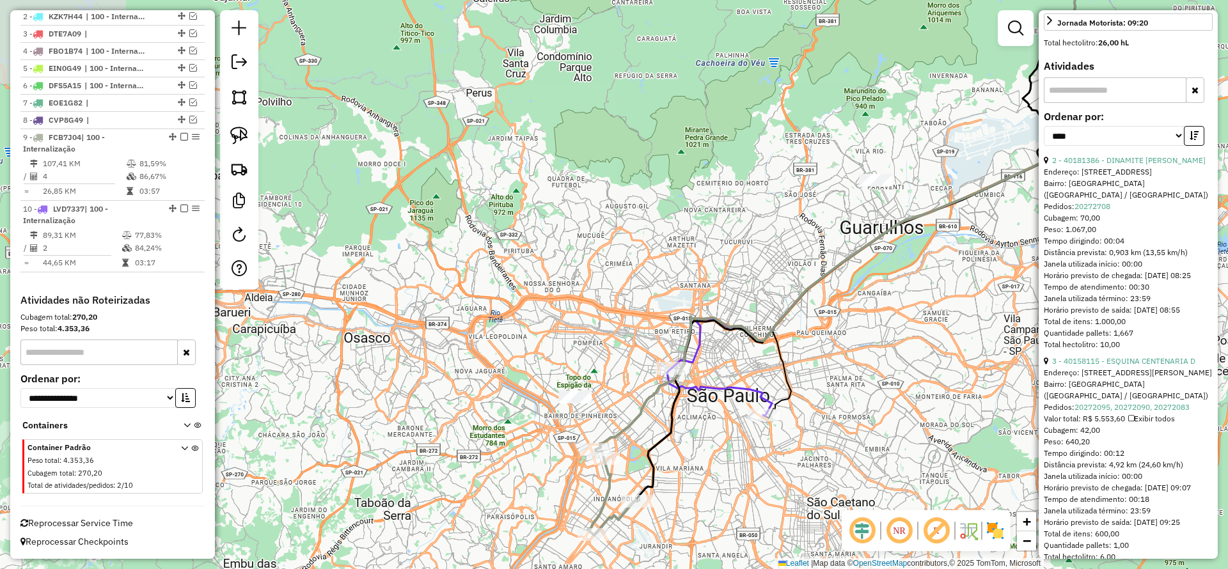
drag, startPoint x: 605, startPoint y: 157, endPoint x: 570, endPoint y: 106, distance: 61.5
click at [617, 109] on div "Janela de atendimento Grade de atendimento Capacidade Transportadoras Veículos …" at bounding box center [614, 284] width 1228 height 569
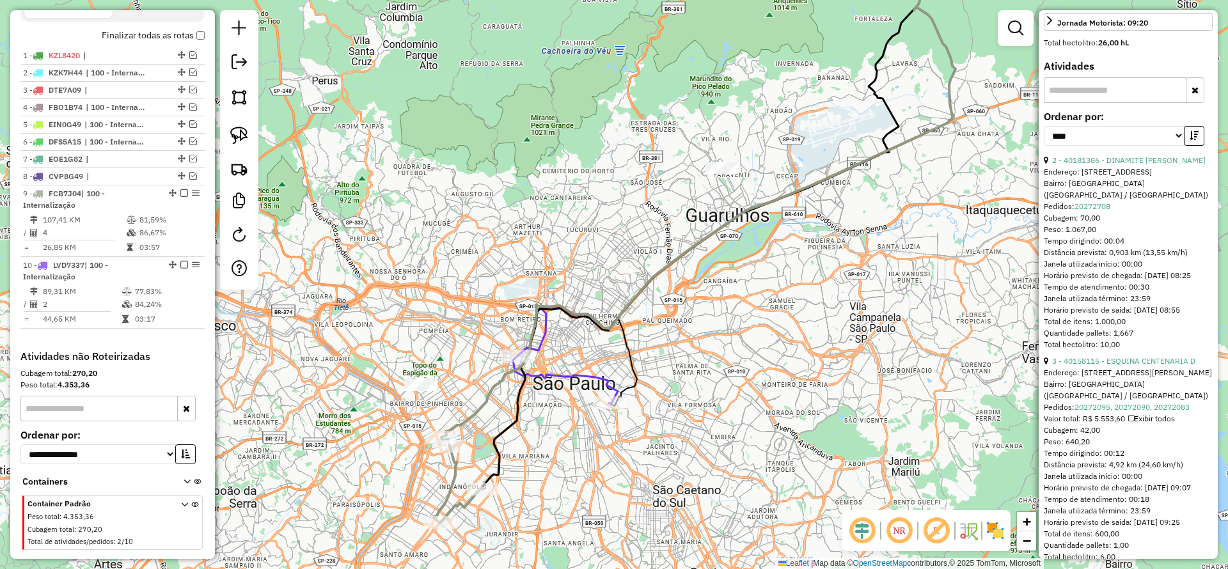
scroll to position [439, 0]
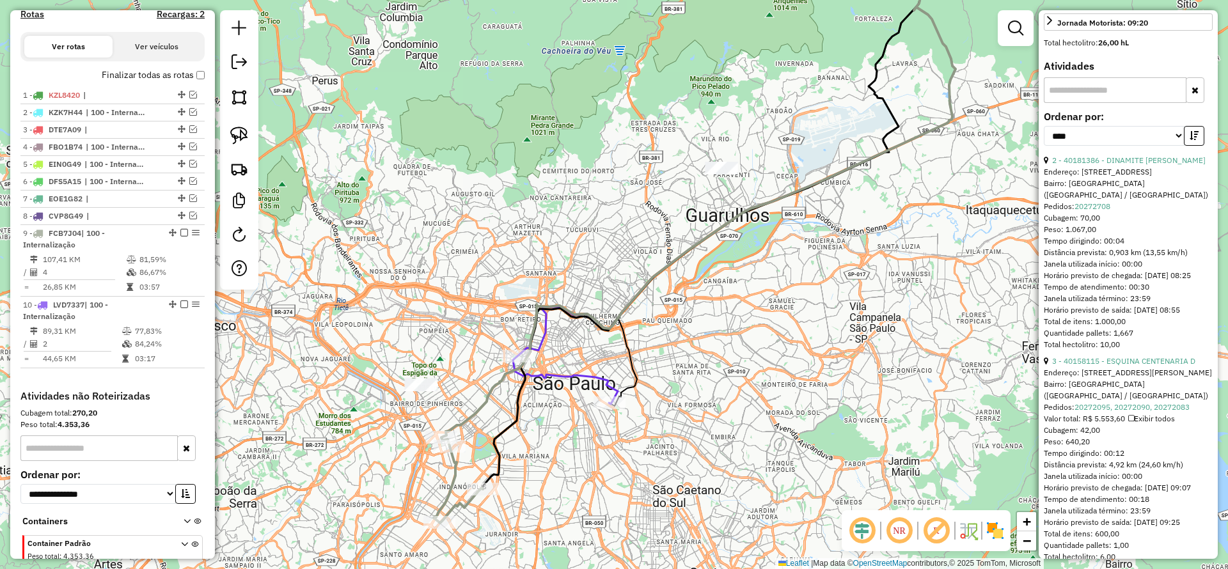
click at [201, 75] on div "Depósito: CDI Guarulhos INT Total de rotas: 10 Distância Total: 1.566,28 km Tem…" at bounding box center [112, 40] width 194 height 699
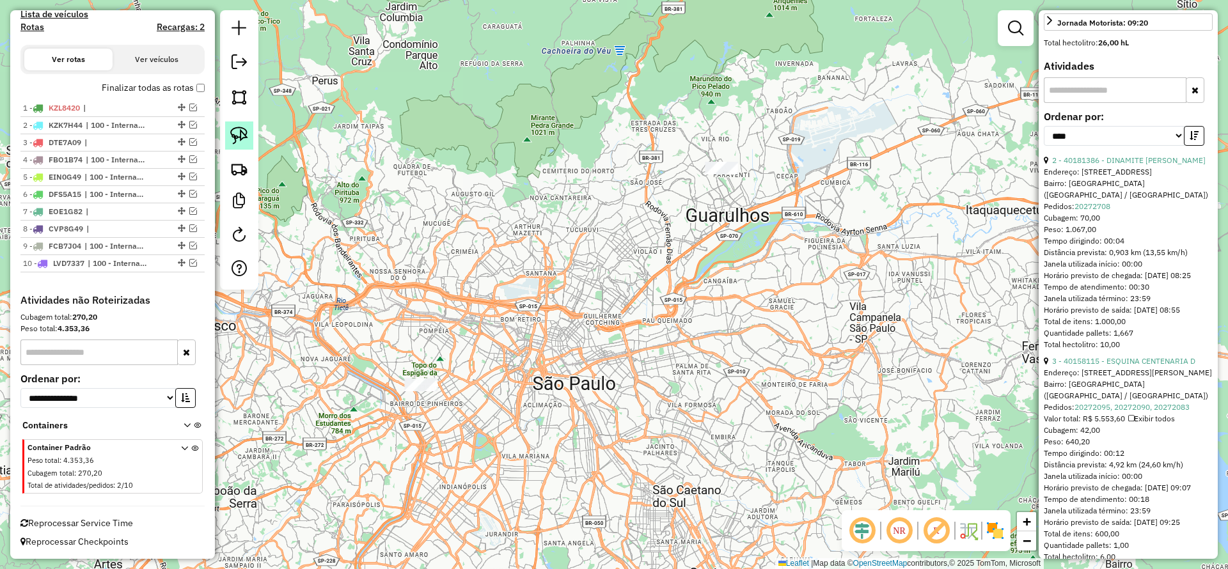
click at [246, 134] on img at bounding box center [239, 136] width 18 height 18
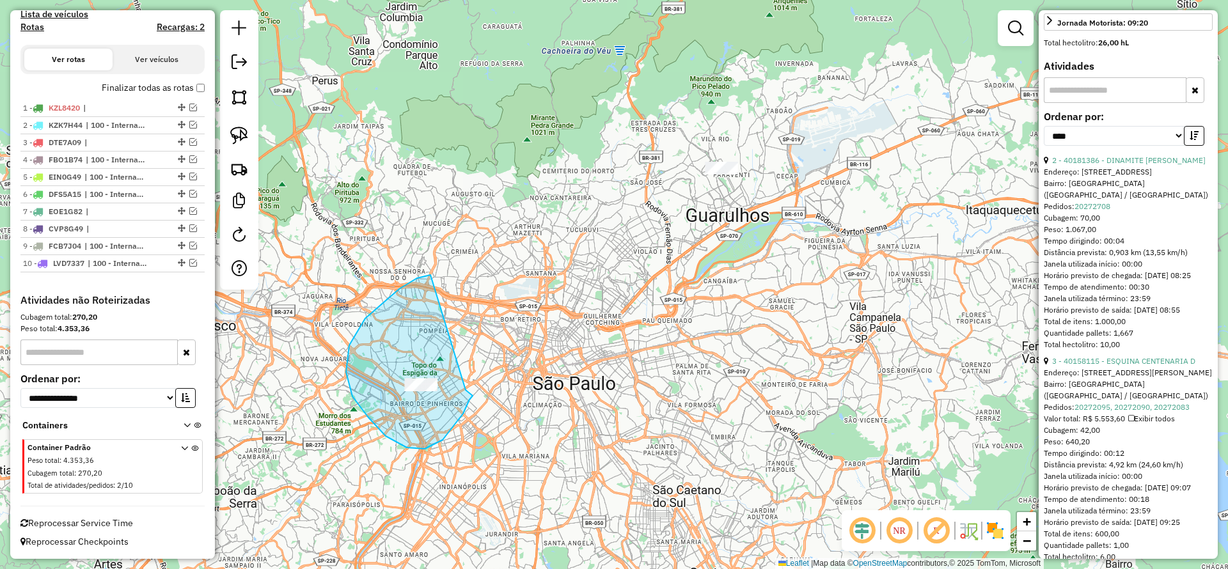
drag, startPoint x: 365, startPoint y: 318, endPoint x: 465, endPoint y: 390, distance: 122.8
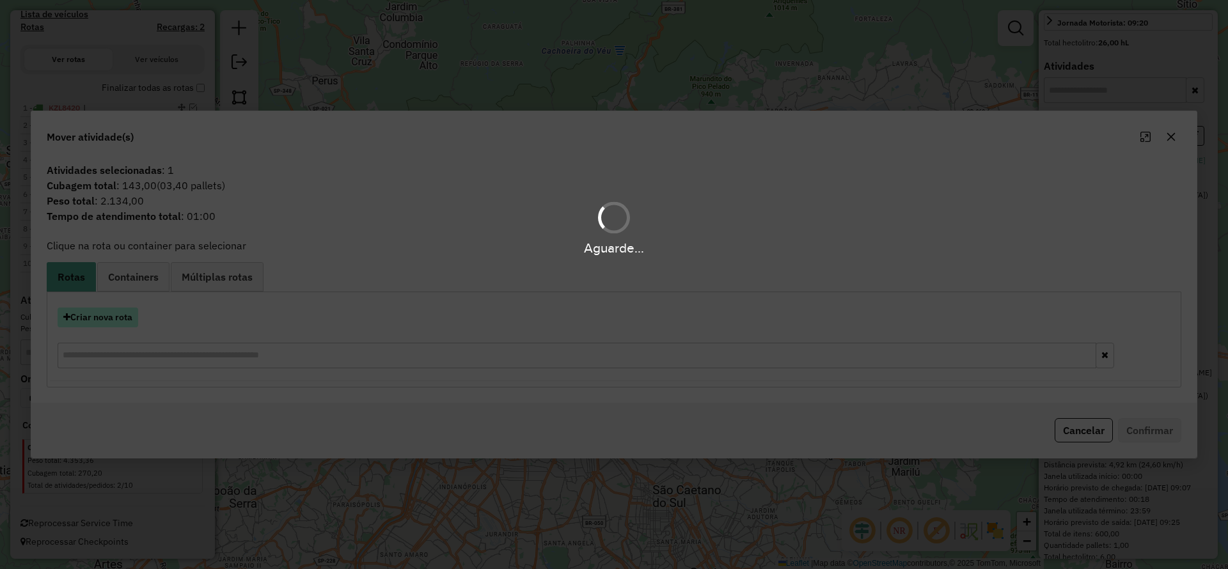
click at [111, 318] on hb-app "Aguarde... Pop-up bloqueado! Seu navegador bloqueou automáticamente a abertura …" at bounding box center [614, 284] width 1228 height 569
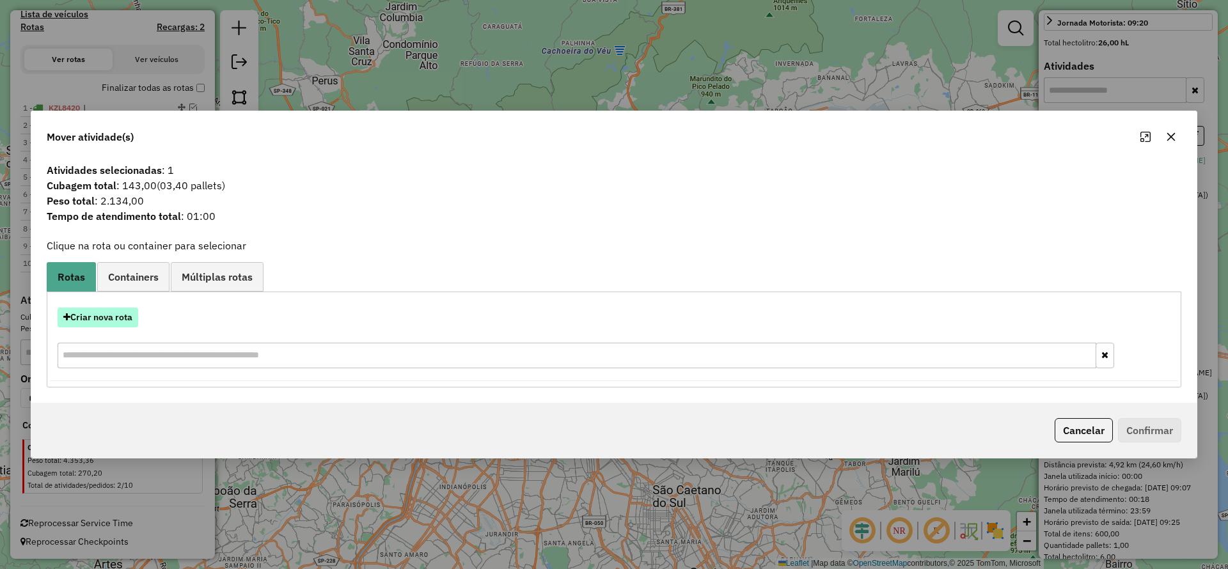
click at [111, 317] on button "Criar nova rota" at bounding box center [98, 318] width 81 height 20
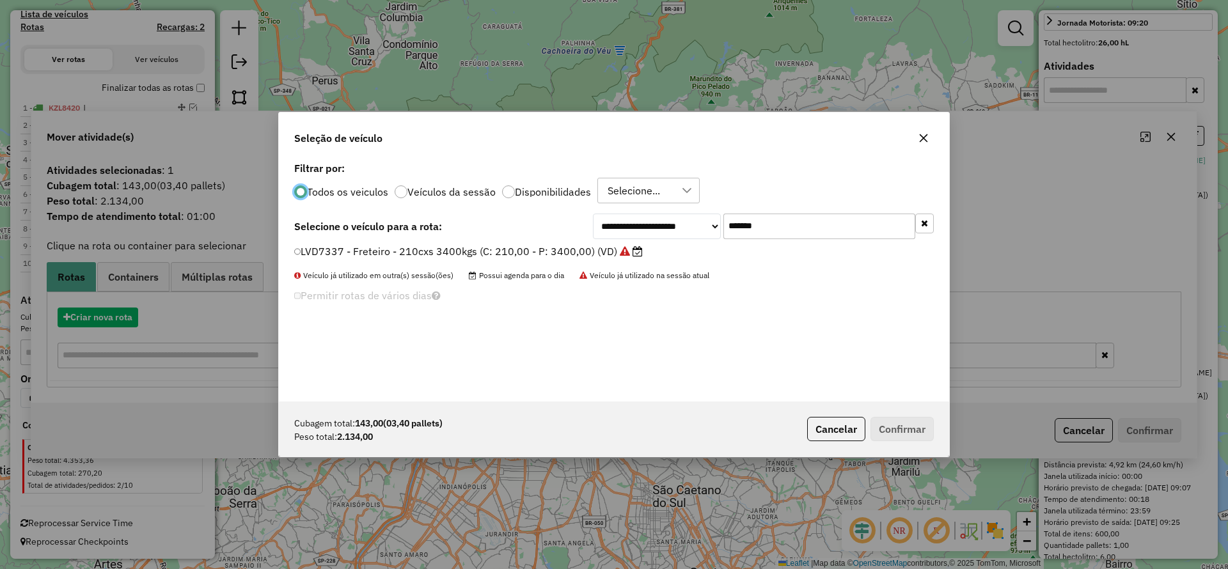
scroll to position [7, 4]
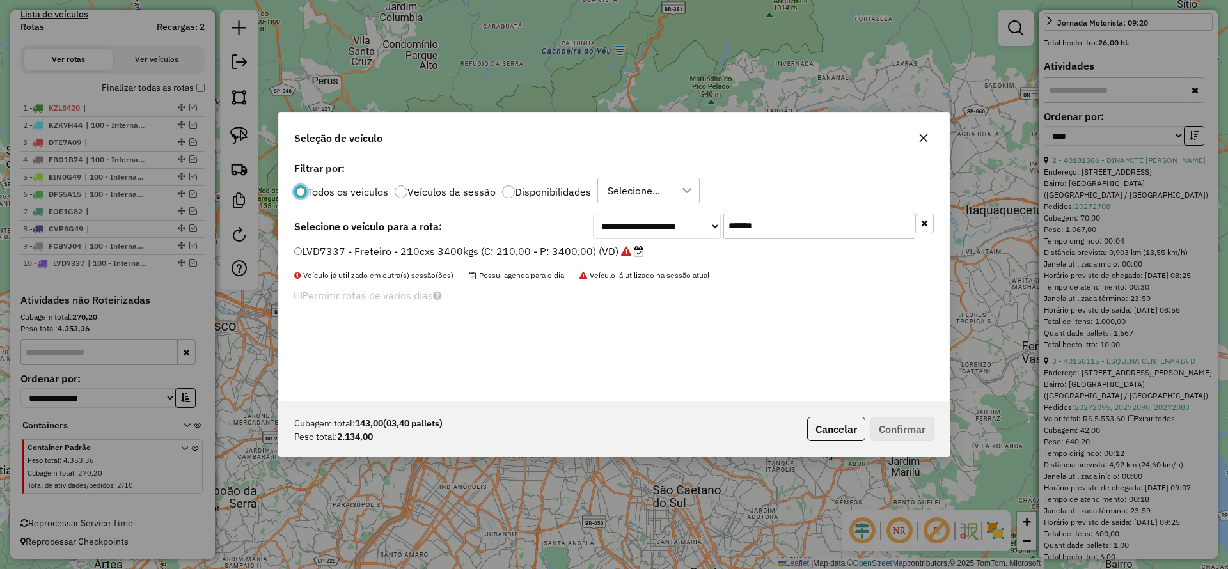
drag, startPoint x: 670, startPoint y: 221, endPoint x: 620, endPoint y: 221, distance: 49.9
click at [620, 221] on div "**********" at bounding box center [763, 227] width 341 height 26
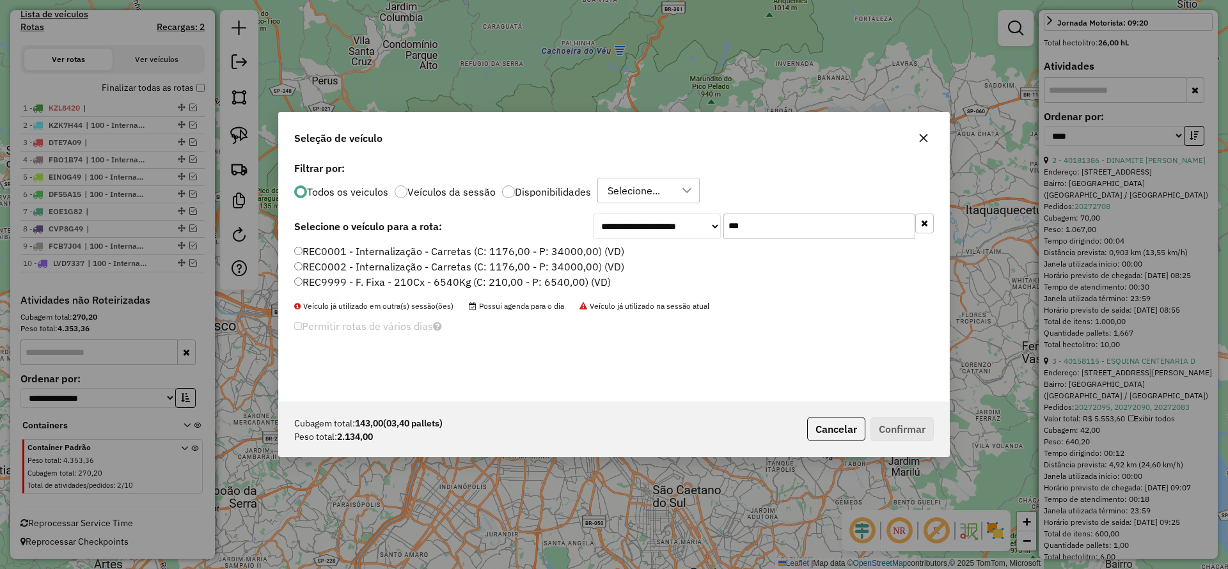
type input "***"
click at [352, 283] on label "REC9999 - F. Fixa - 210Cx - 6540Kg (C: 210,00 - P: 6540,00) (VD)" at bounding box center [452, 281] width 316 height 15
drag, startPoint x: 910, startPoint y: 442, endPoint x: 908, endPoint y: 432, distance: 10.4
click at [907, 437] on div "Cubagem total: 143,00 (03,40 pallets) Peso total: 2.134,00 Cancelar Confirmar" at bounding box center [614, 429] width 670 height 55
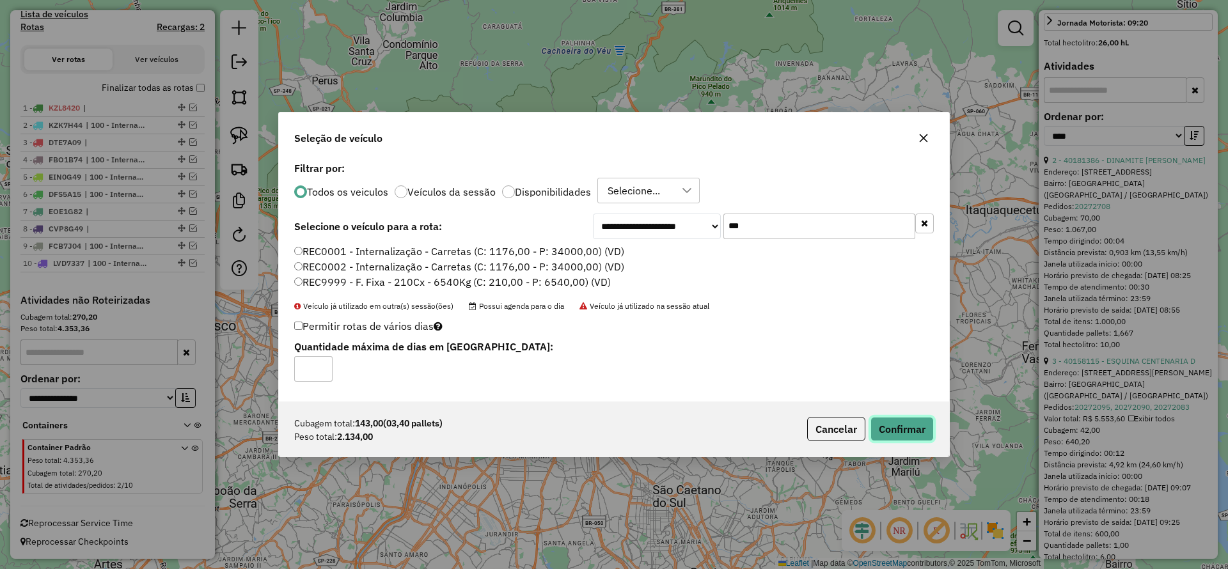
click at [908, 428] on button "Confirmar" at bounding box center [901, 429] width 63 height 24
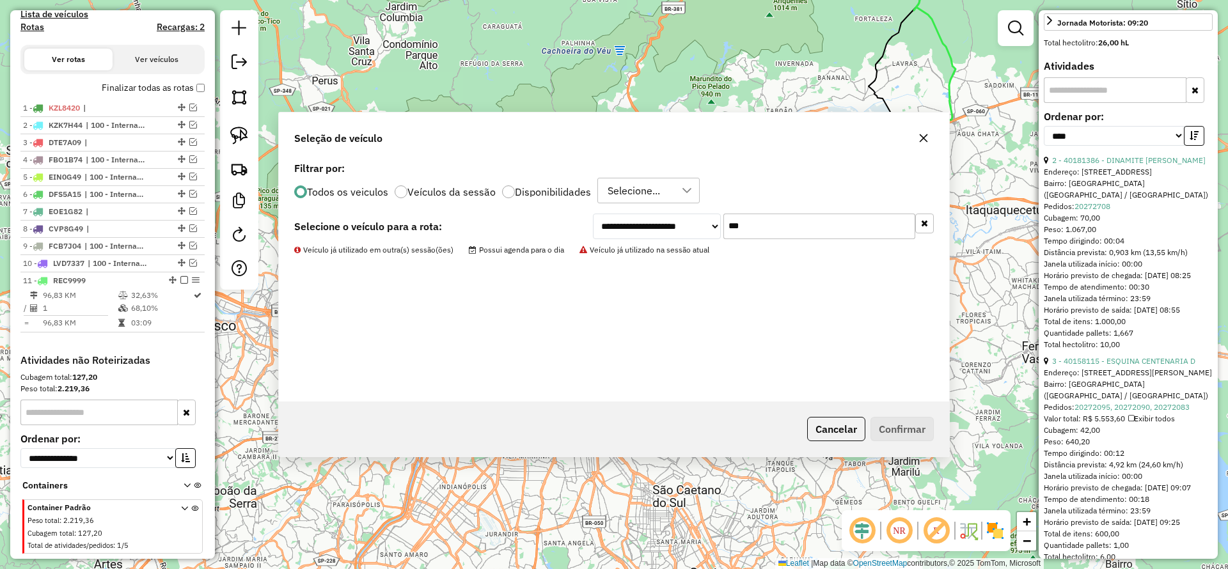
scroll to position [486, 0]
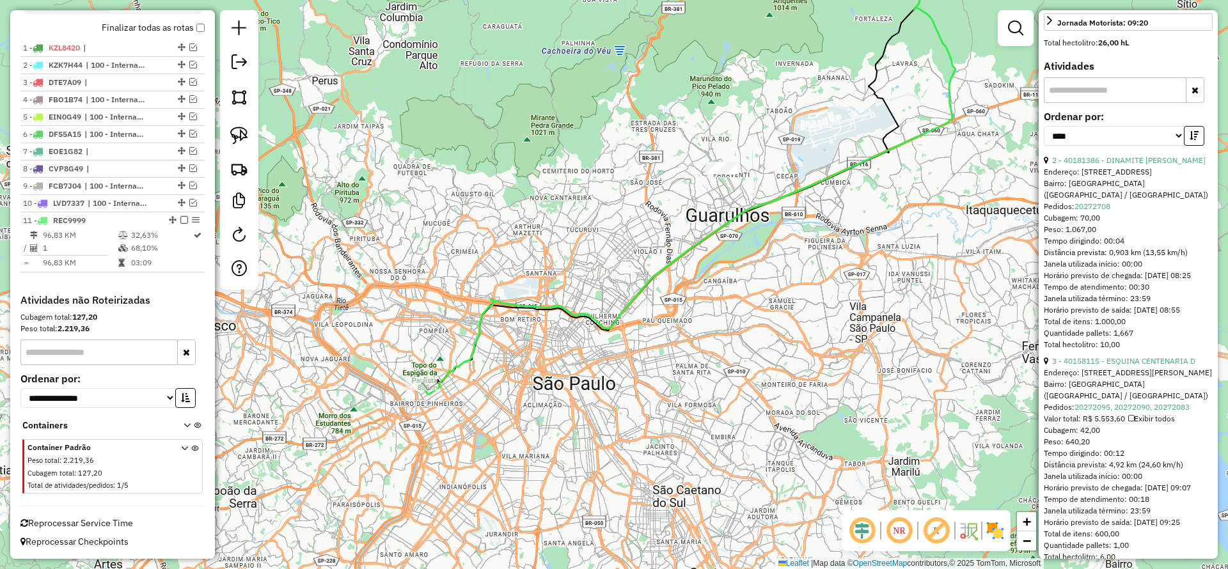
drag, startPoint x: 240, startPoint y: 132, endPoint x: 597, endPoint y: 141, distance: 356.9
click at [240, 132] on img at bounding box center [239, 136] width 18 height 18
drag, startPoint x: 691, startPoint y: 205, endPoint x: 733, endPoint y: 164, distance: 58.3
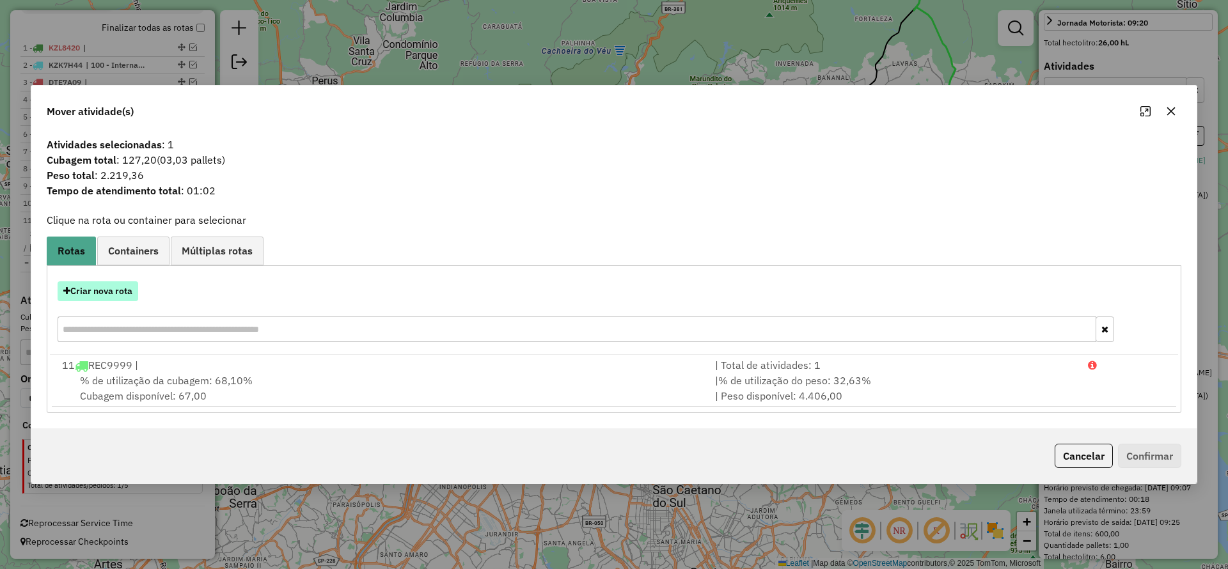
click at [107, 290] on button "Criar nova rota" at bounding box center [98, 291] width 81 height 20
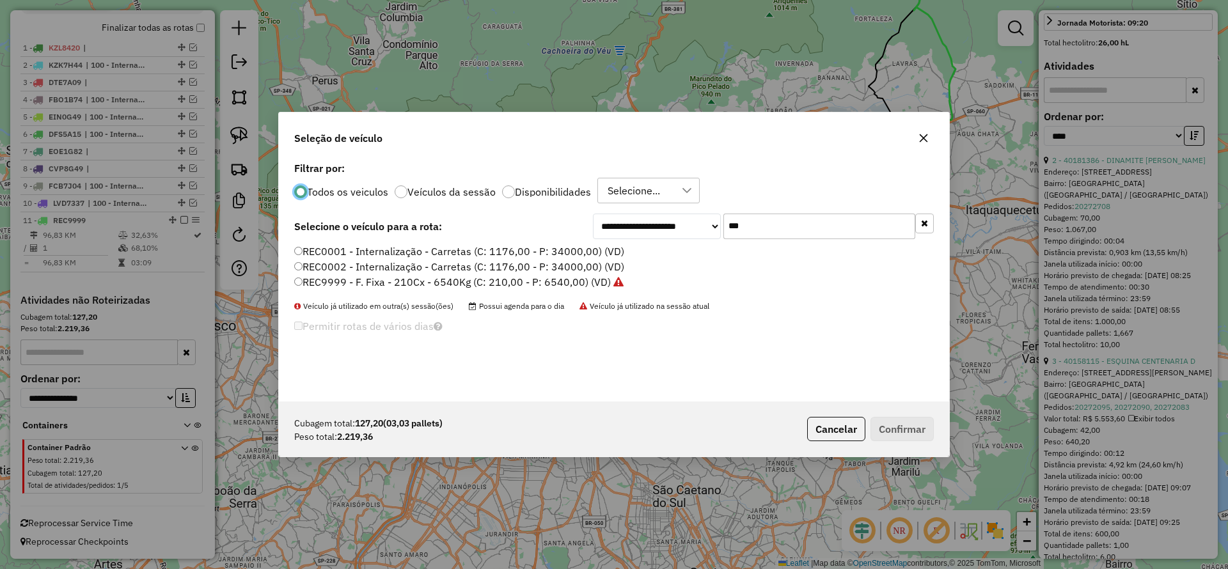
scroll to position [7, 4]
click at [544, 284] on label "REC9999 - F. Fixa - 210Cx - 6540Kg (C: 210,00 - P: 6540,00) (VD)" at bounding box center [458, 281] width 329 height 15
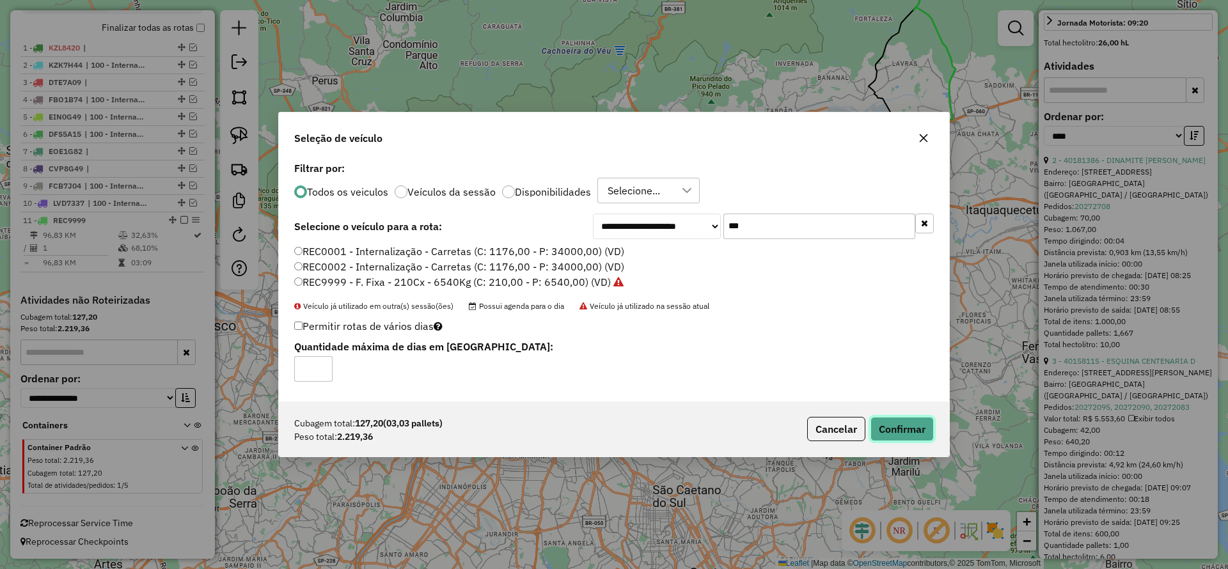
click at [913, 423] on button "Confirmar" at bounding box center [901, 429] width 63 height 24
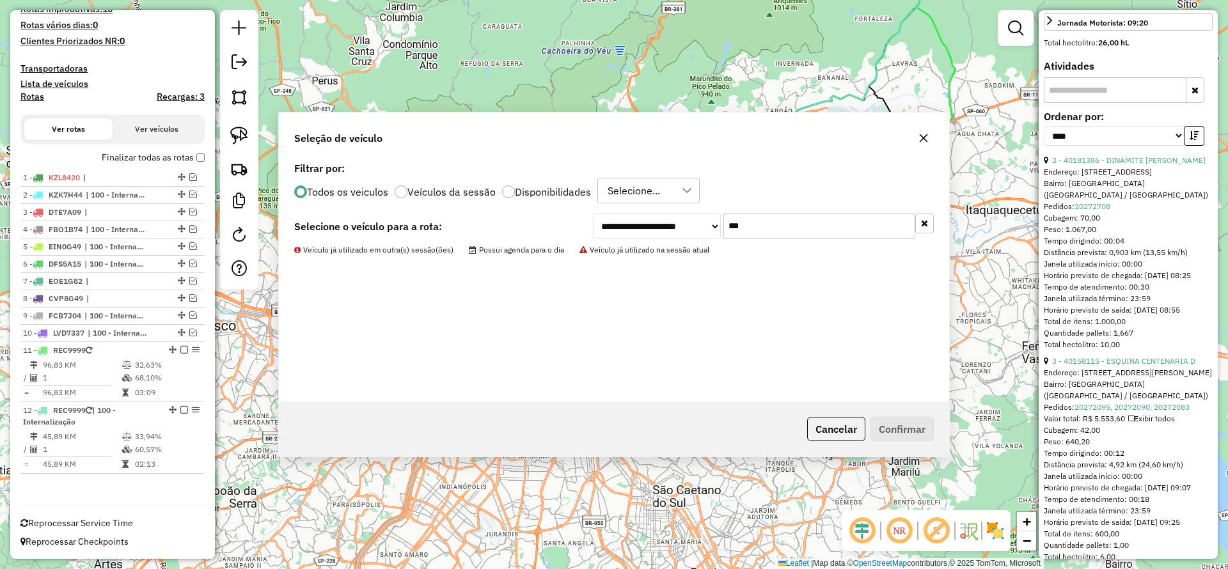
scroll to position [356, 0]
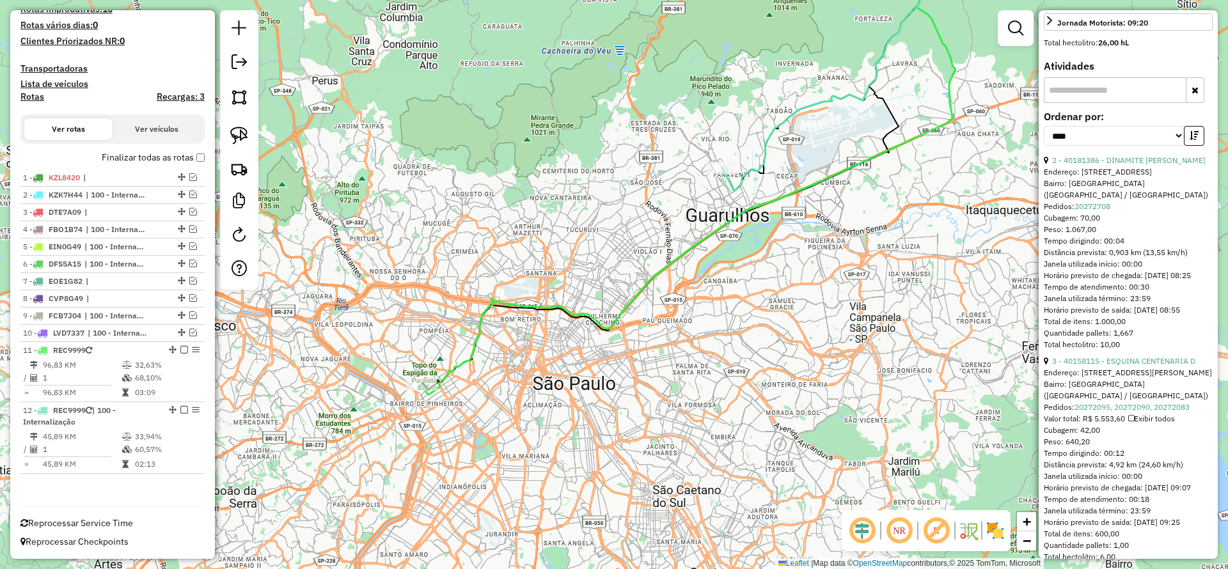
click at [428, 375] on div "Janela de atendimento Grade de atendimento Capacidade Transportadoras Veículos …" at bounding box center [614, 284] width 1228 height 569
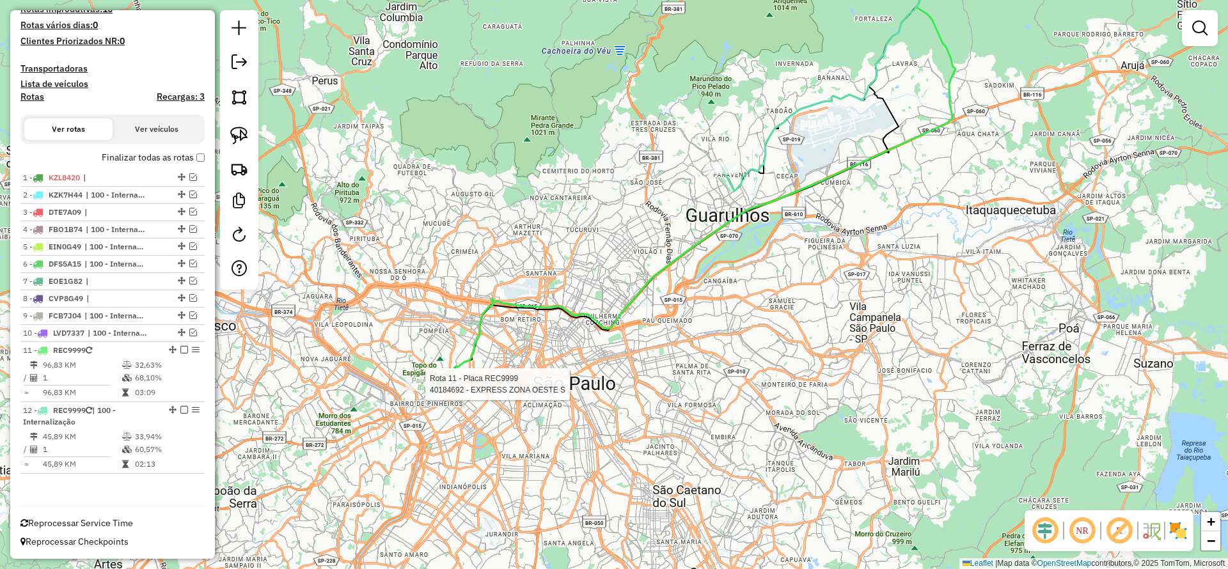
select select "*********"
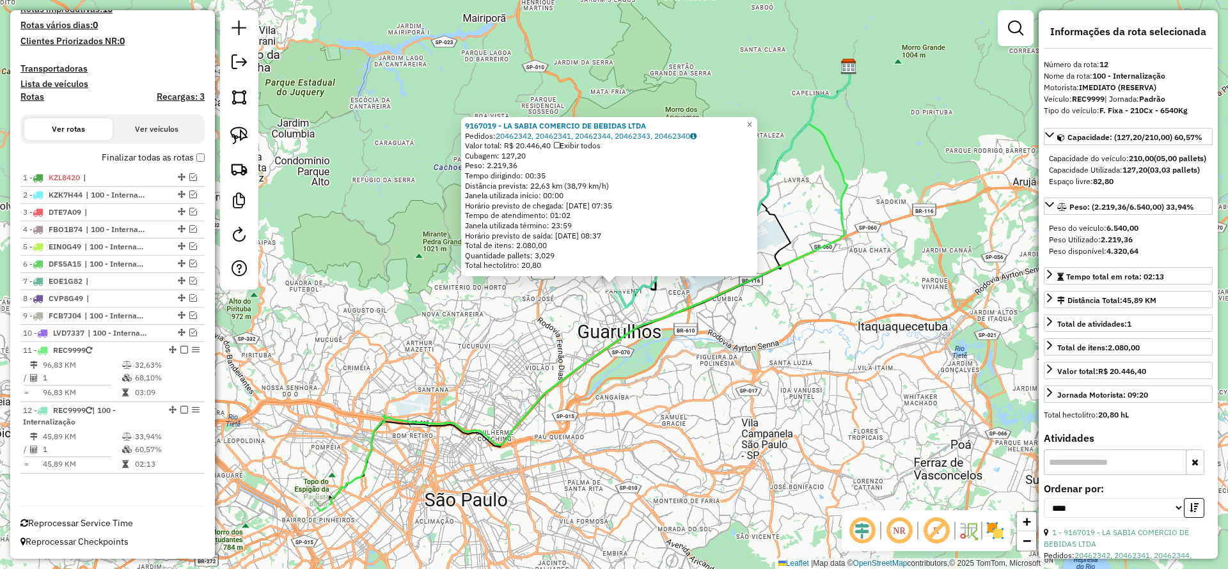
click at [776, 339] on div "9167019 - LA SABIA COMERCIO DE BEBIDAS LTDA Pedidos: 20462342, 20462341, 204623…" at bounding box center [614, 284] width 1228 height 569
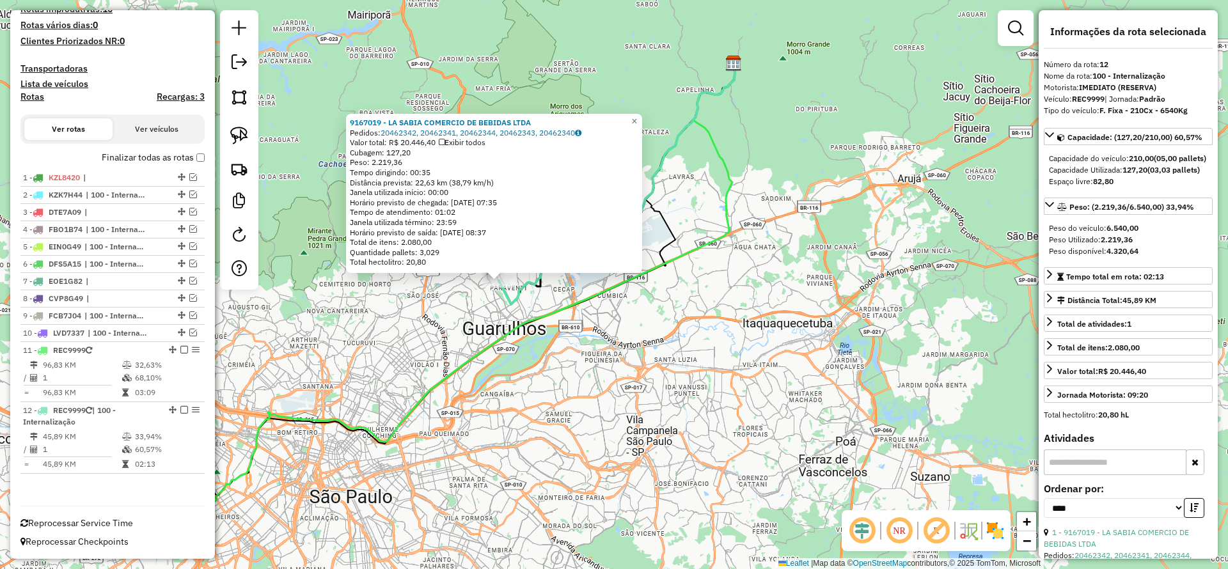
click at [774, 409] on div "9167019 - LA SABIA COMERCIO DE BEBIDAS LTDA Pedidos: 20462342, 20462341, 204623…" at bounding box center [614, 284] width 1228 height 569
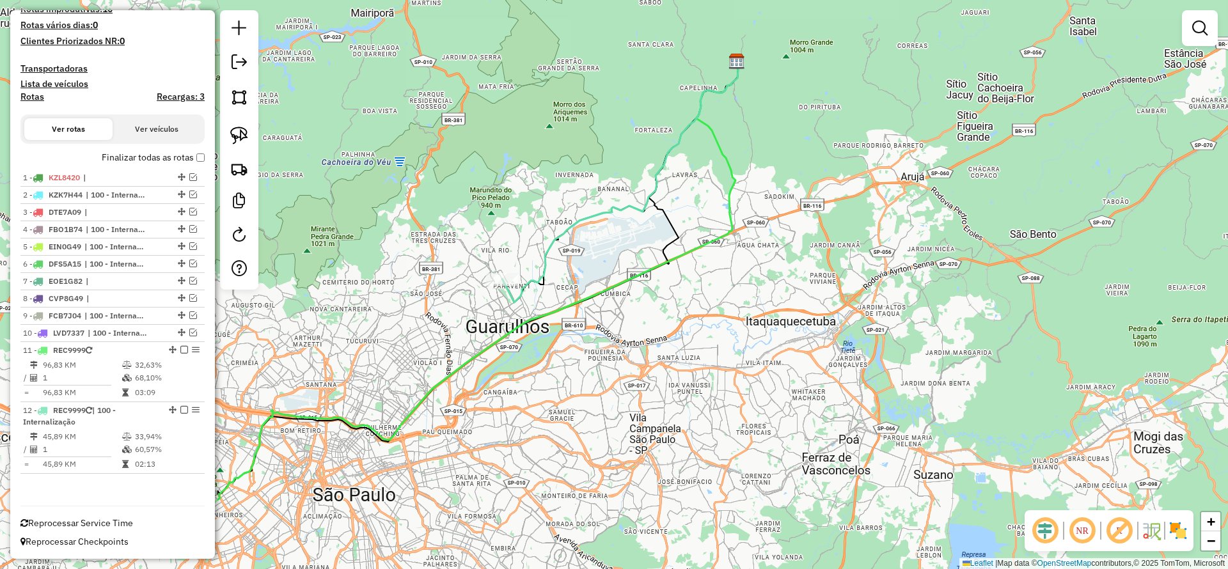
drag, startPoint x: 414, startPoint y: 366, endPoint x: 516, endPoint y: 327, distance: 109.1
click at [516, 327] on div "Janela de atendimento Grade de atendimento Capacidade Transportadoras Veículos …" at bounding box center [614, 284] width 1228 height 569
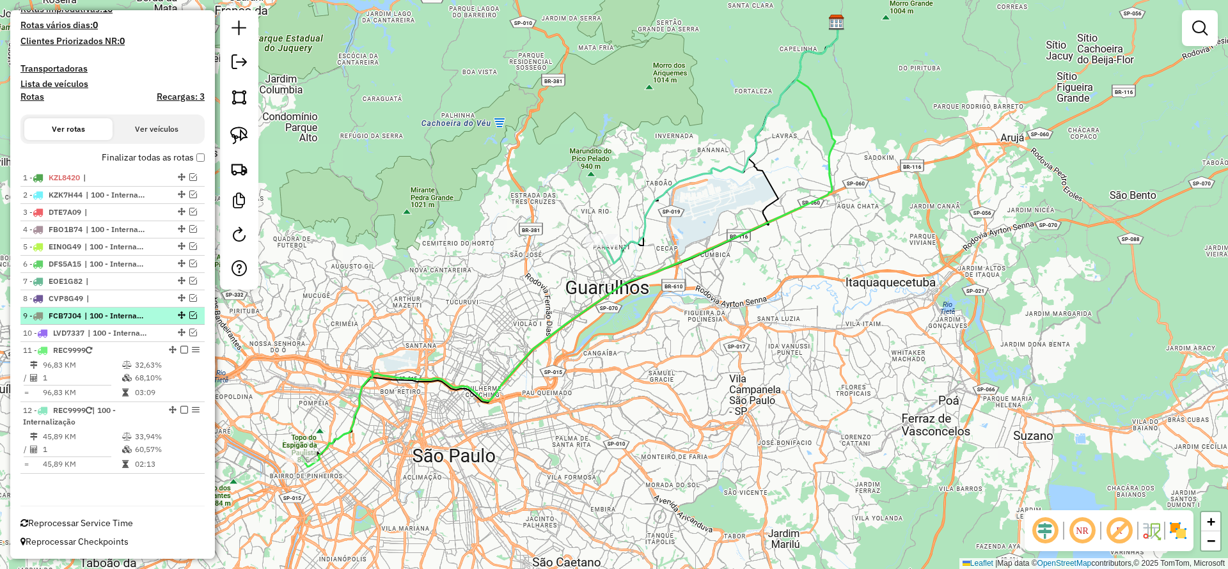
click at [191, 318] on em at bounding box center [193, 315] width 8 height 8
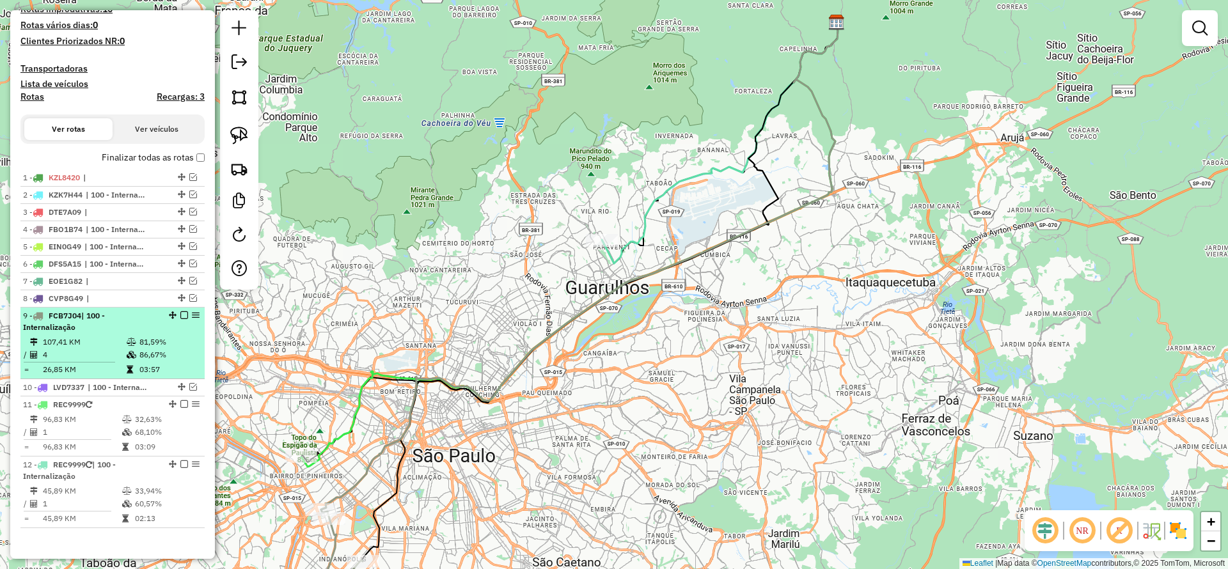
scroll to position [410, 0]
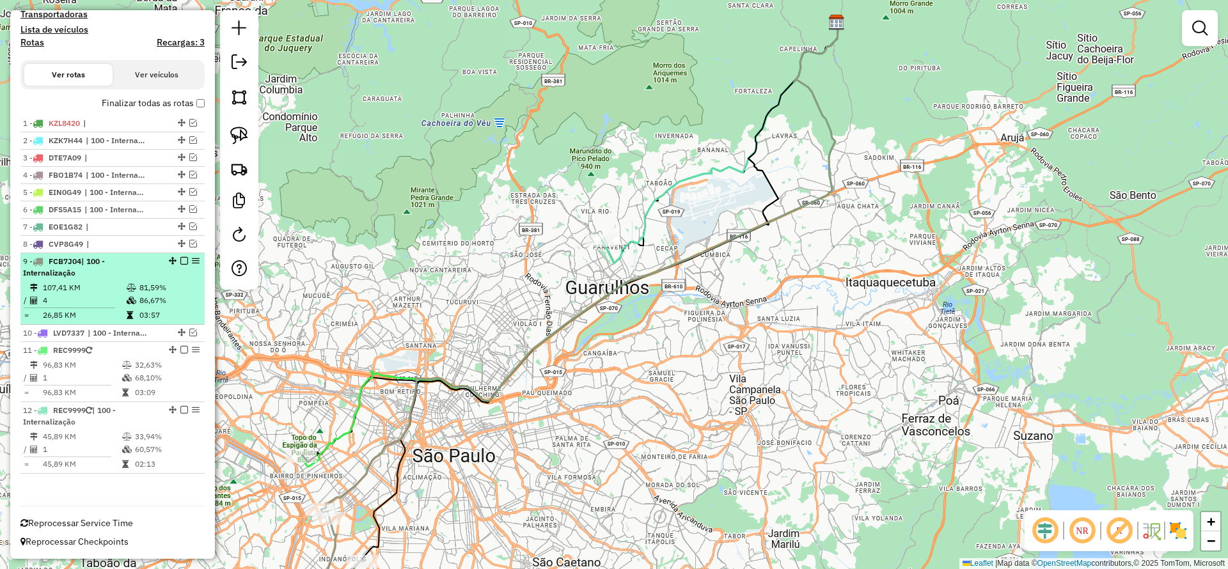
click at [176, 262] on div at bounding box center [180, 261] width 38 height 8
select select "*********"
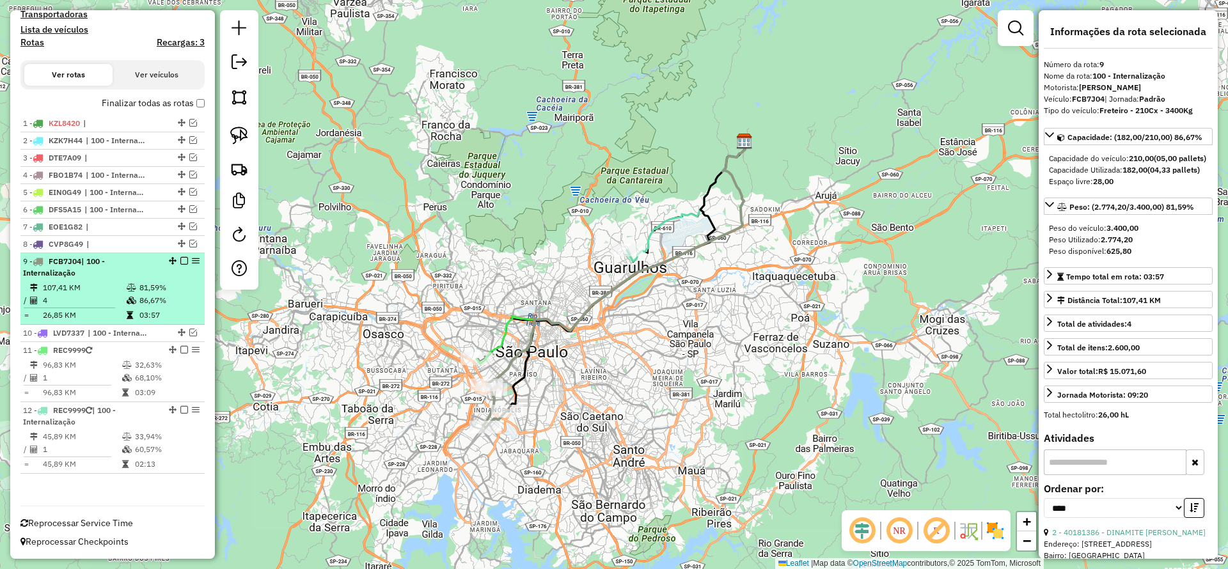
click at [180, 262] on em at bounding box center [184, 261] width 8 height 8
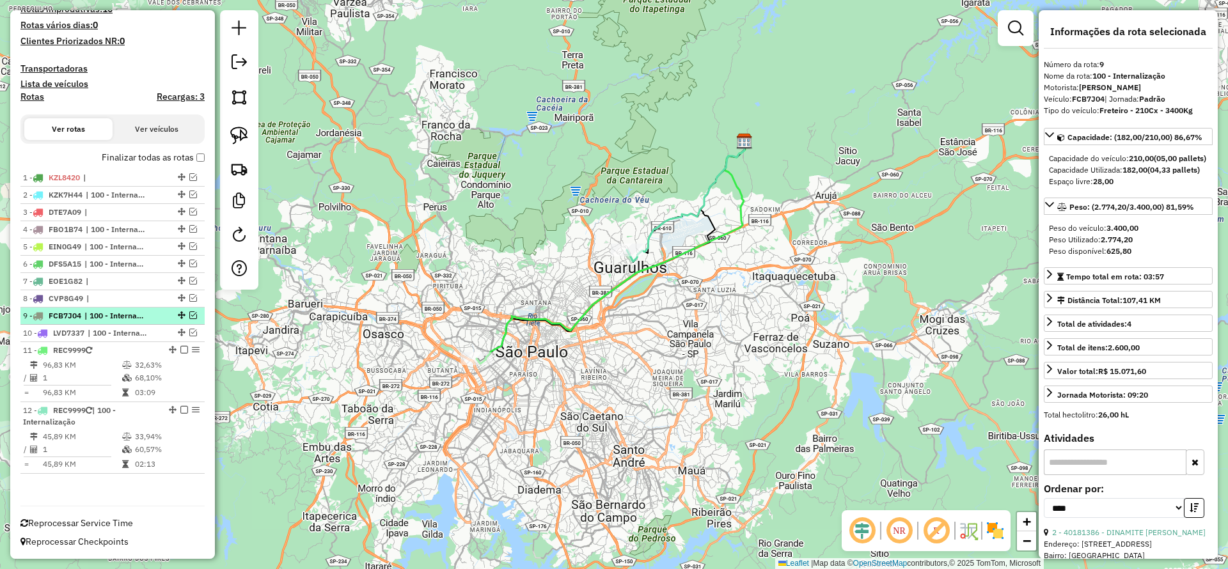
scroll to position [356, 0]
click at [189, 298] on em at bounding box center [193, 298] width 8 height 8
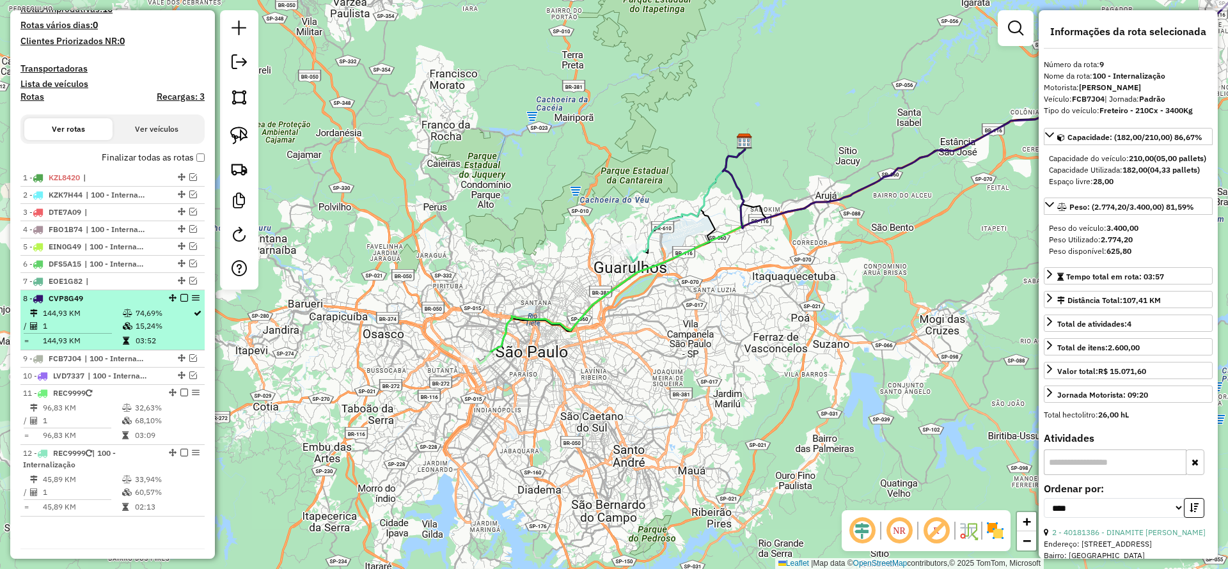
scroll to position [399, 0]
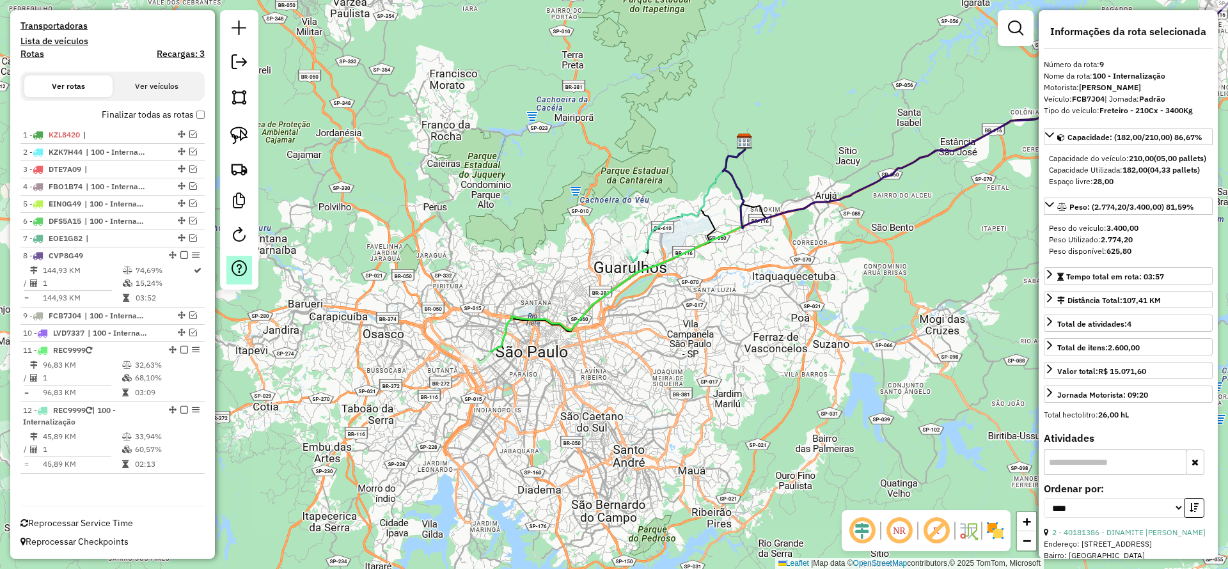
drag, startPoint x: 188, startPoint y: 240, endPoint x: 246, endPoint y: 261, distance: 61.9
click at [189, 241] on em at bounding box center [193, 238] width 8 height 8
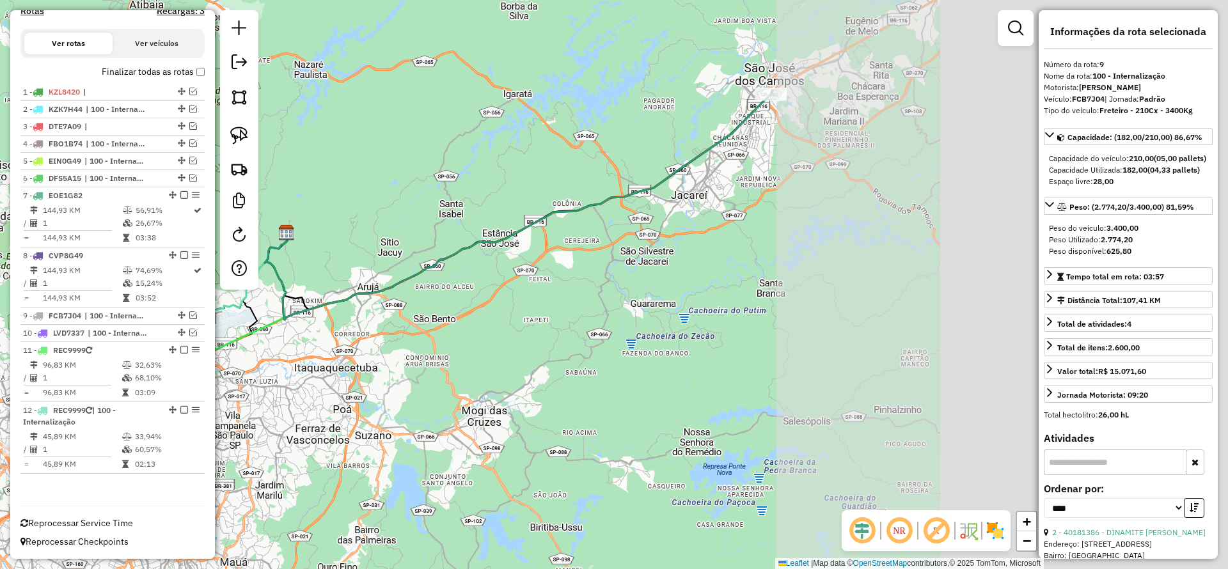
drag, startPoint x: 788, startPoint y: 308, endPoint x: 475, endPoint y: 331, distance: 314.1
click at [273, 410] on div "Janela de atendimento Grade de atendimento Capacidade Transportadoras Veículos …" at bounding box center [614, 284] width 1228 height 569
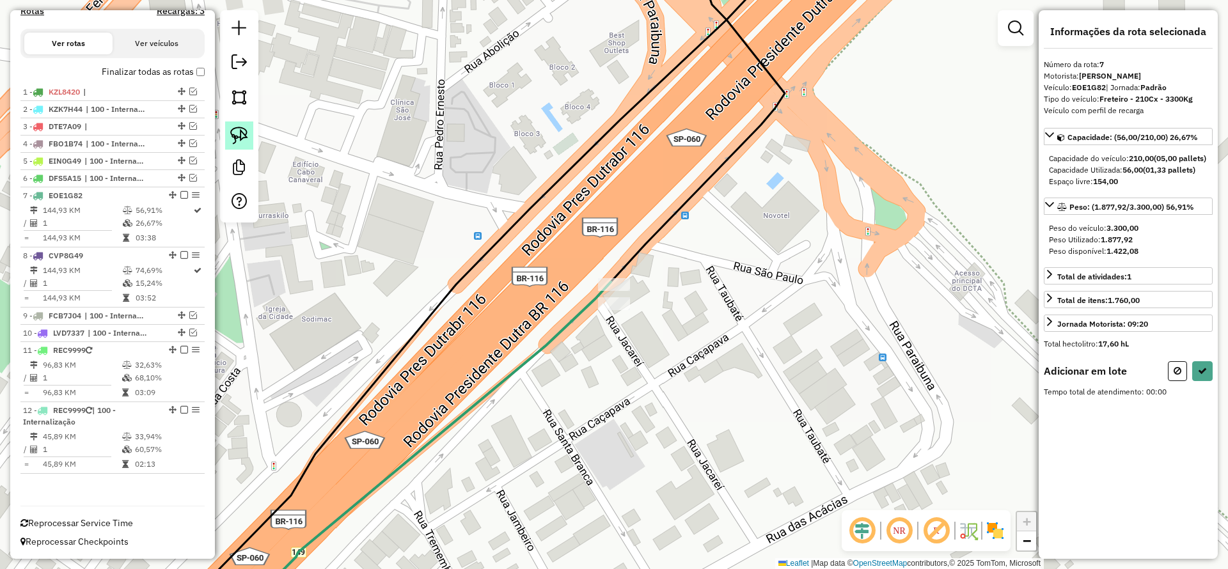
click at [244, 130] on img at bounding box center [239, 136] width 18 height 18
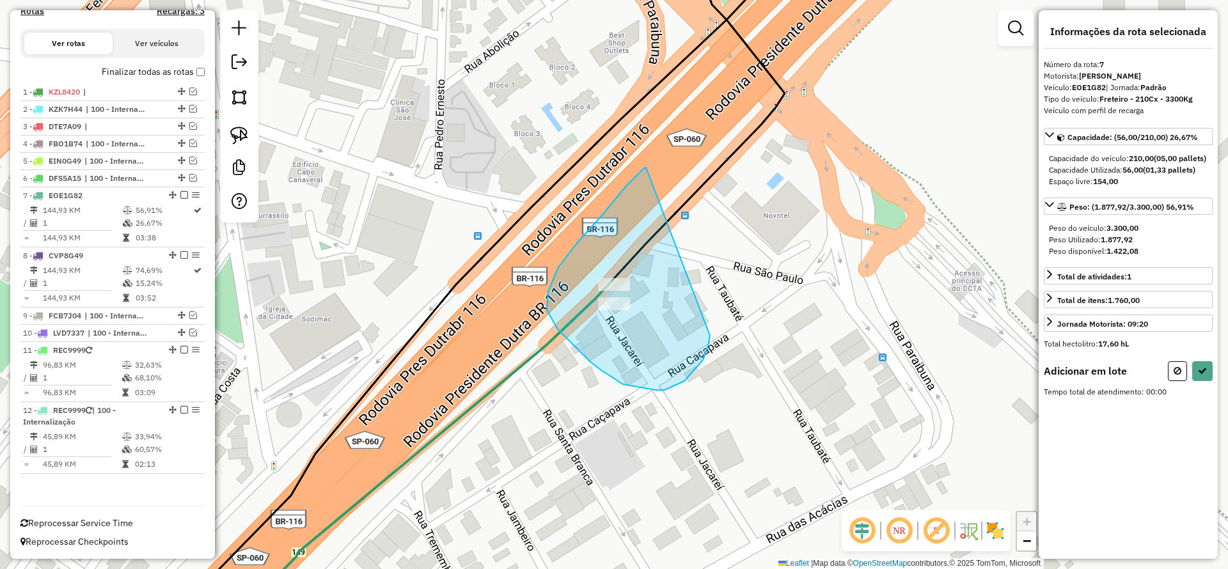
drag, startPoint x: 558, startPoint y: 267, endPoint x: 744, endPoint y: 329, distance: 196.1
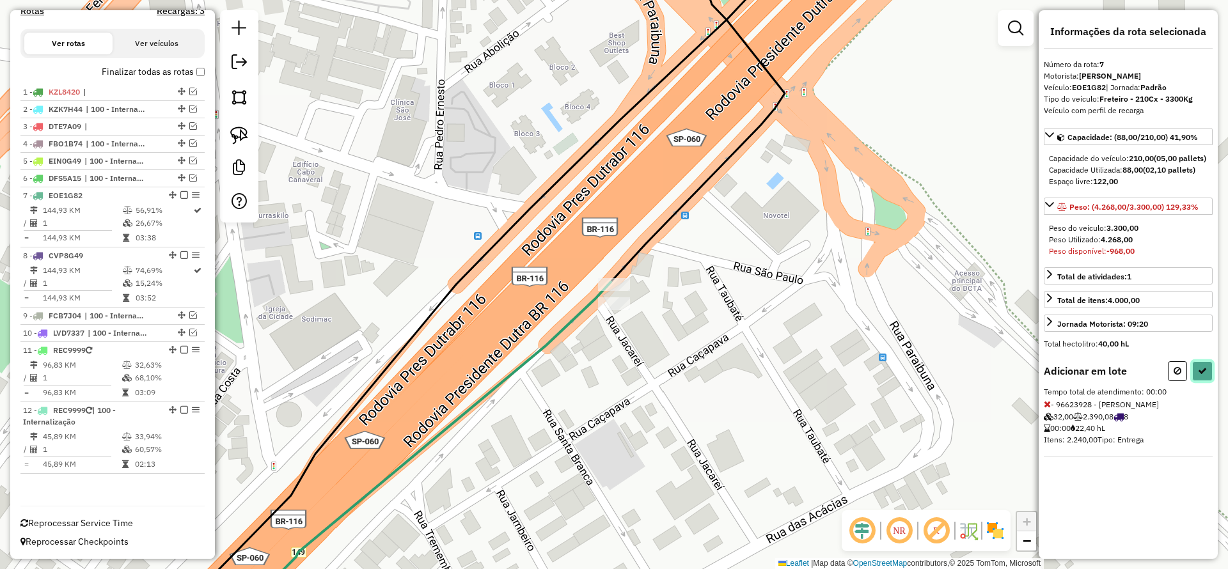
click at [1197, 381] on button at bounding box center [1202, 371] width 20 height 20
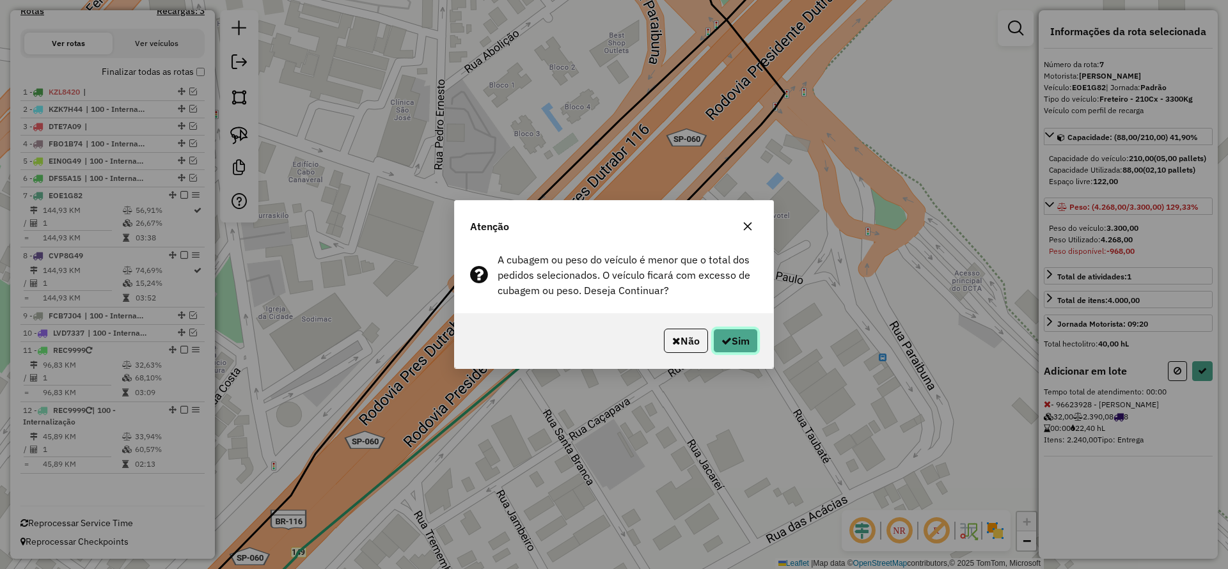
click at [736, 341] on button "Sim" at bounding box center [735, 341] width 45 height 24
select select "*********"
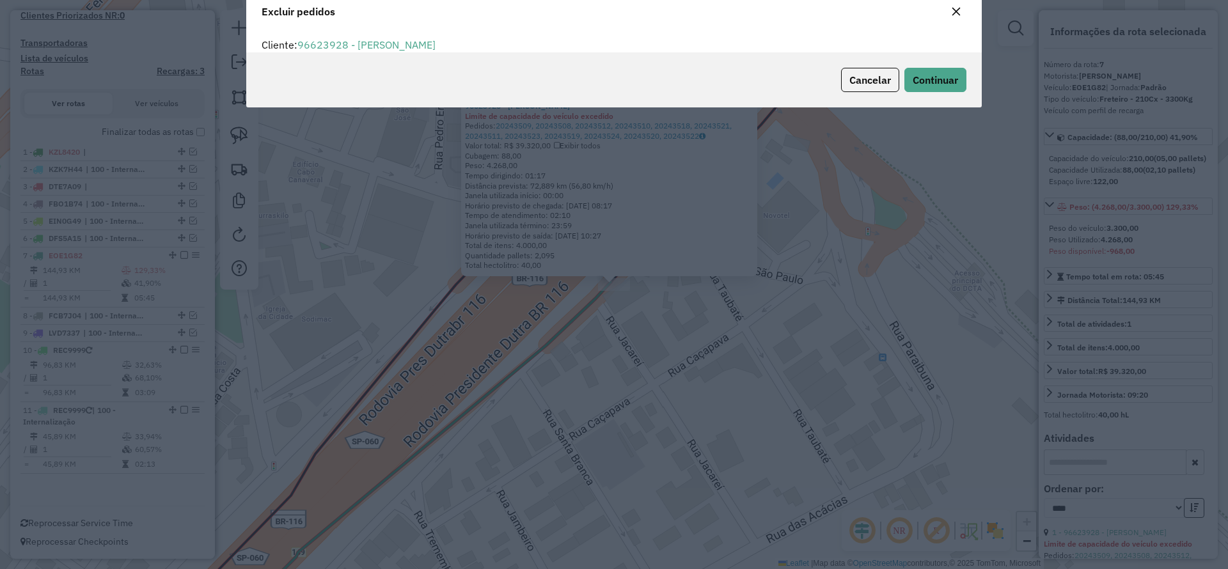
scroll to position [7, 4]
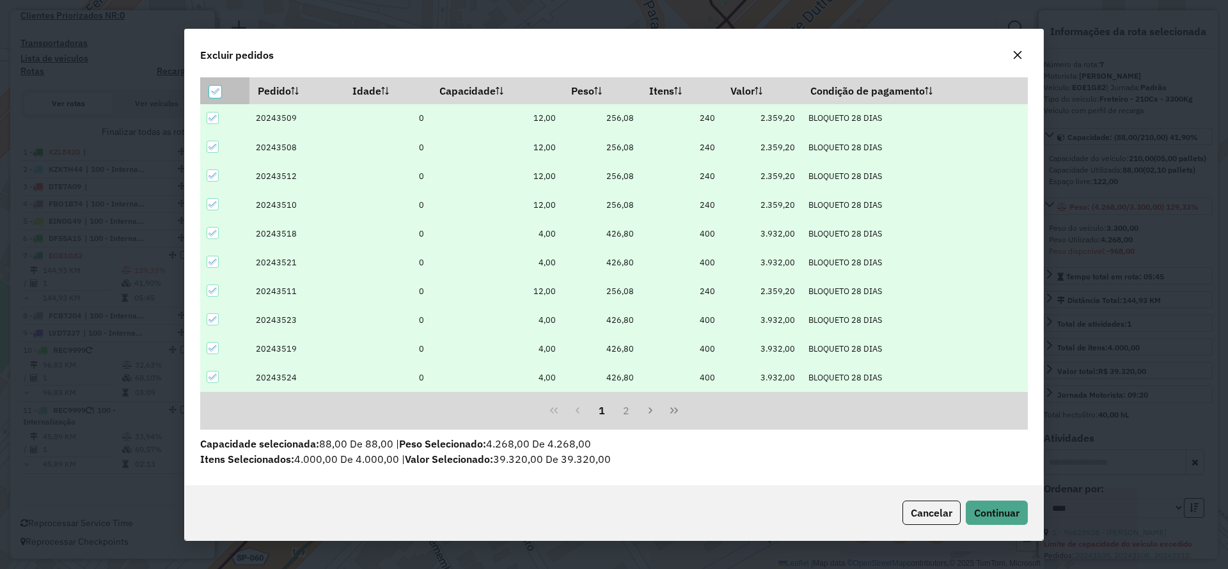
click at [216, 84] on p-tableheadercheckbox at bounding box center [215, 90] width 13 height 13
click at [216, 90] on icon at bounding box center [214, 91] width 9 height 9
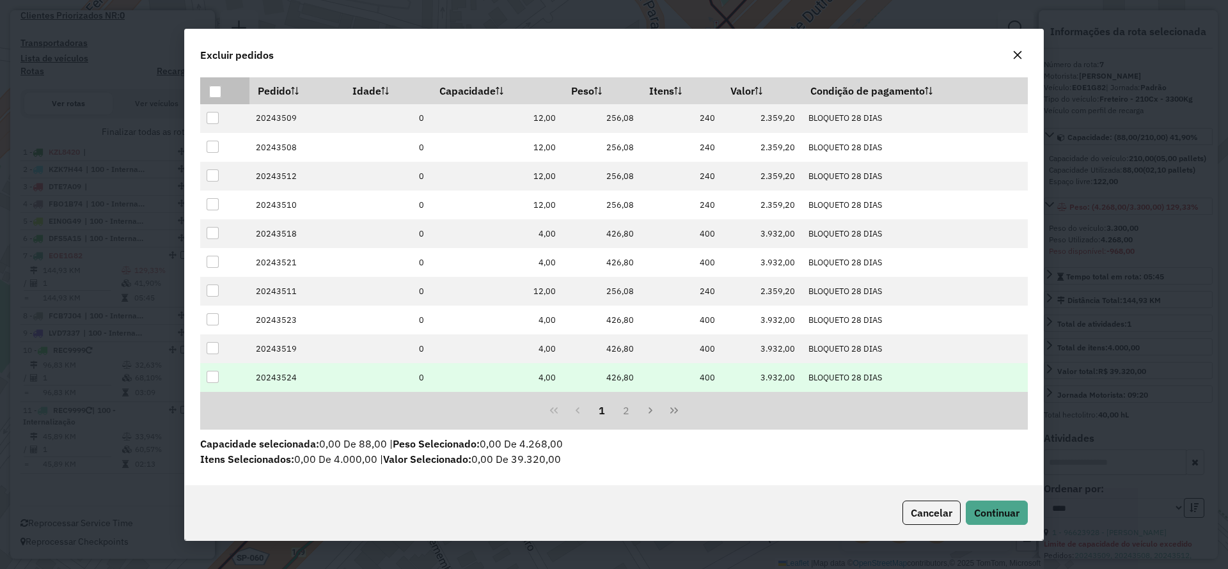
click at [207, 371] on div at bounding box center [213, 377] width 12 height 12
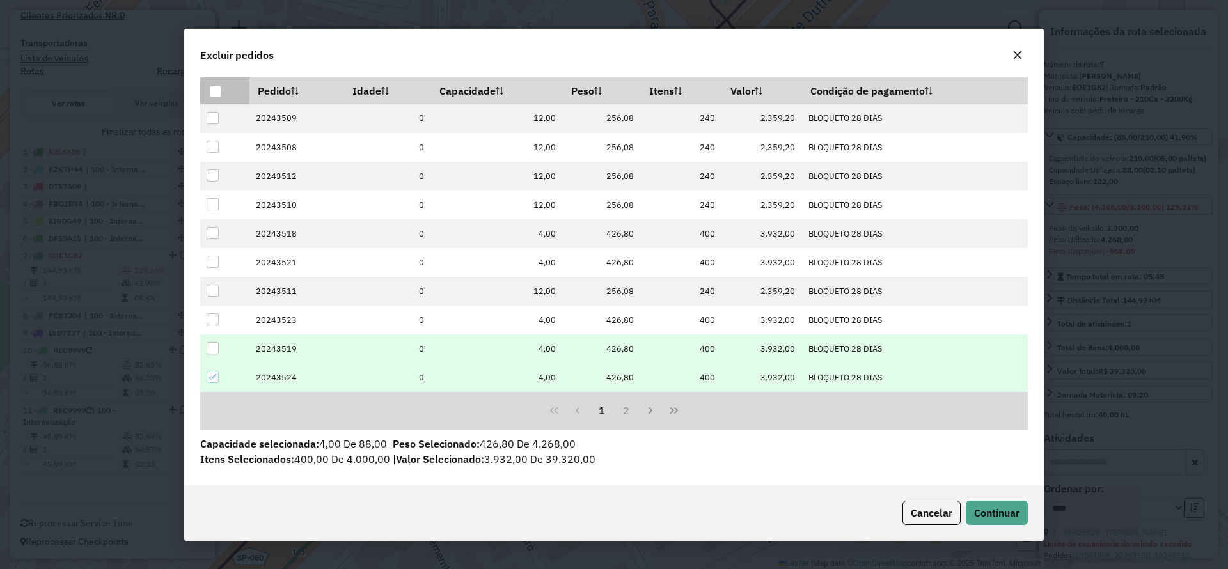
drag, startPoint x: 214, startPoint y: 353, endPoint x: 208, endPoint y: 336, distance: 18.4
click at [212, 351] on div at bounding box center [213, 348] width 12 height 12
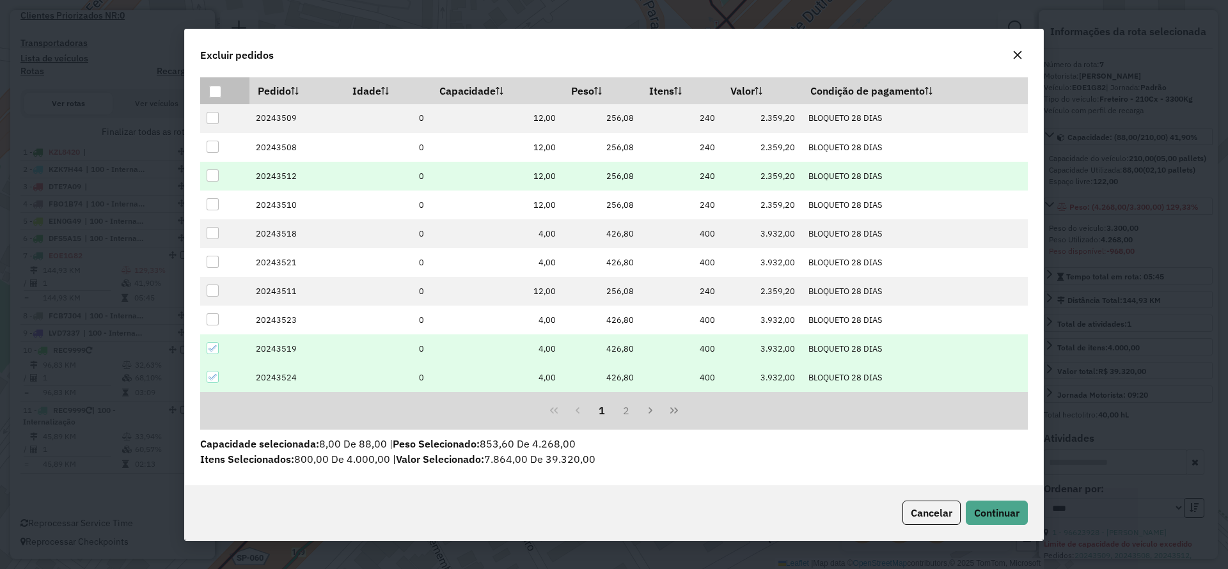
click at [208, 178] on div at bounding box center [213, 175] width 12 height 12
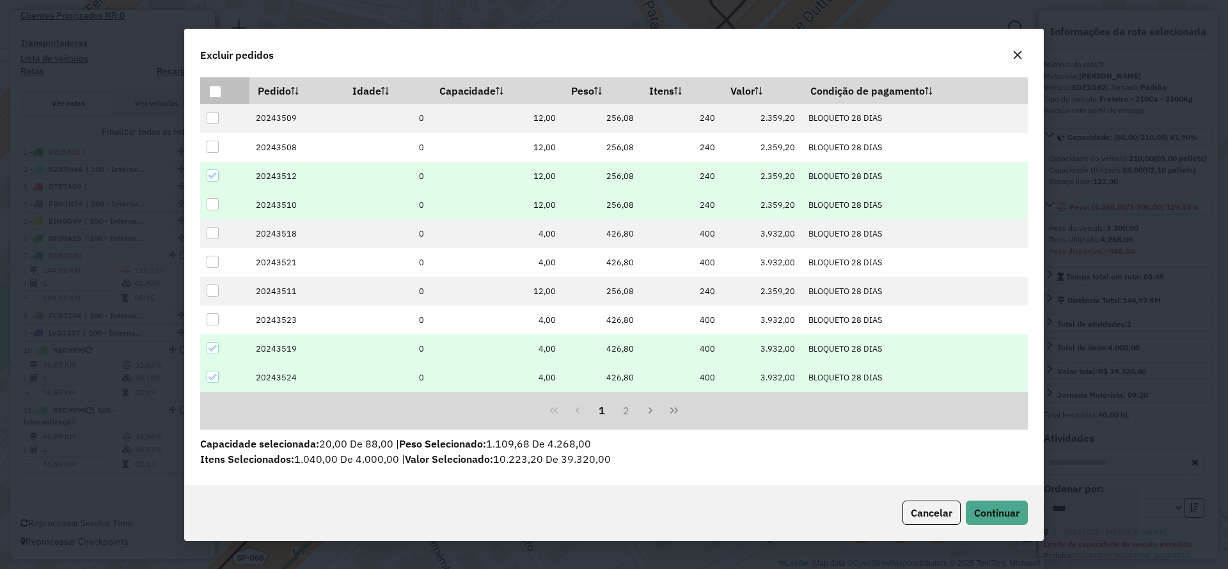
click at [212, 205] on div at bounding box center [213, 204] width 12 height 12
click at [1007, 506] on span "Continuar" at bounding box center [996, 512] width 45 height 13
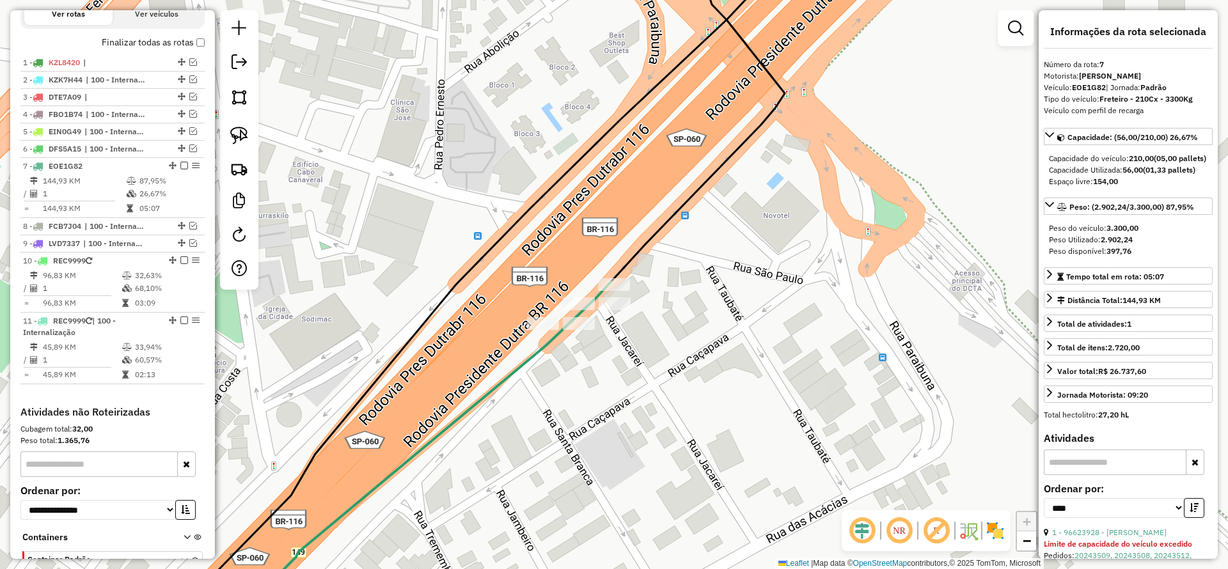
scroll to position [391, 0]
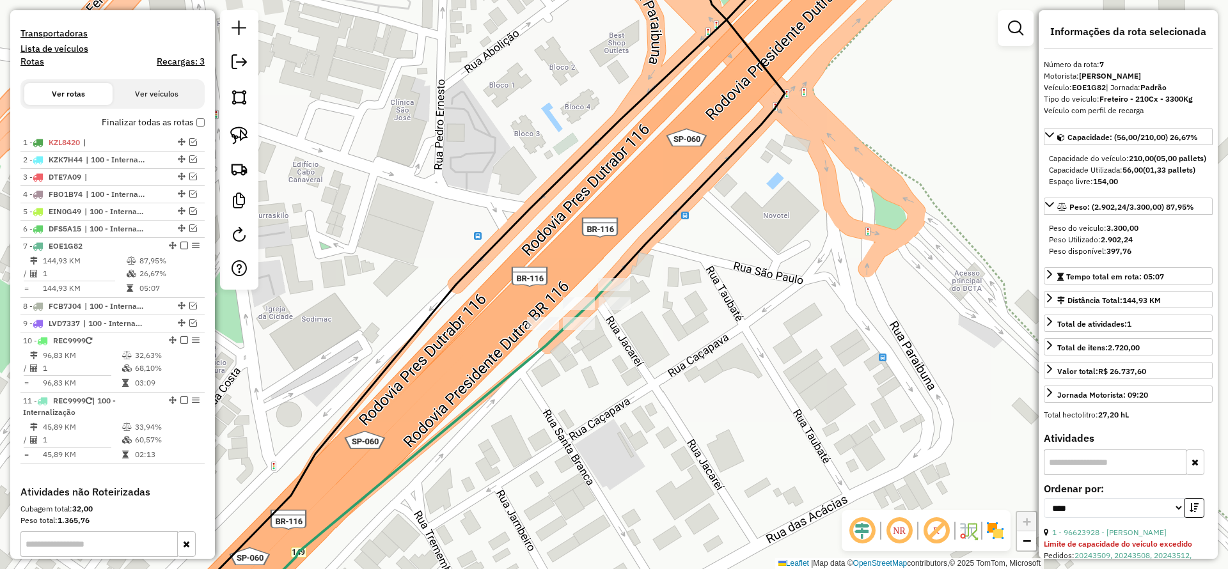
click at [196, 128] on label "Finalizar todas as rotas" at bounding box center [153, 122] width 103 height 13
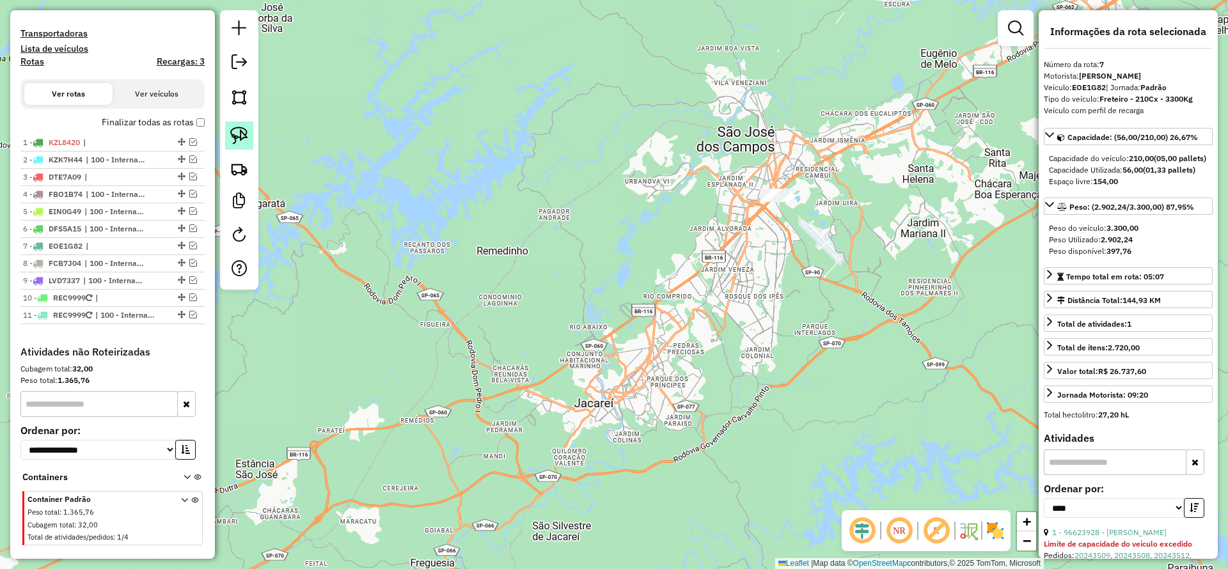
click at [242, 141] on img at bounding box center [239, 136] width 18 height 18
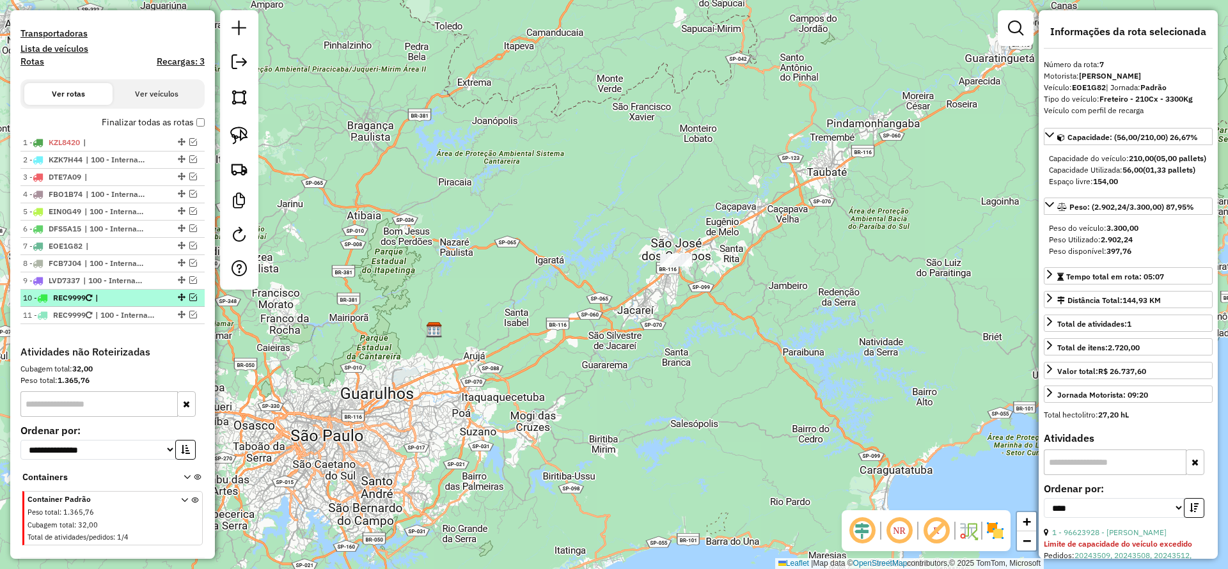
click at [189, 298] on em at bounding box center [193, 297] width 8 height 8
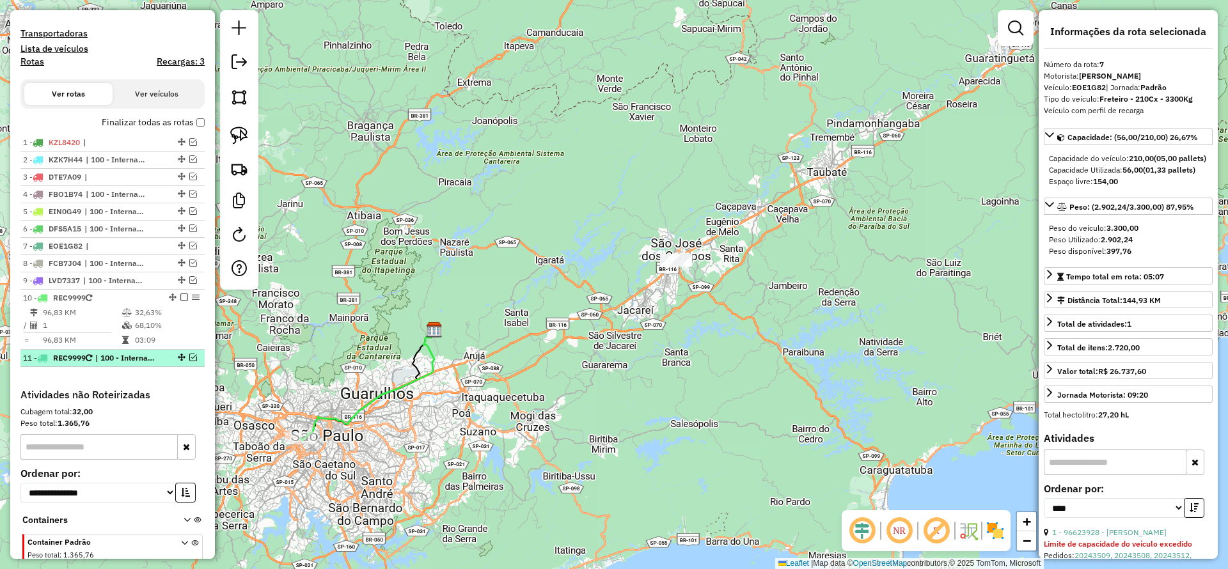
click at [189, 359] on em at bounding box center [193, 358] width 8 height 8
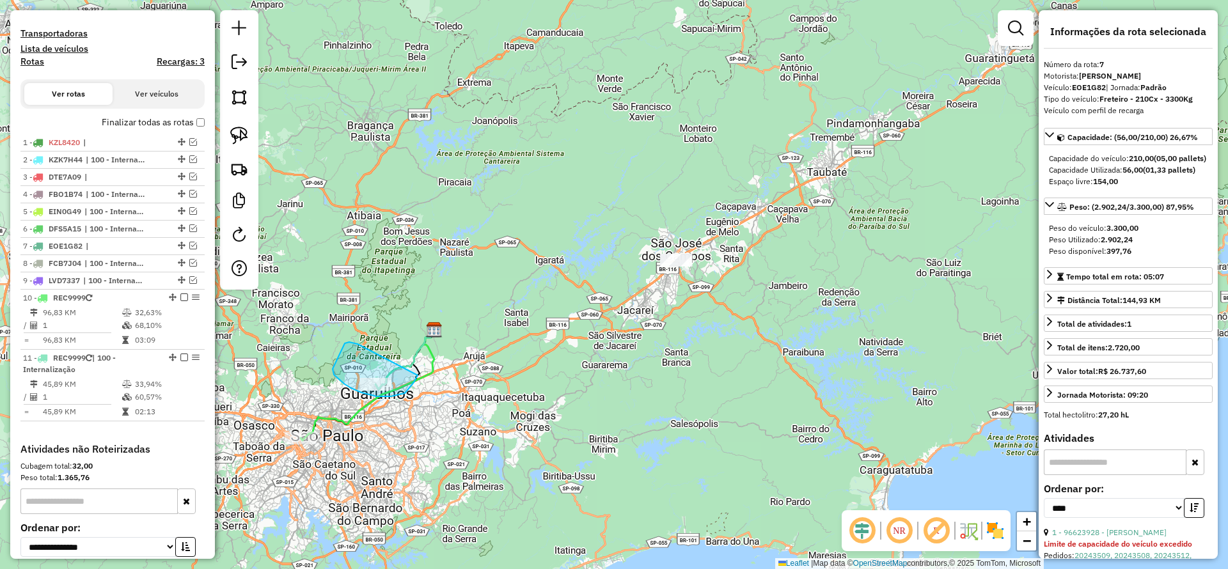
drag, startPoint x: 349, startPoint y: 342, endPoint x: 418, endPoint y: 375, distance: 76.1
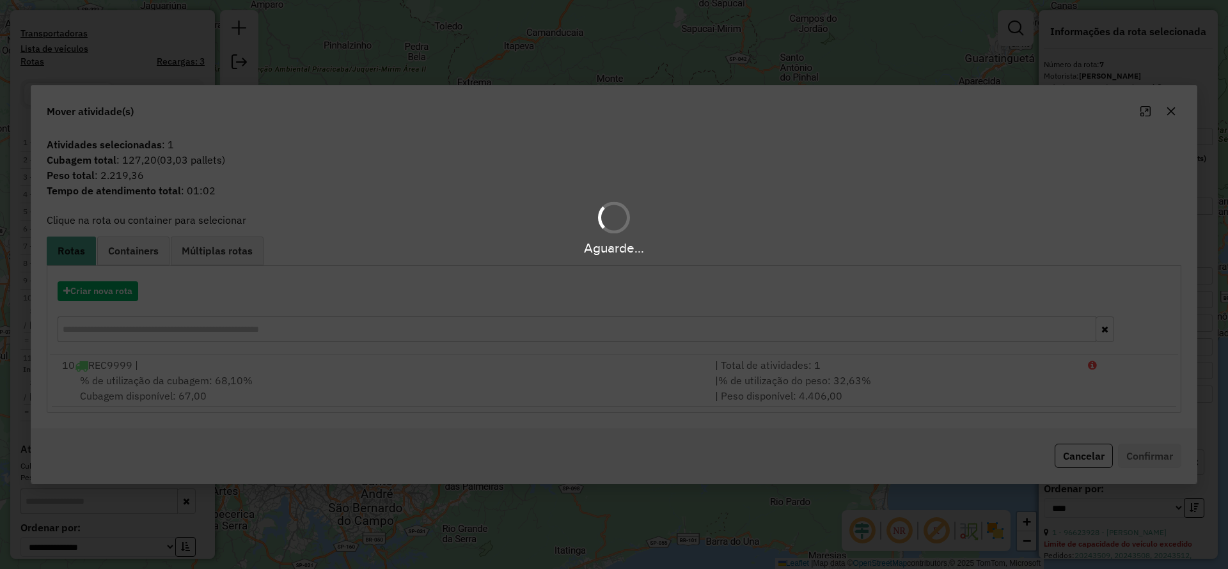
click at [126, 286] on div "Aguarde..." at bounding box center [614, 284] width 1228 height 569
click at [125, 288] on div "Aguarde..." at bounding box center [614, 284] width 1228 height 569
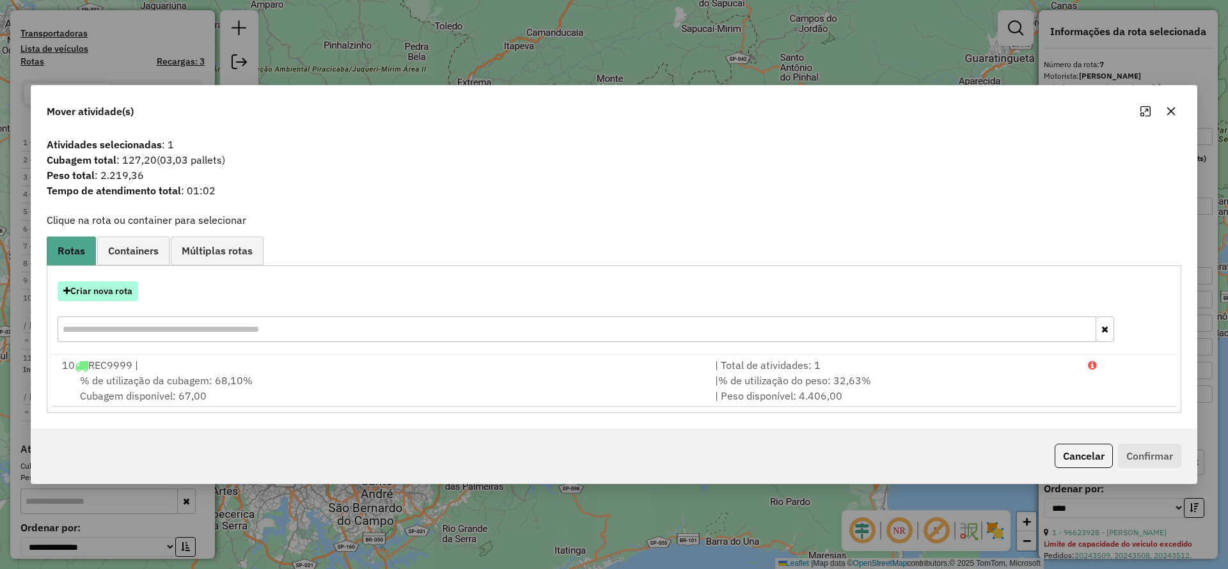
click at [128, 291] on button "Criar nova rota" at bounding box center [98, 291] width 81 height 20
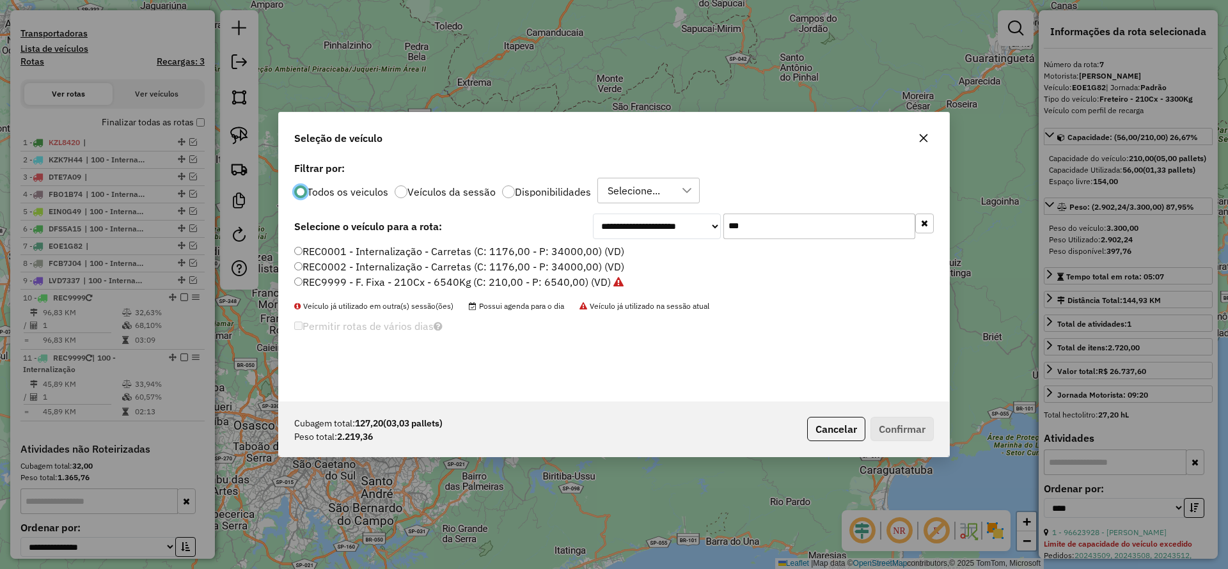
scroll to position [7, 4]
drag, startPoint x: 654, startPoint y: 191, endPoint x: 650, endPoint y: 198, distance: 8.9
click at [653, 191] on div "Selecione..." at bounding box center [633, 190] width 61 height 24
drag, startPoint x: 617, startPoint y: 246, endPoint x: 609, endPoint y: 253, distance: 10.9
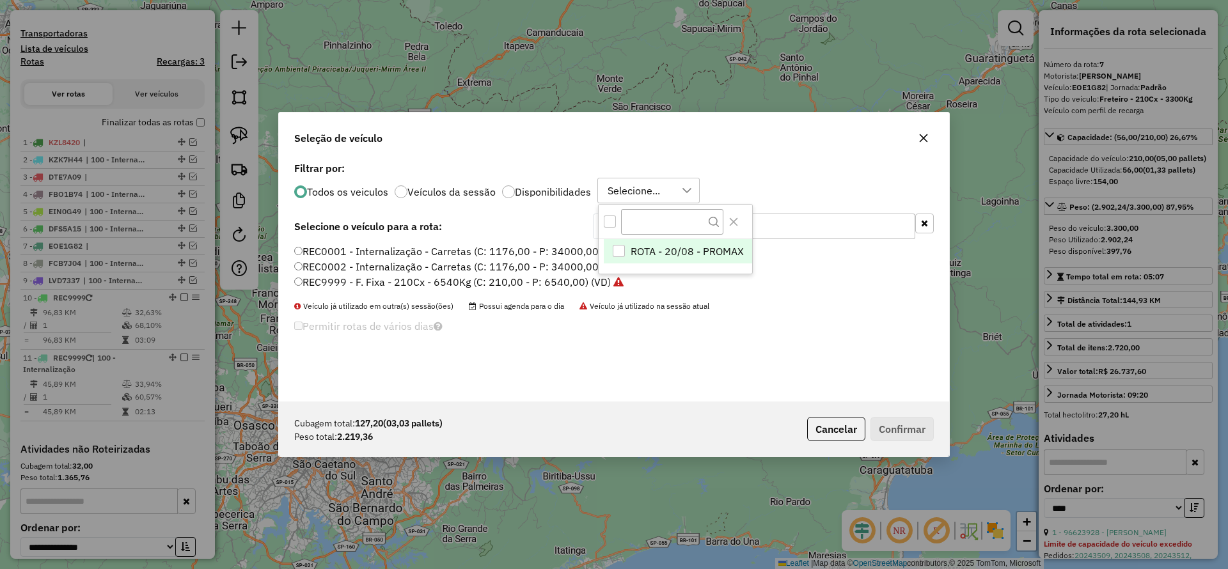
click at [616, 246] on div "ROTA - 20/08 - PROMAX" at bounding box center [619, 251] width 12 height 12
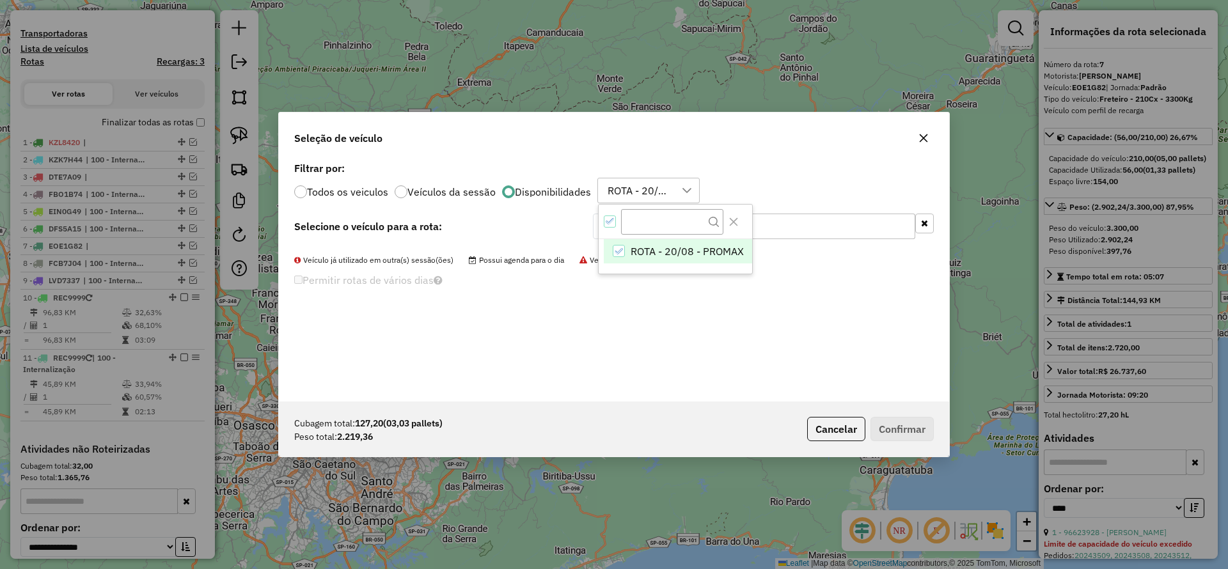
drag, startPoint x: 798, startPoint y: 214, endPoint x: 801, endPoint y: 226, distance: 12.6
click at [801, 217] on input "***" at bounding box center [819, 227] width 192 height 26
click at [801, 226] on input "***" at bounding box center [819, 227] width 192 height 26
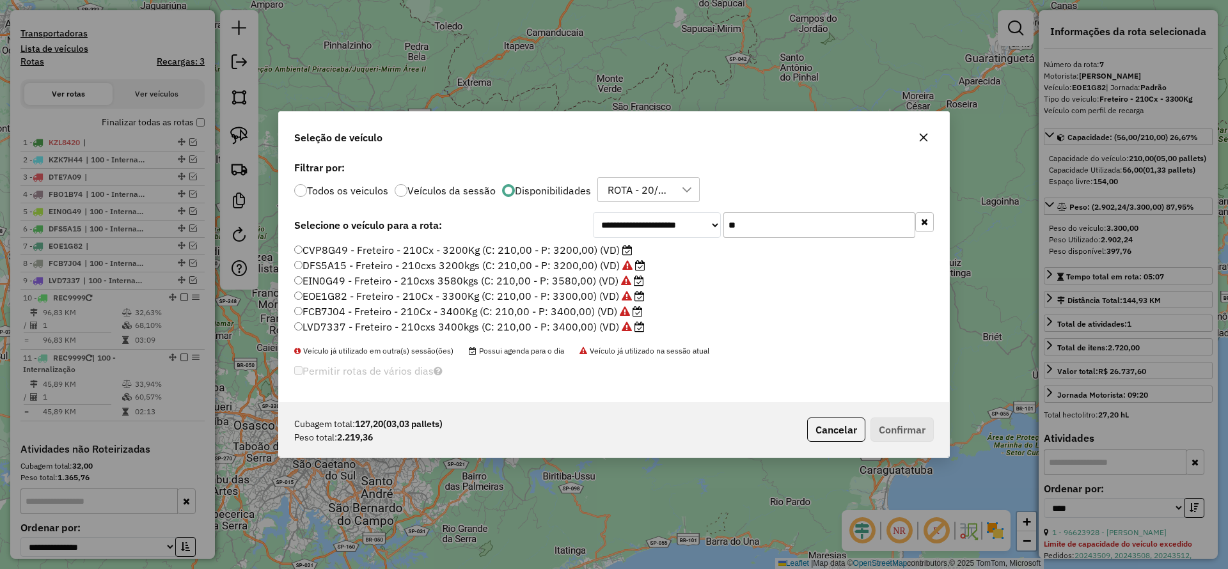
type input "*"
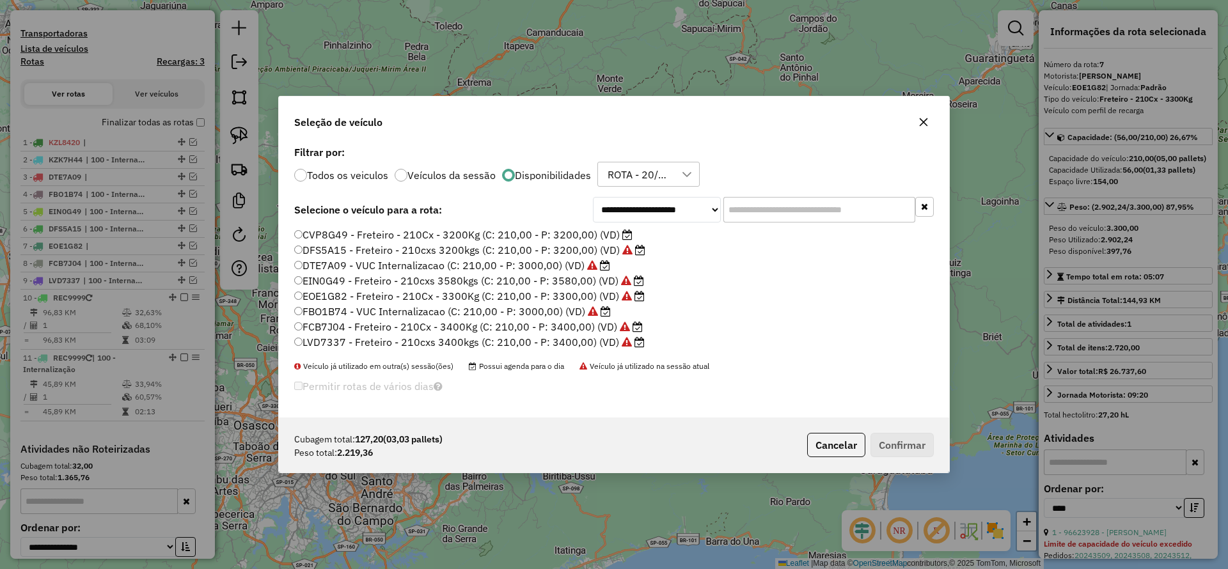
click at [289, 230] on div "CVP8G49 - Freteiro - 210Cx - 3200Kg (C: 210,00 - P: 3200,00) (VD) DFS5A15 - Fre…" at bounding box center [613, 294] width 655 height 133
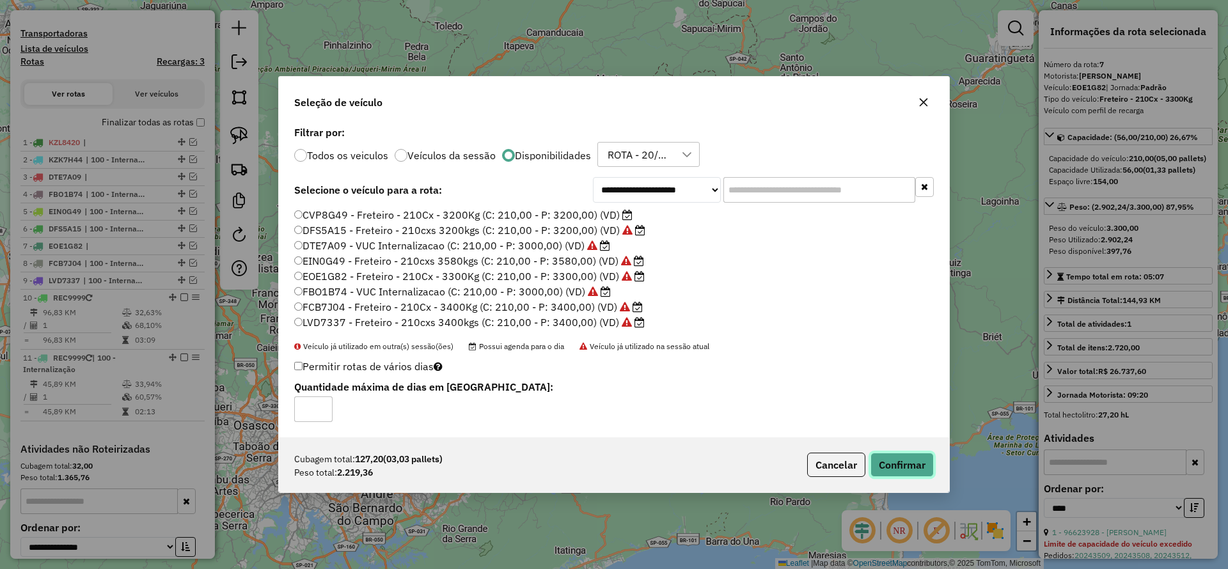
click at [916, 474] on button "Confirmar" at bounding box center [901, 465] width 63 height 24
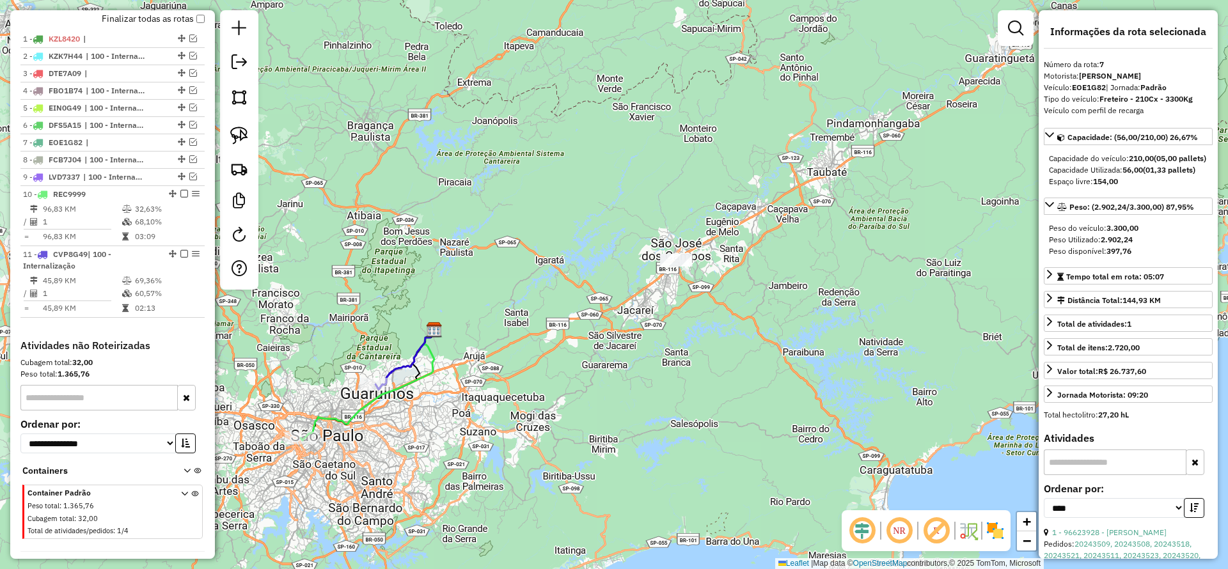
scroll to position [540, 0]
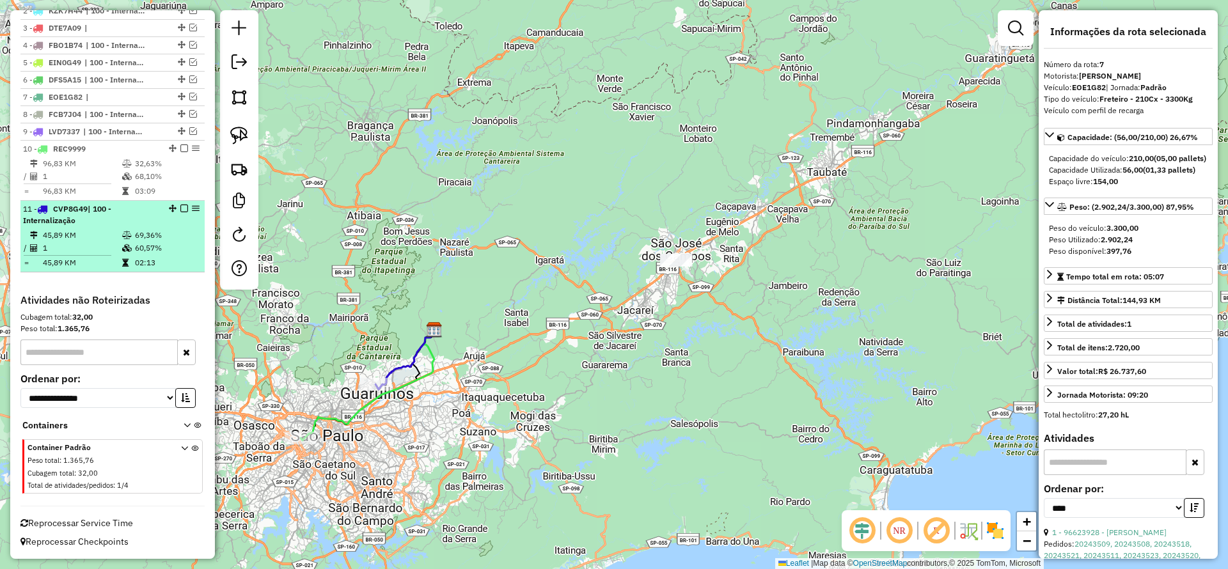
click at [181, 210] on em at bounding box center [184, 209] width 8 height 8
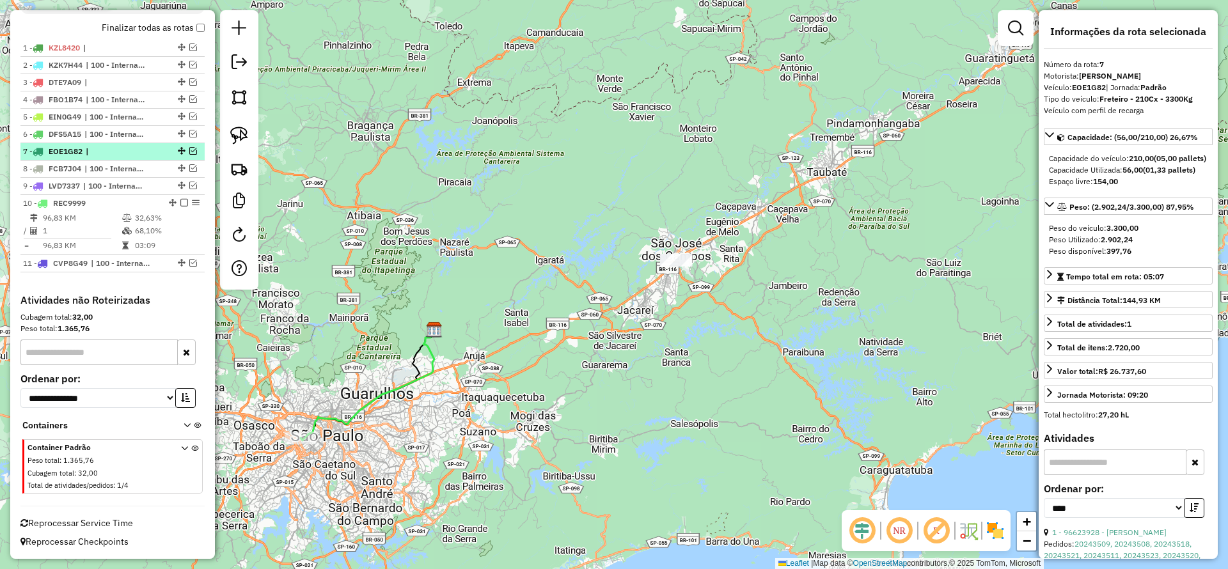
click at [180, 201] on em at bounding box center [184, 203] width 8 height 8
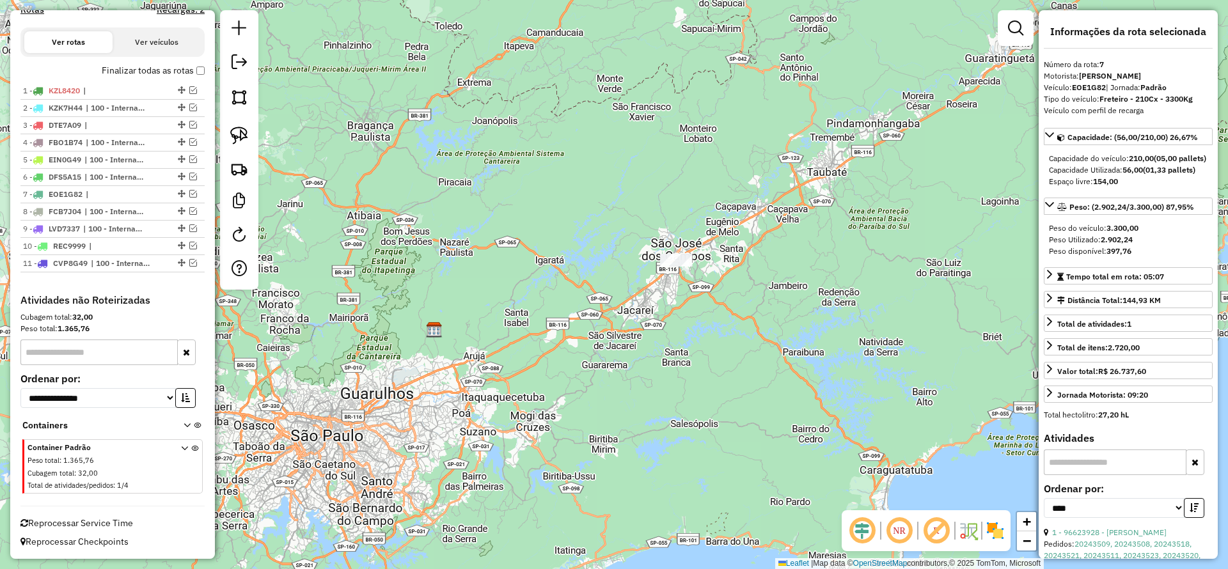
click at [241, 134] on img at bounding box center [239, 136] width 18 height 18
drag, startPoint x: 643, startPoint y: 160, endPoint x: 793, endPoint y: 237, distance: 168.4
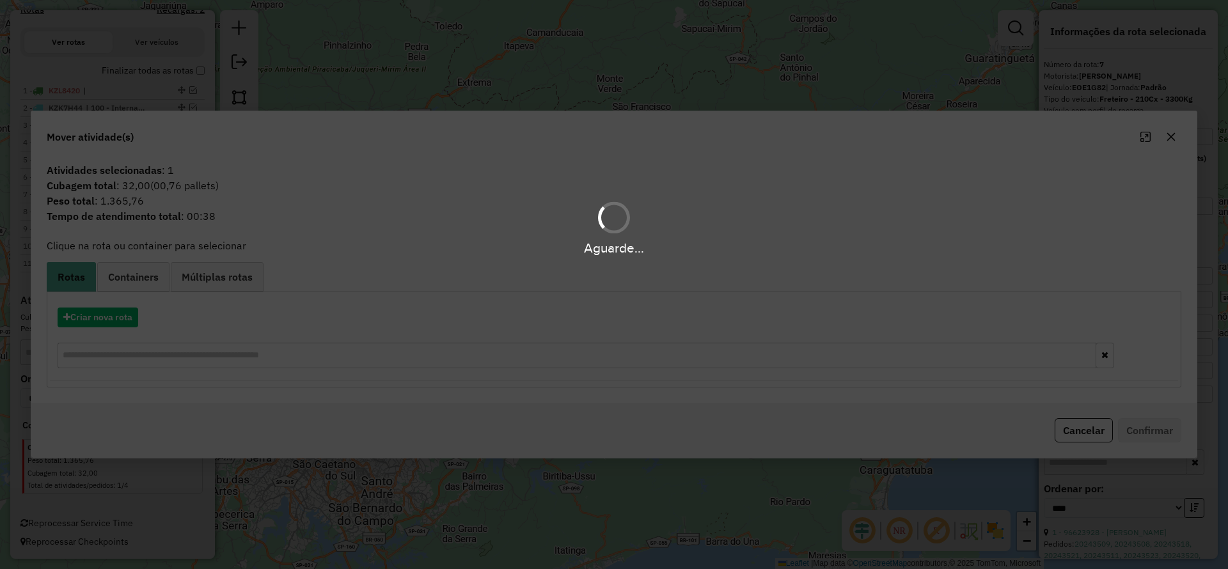
click at [111, 313] on div "Aguarde..." at bounding box center [614, 284] width 1228 height 569
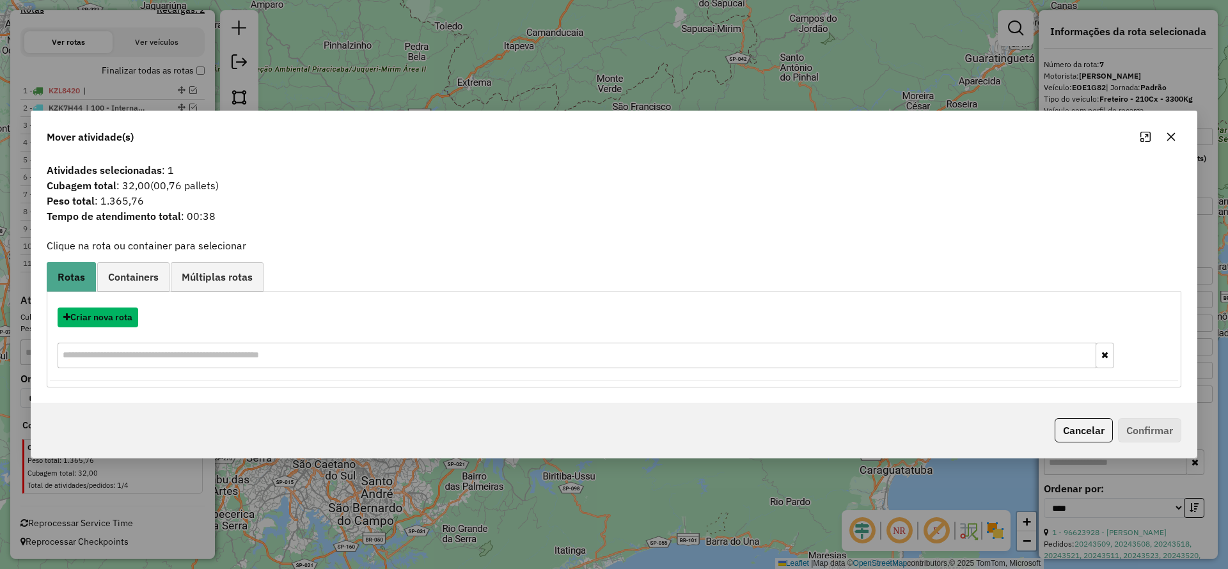
click at [111, 314] on button "Criar nova rota" at bounding box center [98, 318] width 81 height 20
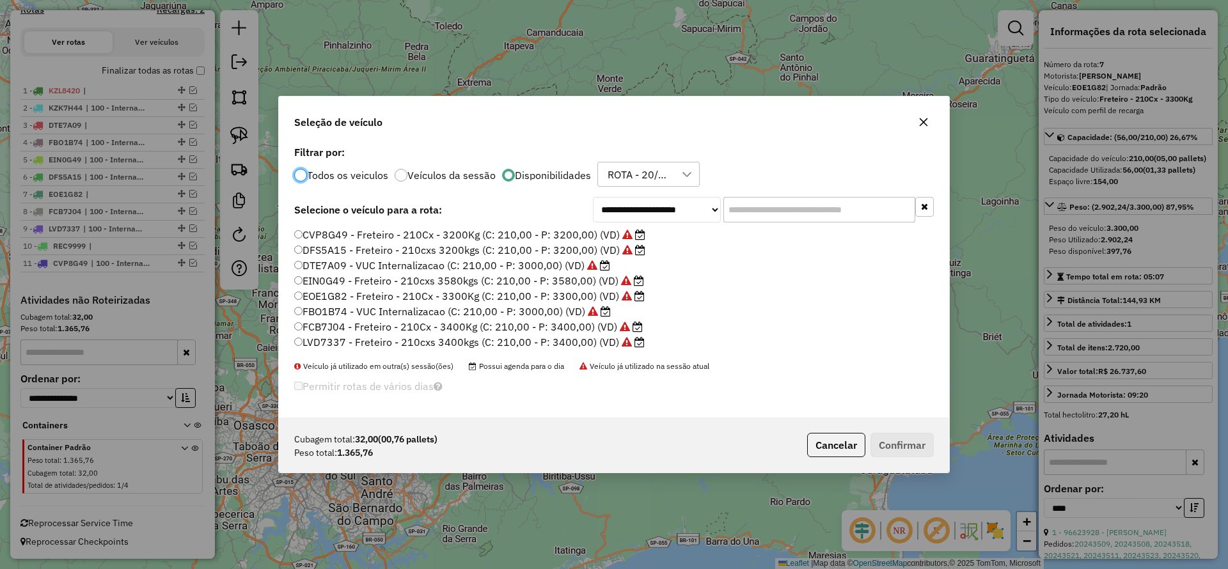
scroll to position [7, 4]
click at [760, 208] on input "text" at bounding box center [819, 210] width 192 height 26
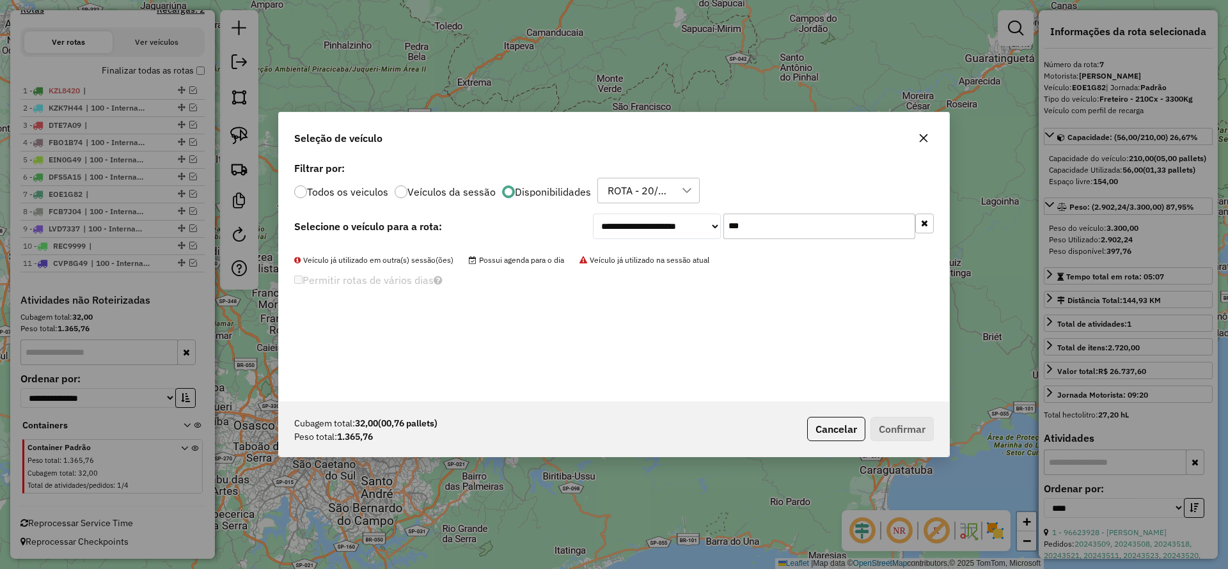
click at [640, 191] on div "ROTA - 20/08 - PROMAX" at bounding box center [639, 190] width 72 height 24
click at [609, 217] on icon "All items selected" at bounding box center [609, 221] width 9 height 9
drag, startPoint x: 767, startPoint y: 336, endPoint x: 757, endPoint y: 260, distance: 76.7
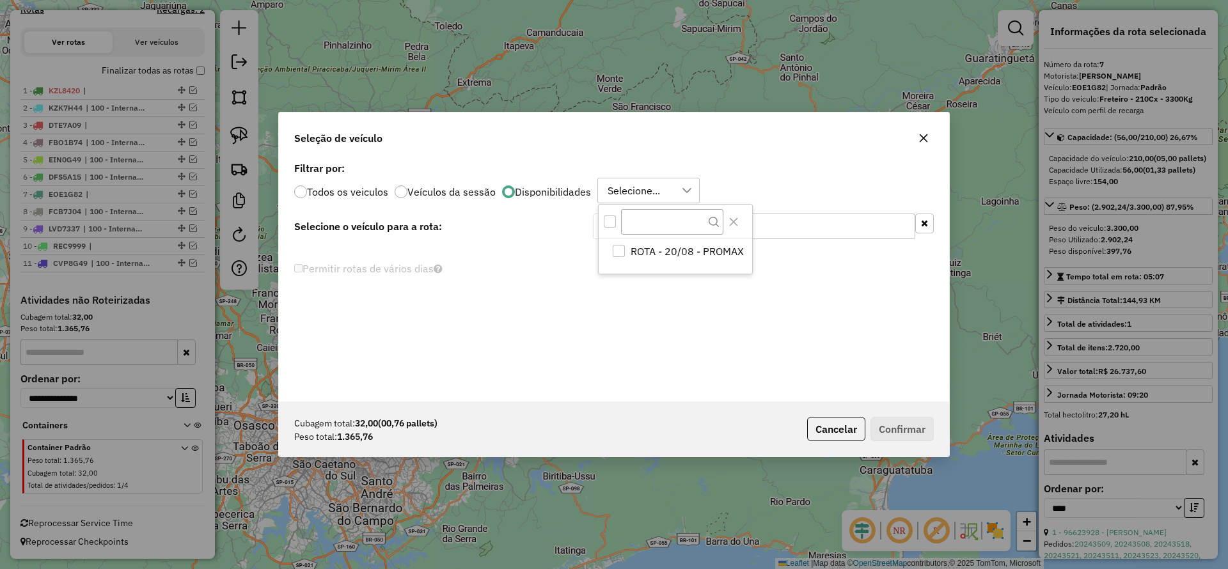
click at [765, 334] on div "**********" at bounding box center [614, 280] width 670 height 243
click at [765, 233] on input "***" at bounding box center [819, 227] width 192 height 26
type input "*"
type input "***"
drag, startPoint x: 306, startPoint y: 194, endPoint x: 304, endPoint y: 200, distance: 6.7
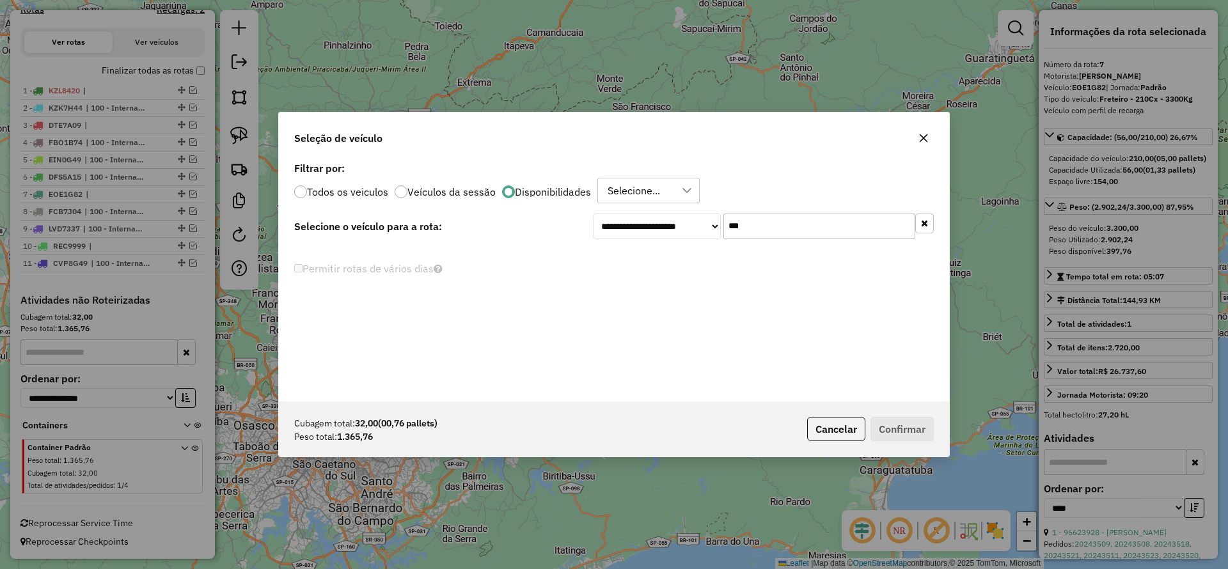
click at [305, 194] on div at bounding box center [300, 191] width 13 height 13
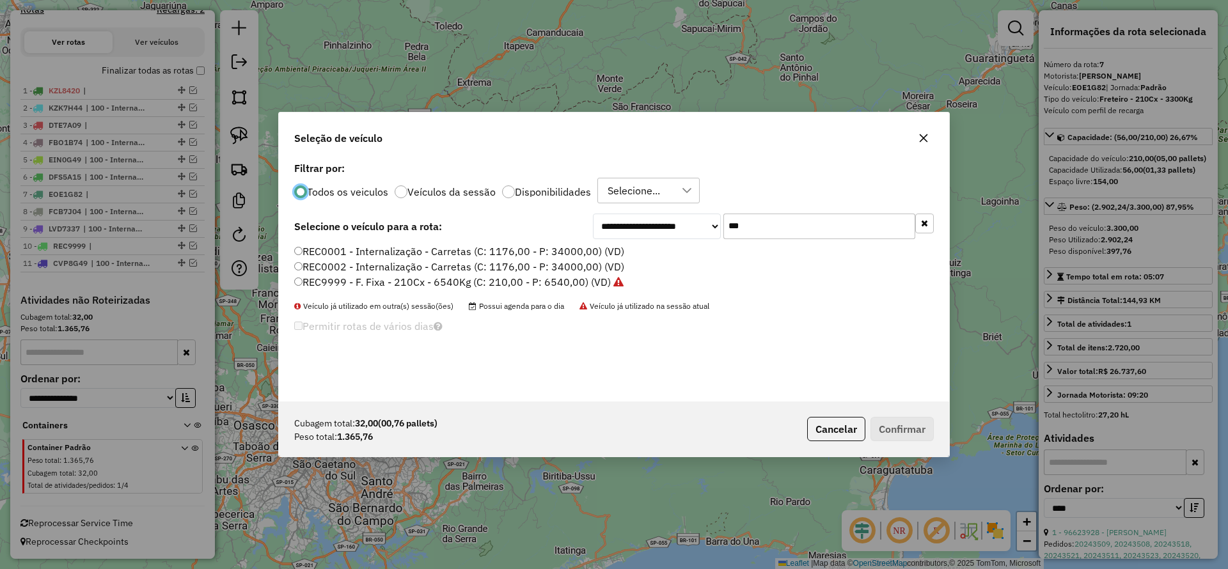
scroll to position [8, 4]
click at [302, 282] on label "REC9999 - F. Fixa - 210Cx - 6540Kg (C: 210,00 - P: 6540,00) (VD)" at bounding box center [458, 281] width 329 height 15
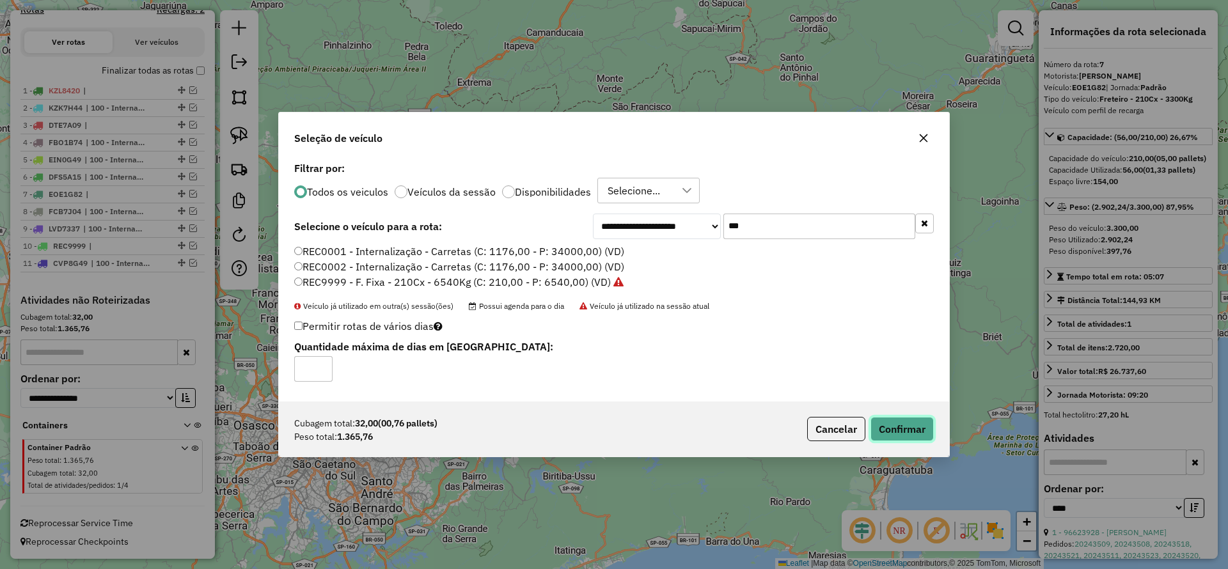
click at [905, 421] on button "Confirmar" at bounding box center [901, 429] width 63 height 24
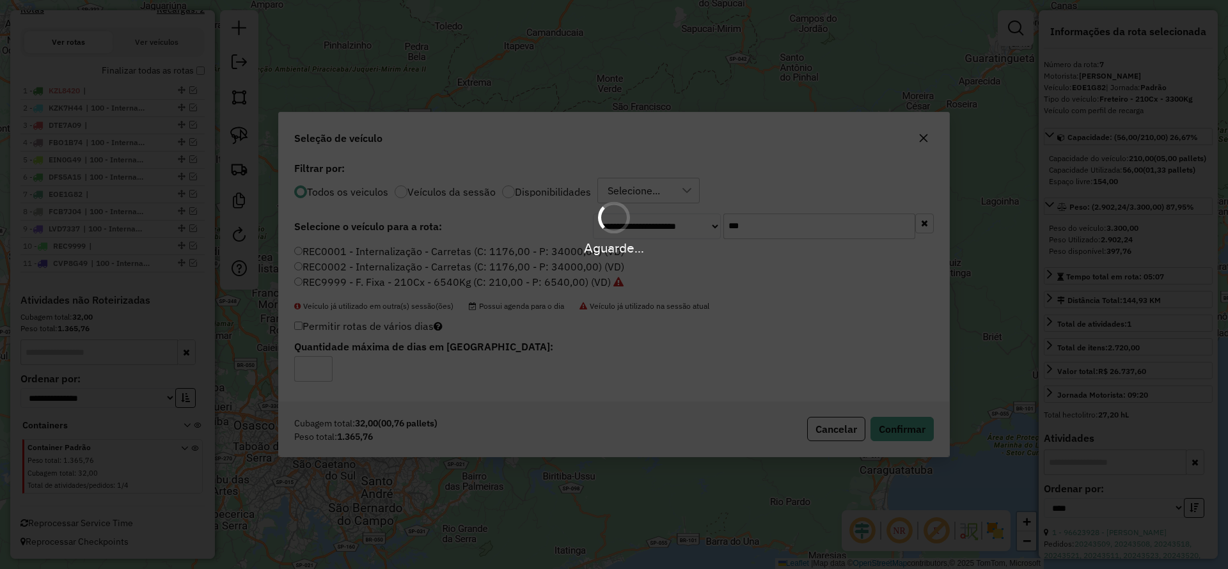
scroll to position [302, 0]
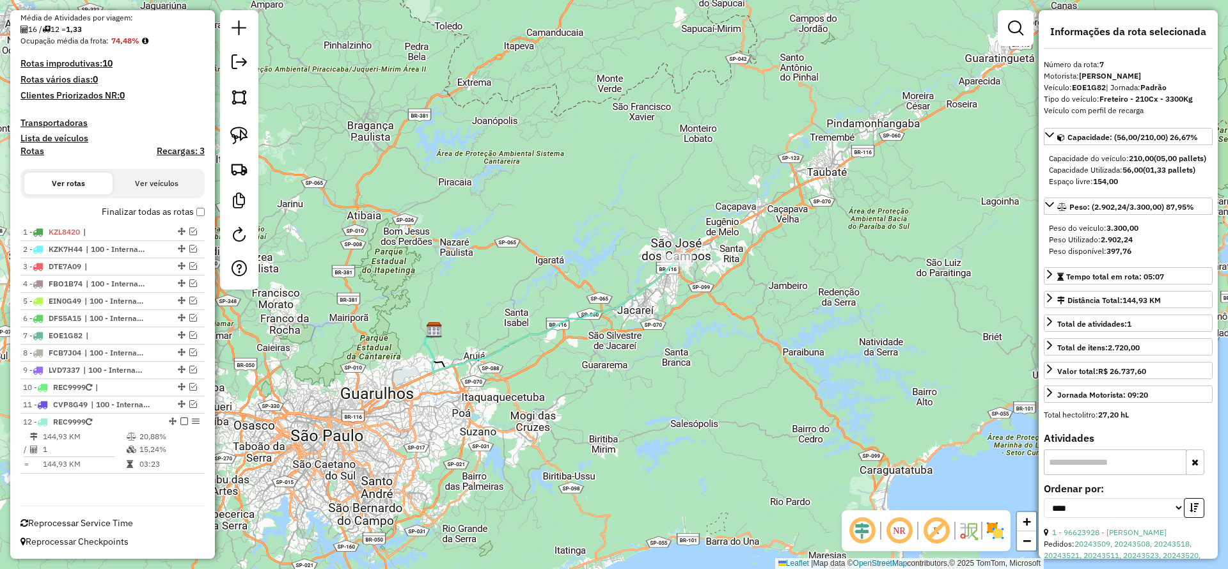
click at [201, 210] on div "Depósito: CDI Guarulhos INT Total de rotas: 12 Distância Total: 1.708,99 km Tem…" at bounding box center [112, 162] width 194 height 668
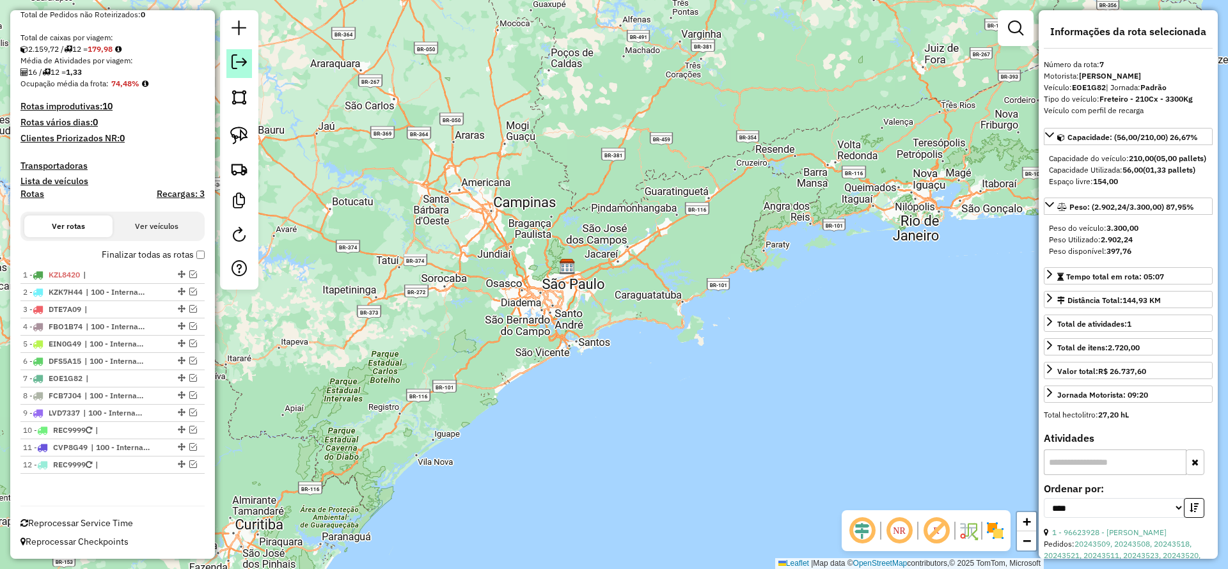
click at [228, 63] on link at bounding box center [239, 63] width 26 height 29
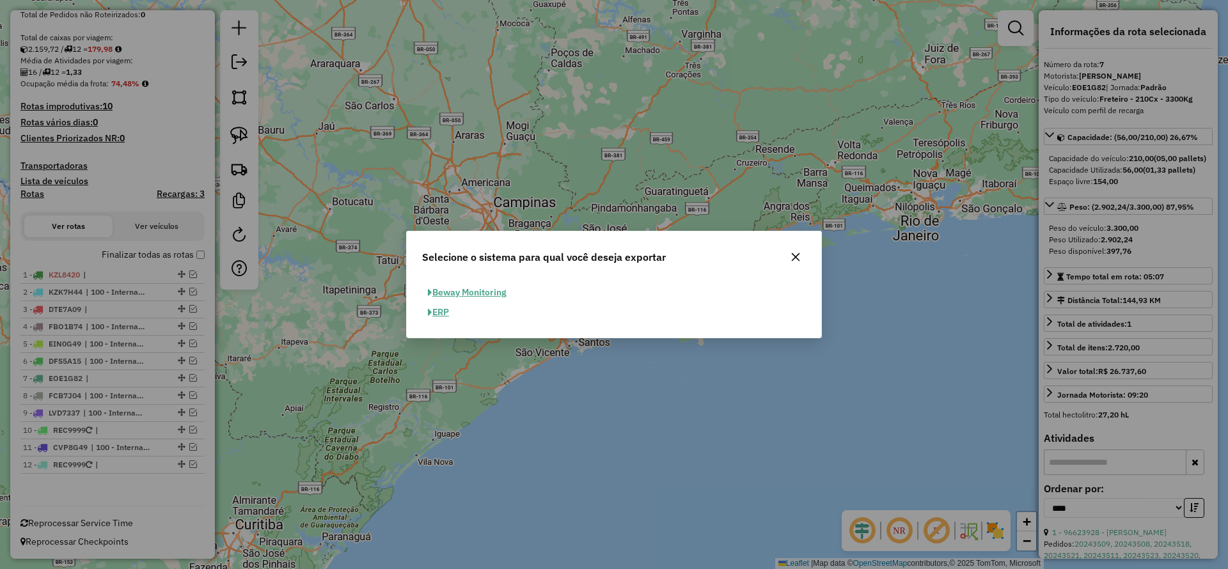
click at [439, 318] on button "ERP" at bounding box center [438, 312] width 33 height 20
select select "**"
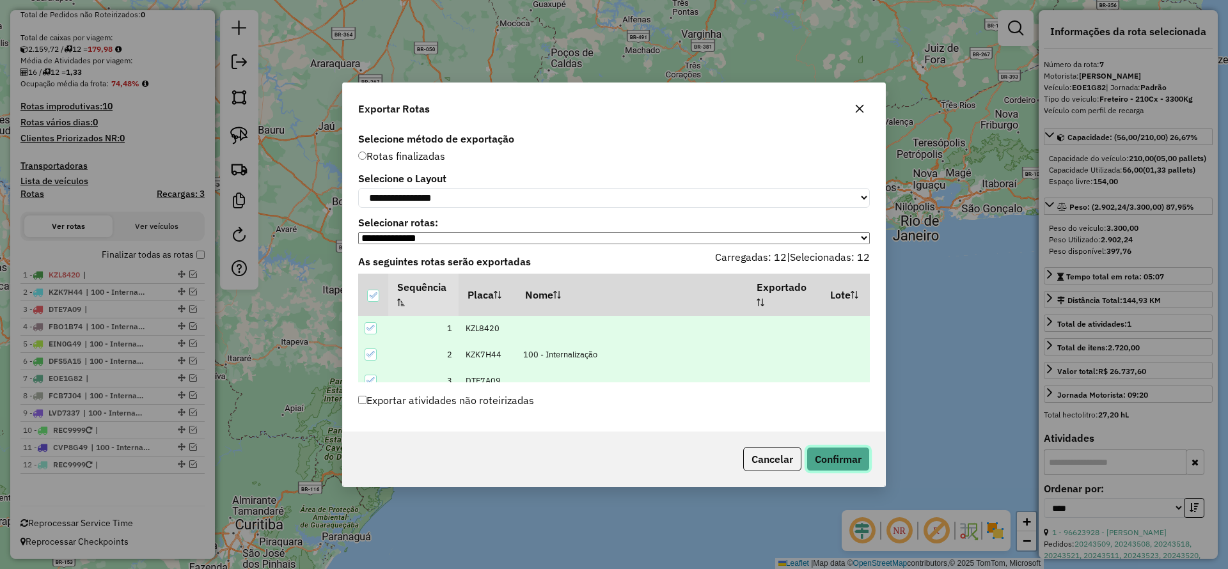
click at [852, 458] on button "Confirmar" at bounding box center [837, 459] width 63 height 24
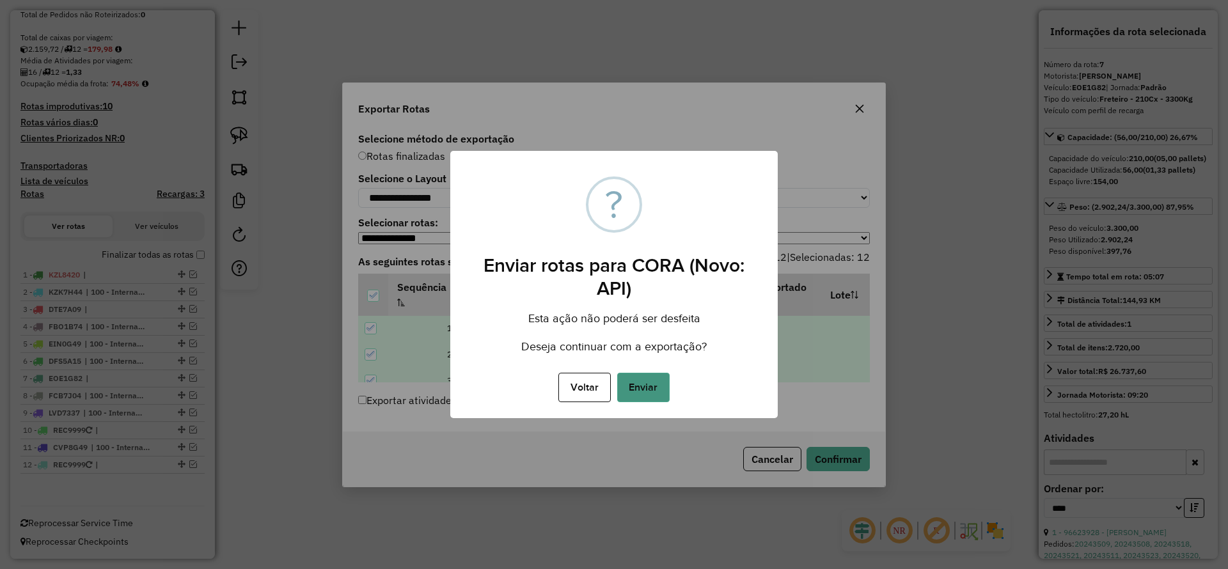
click at [665, 391] on button "Enviar" at bounding box center [643, 387] width 52 height 29
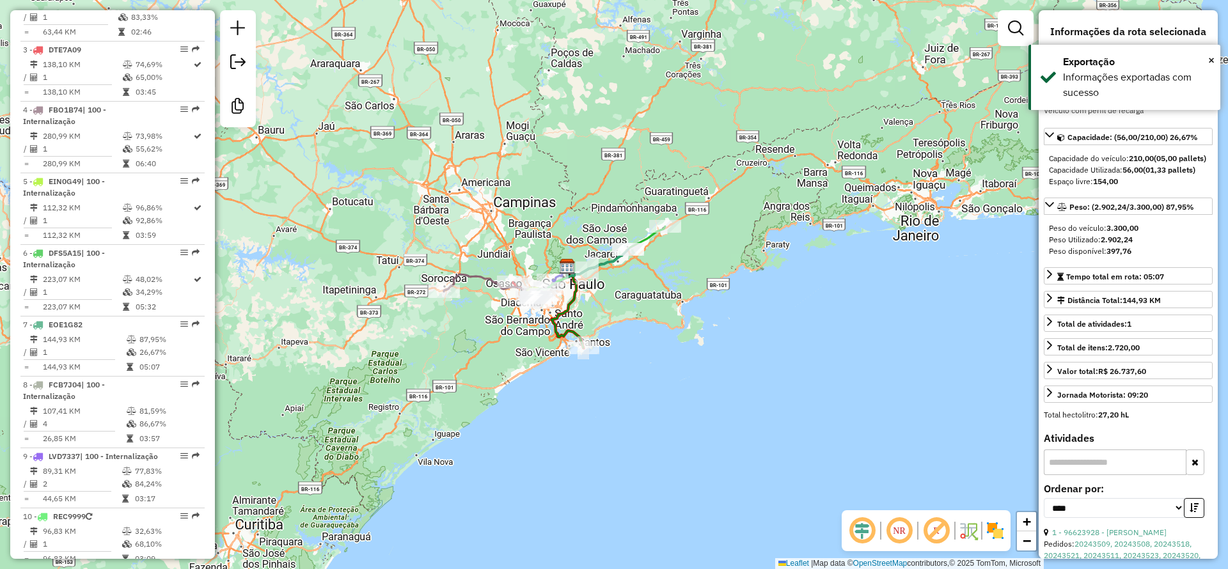
scroll to position [799, 0]
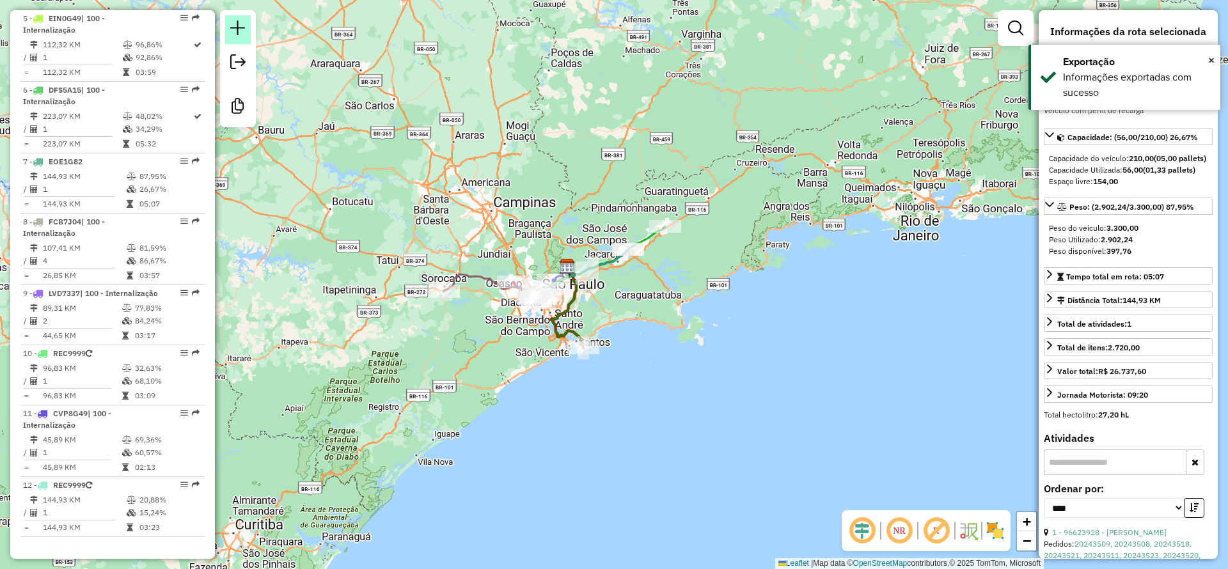
click at [238, 27] on em at bounding box center [237, 27] width 15 height 15
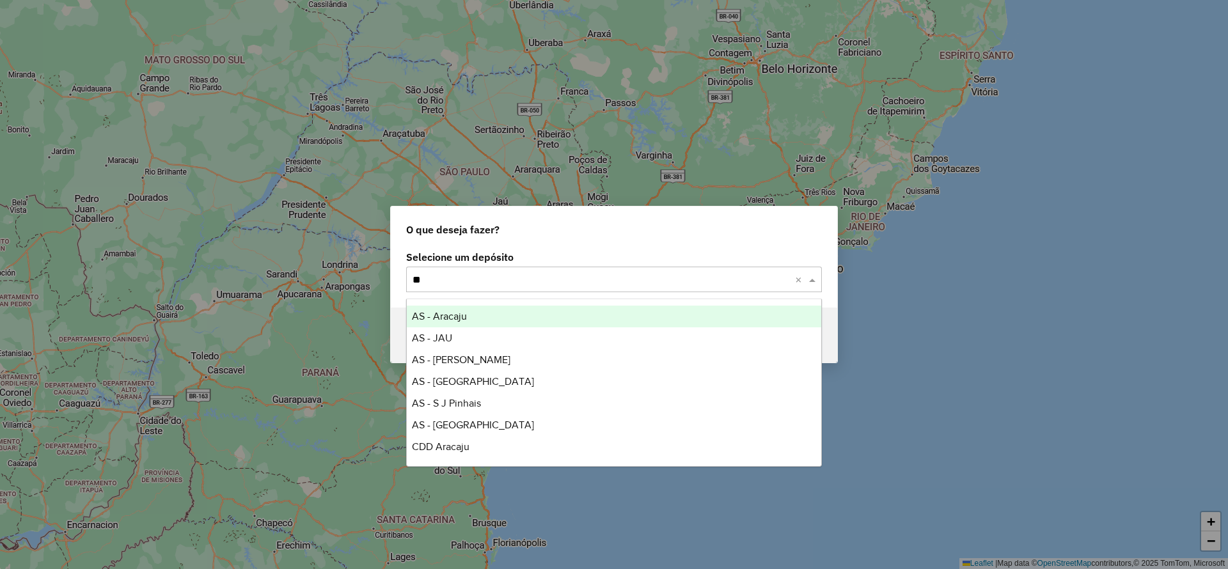
type input "***"
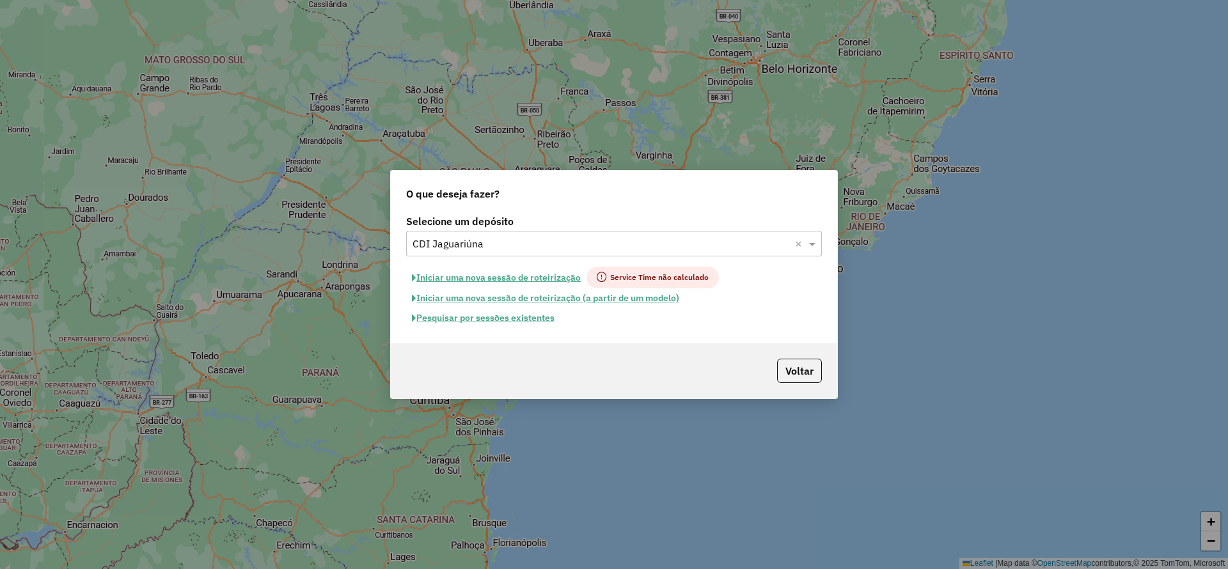
click at [495, 277] on button "Iniciar uma nova sessão de roteirização" at bounding box center [496, 278] width 180 height 22
select select "*"
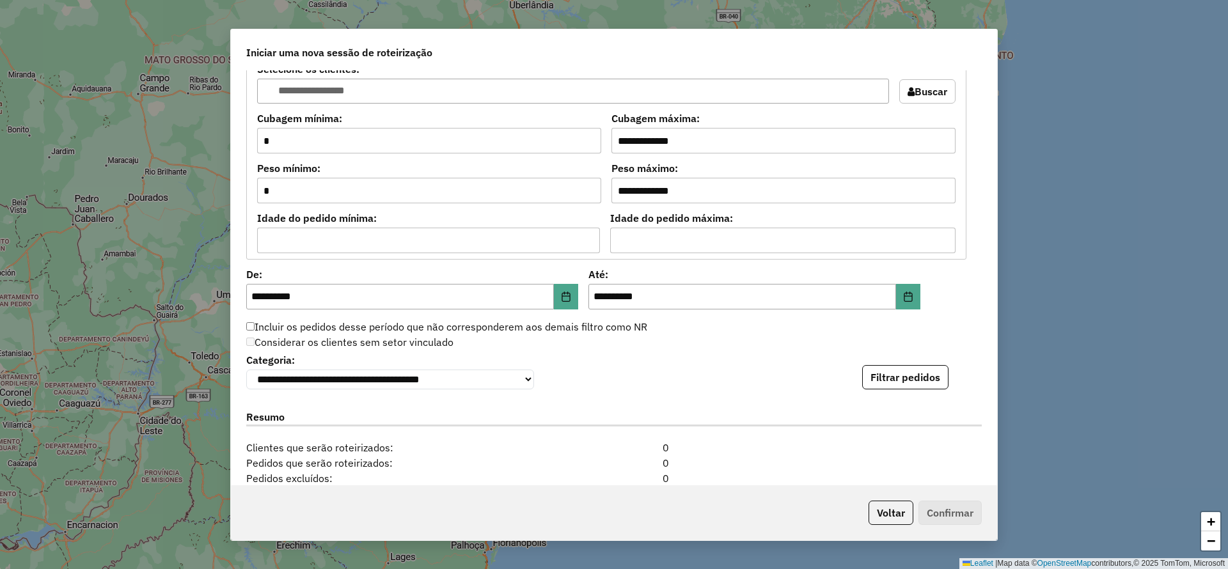
scroll to position [1247, 0]
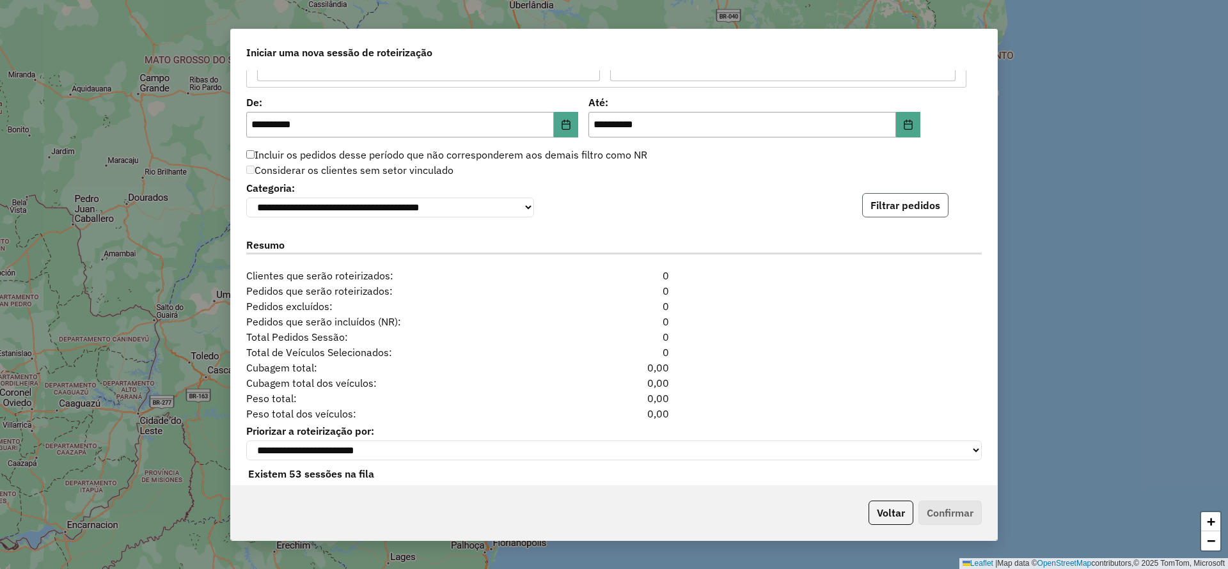
click at [926, 201] on button "Filtrar pedidos" at bounding box center [905, 205] width 86 height 24
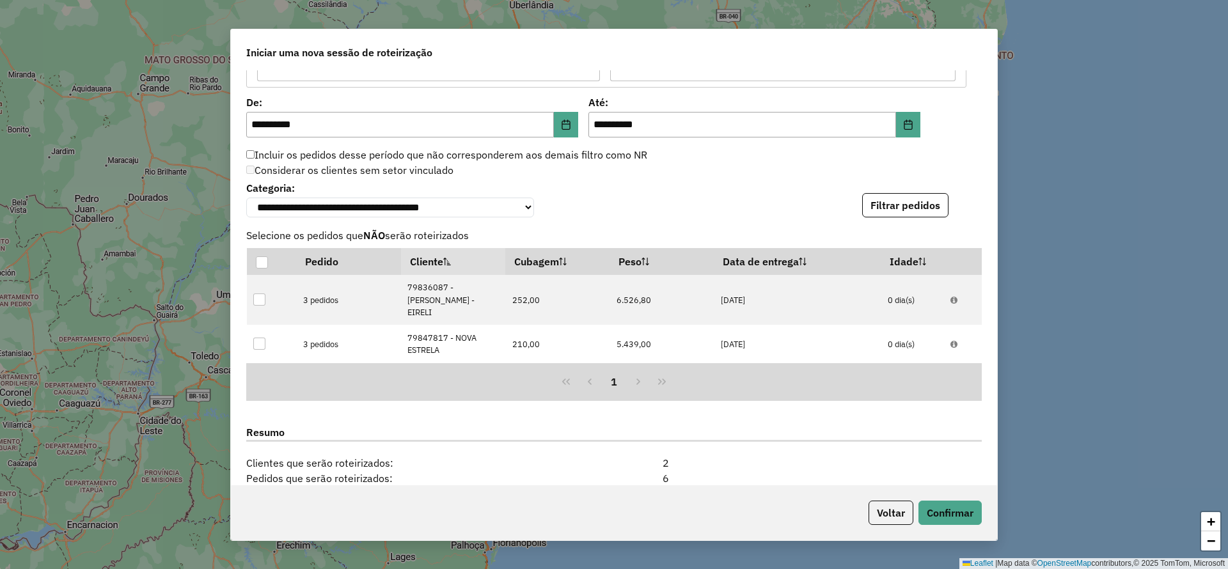
scroll to position [1462, 0]
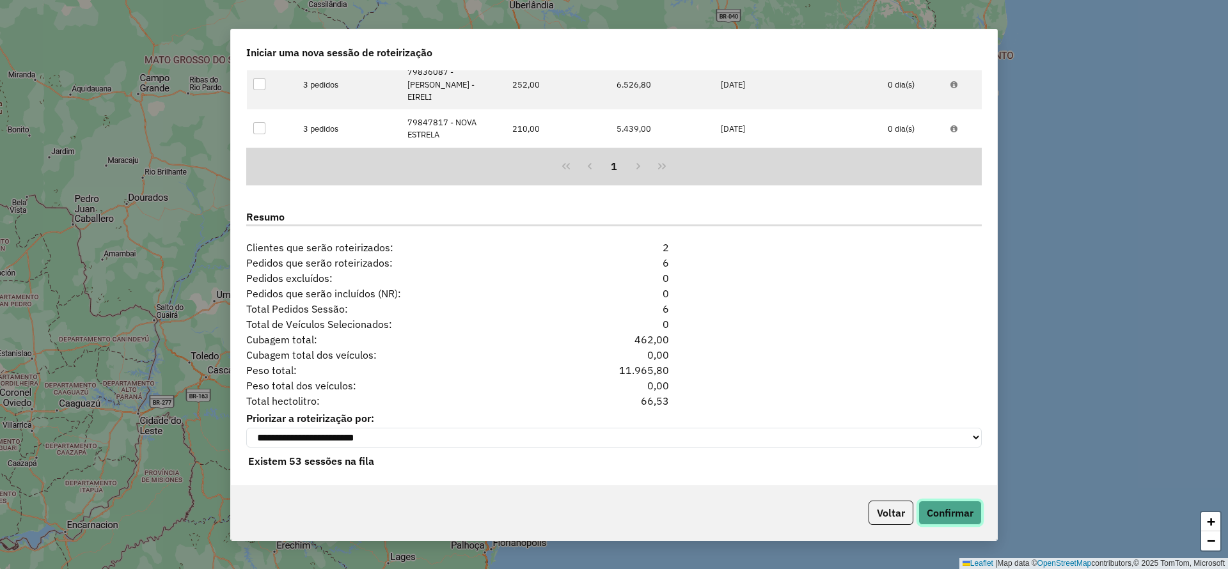
click at [953, 516] on button "Confirmar" at bounding box center [949, 513] width 63 height 24
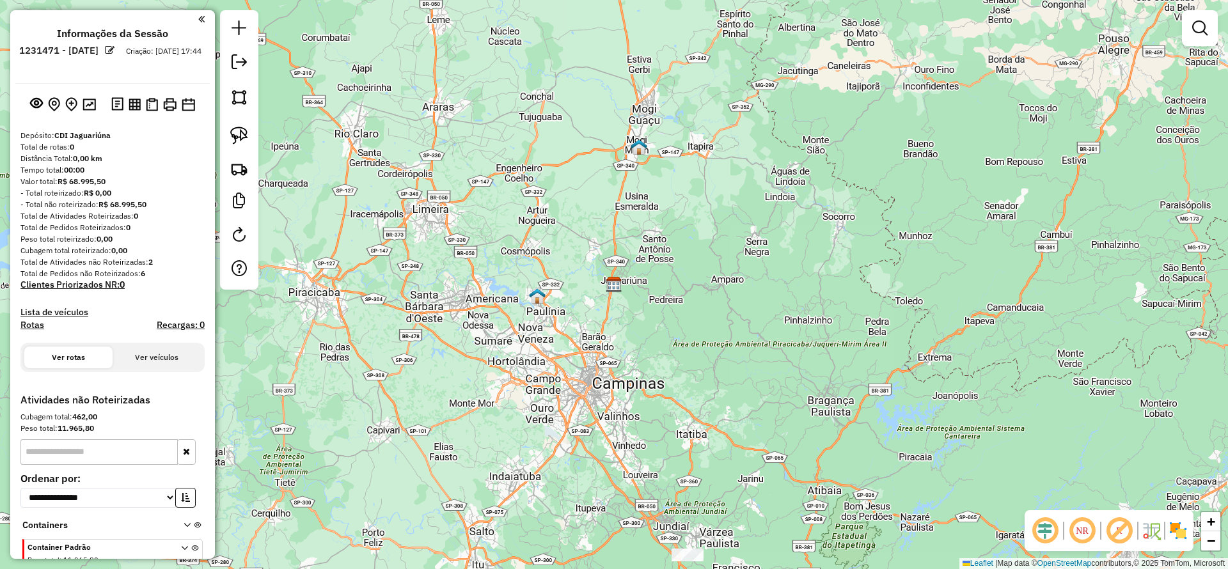
drag, startPoint x: 458, startPoint y: 388, endPoint x: 446, endPoint y: 177, distance: 211.3
click at [446, 177] on div "Janela de atendimento Grade de atendimento Capacidade Transportadoras Veículos …" at bounding box center [614, 284] width 1228 height 569
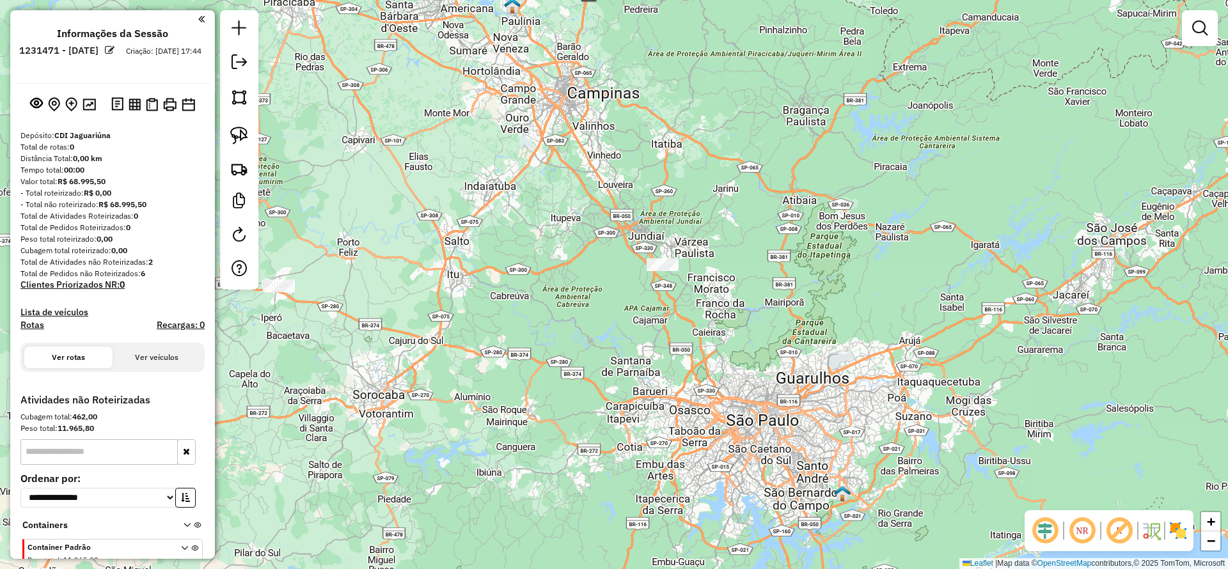
drag, startPoint x: 238, startPoint y: 138, endPoint x: 506, endPoint y: 263, distance: 296.1
click at [238, 137] on img at bounding box center [239, 136] width 18 height 18
click at [648, 258] on div "Janela de atendimento Grade de atendimento Capacidade Transportadoras Veículos …" at bounding box center [614, 284] width 1228 height 569
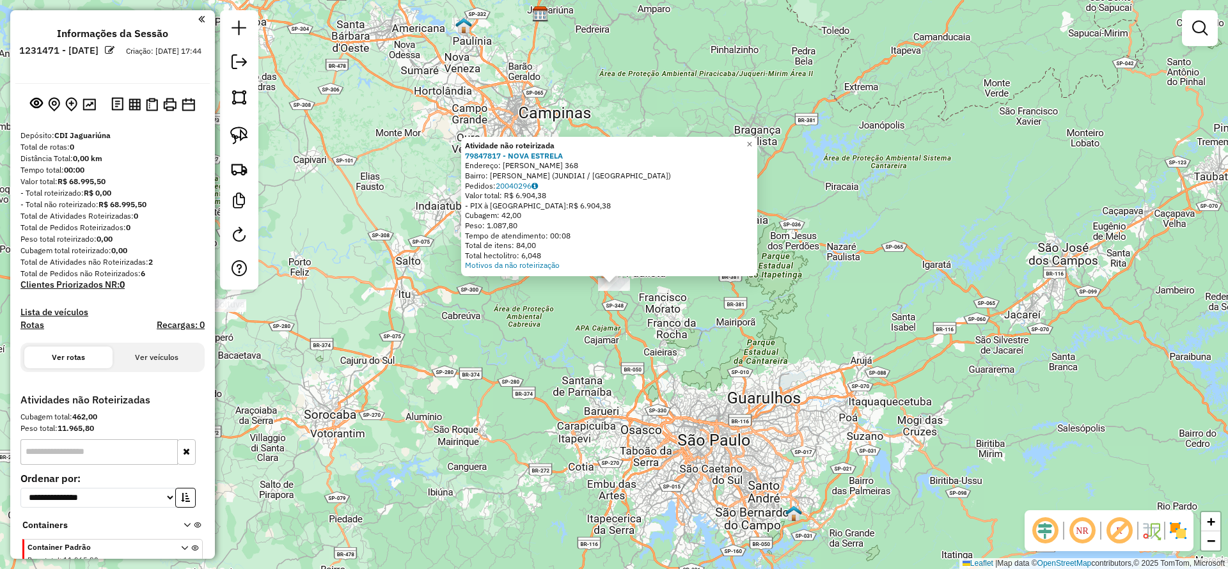
drag, startPoint x: 416, startPoint y: 352, endPoint x: 501, endPoint y: 339, distance: 86.7
click at [501, 339] on div "Atividade não roteirizada 79847817 - NOVA ESTRELA Endereço: [PERSON_NAME][STREE…" at bounding box center [614, 284] width 1228 height 569
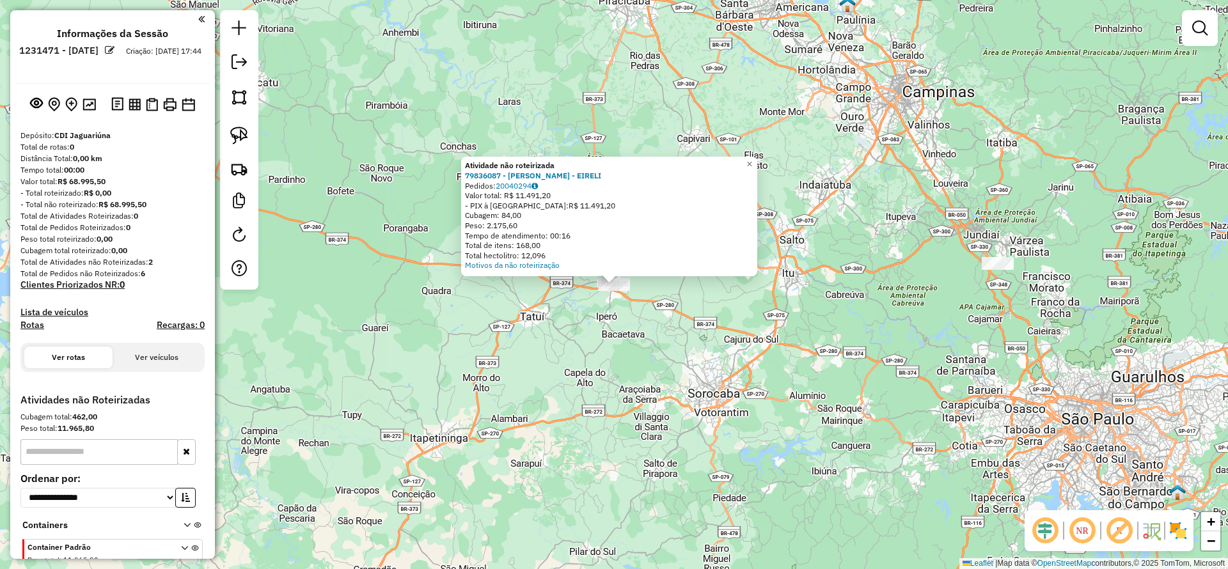
drag, startPoint x: 513, startPoint y: 384, endPoint x: 471, endPoint y: 329, distance: 68.8
click at [511, 379] on div "Atividade não roteirizada 79836087 - [PERSON_NAME] - EIRELI Pedidos: 20040294 V…" at bounding box center [614, 284] width 1228 height 569
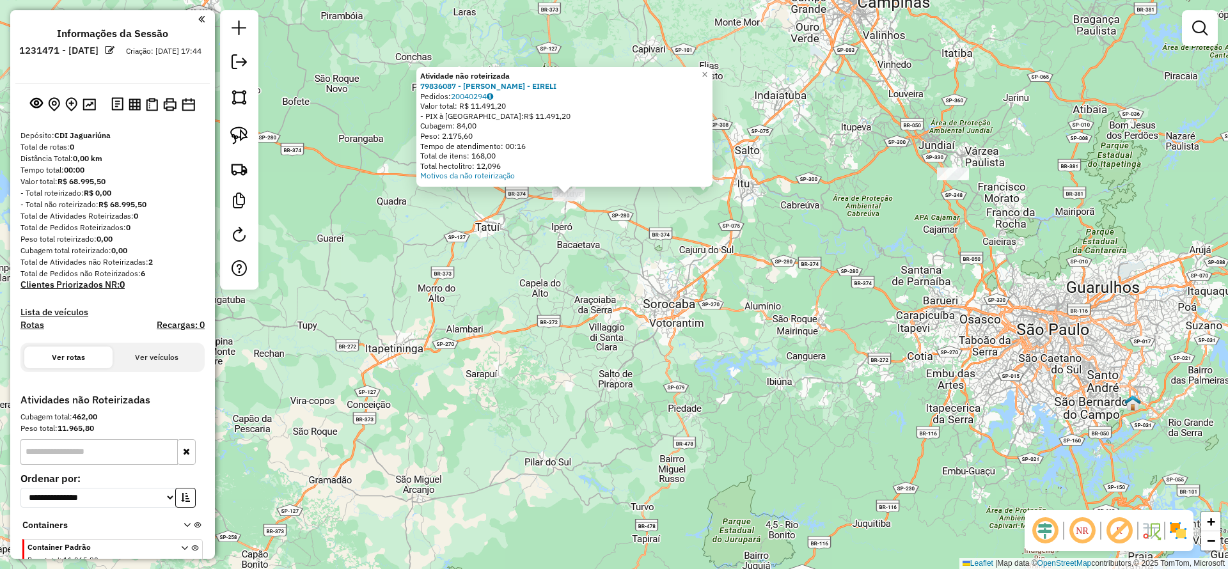
drag, startPoint x: 252, startPoint y: 132, endPoint x: 258, endPoint y: 141, distance: 10.6
click at [252, 130] on link at bounding box center [239, 135] width 28 height 28
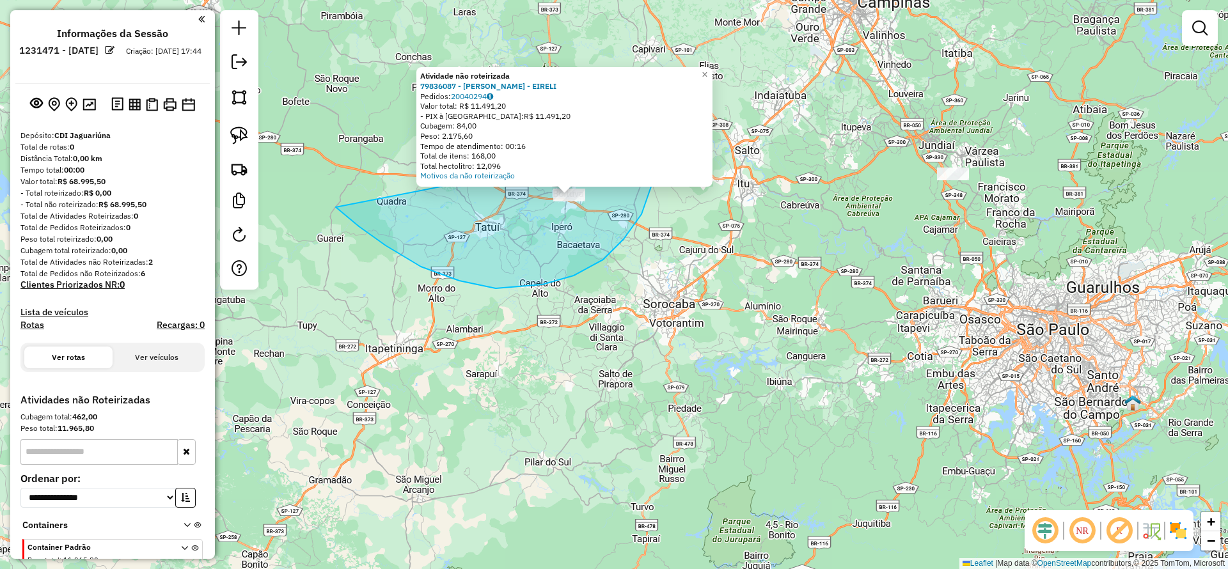
drag, startPoint x: 459, startPoint y: 281, endPoint x: 635, endPoint y: 122, distance: 236.8
click at [635, 122] on div "Atividade não roteirizada 79836087 - [PERSON_NAME] - EIRELI Pedidos: 20040294 V…" at bounding box center [614, 284] width 1228 height 569
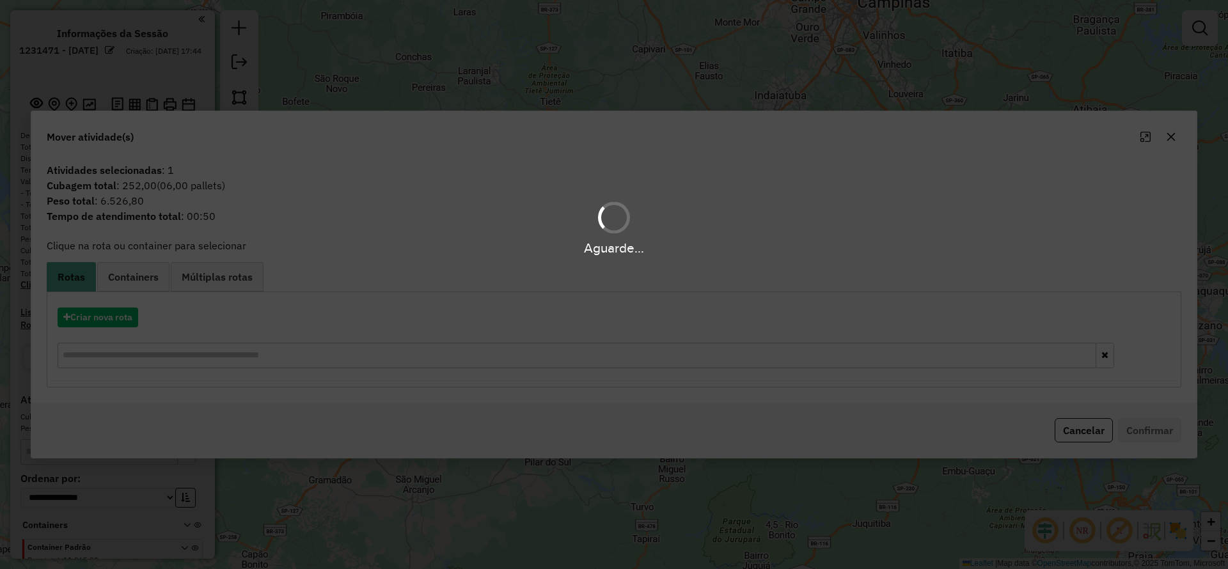
click at [110, 315] on div "Aguarde..." at bounding box center [614, 284] width 1228 height 569
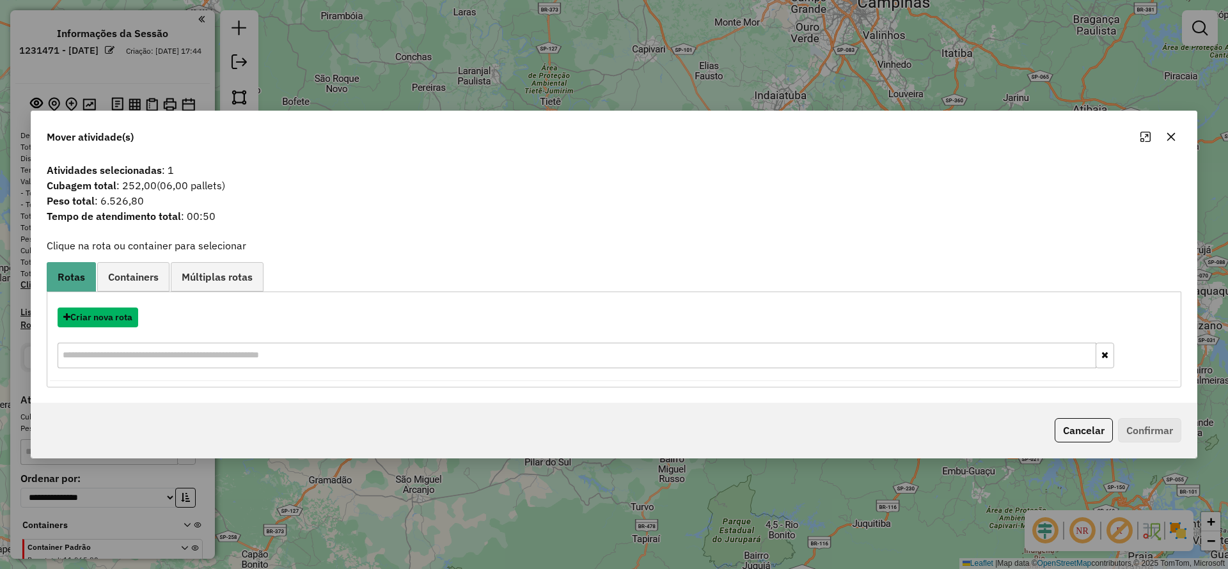
click at [110, 316] on button "Criar nova rota" at bounding box center [98, 318] width 81 height 20
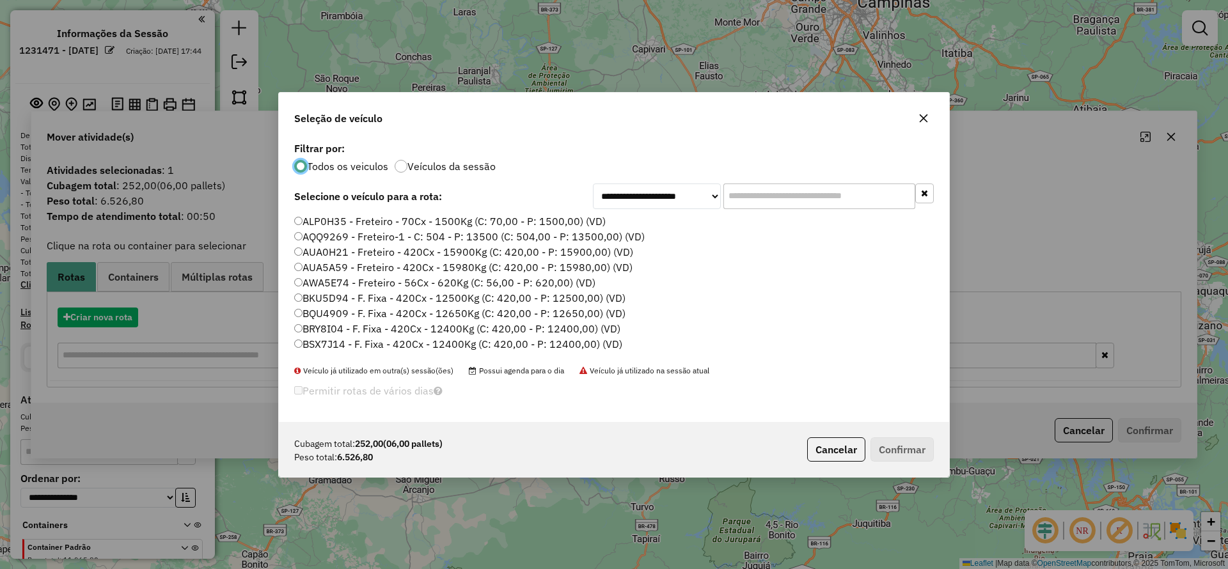
scroll to position [7, 4]
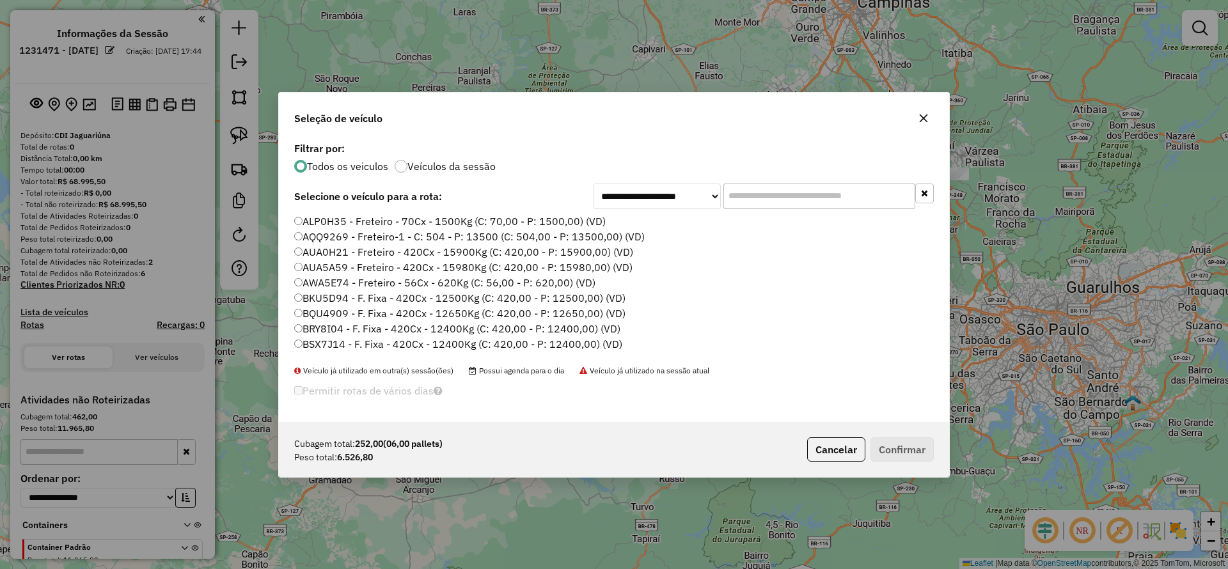
click at [791, 192] on input "text" at bounding box center [819, 197] width 192 height 26
paste input "*******"
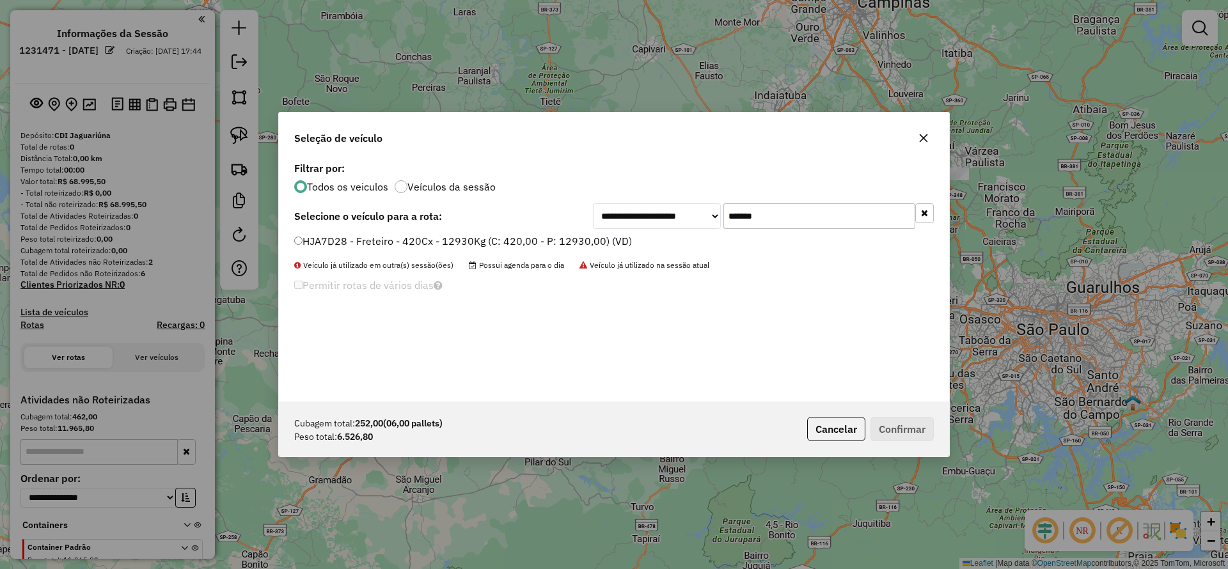
type input "*******"
click at [416, 246] on label "HJA7D28 - Freteiro - 420Cx - 12930Kg (C: 420,00 - P: 12930,00) (VD)" at bounding box center [463, 240] width 338 height 15
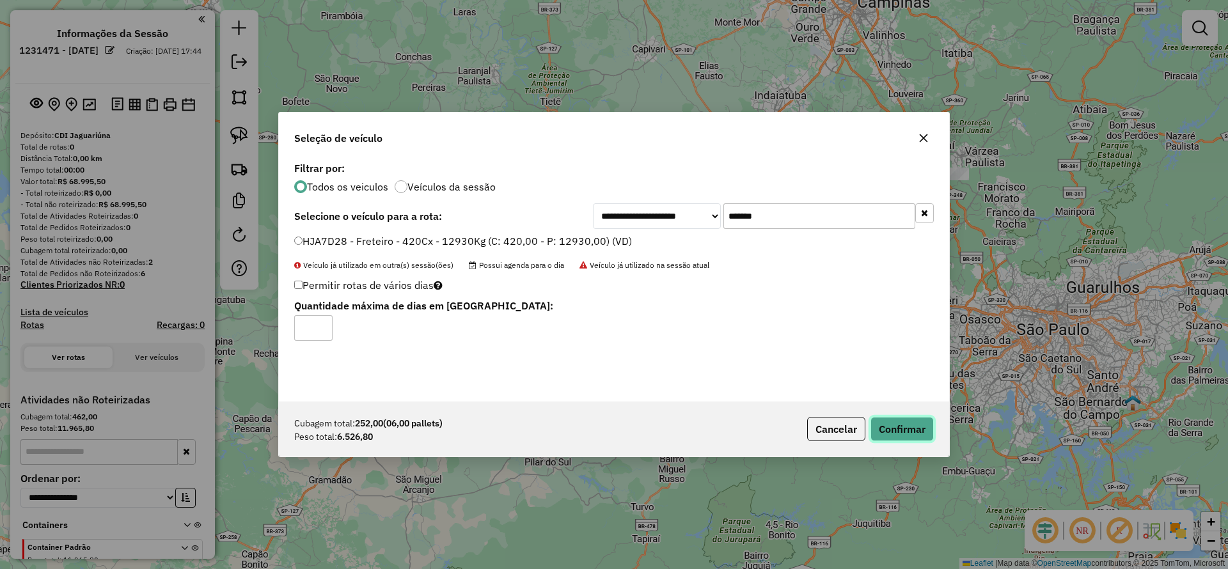
click at [918, 421] on button "Confirmar" at bounding box center [901, 429] width 63 height 24
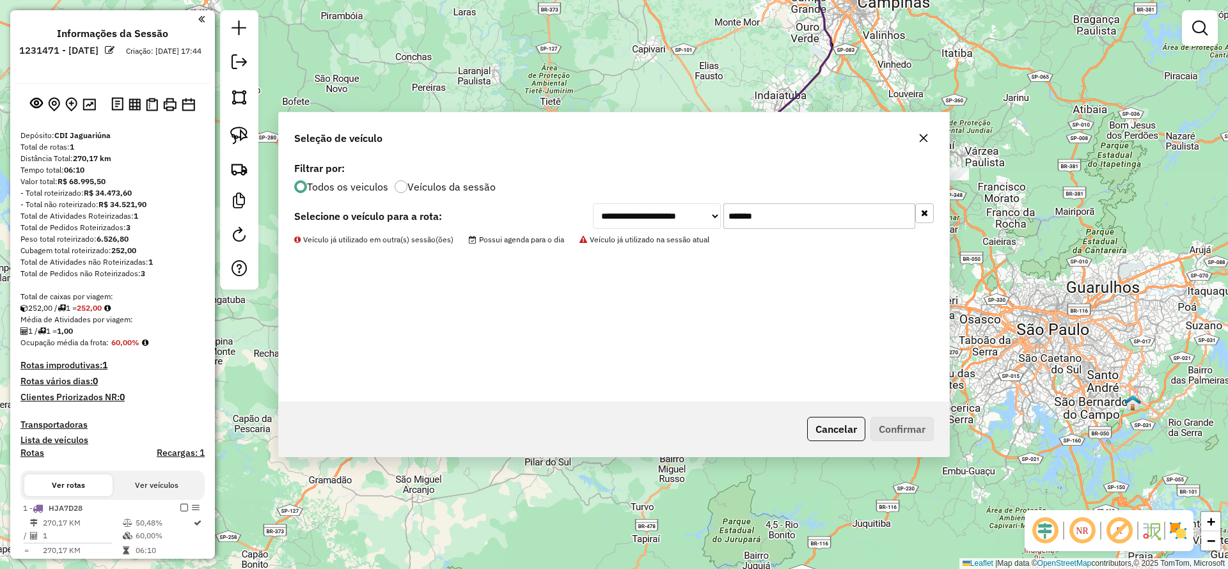
click at [235, 138] on img at bounding box center [239, 136] width 18 height 18
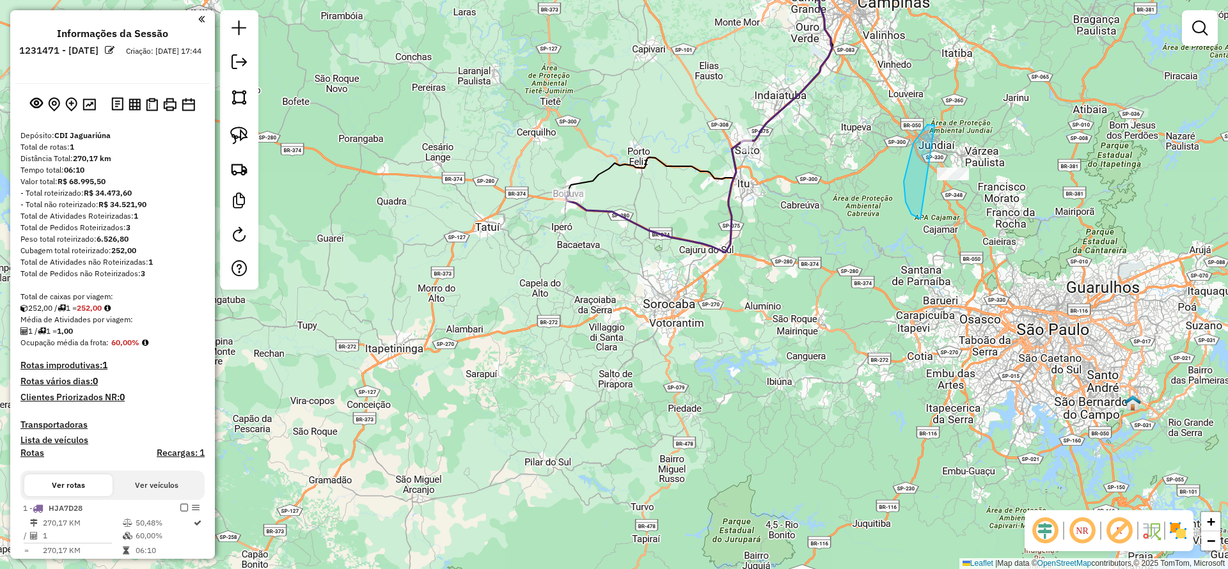
drag, startPoint x: 913, startPoint y: 143, endPoint x: 979, endPoint y: 180, distance: 75.3
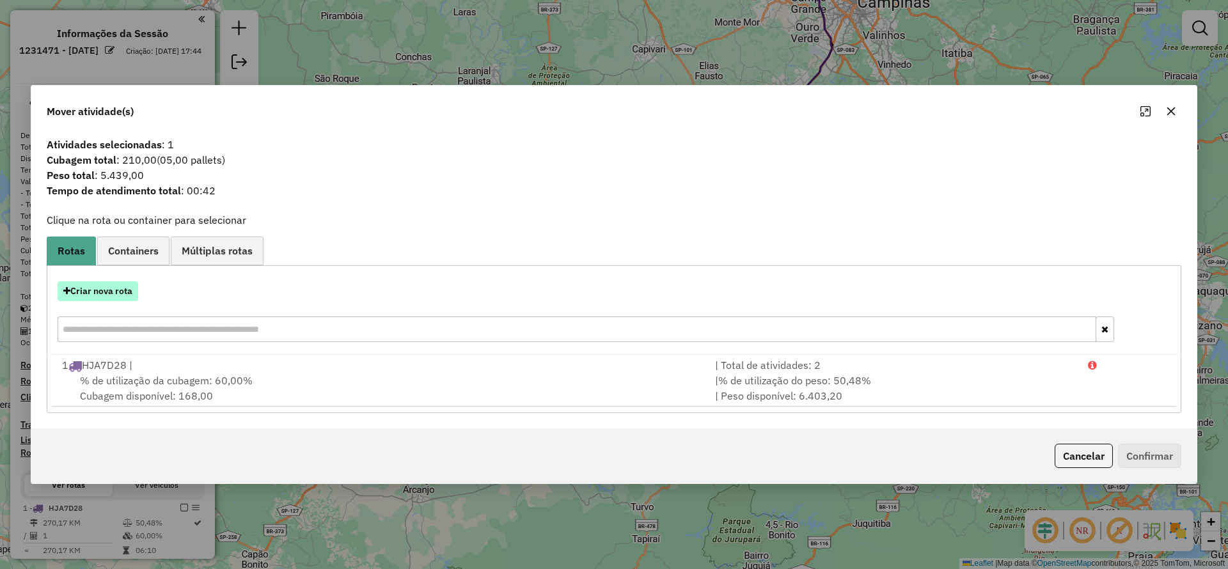
click at [101, 285] on button "Criar nova rota" at bounding box center [98, 291] width 81 height 20
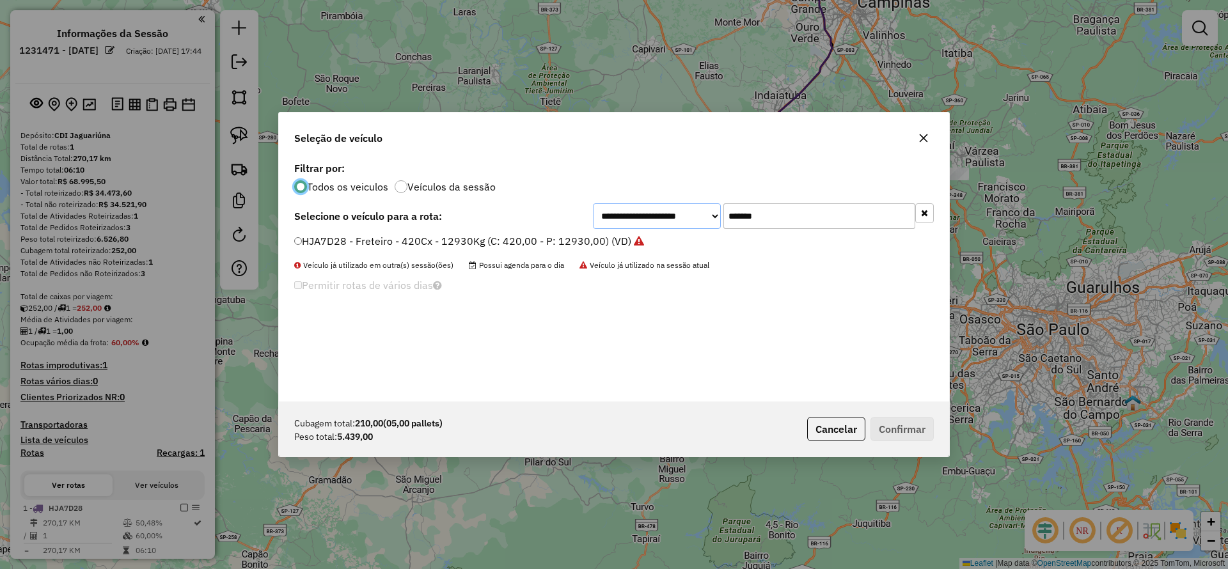
drag, startPoint x: 634, startPoint y: 212, endPoint x: 623, endPoint y: 227, distance: 17.9
click at [633, 212] on select "**********" at bounding box center [657, 216] width 128 height 26
click at [550, 272] on div "**********" at bounding box center [614, 280] width 670 height 243
click at [484, 310] on div "**********" at bounding box center [614, 280] width 670 height 243
drag, startPoint x: 779, startPoint y: 219, endPoint x: 479, endPoint y: 247, distance: 301.8
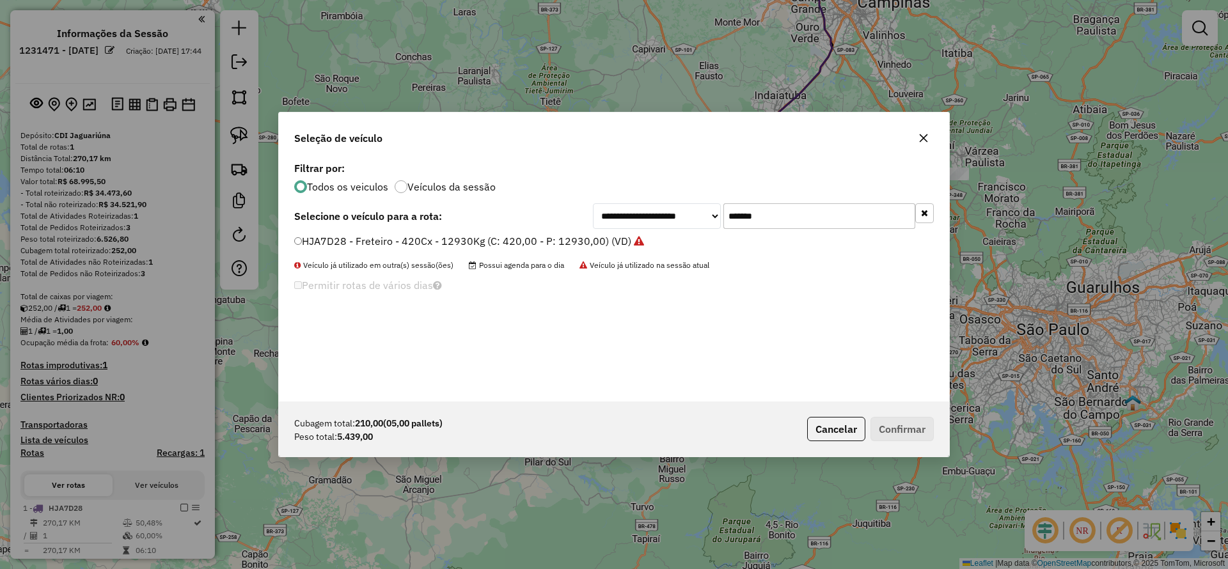
click at [518, 242] on div "**********" at bounding box center [614, 280] width 670 height 243
paste input "text"
type input "*******"
click at [452, 245] on label "BSZ9J34 - Freteiro - 420Cx - 12780Kg (C: 420,00 - P: 12780,00) (VD)" at bounding box center [461, 240] width 335 height 15
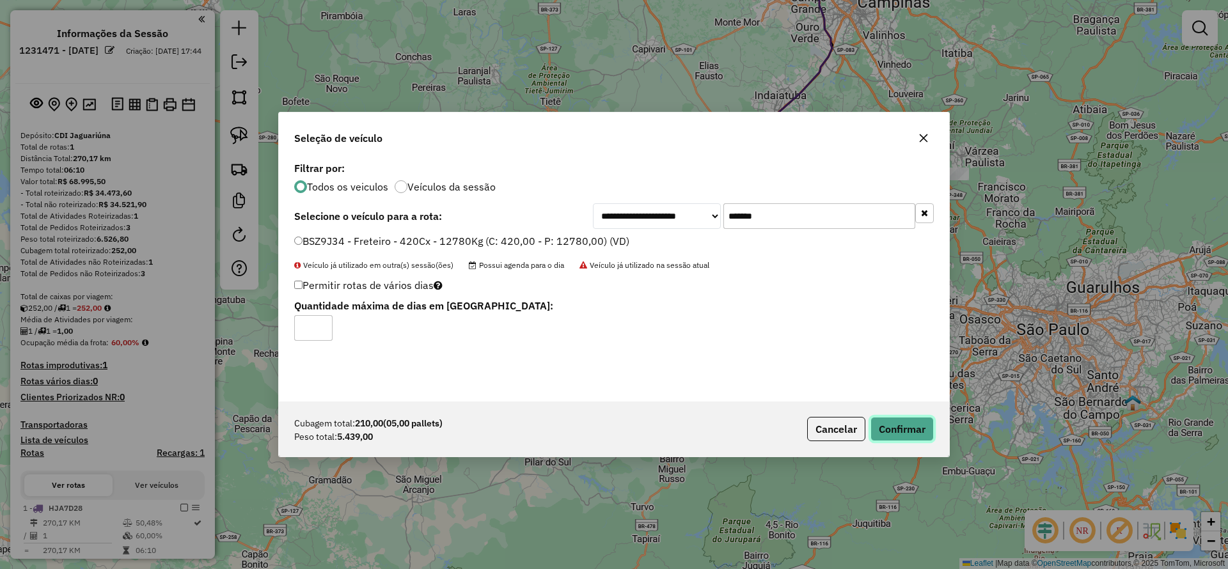
click at [933, 430] on button "Confirmar" at bounding box center [901, 429] width 63 height 24
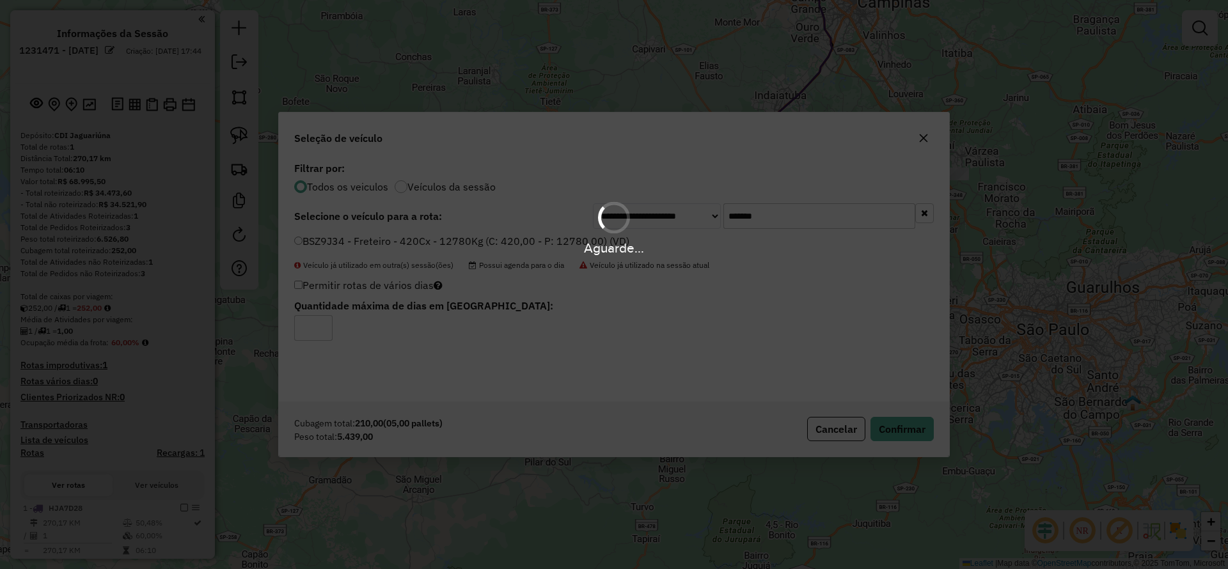
click at [923, 432] on div "Aguarde..." at bounding box center [614, 284] width 1228 height 569
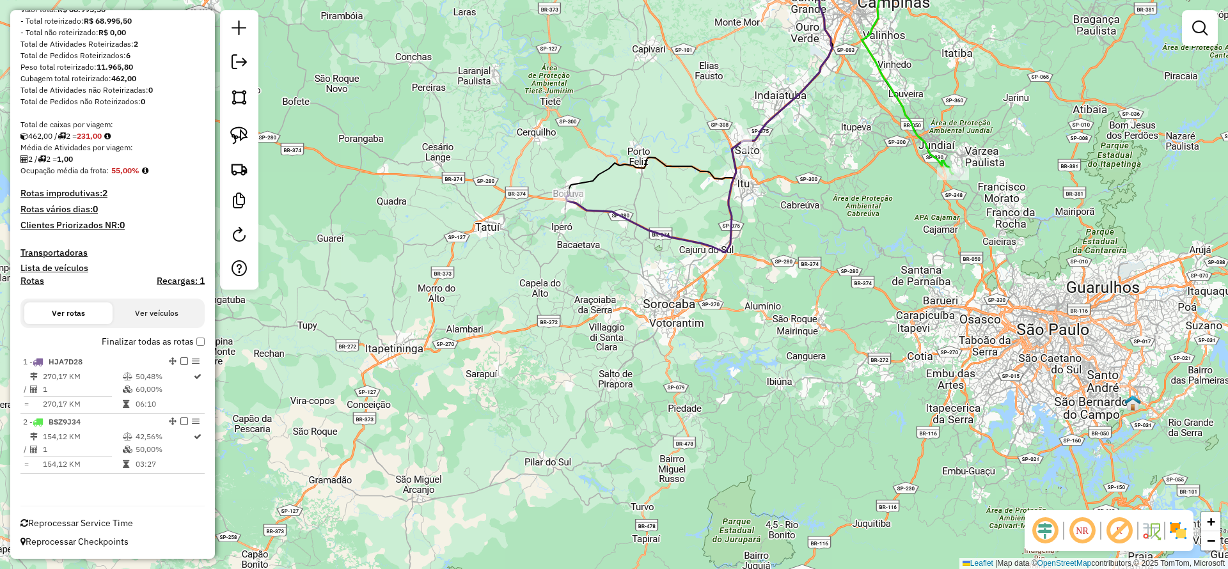
scroll to position [86, 0]
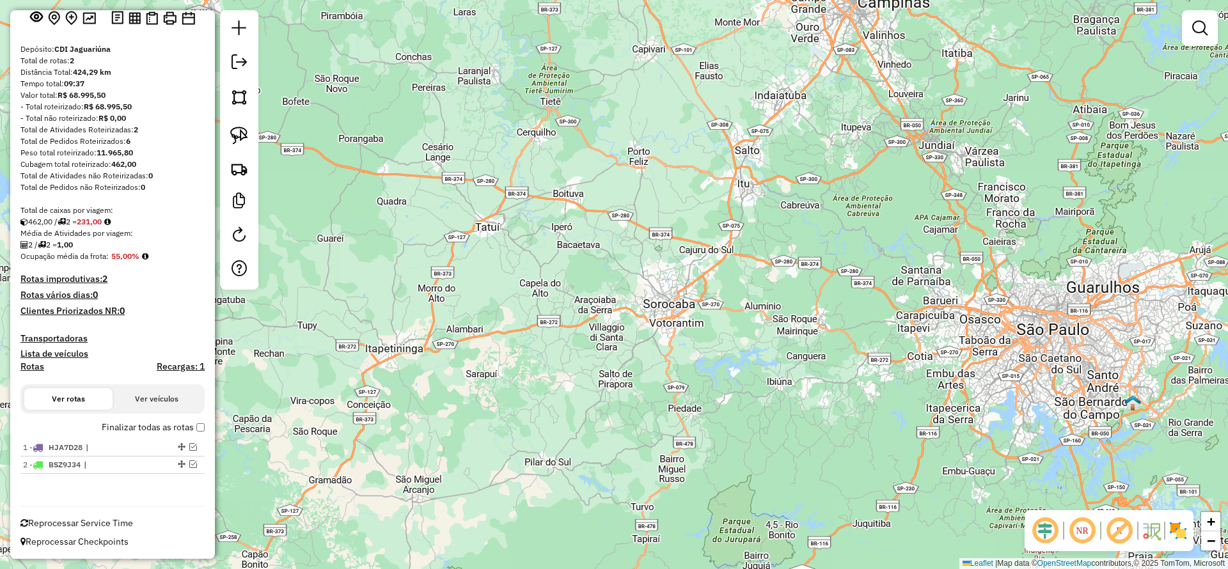
click at [243, 80] on div at bounding box center [239, 149] width 38 height 279
click at [239, 61] on em at bounding box center [238, 61] width 15 height 15
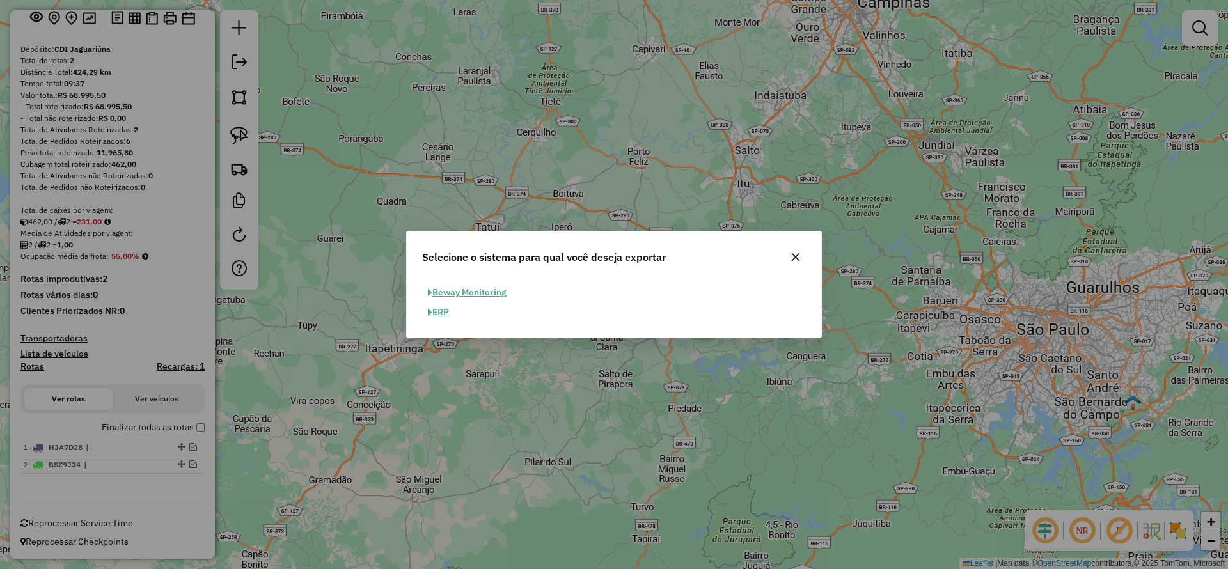
click at [444, 306] on button "ERP" at bounding box center [438, 312] width 33 height 20
select select "**"
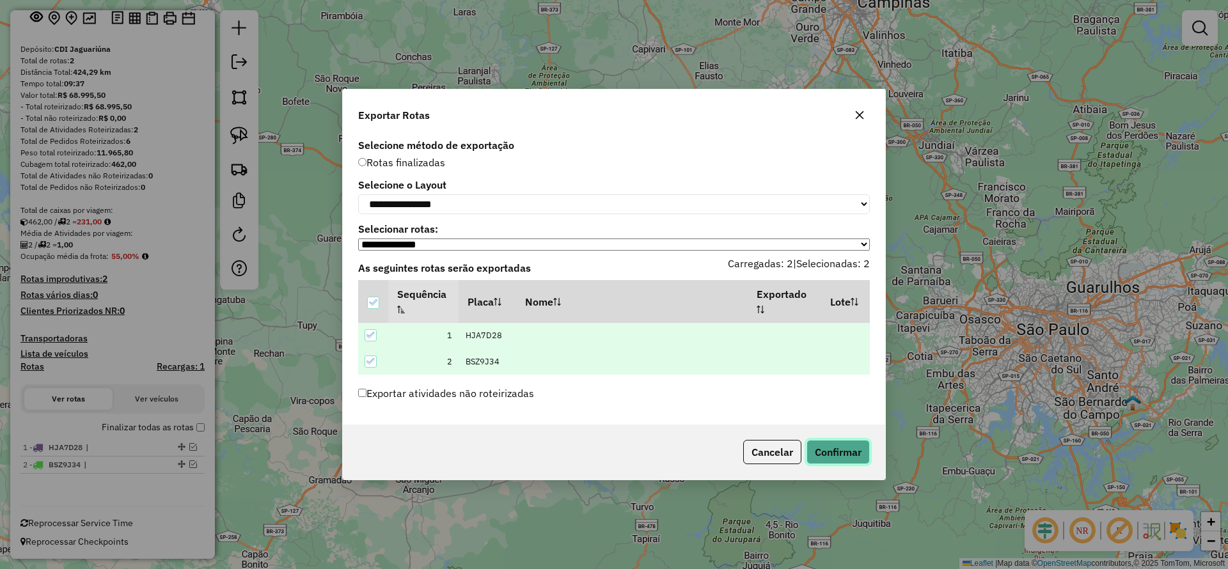
click at [829, 464] on button "Confirmar" at bounding box center [837, 452] width 63 height 24
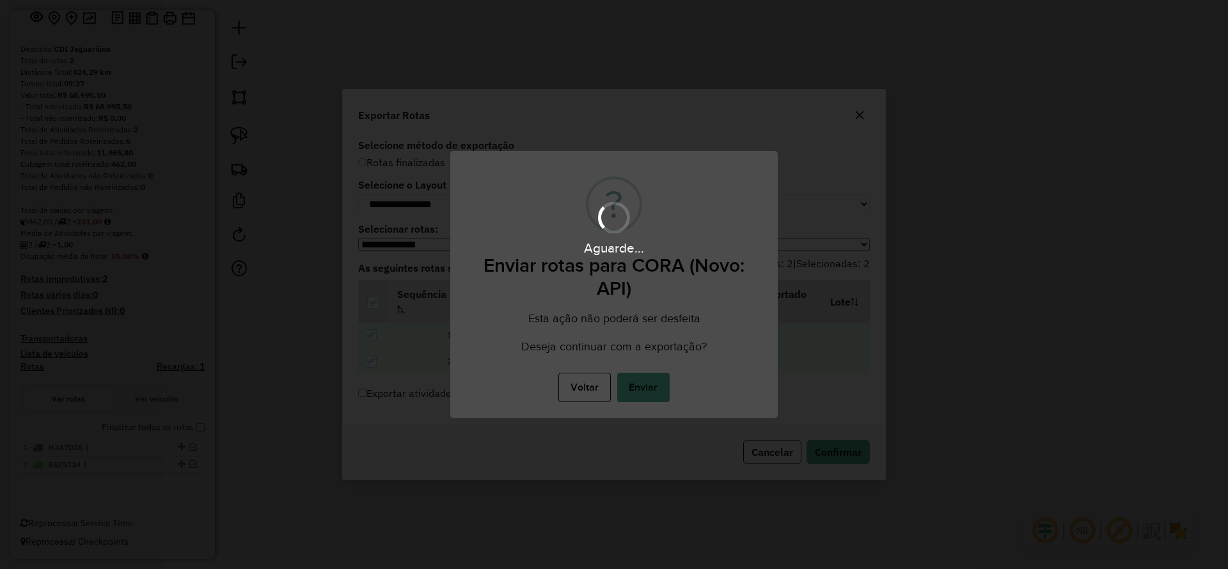
click at [653, 392] on button "Enviar" at bounding box center [643, 387] width 52 height 29
